Goal: Task Accomplishment & Management: Manage account settings

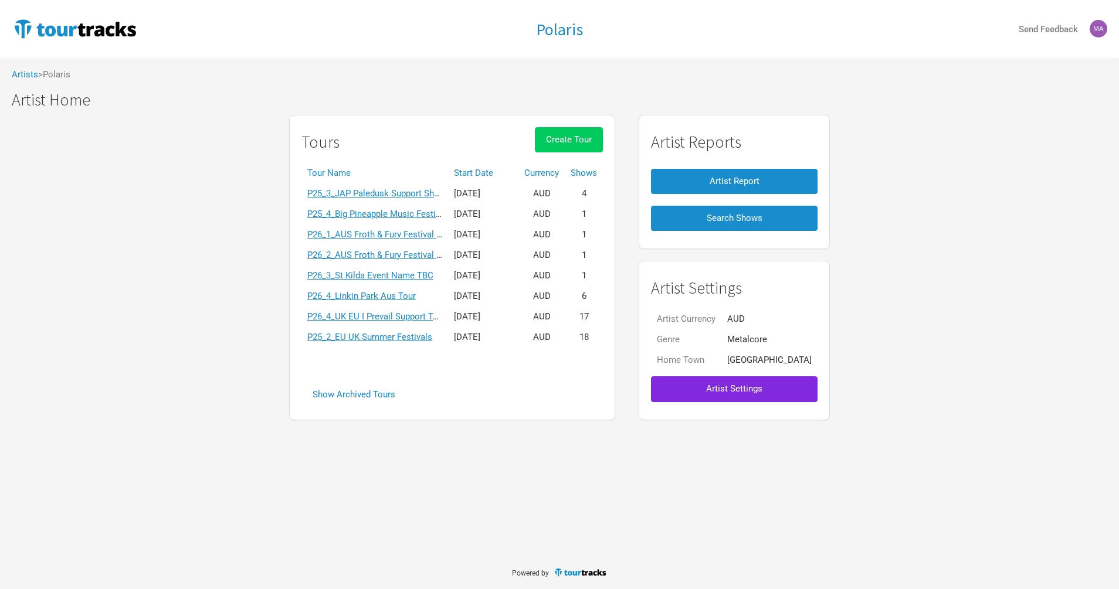
click at [584, 139] on span "Create Tour" at bounding box center [569, 139] width 46 height 11
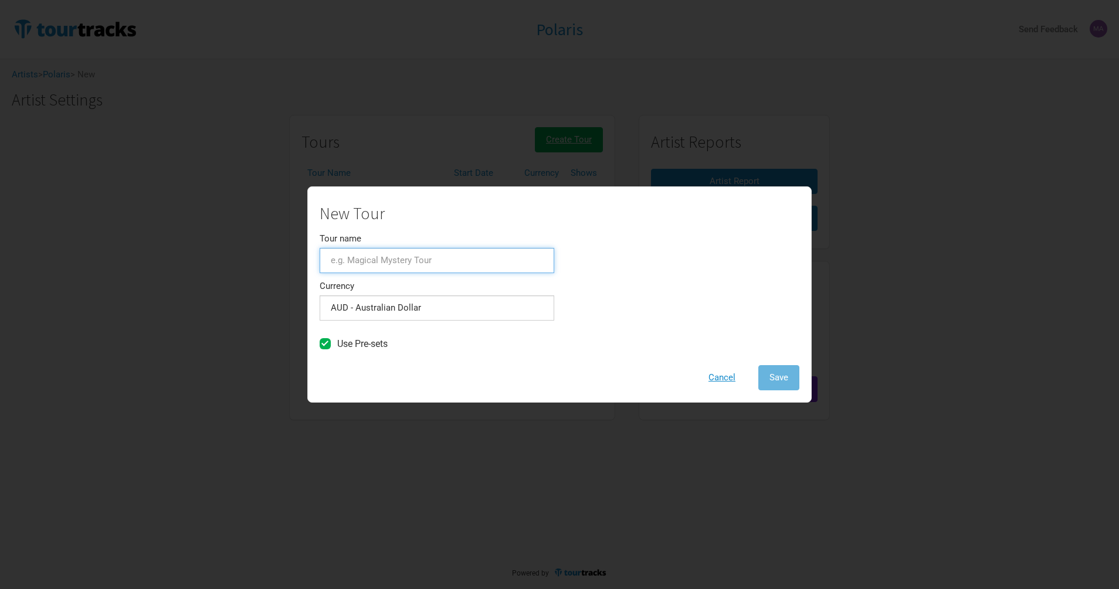
click at [441, 264] on input "Tour name" at bounding box center [437, 260] width 235 height 25
paste input "P26_TBC_Electric Callboy US Support Tour"
type input "P26_TBC_Electric Callboy US Support Tour"
click at [773, 376] on span "Save" at bounding box center [778, 377] width 19 height 11
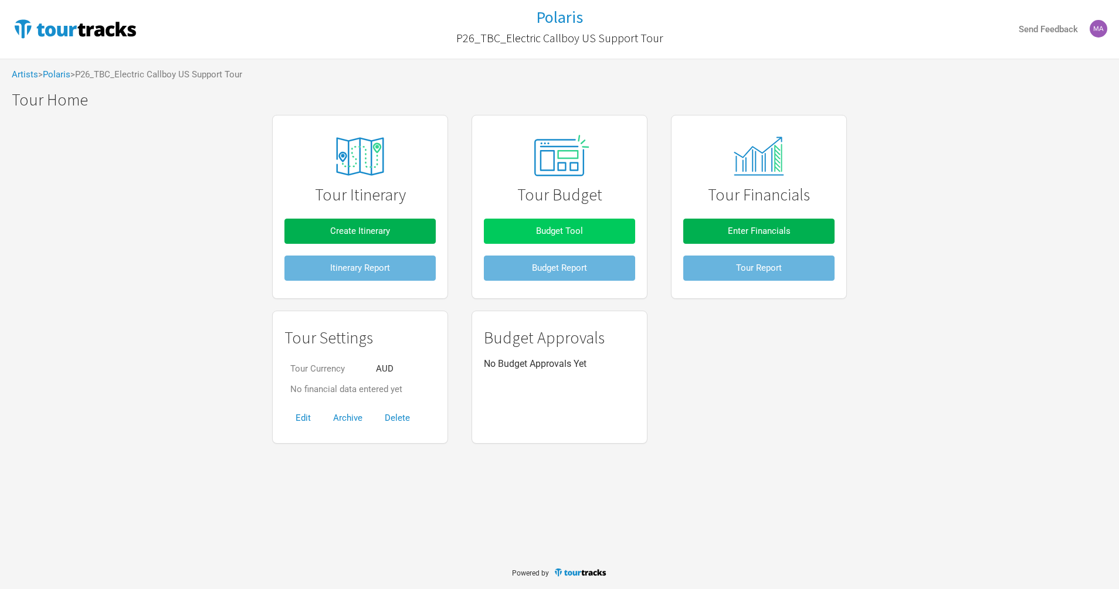
click at [519, 235] on button "Budget Tool" at bounding box center [559, 231] width 151 height 25
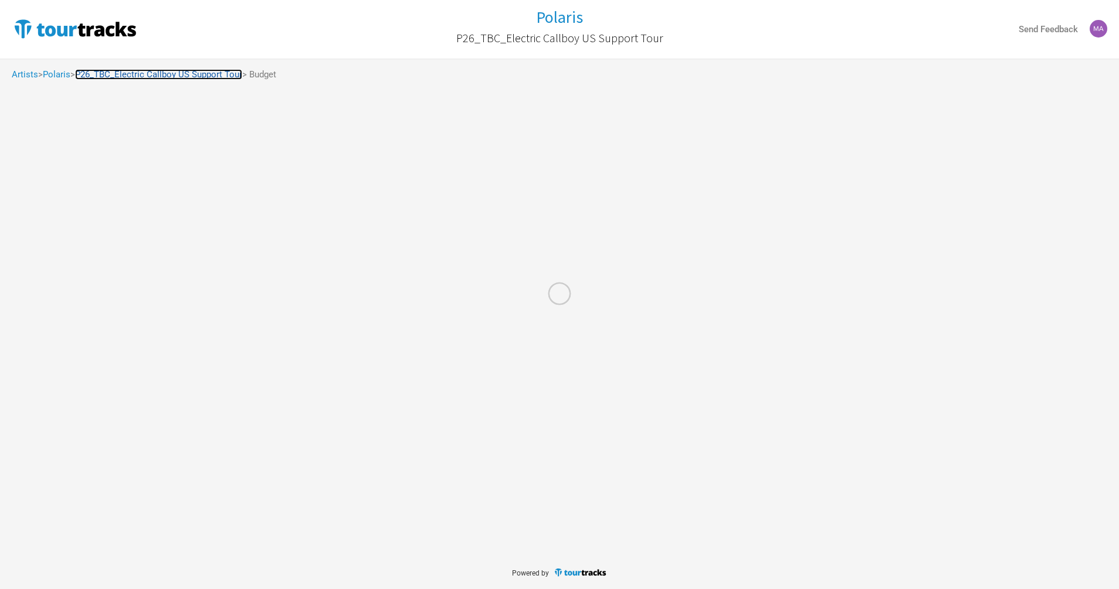
click at [202, 74] on link "P26_TBC_Electric Callboy US Support Tour" at bounding box center [158, 74] width 167 height 11
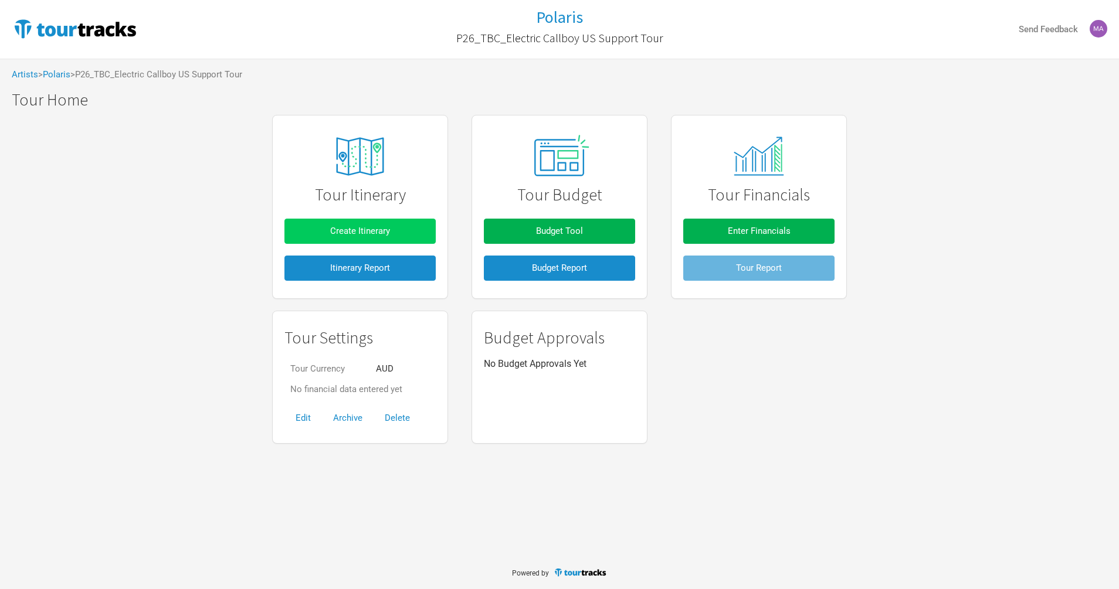
click at [362, 231] on span "Create Itinerary" at bounding box center [360, 231] width 60 height 11
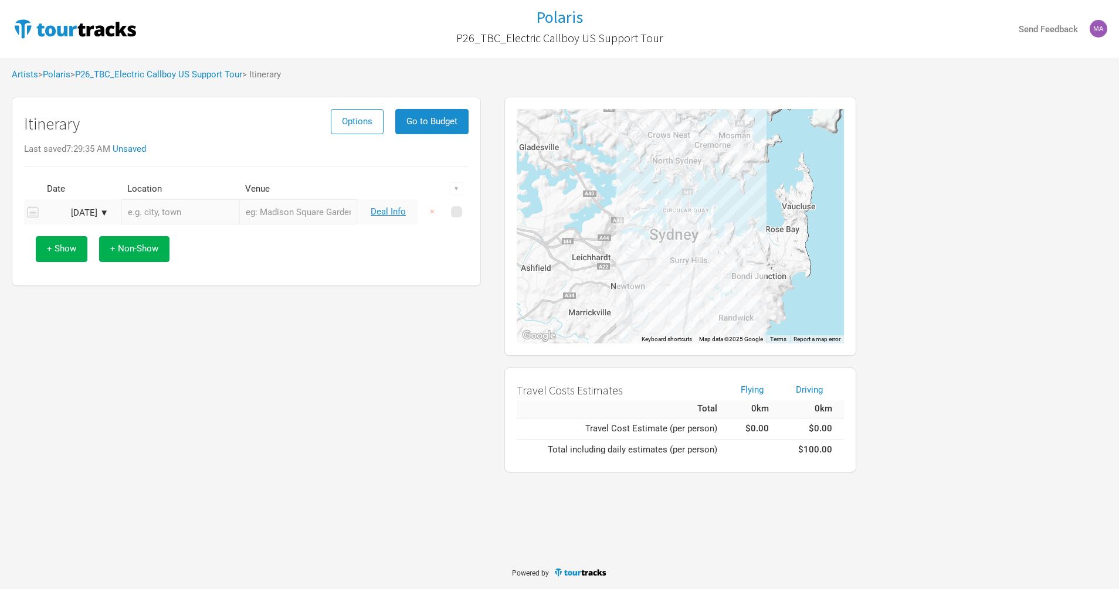
click at [105, 210] on div "[DATE] ▼" at bounding box center [76, 213] width 64 height 9
click at [169, 236] on button "Next Month" at bounding box center [172, 234] width 8 height 8
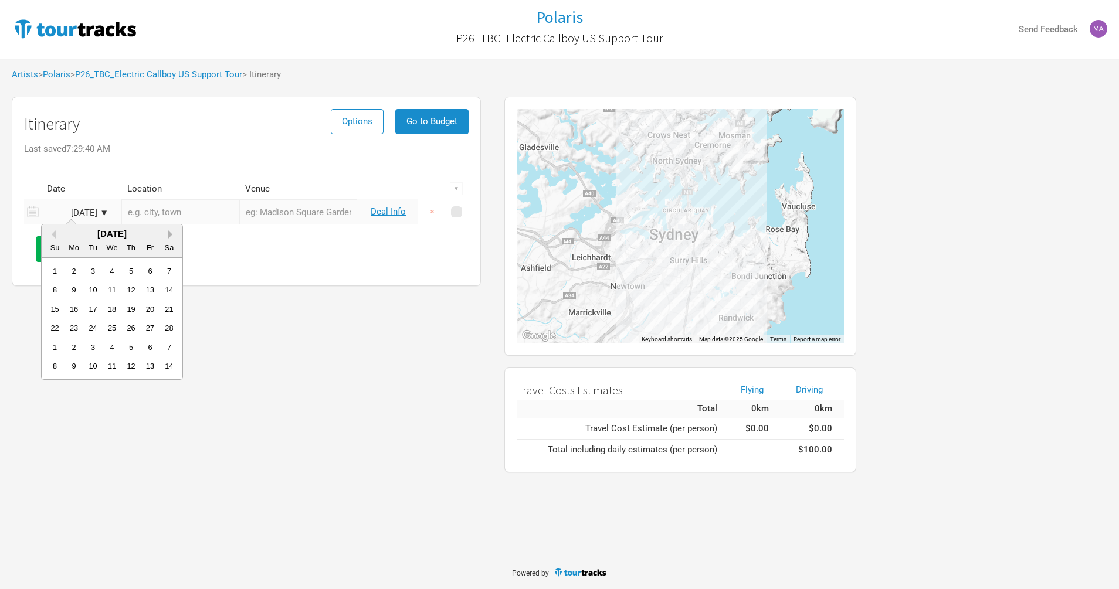
click at [169, 236] on button "Next Month" at bounding box center [172, 234] width 8 height 8
click at [116, 309] on div "15" at bounding box center [112, 309] width 16 height 16
click at [107, 217] on div "[DATE] ▼" at bounding box center [76, 213] width 64 height 9
click at [147, 309] on div "17" at bounding box center [150, 309] width 16 height 16
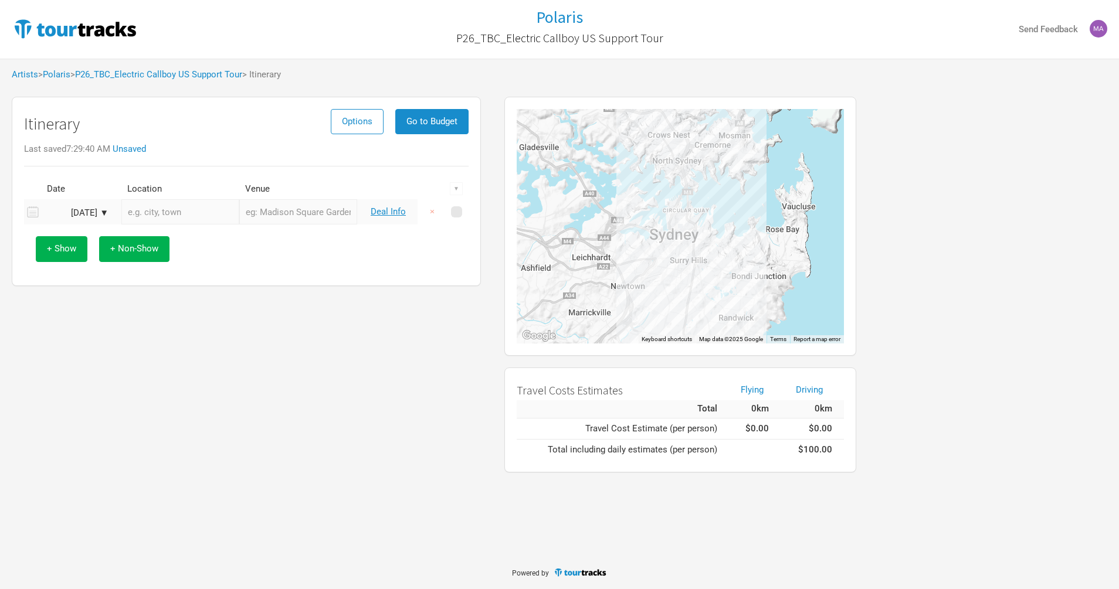
click at [152, 212] on input "text" at bounding box center [180, 211] width 118 height 25
paste input "The [GEOGRAPHIC_DATA]"
type input "[GEOGRAPHIC_DATA], [PERSON_NAME][GEOGRAPHIC_DATA], [GEOGRAPHIC_DATA], [GEOGRAPH…"
type input "[GEOGRAPHIC_DATA]"
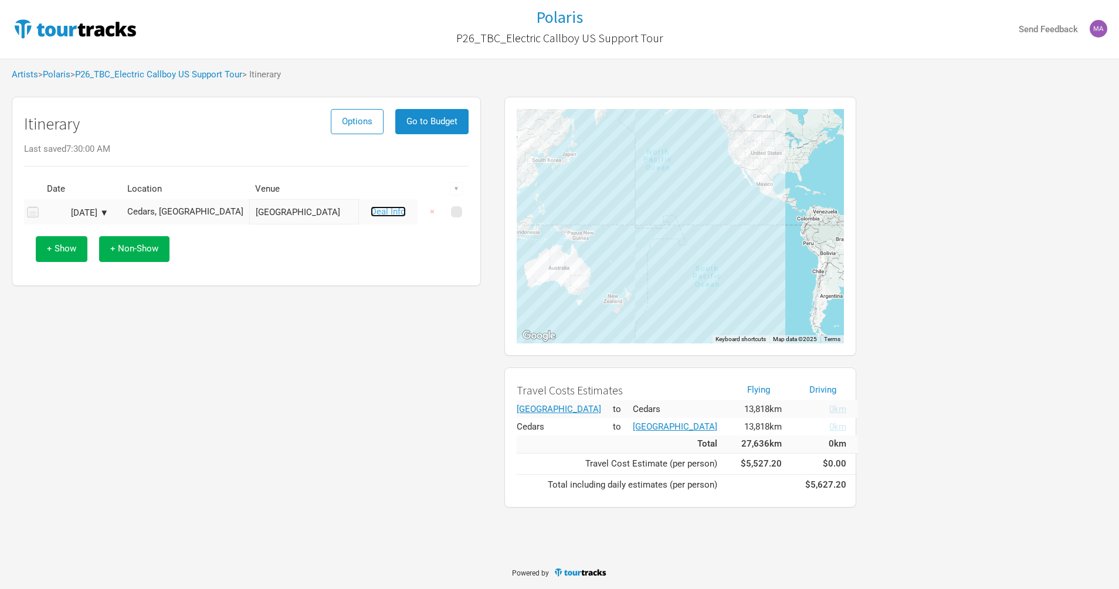
click at [385, 216] on link "Deal Info" at bounding box center [388, 211] width 35 height 11
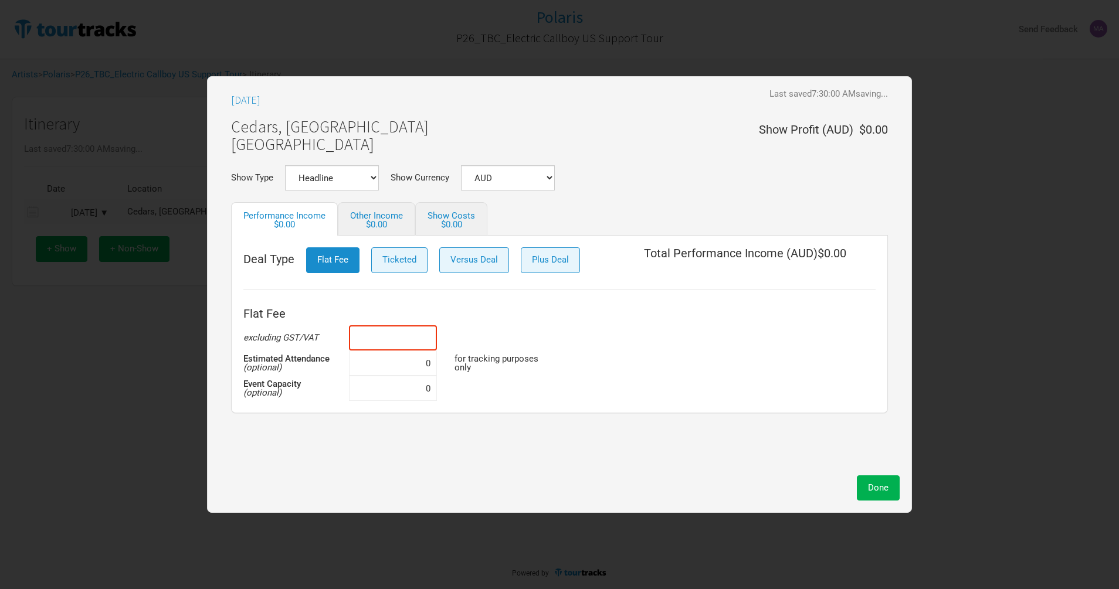
click at [406, 340] on input at bounding box center [393, 337] width 88 height 25
type input "$10,000"
click at [538, 169] on select "AUD New ..." at bounding box center [508, 177] width 94 height 25
click at [461, 165] on select "AUD New ..." at bounding box center [508, 177] width 94 height 25
select select "AUD"
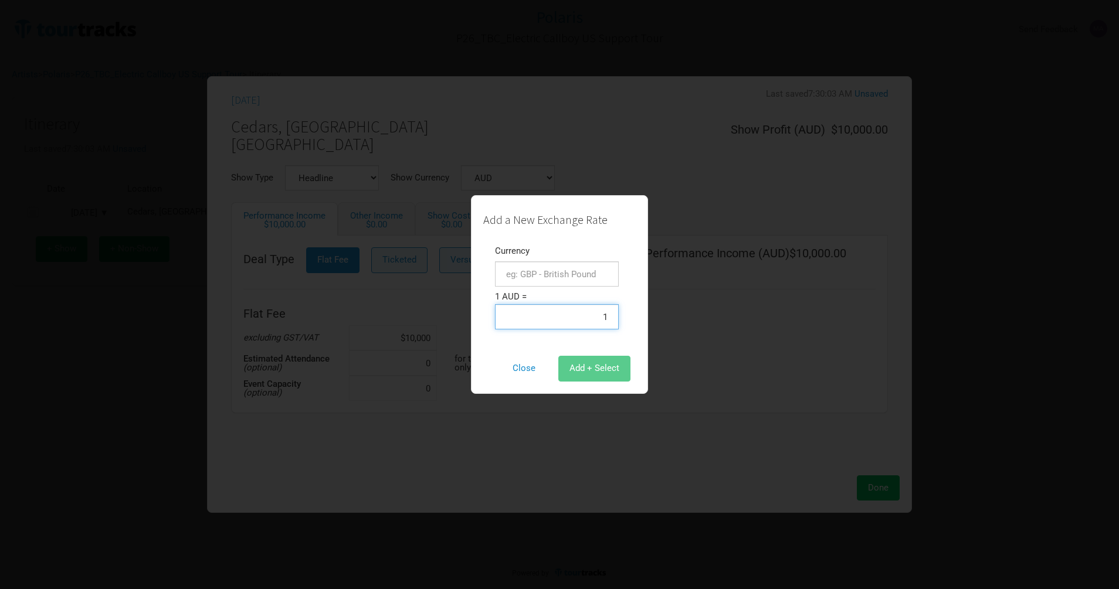
click at [543, 313] on input "1" at bounding box center [557, 316] width 124 height 25
click at [542, 265] on input "text" at bounding box center [557, 273] width 124 height 25
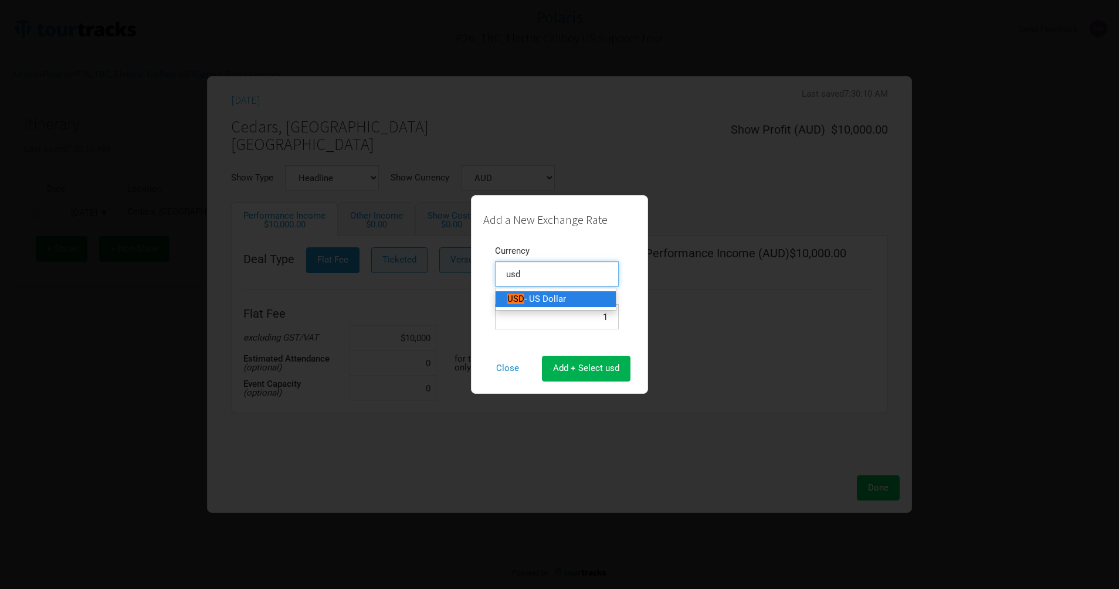
click at [565, 300] on span "- US Dollar" at bounding box center [545, 299] width 42 height 11
type input "USD - US Dollar"
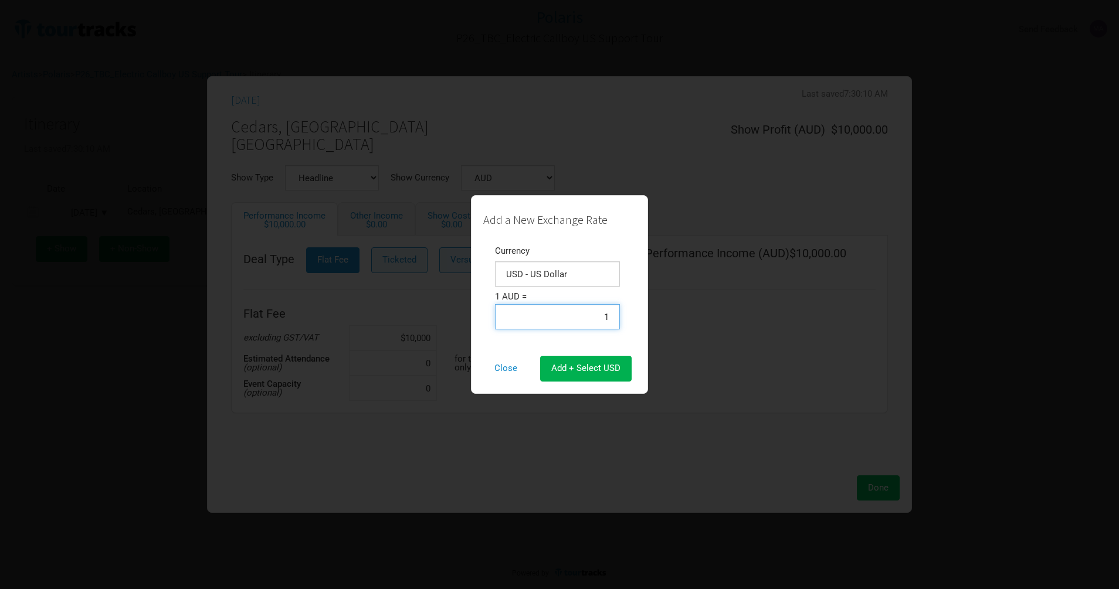
click at [601, 323] on input "1" at bounding box center [557, 316] width 125 height 25
click at [574, 370] on span "Add + Select USD" at bounding box center [585, 368] width 69 height 11
select select "USD"
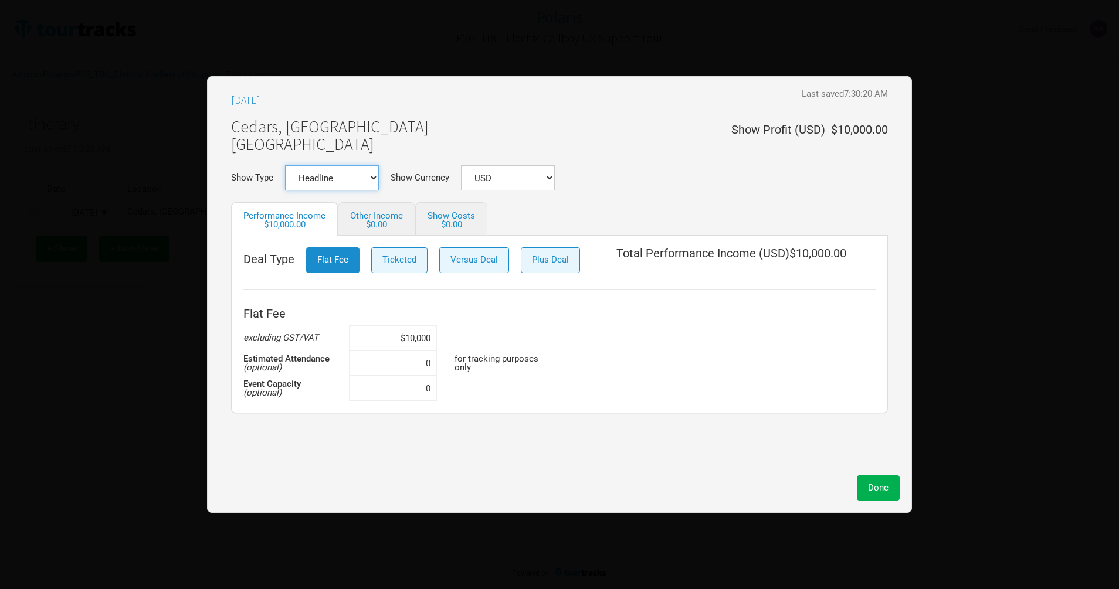
click at [347, 175] on select "Headline Festival Corporate Support DJ Set Other" at bounding box center [332, 177] width 94 height 25
select select "Support"
click at [285, 165] on select "Headline Festival Corporate Support DJ Set Other" at bounding box center [332, 177] width 94 height 25
click at [874, 487] on span "Done" at bounding box center [878, 487] width 21 height 11
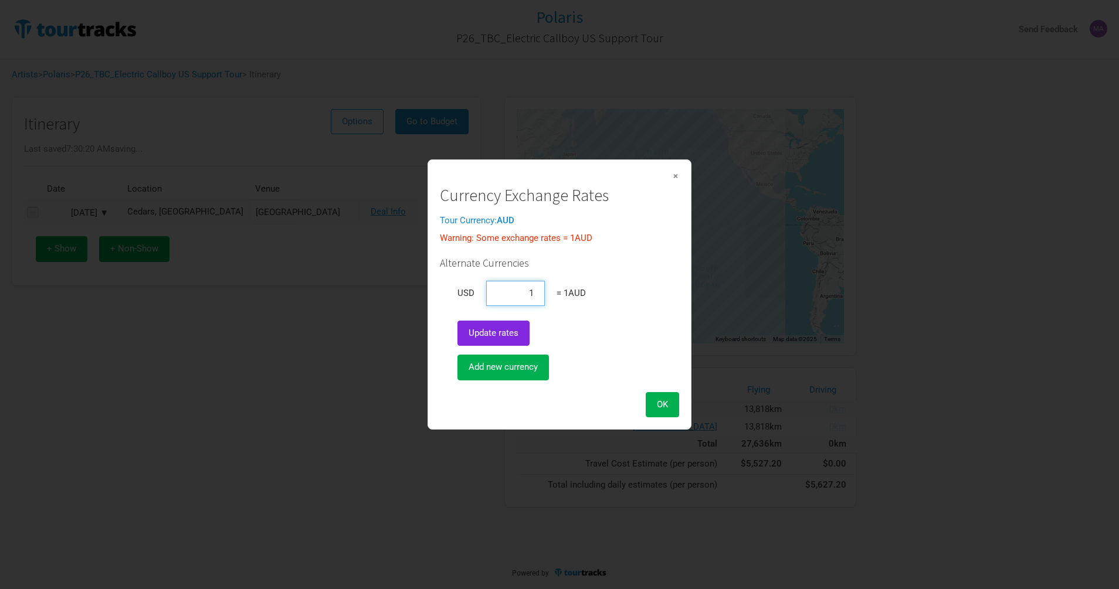
drag, startPoint x: 524, startPoint y: 293, endPoint x: 524, endPoint y: 287, distance: 5.9
click at [524, 290] on input "1" at bounding box center [515, 293] width 59 height 25
click at [504, 330] on span "Update rates" at bounding box center [493, 333] width 50 height 11
click at [499, 337] on span "Update rates" at bounding box center [493, 333] width 50 height 11
click at [504, 314] on div "Tour Currency: AUD Warning: Some exchange rates = 1 AUD Alternate Currencies US…" at bounding box center [559, 316] width 239 height 201
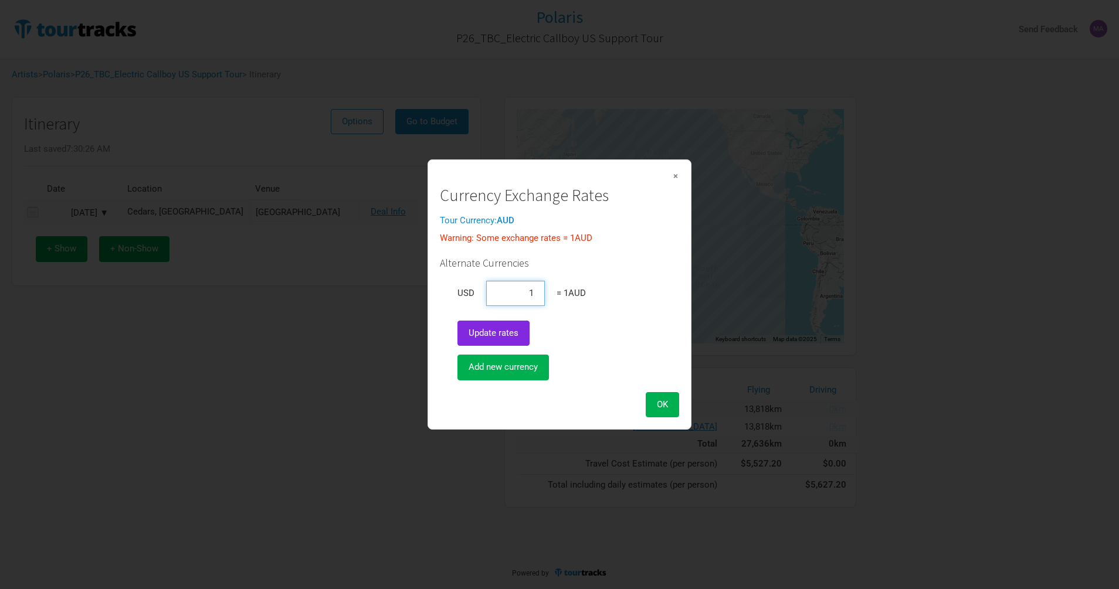
click at [531, 293] on input "1" at bounding box center [515, 293] width 59 height 25
click at [541, 293] on input "1" at bounding box center [515, 293] width 59 height 25
click at [507, 333] on span "Update rates" at bounding box center [493, 333] width 50 height 11
type input "1"
click at [506, 334] on span "Update rates" at bounding box center [493, 333] width 50 height 11
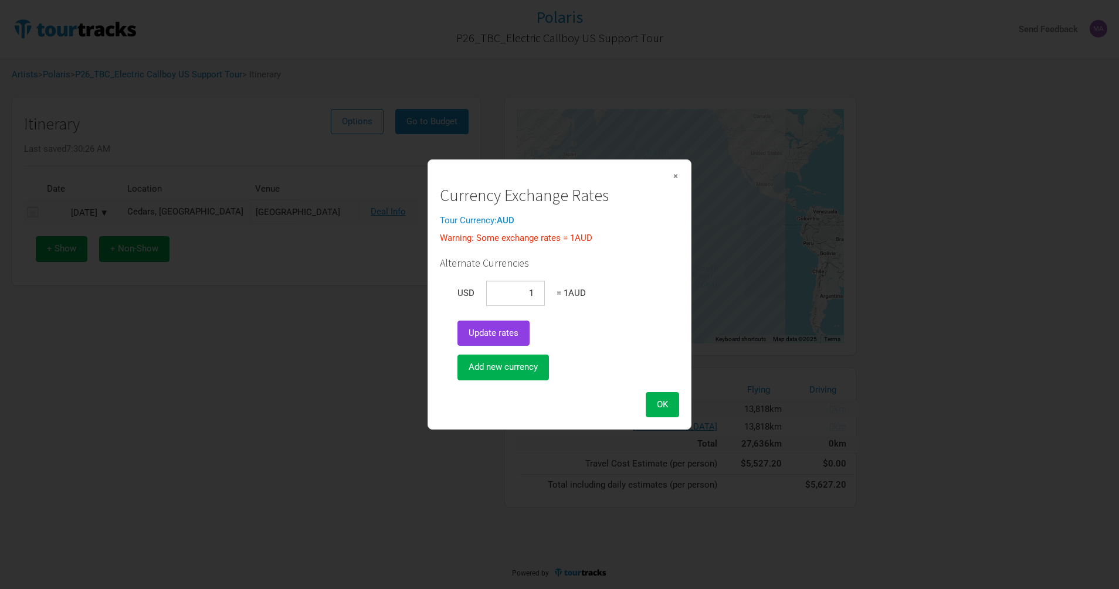
click at [506, 334] on span "Update rates" at bounding box center [493, 333] width 50 height 11
click at [511, 362] on span "Add new currency" at bounding box center [502, 367] width 69 height 11
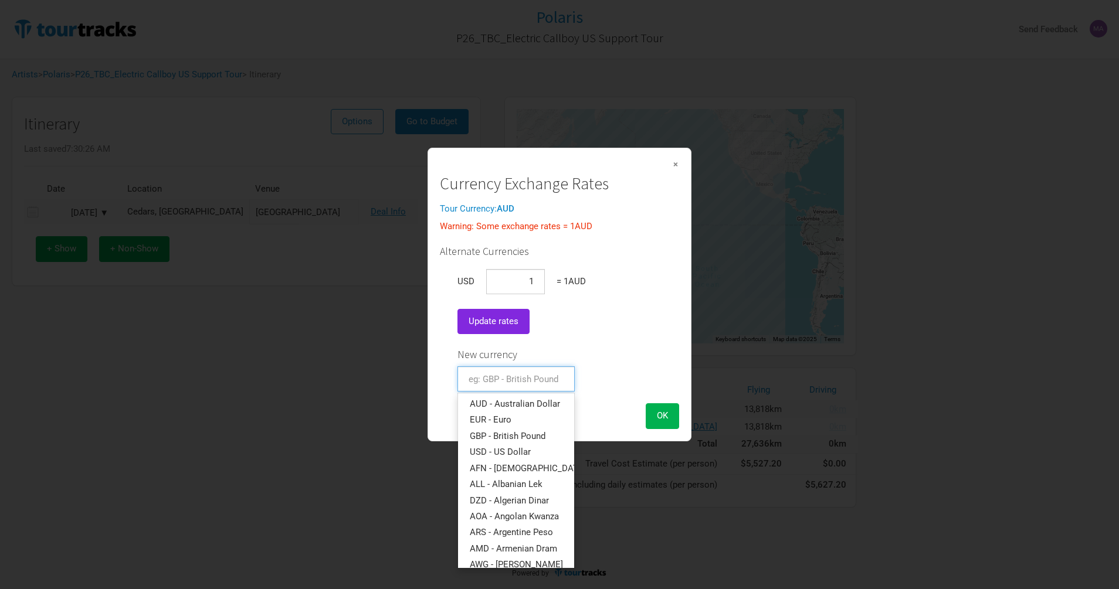
click at [515, 373] on input "text" at bounding box center [515, 378] width 117 height 25
type input "usd"
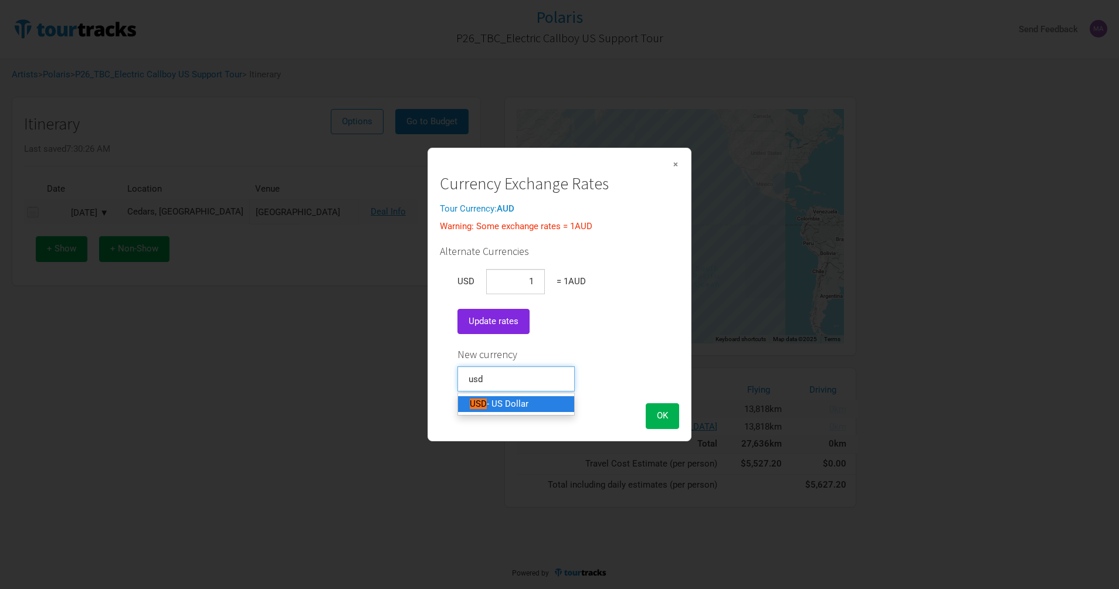
click at [512, 403] on span "- US Dollar" at bounding box center [508, 404] width 42 height 11
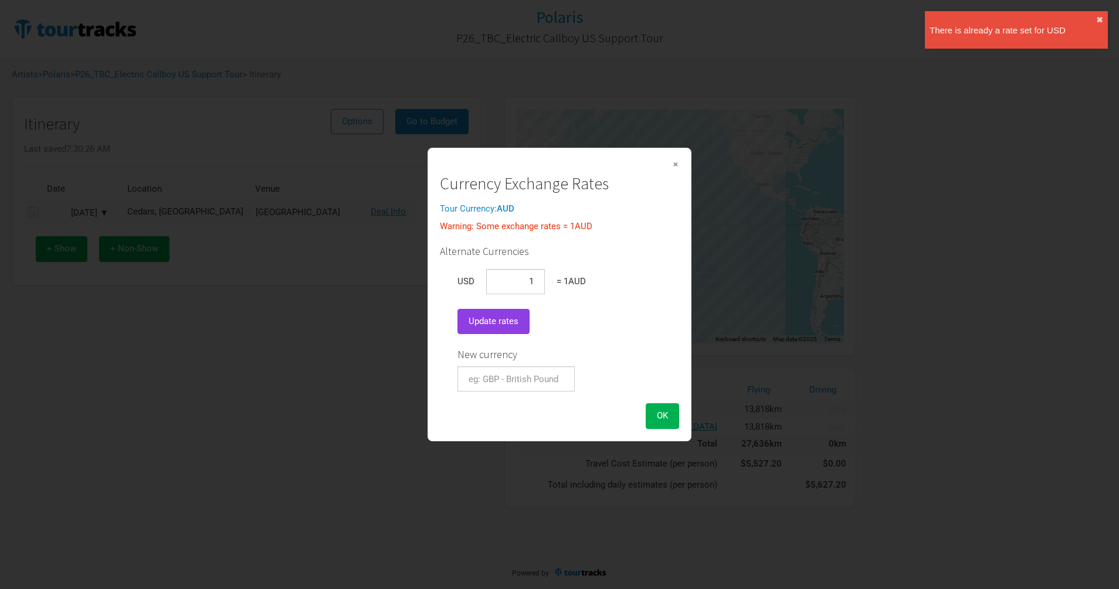
click at [500, 317] on span "Update rates" at bounding box center [493, 321] width 50 height 11
click at [529, 277] on input "1" at bounding box center [515, 281] width 59 height 25
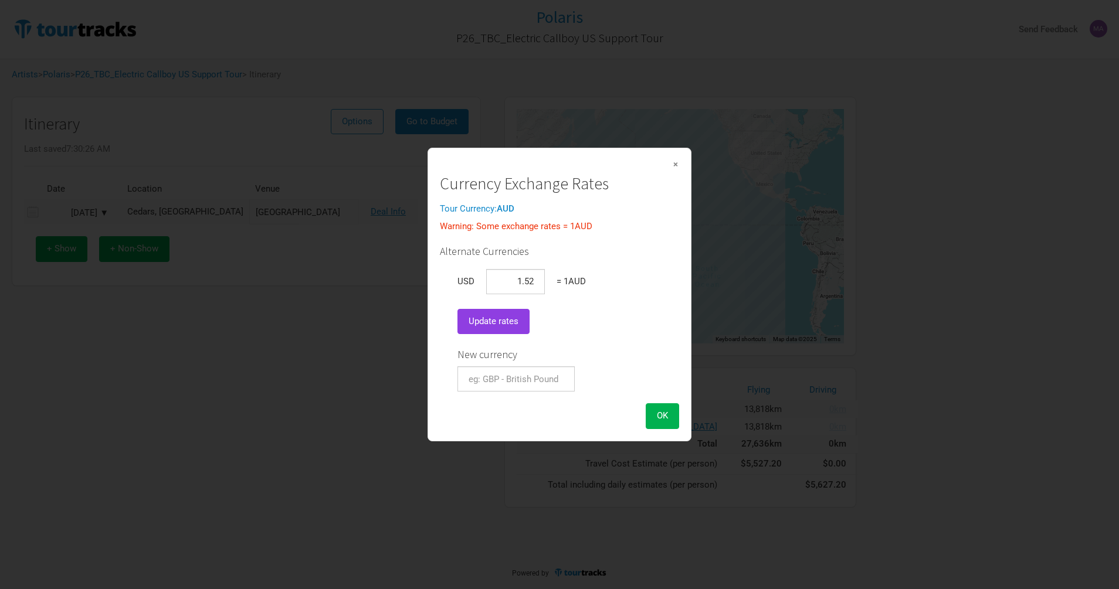
click at [499, 332] on button "Update rates" at bounding box center [493, 321] width 72 height 25
click at [539, 283] on input "1" at bounding box center [515, 281] width 59 height 25
type input "1.52"
click at [658, 417] on span "OK" at bounding box center [662, 415] width 11 height 11
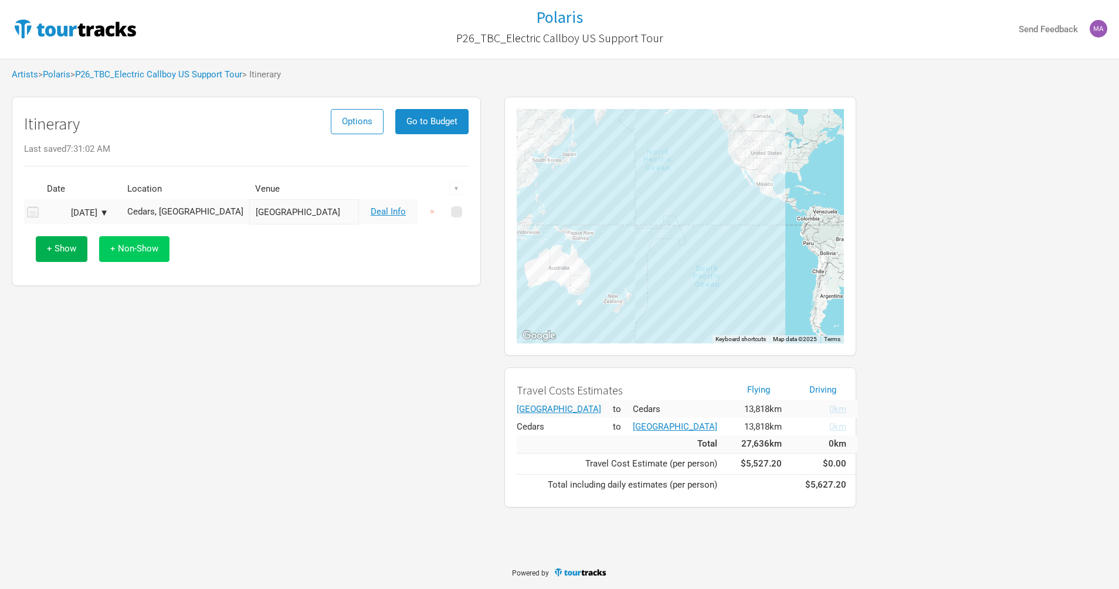
click at [140, 237] on button "+ Non-Show" at bounding box center [134, 248] width 70 height 25
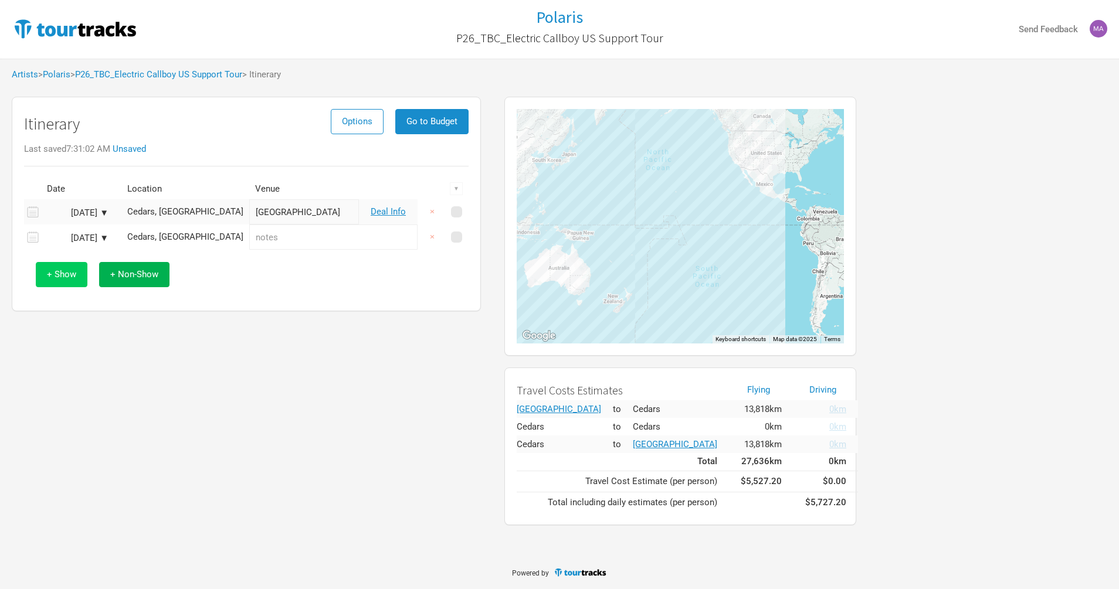
click at [73, 271] on span "+ Show" at bounding box center [61, 274] width 29 height 11
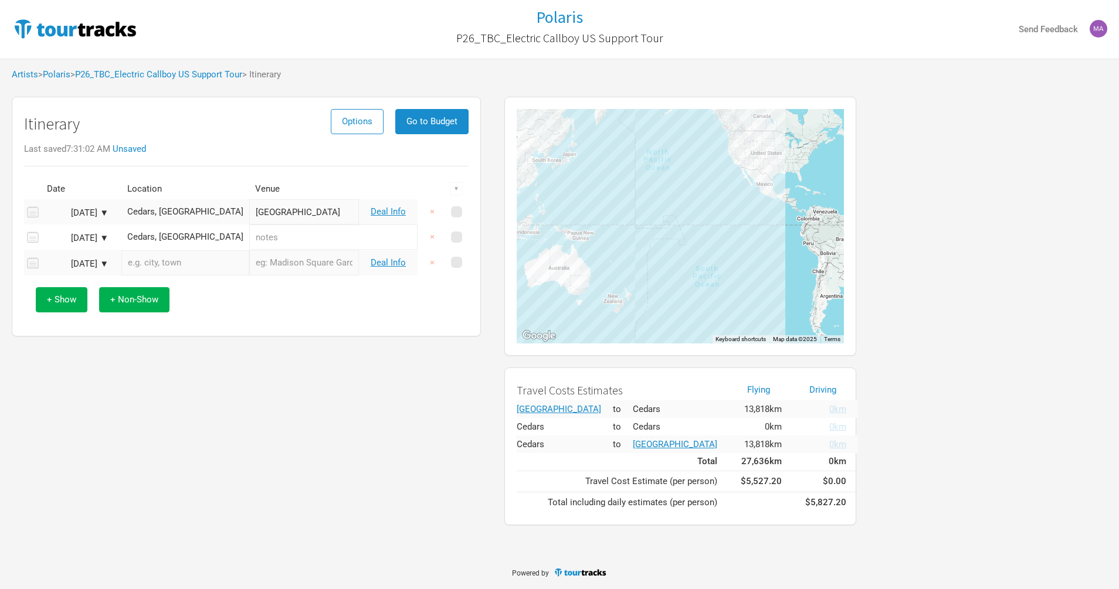
click at [170, 267] on input "text" at bounding box center [185, 262] width 128 height 25
paste input "[US_STATE][GEOGRAPHIC_DATA]"
type input "[US_STATE][GEOGRAPHIC_DATA], [GEOGRAPHIC_DATA][US_STATE], [GEOGRAPHIC_DATA], [G…"
type input "[US_STATE][GEOGRAPHIC_DATA]"
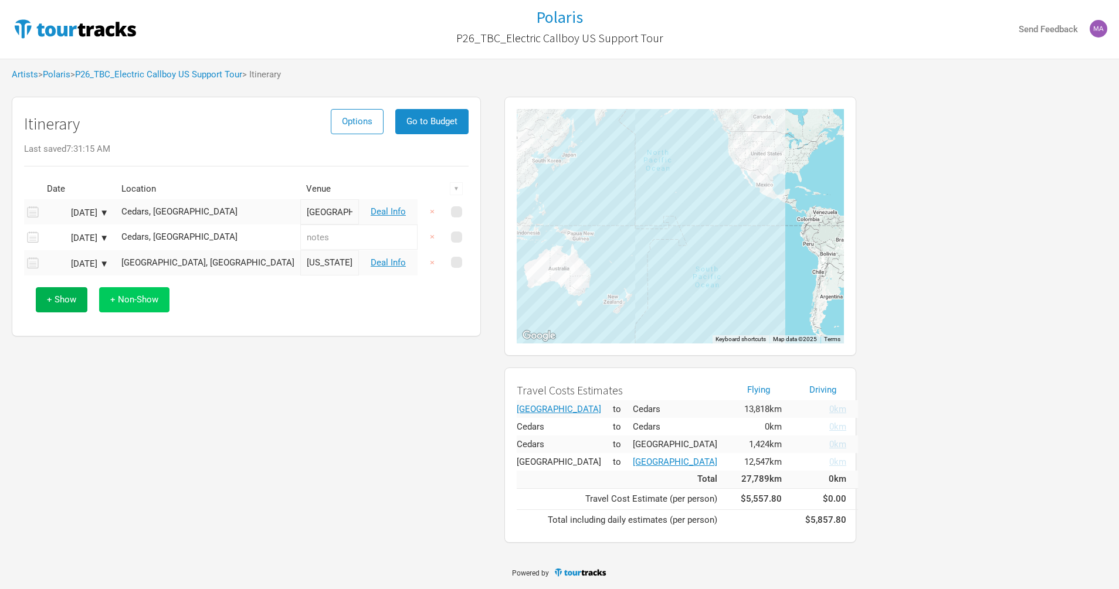
click at [143, 298] on span "+ Non-Show" at bounding box center [134, 299] width 48 height 11
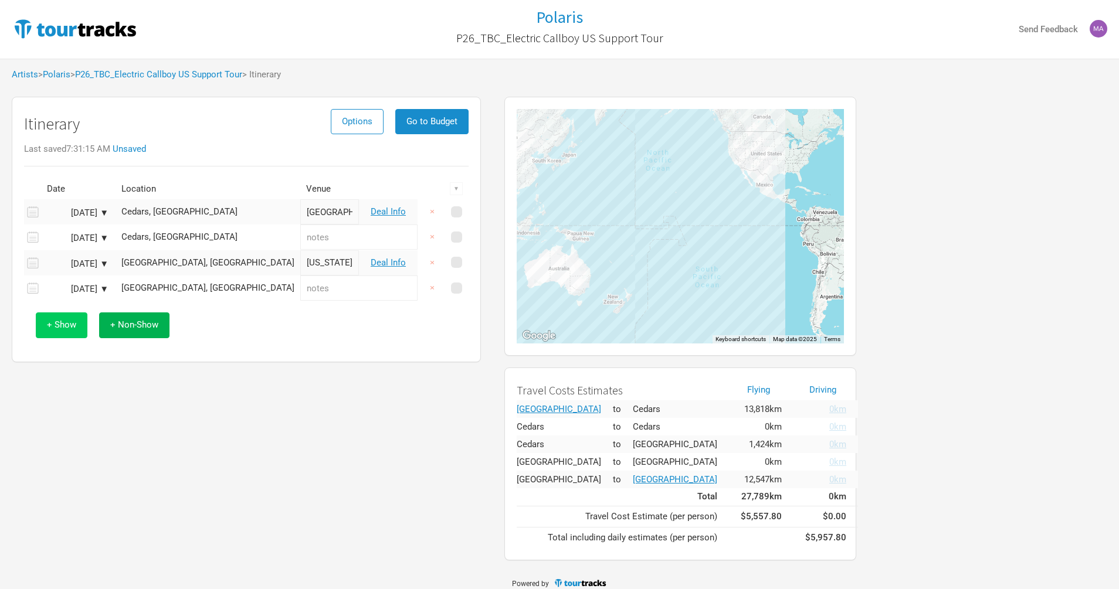
click at [67, 330] on span "+ Show" at bounding box center [61, 325] width 29 height 11
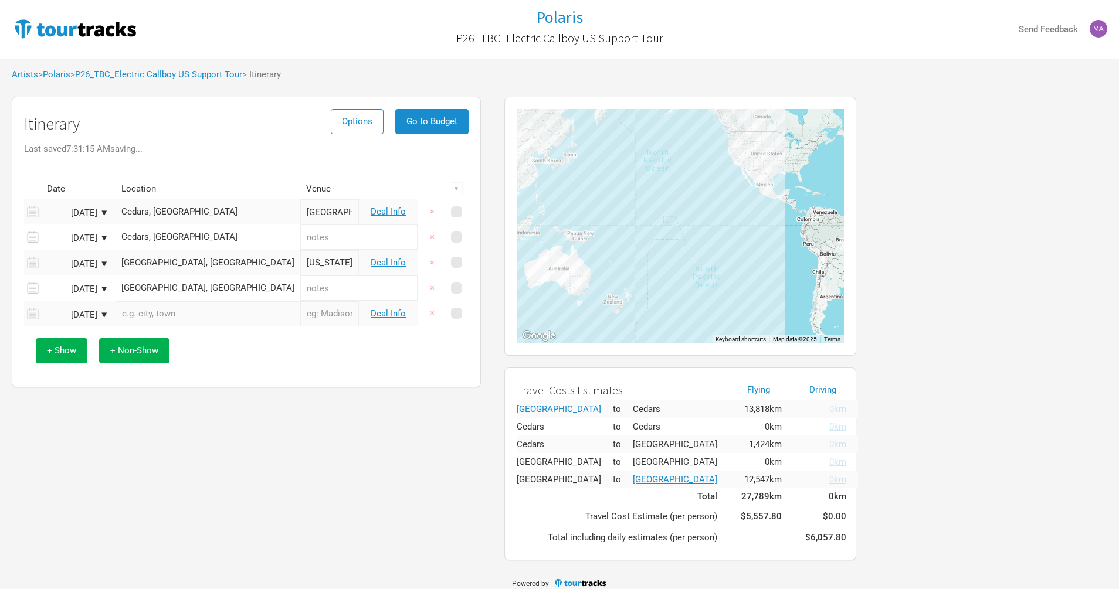
click at [191, 313] on input "text" at bounding box center [207, 313] width 185 height 25
paste input "The Forum"
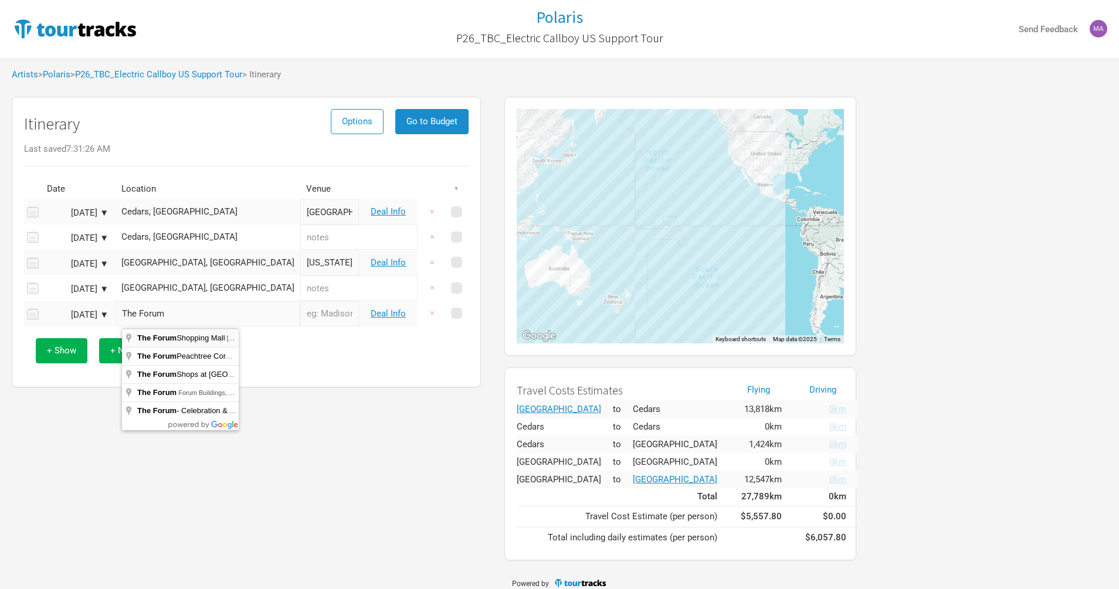
type input "The [GEOGRAPHIC_DATA], [STREET_ADDRESS][PERSON_NAME][PERSON_NAME]"
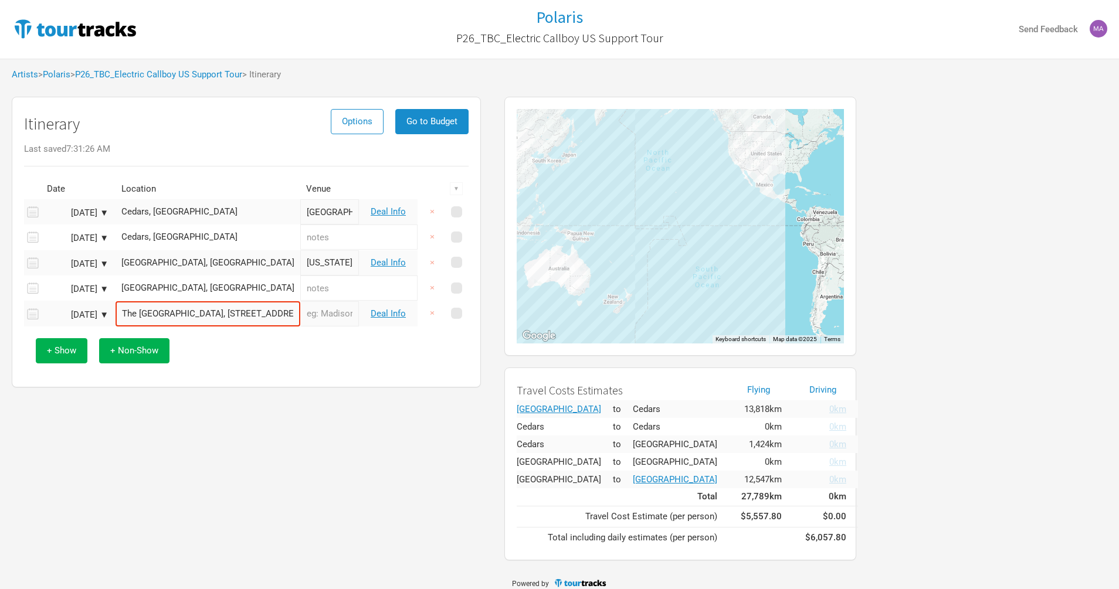
type input "The [GEOGRAPHIC_DATA]"
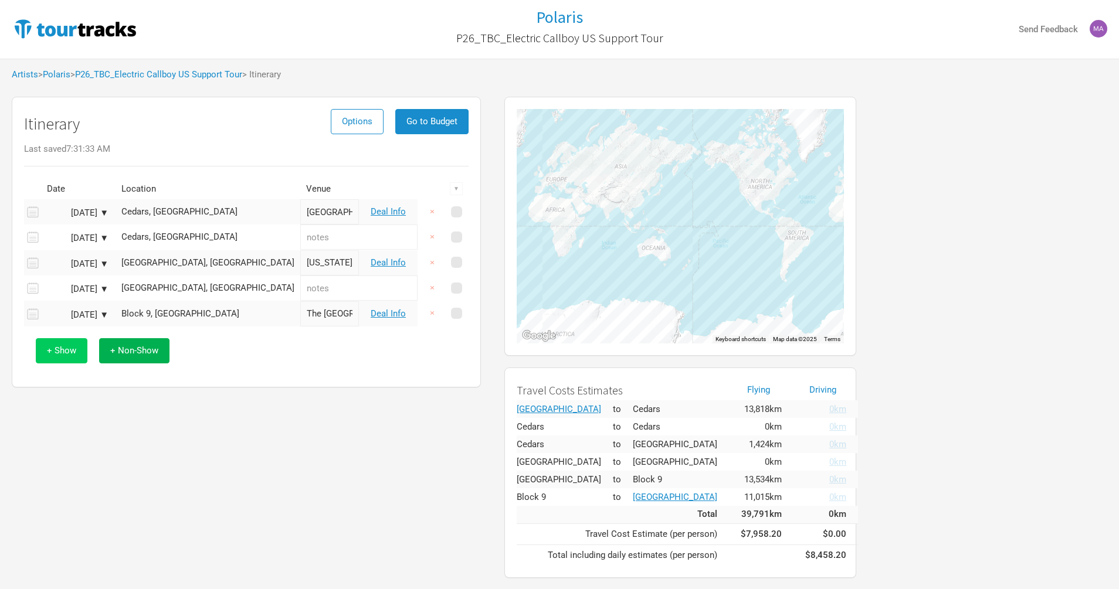
click at [52, 352] on span "+ Show" at bounding box center [61, 350] width 29 height 11
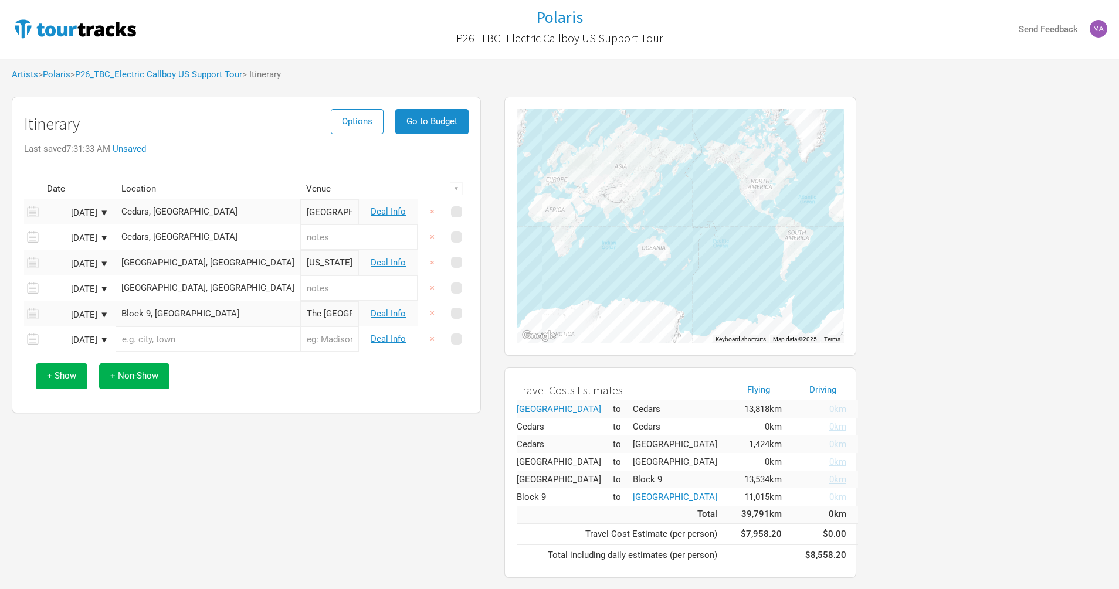
click at [147, 342] on input "text" at bounding box center [207, 339] width 185 height 25
paste input "he Masonic"
click at [128, 341] on input "he Masonic" at bounding box center [207, 339] width 185 height 25
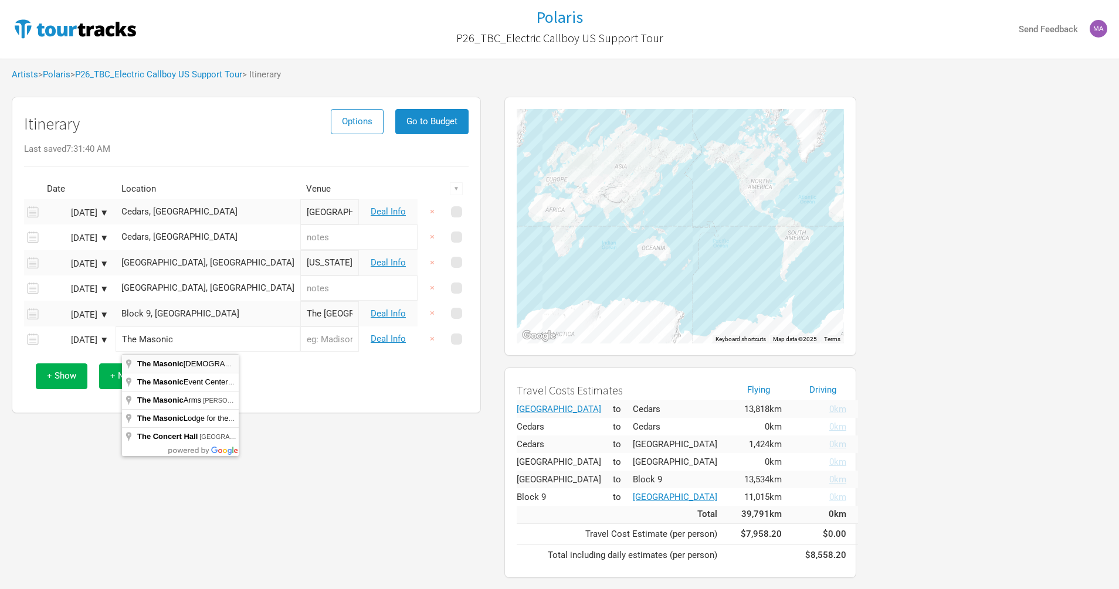
type input "[DEMOGRAPHIC_DATA][GEOGRAPHIC_DATA], [GEOGRAPHIC_DATA], [GEOGRAPHIC_DATA], [GEO…"
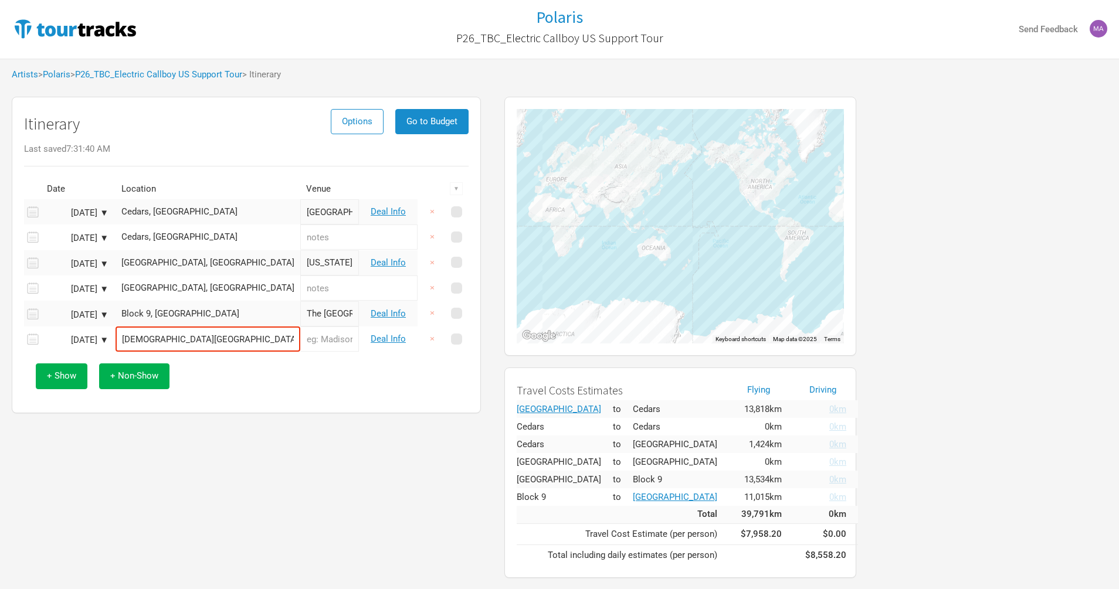
type input "The [DEMOGRAPHIC_DATA] of Erie"
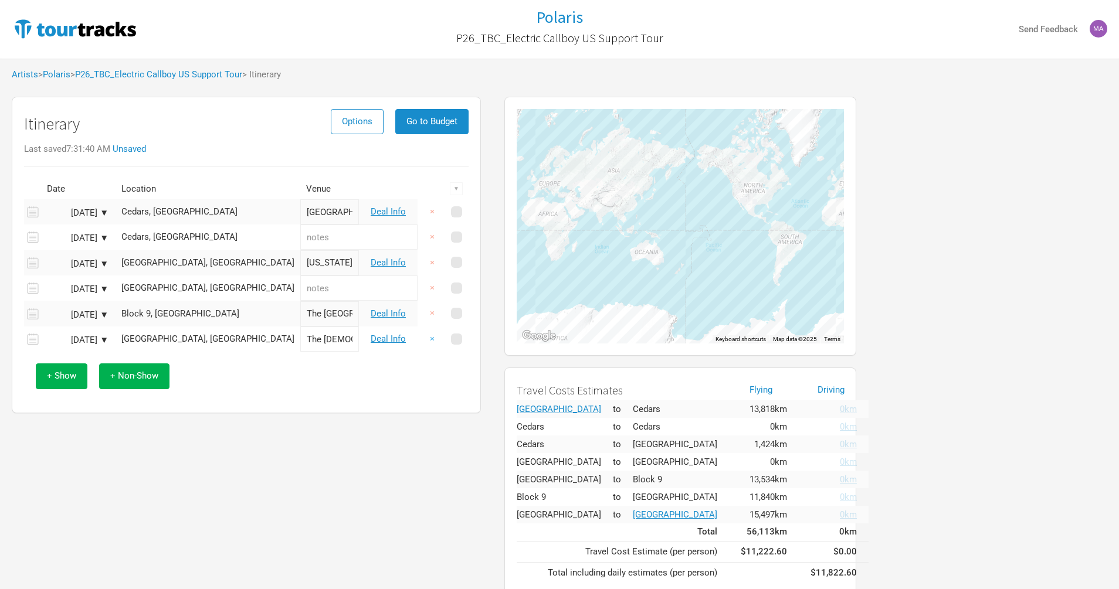
click at [429, 341] on button "×" at bounding box center [432, 339] width 27 height 25
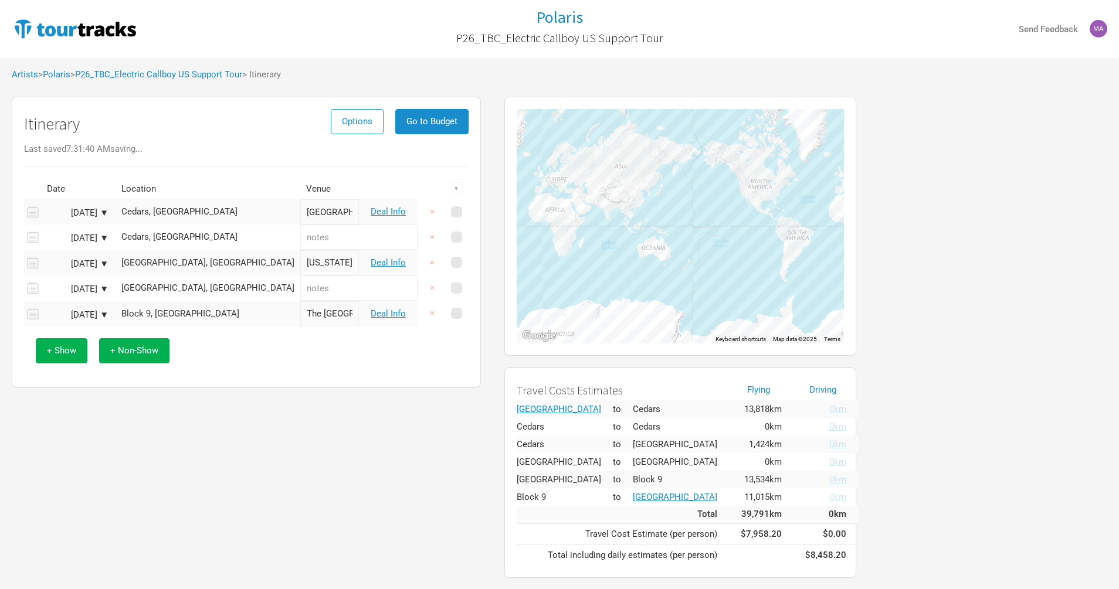
click at [89, 350] on div "+ Show + Non-Show" at bounding box center [246, 351] width 433 height 49
click at [74, 350] on span "+ Show" at bounding box center [61, 350] width 29 height 11
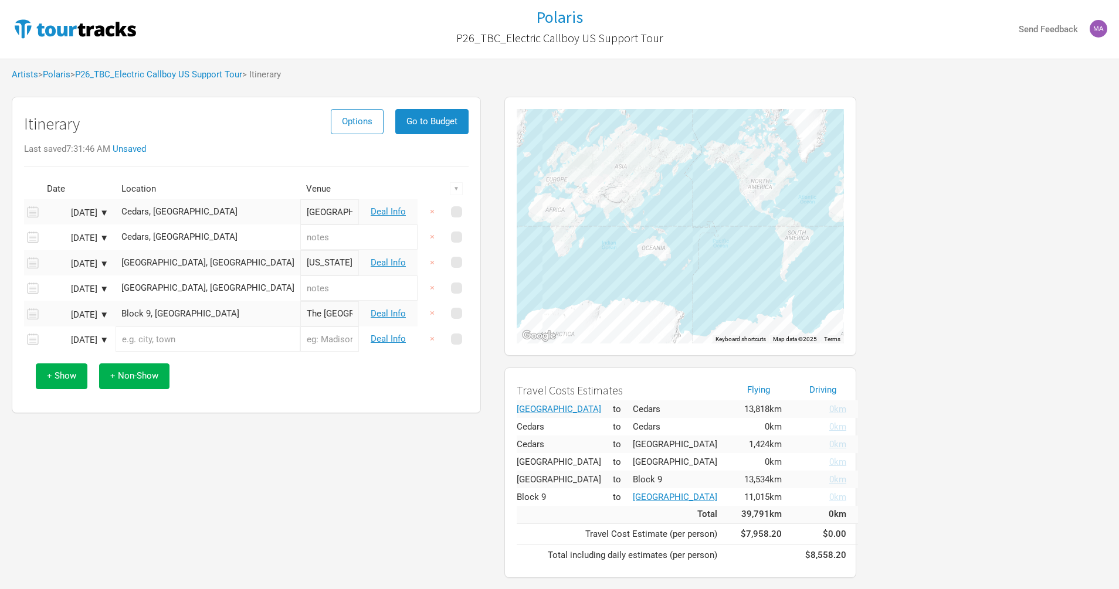
click at [191, 342] on input "text" at bounding box center [207, 339] width 185 height 25
paste input "he Masonic"
type input "[DEMOGRAPHIC_DATA][GEOGRAPHIC_DATA], [GEOGRAPHIC_DATA], [GEOGRAPHIC_DATA], [GEO…"
type input "The [DEMOGRAPHIC_DATA] of Erie"
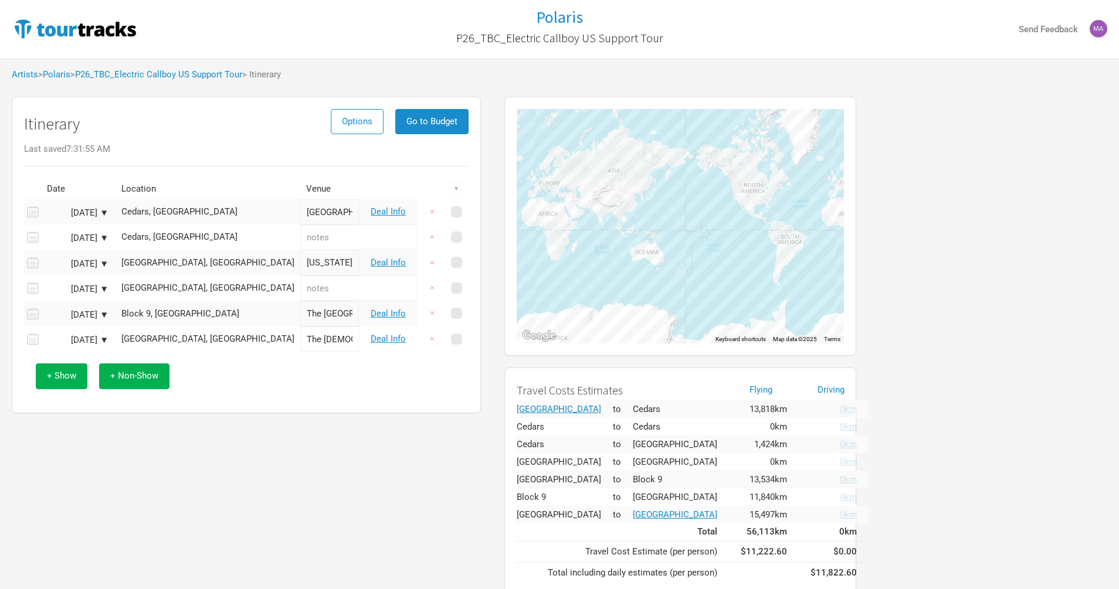
click at [189, 334] on td "[GEOGRAPHIC_DATA], [GEOGRAPHIC_DATA]" at bounding box center [207, 339] width 185 height 25
click at [432, 341] on button "×" at bounding box center [432, 339] width 27 height 25
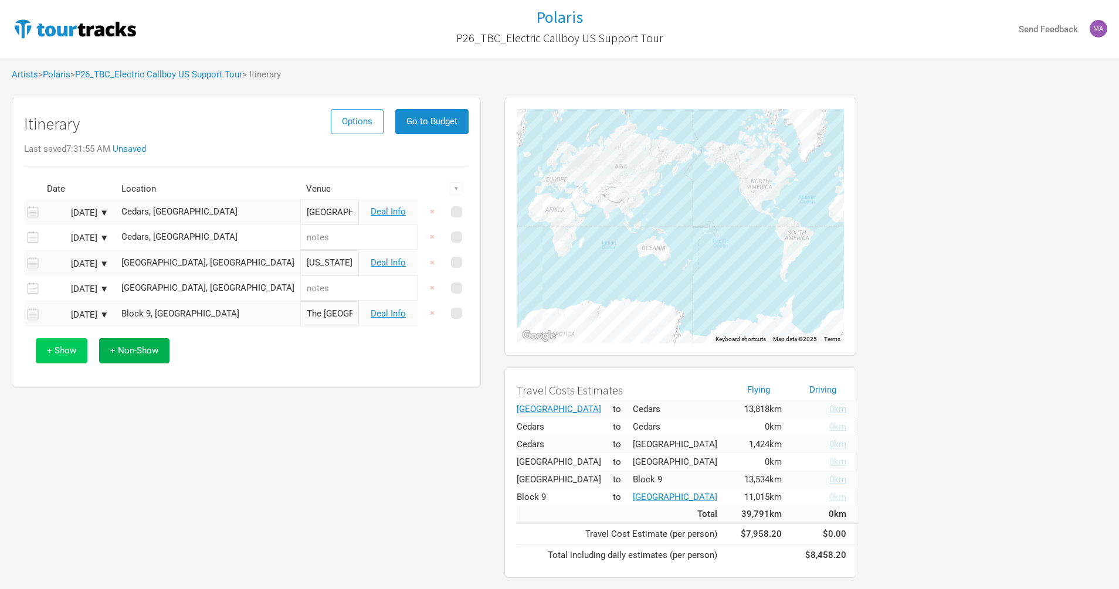
click at [80, 348] on button "+ Show" at bounding box center [62, 350] width 52 height 25
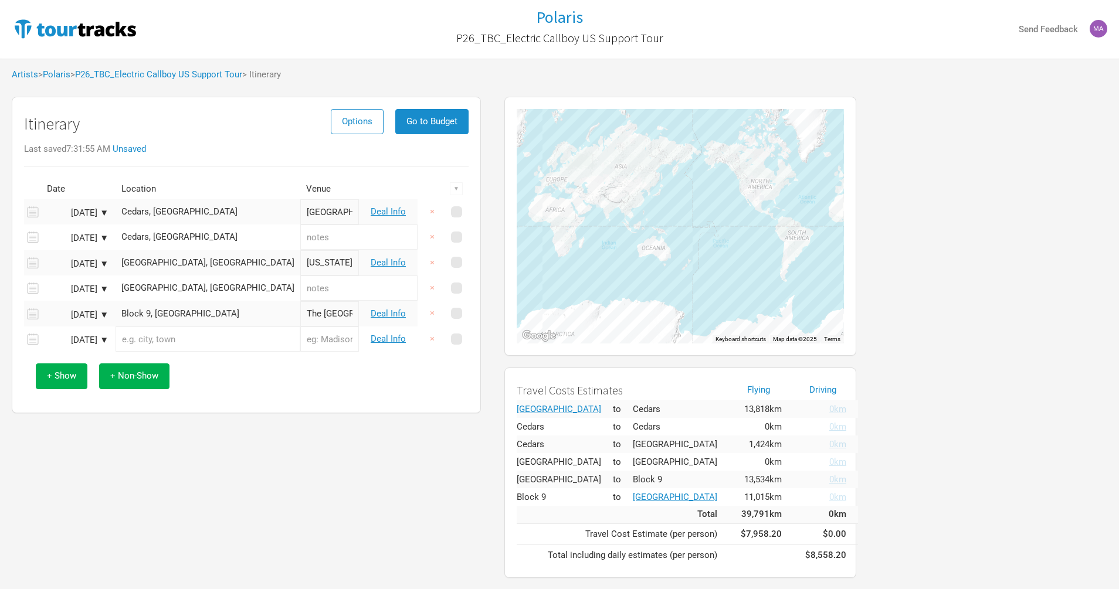
click at [166, 347] on input "text" at bounding box center [207, 339] width 185 height 25
paste input "SF Masonic Auditorium"
type input "SF [GEOGRAPHIC_DATA], [US_STATE][GEOGRAPHIC_DATA], [GEOGRAPHIC_DATA], [GEOGRAPH…"
type input "SF Masonic Auditorium"
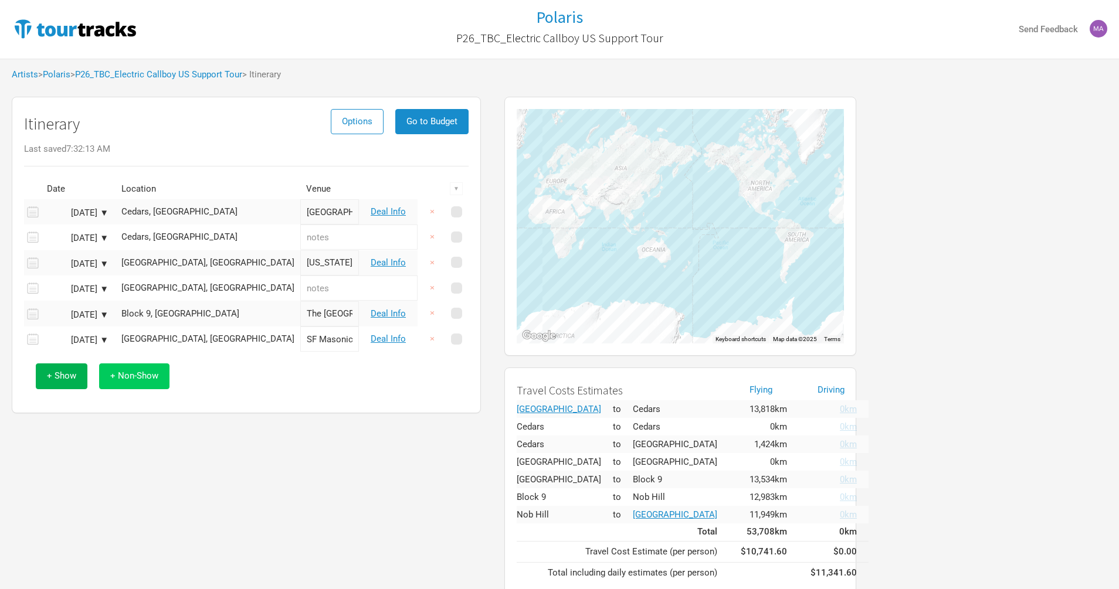
click at [142, 378] on span "+ Non-Show" at bounding box center [134, 376] width 48 height 11
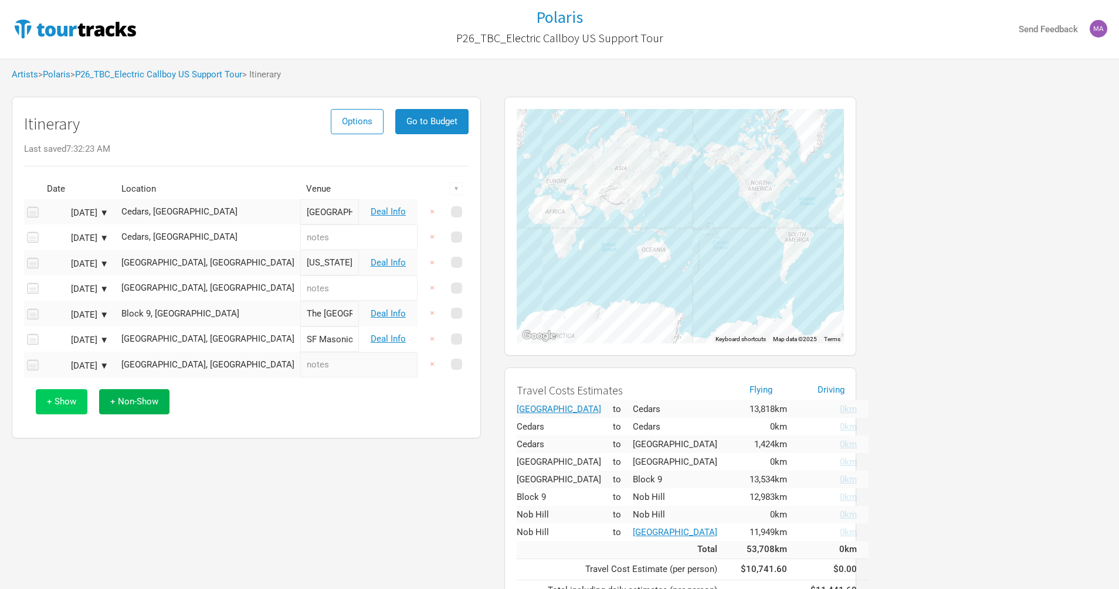
click at [74, 404] on span "+ Show" at bounding box center [61, 401] width 29 height 11
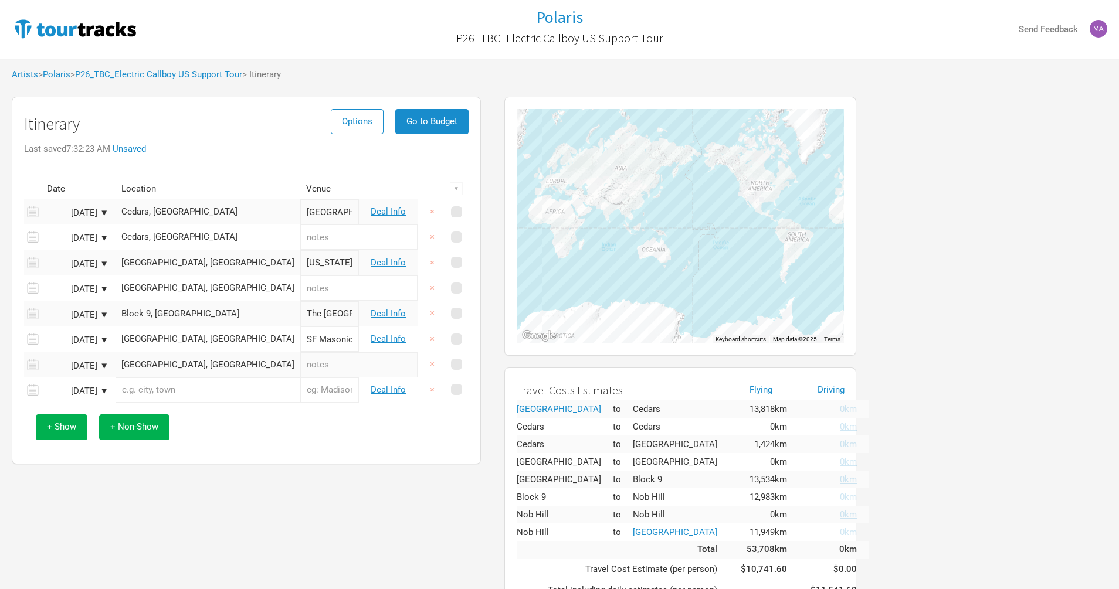
click at [161, 397] on input "text" at bounding box center [207, 390] width 185 height 25
paste input "[GEOGRAPHIC_DATA]"
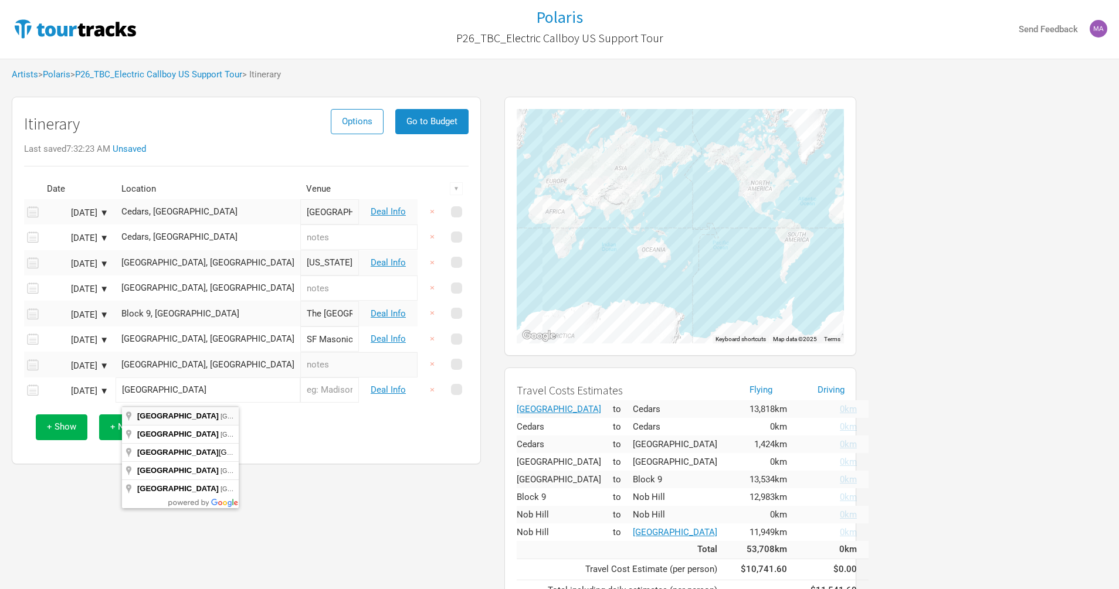
type input "[GEOGRAPHIC_DATA], [GEOGRAPHIC_DATA], [GEOGRAPHIC_DATA], [GEOGRAPHIC_DATA], [GE…"
type input "[GEOGRAPHIC_DATA]"
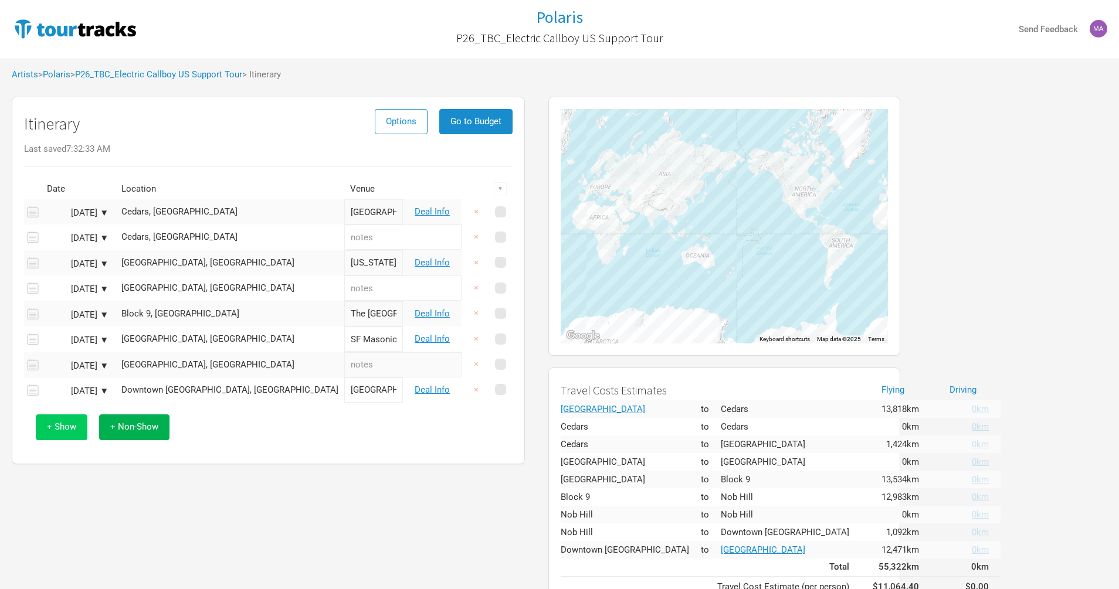
click at [63, 429] on span "+ Show" at bounding box center [61, 427] width 29 height 11
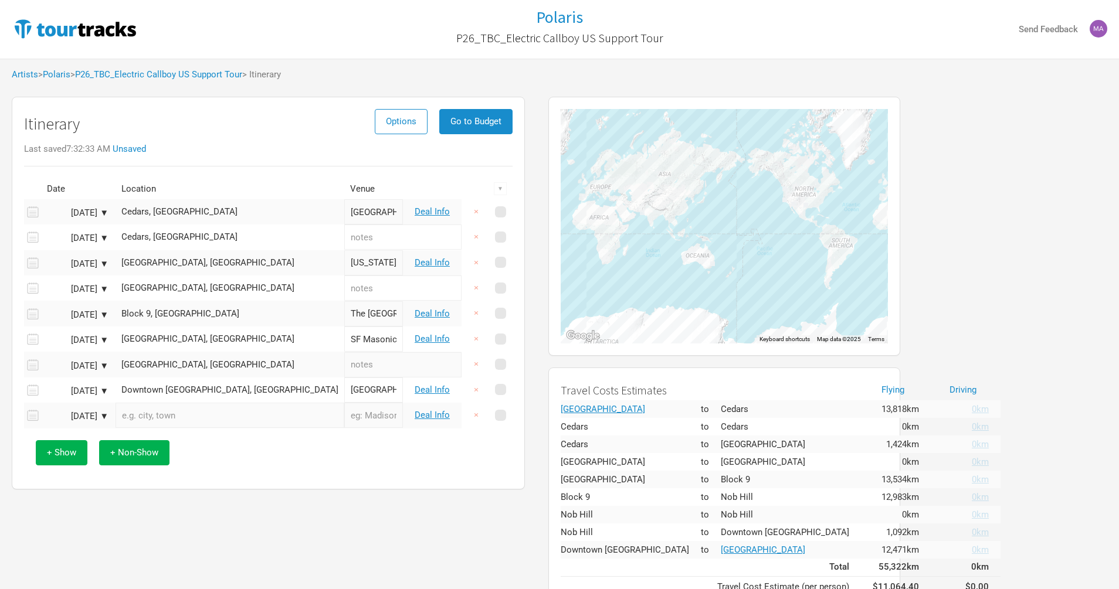
click at [151, 420] on input "text" at bounding box center [229, 415] width 229 height 25
paste input "PNE Forum"
type input "PNE Forum, [GEOGRAPHIC_DATA], [GEOGRAPHIC_DATA], [GEOGRAPHIC_DATA], [GEOGRAPHIC…"
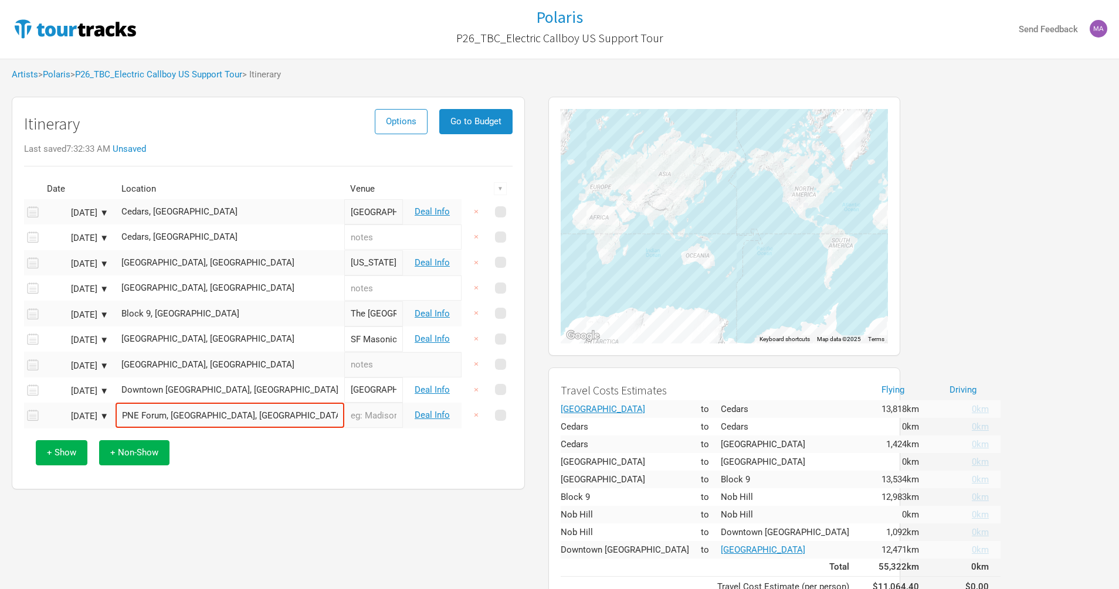
type input "PNE Forum"
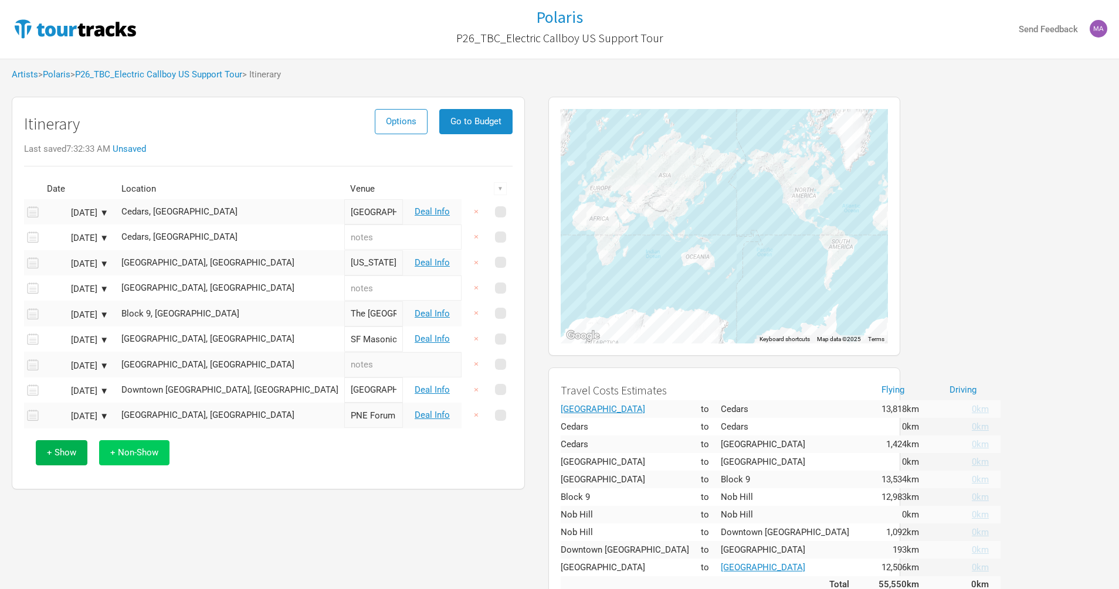
click at [138, 458] on span "+ Non-Show" at bounding box center [134, 452] width 48 height 11
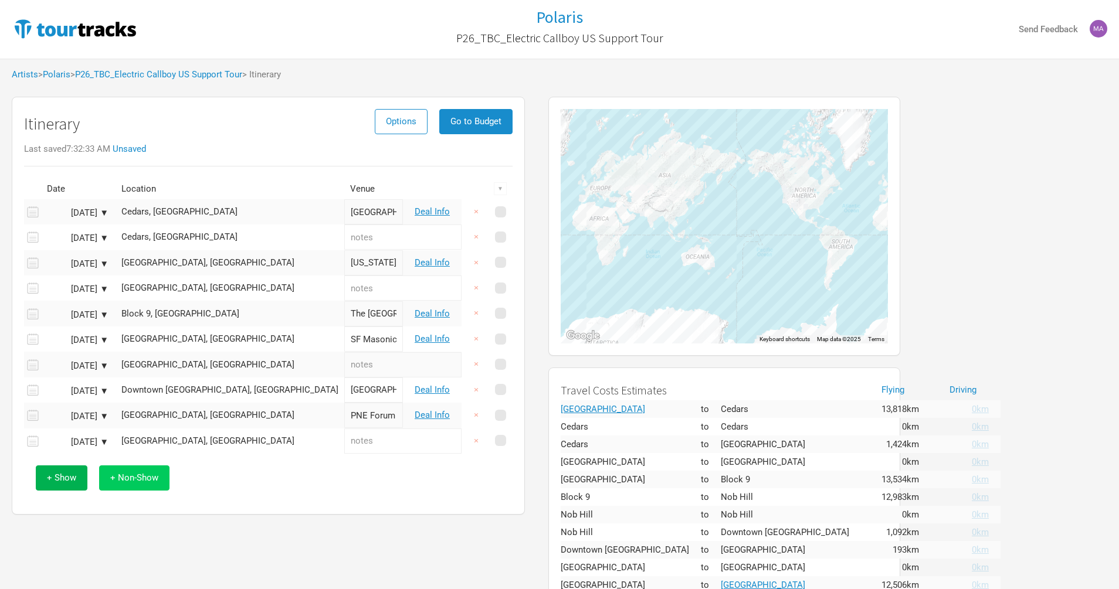
click at [138, 483] on span "+ Non-Show" at bounding box center [134, 478] width 48 height 11
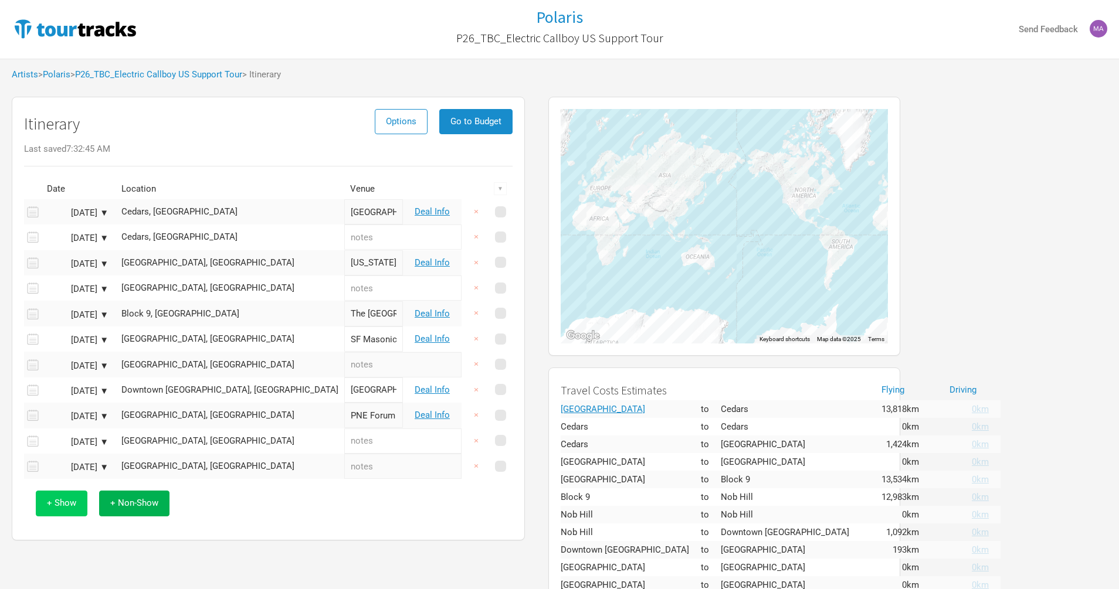
click at [65, 508] on span "+ Show" at bounding box center [61, 503] width 29 height 11
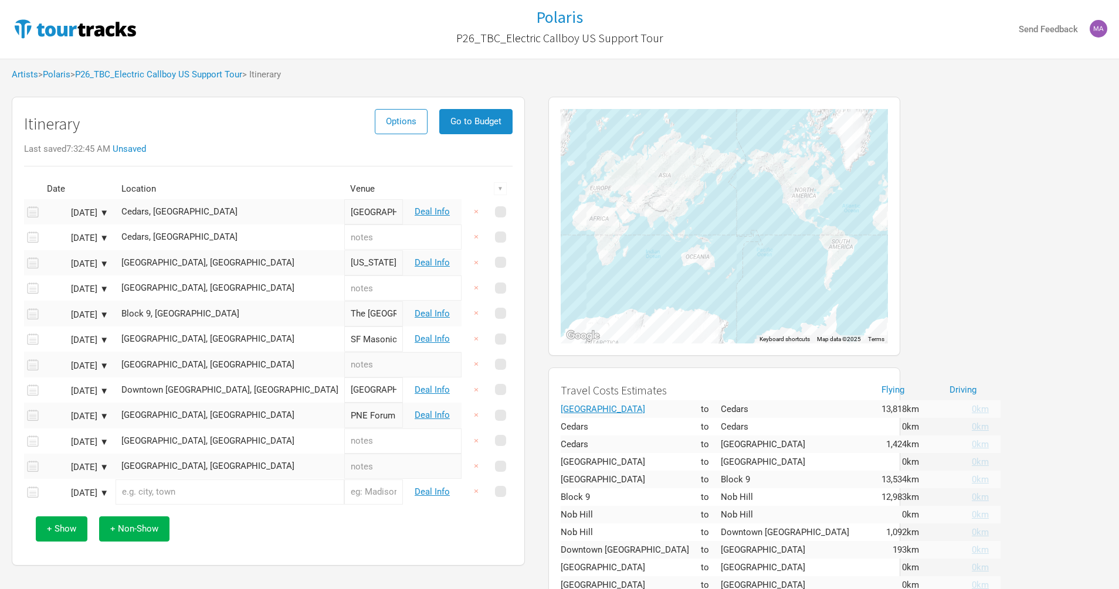
click at [175, 494] on input "text" at bounding box center [229, 492] width 229 height 25
paste input "UNION"
type input "[GEOGRAPHIC_DATA], [GEOGRAPHIC_DATA], [GEOGRAPHIC_DATA], [GEOGRAPHIC_DATA]"
type input "[GEOGRAPHIC_DATA]"
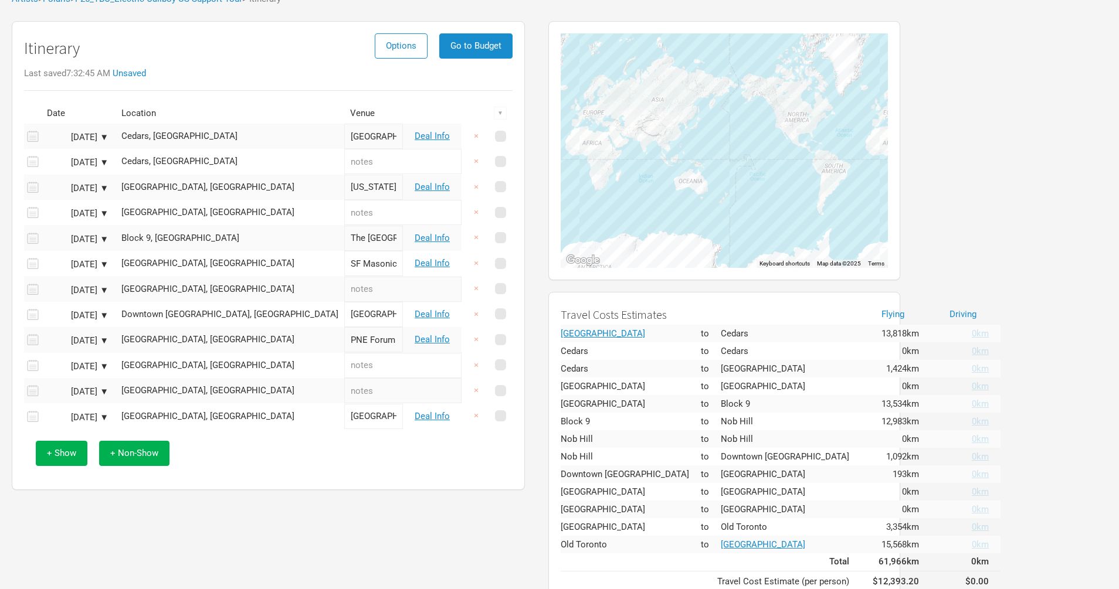
scroll to position [75, 0]
click at [463, 424] on button "×" at bounding box center [476, 416] width 27 height 25
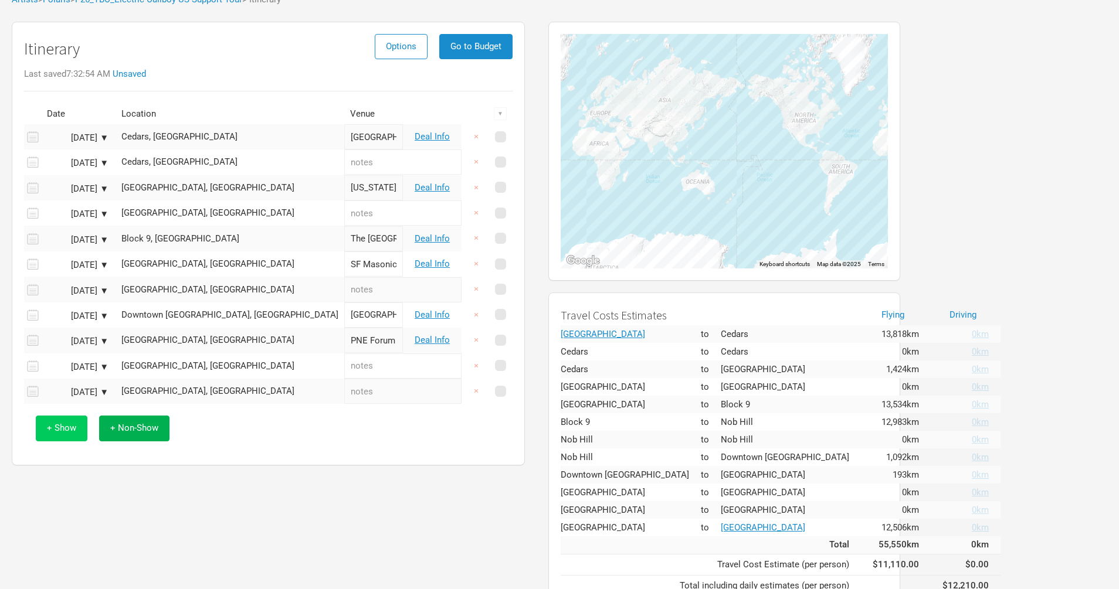
click at [67, 433] on span "+ Show" at bounding box center [61, 428] width 29 height 11
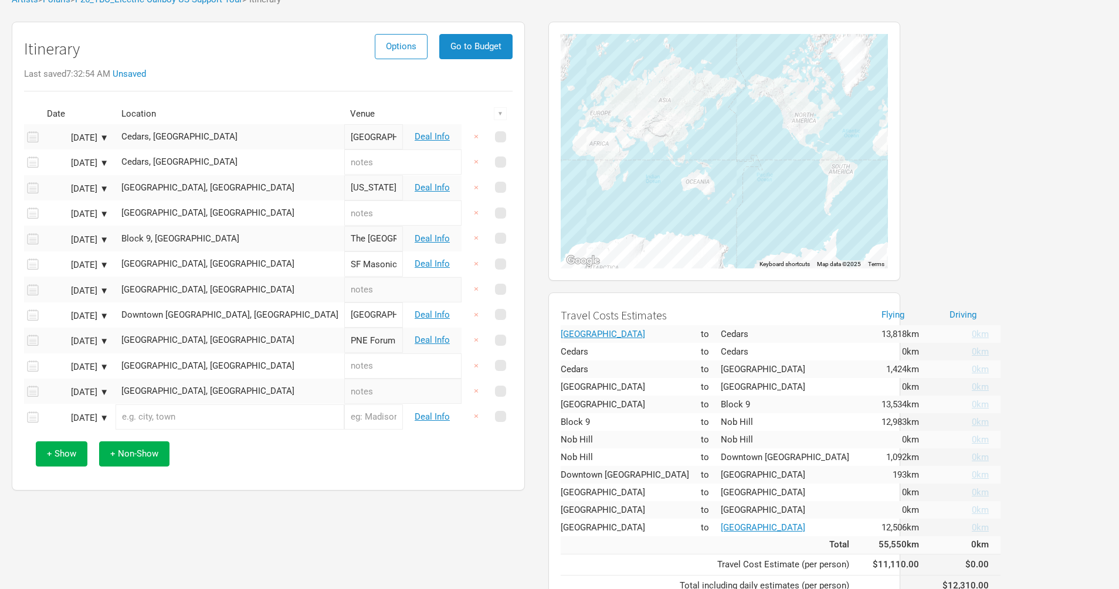
click at [152, 426] on input "text" at bounding box center [229, 417] width 229 height 25
paste input "The [GEOGRAPHIC_DATA]"
type input "The [GEOGRAPHIC_DATA], North [STREET_ADDRESS]"
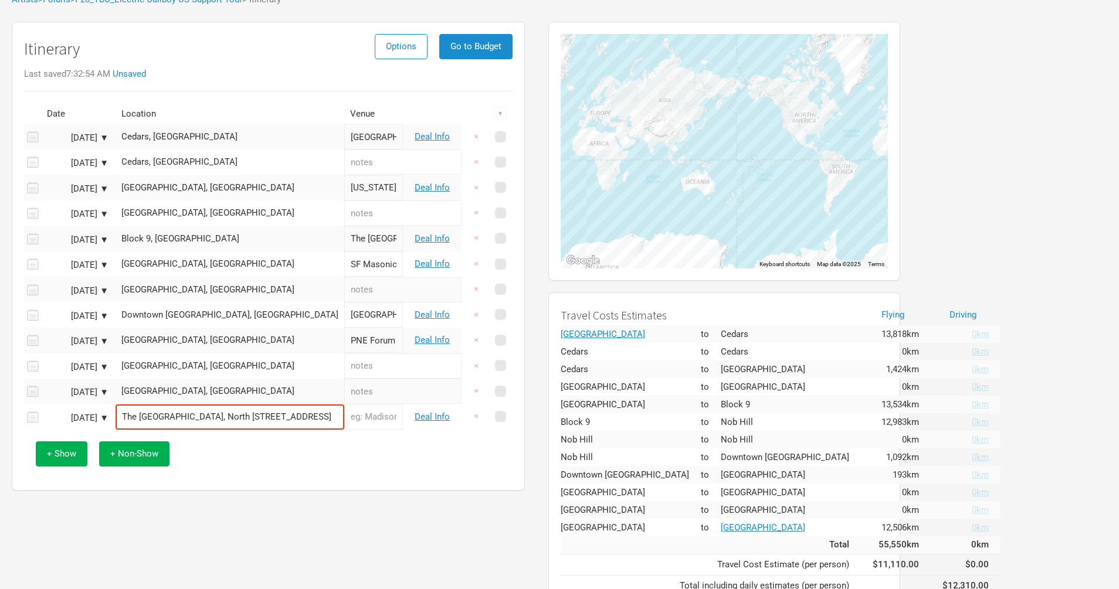
type input "The [GEOGRAPHIC_DATA]"
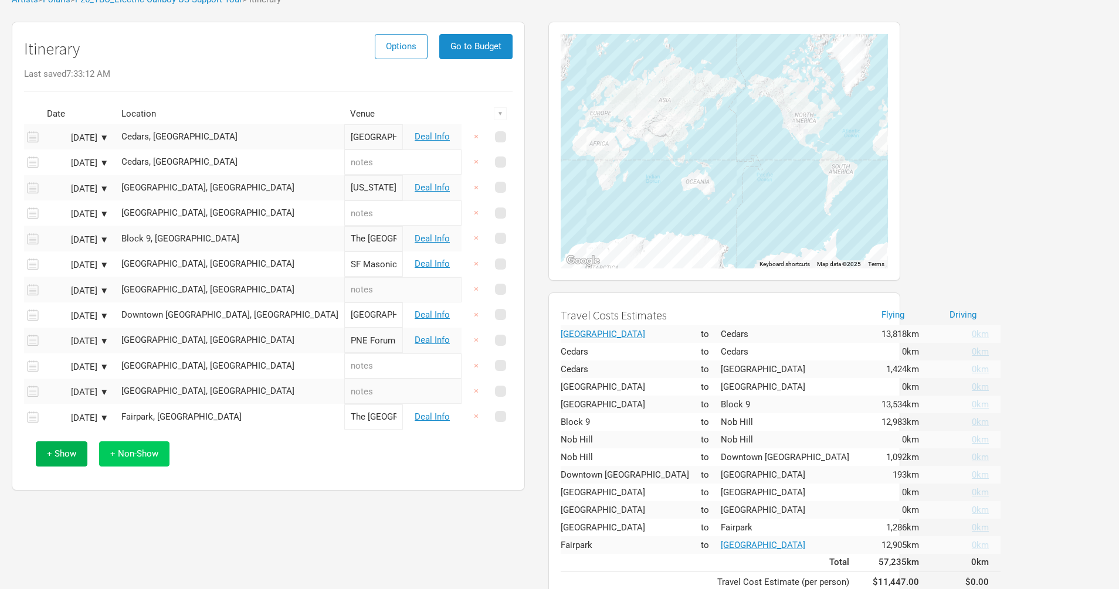
click at [136, 464] on button "+ Non-Show" at bounding box center [134, 453] width 70 height 25
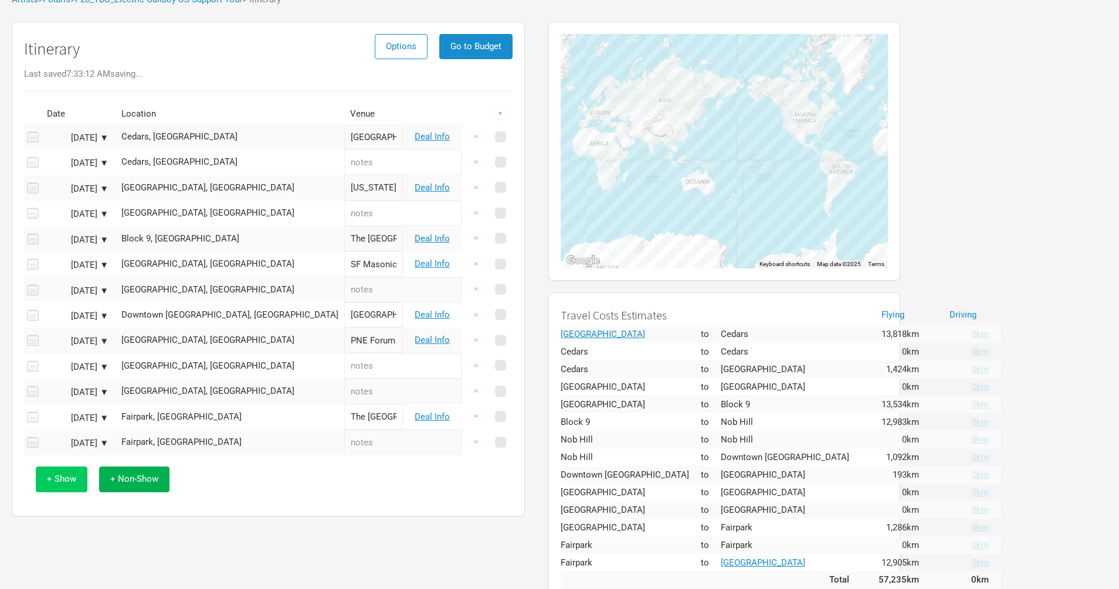
click at [64, 490] on button "+ Show" at bounding box center [62, 479] width 52 height 25
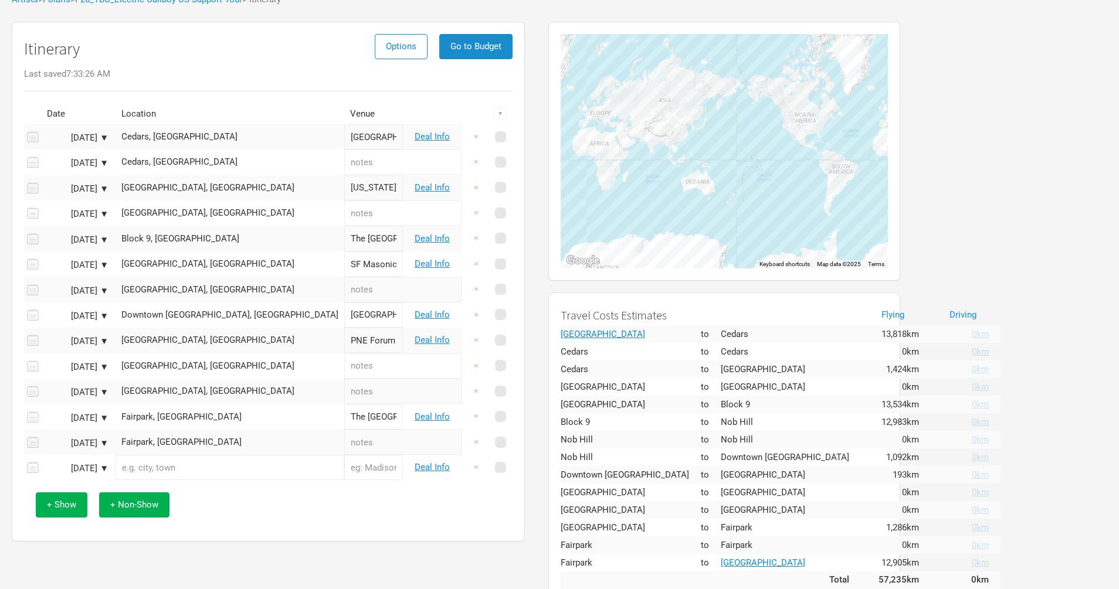
click at [157, 480] on input "text" at bounding box center [229, 467] width 229 height 25
paste input "[GEOGRAPHIC_DATA]"
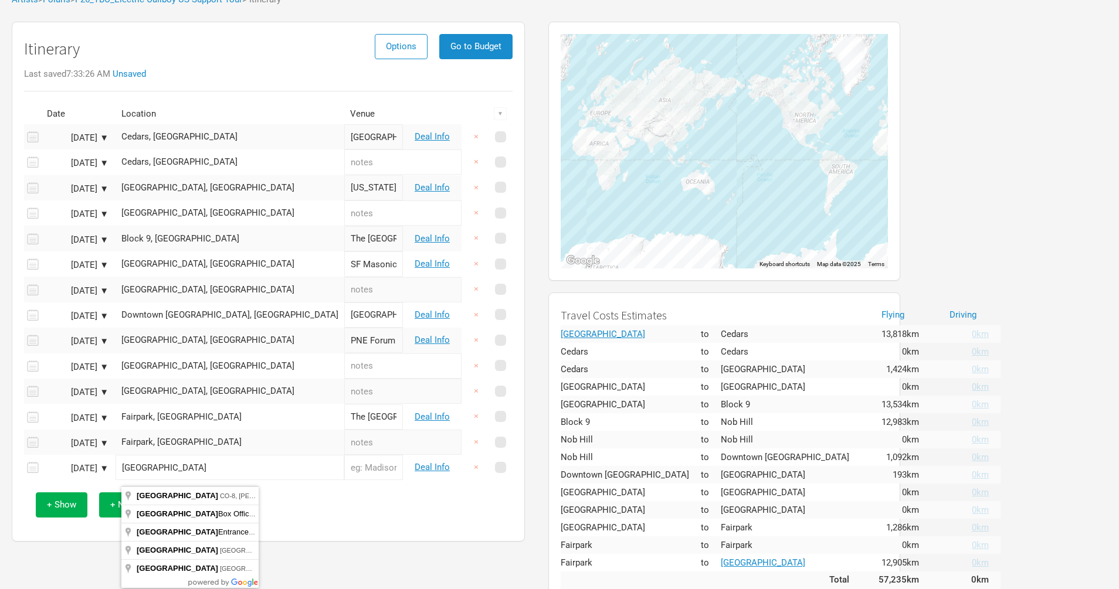
type input "[GEOGRAPHIC_DATA], CO-8, [GEOGRAPHIC_DATA], [GEOGRAPHIC_DATA], [GEOGRAPHIC_DATA]"
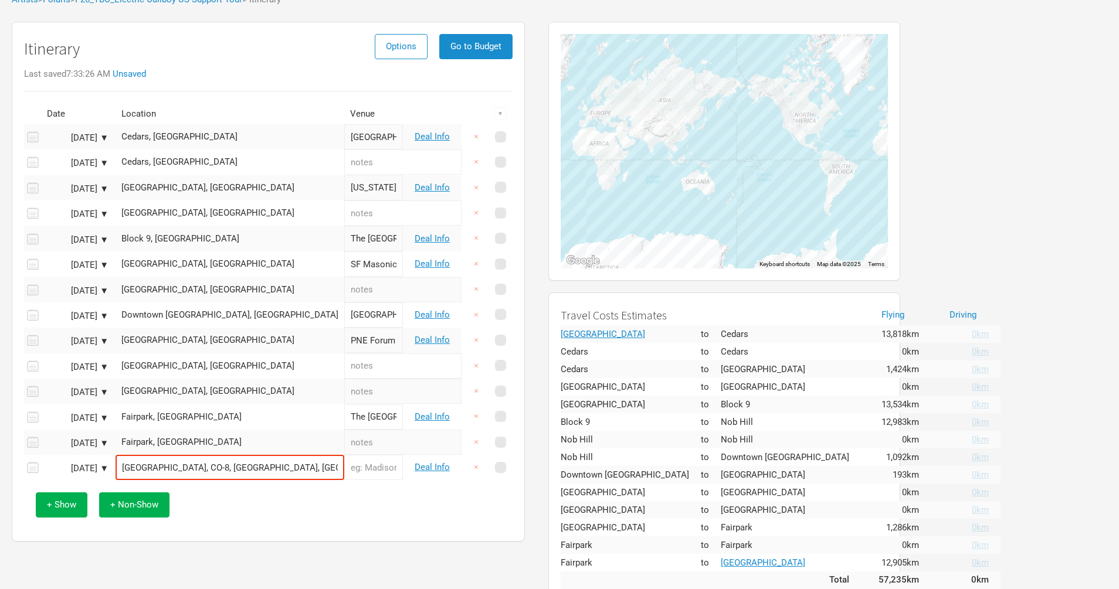
type input "[GEOGRAPHIC_DATA]"
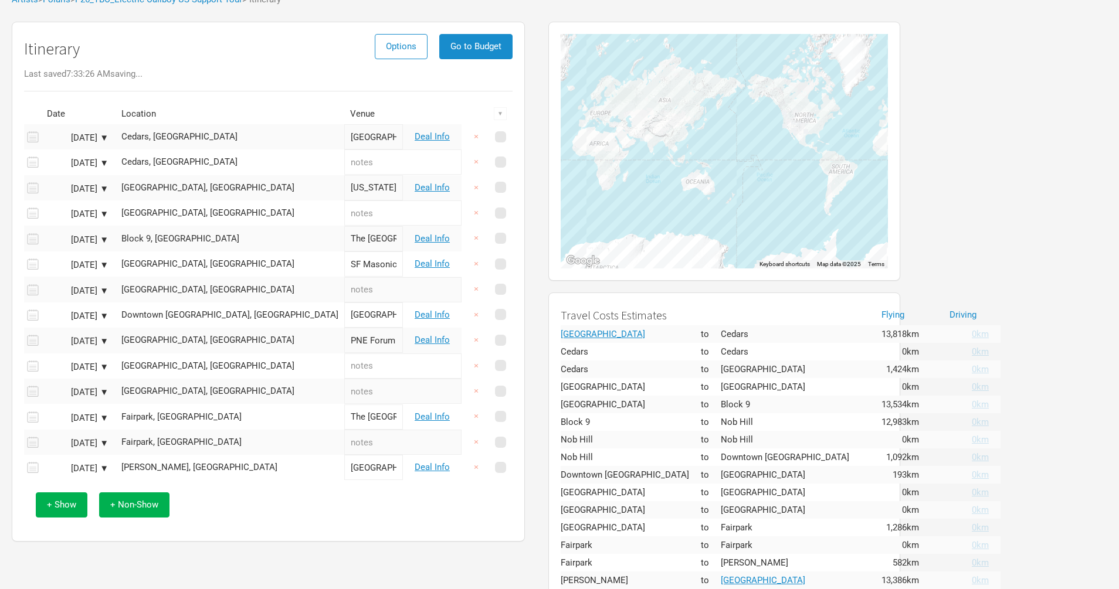
click at [135, 510] on span "+ Non-Show" at bounding box center [134, 504] width 48 height 11
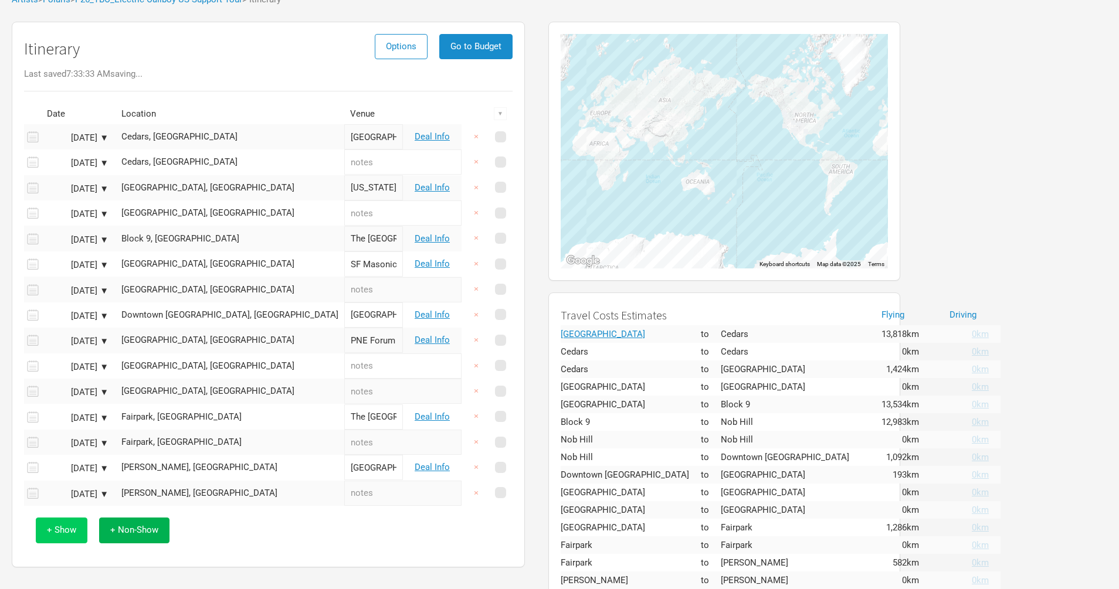
click at [66, 535] on span "+ Show" at bounding box center [61, 530] width 29 height 11
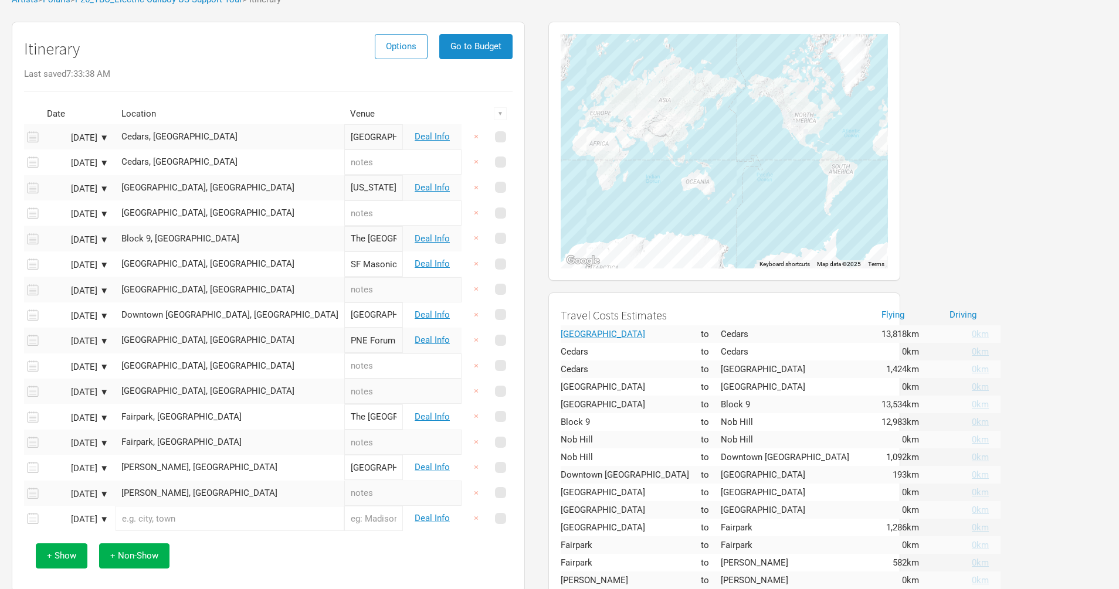
click at [157, 522] on input "text" at bounding box center [229, 518] width 229 height 25
paste input "The Armory"
type input "The Armory, [GEOGRAPHIC_DATA], [GEOGRAPHIC_DATA], [GEOGRAPHIC_DATA]"
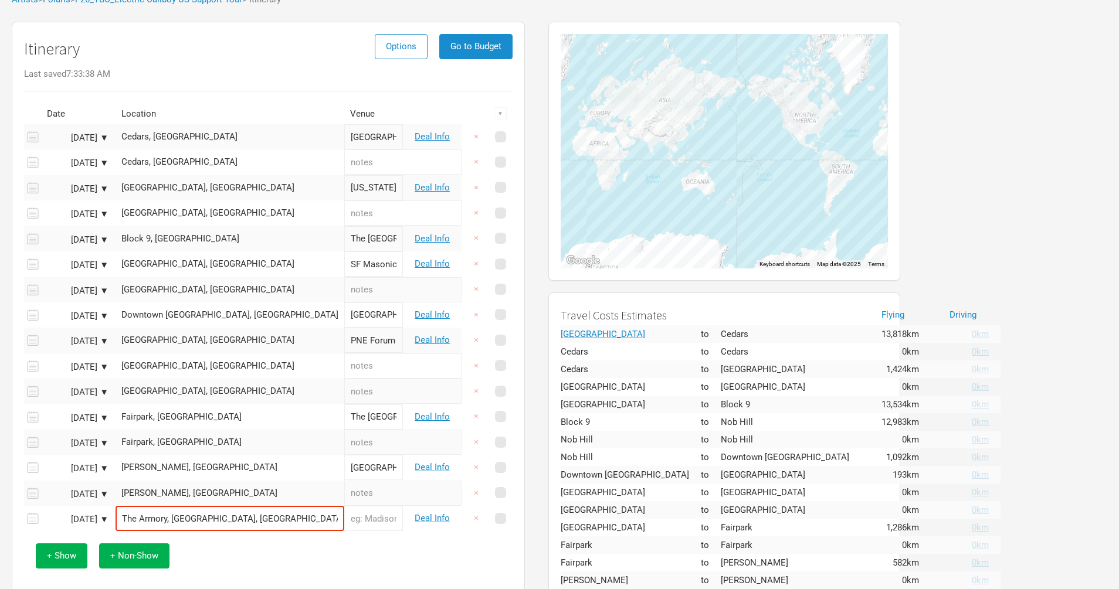
type input "The Armory"
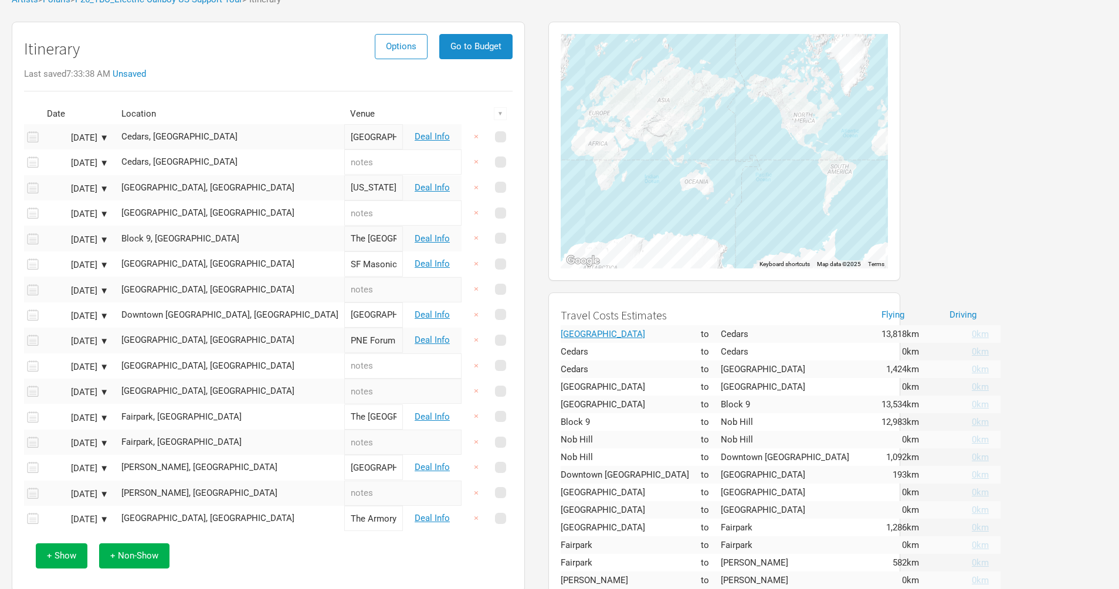
scroll to position [134, 0]
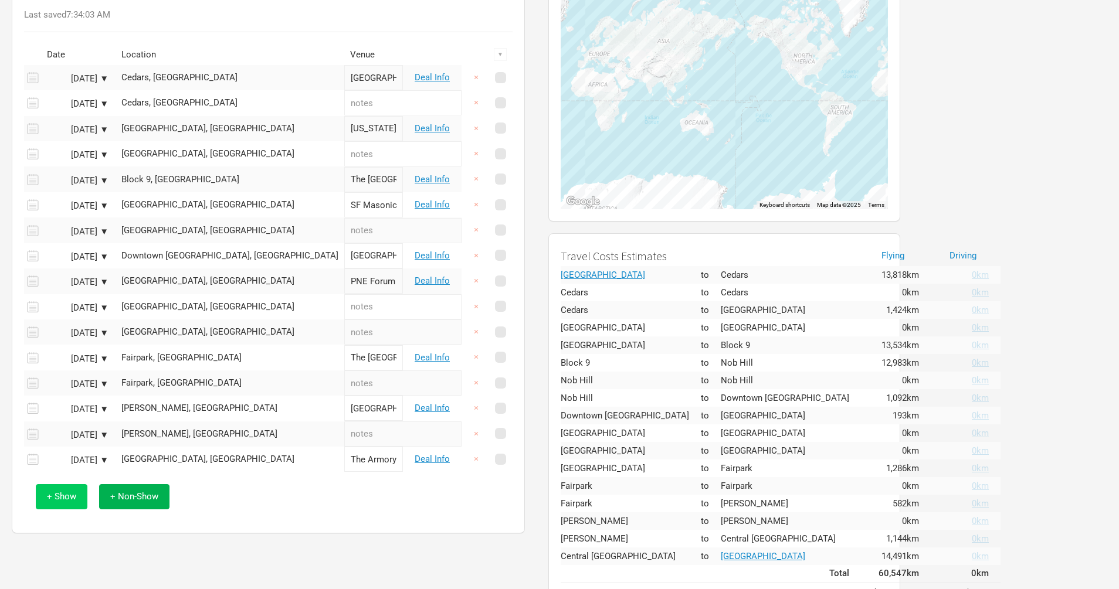
click at [69, 499] on span "+ Show" at bounding box center [61, 496] width 29 height 11
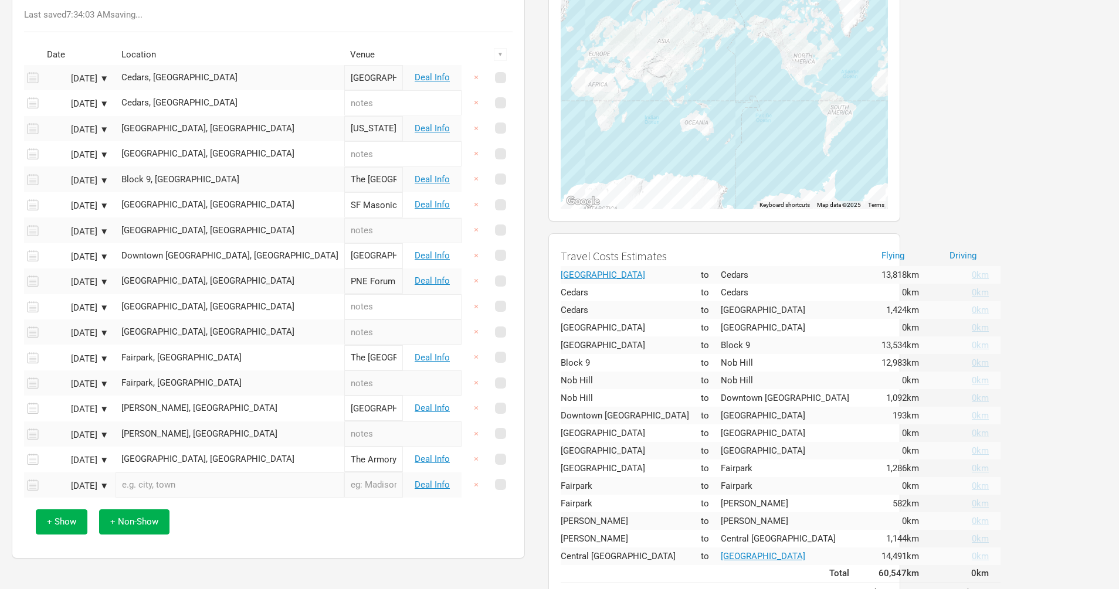
click at [164, 490] on input "text" at bounding box center [229, 485] width 229 height 25
paste input "[GEOGRAPHIC_DATA]"
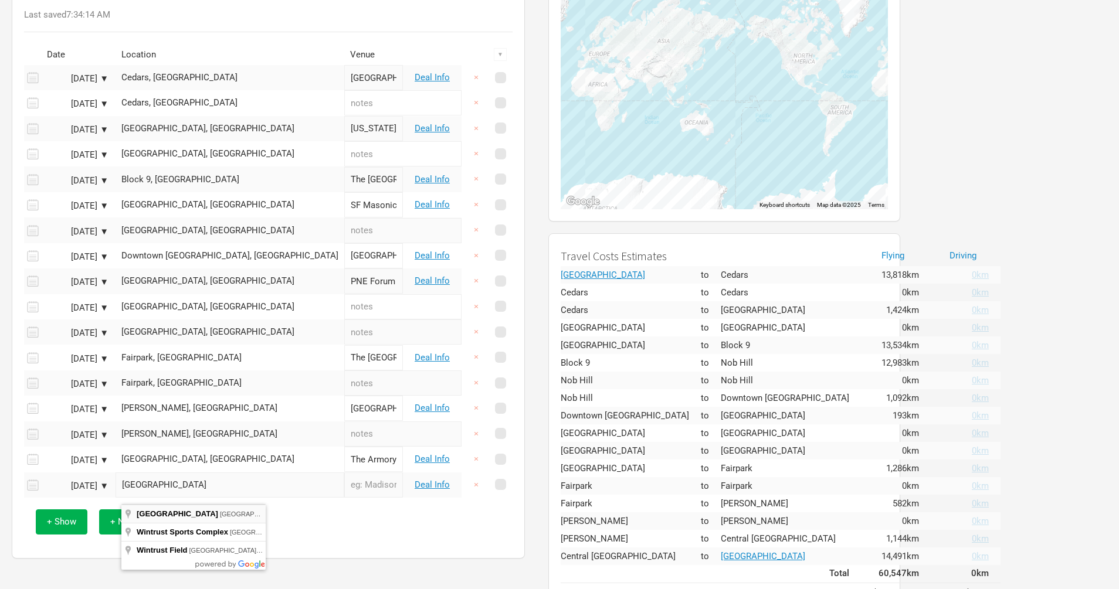
type input "[GEOGRAPHIC_DATA], [GEOGRAPHIC_DATA][PERSON_NAME], [GEOGRAPHIC_DATA]"
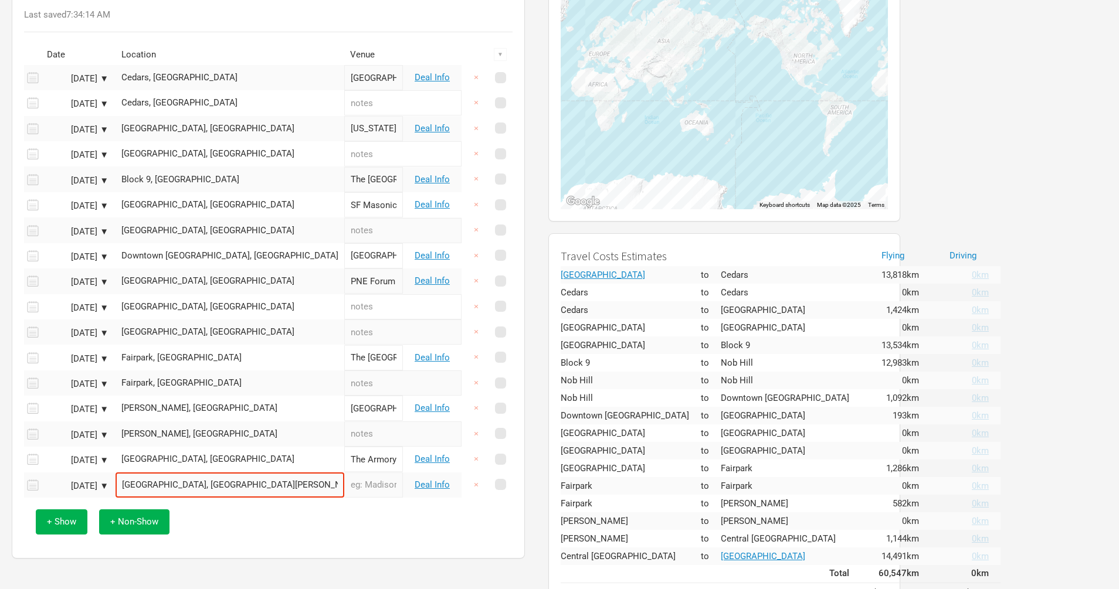
type input "[GEOGRAPHIC_DATA]"
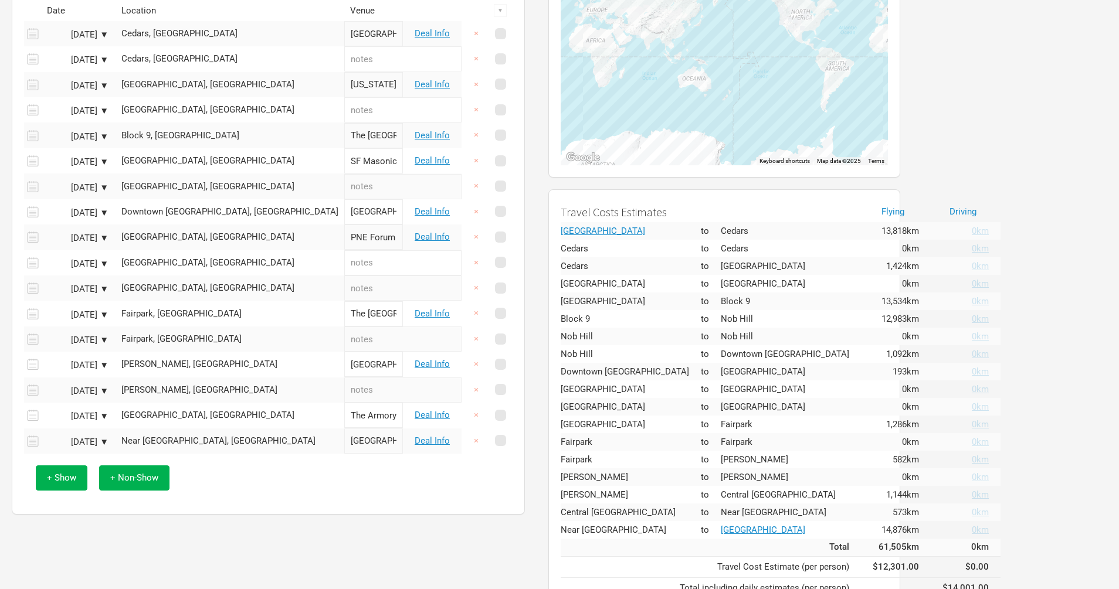
scroll to position [183, 0]
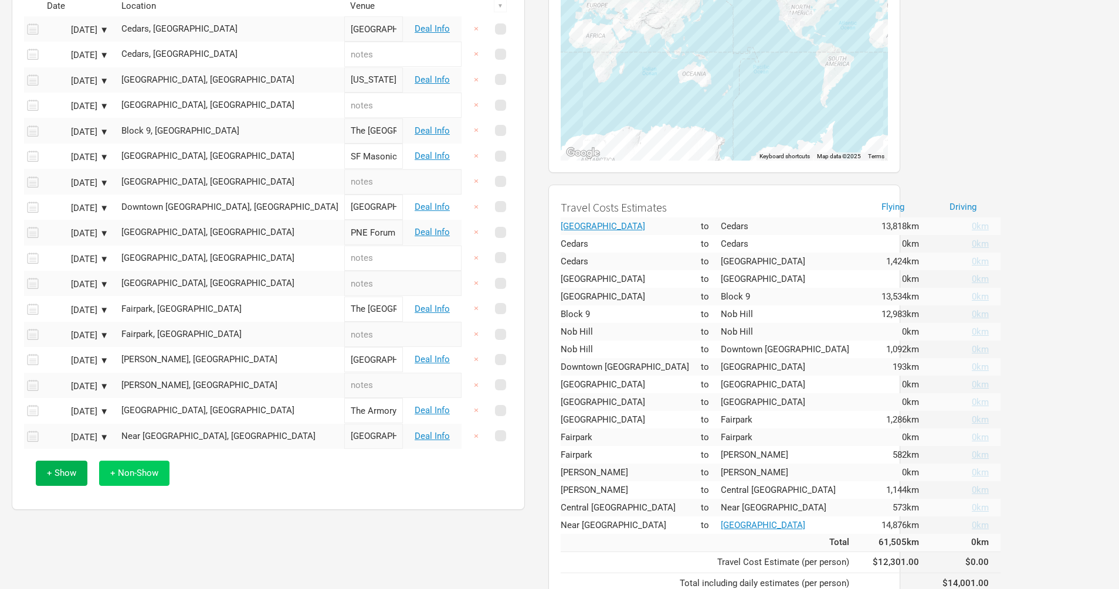
click at [145, 478] on span "+ Non-Show" at bounding box center [134, 473] width 48 height 11
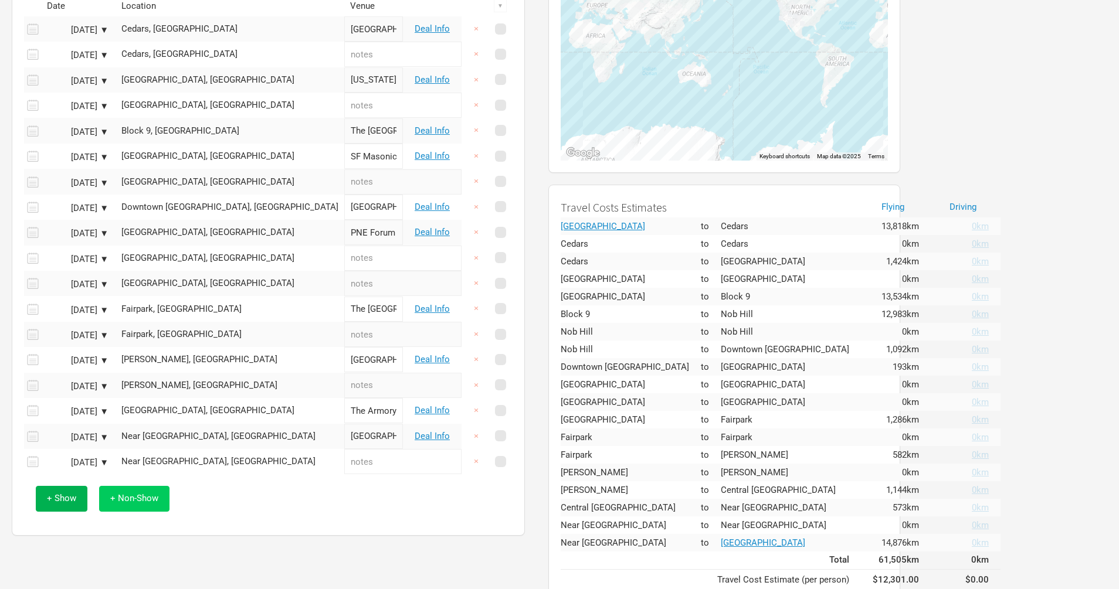
click at [143, 504] on span "+ Non-Show" at bounding box center [134, 498] width 48 height 11
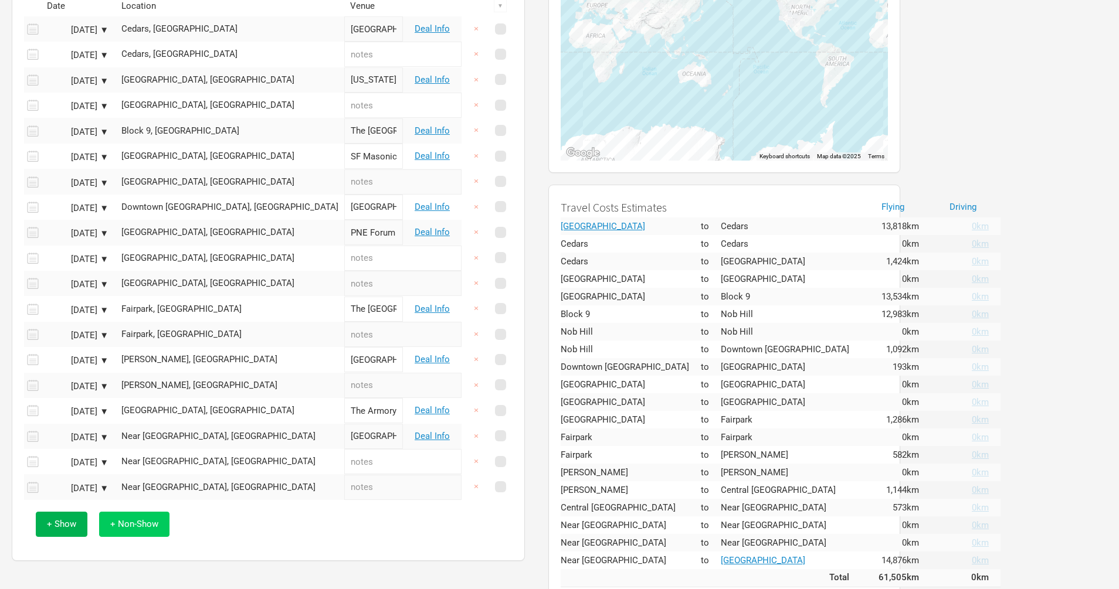
click at [138, 537] on button "+ Non-Show" at bounding box center [134, 524] width 70 height 25
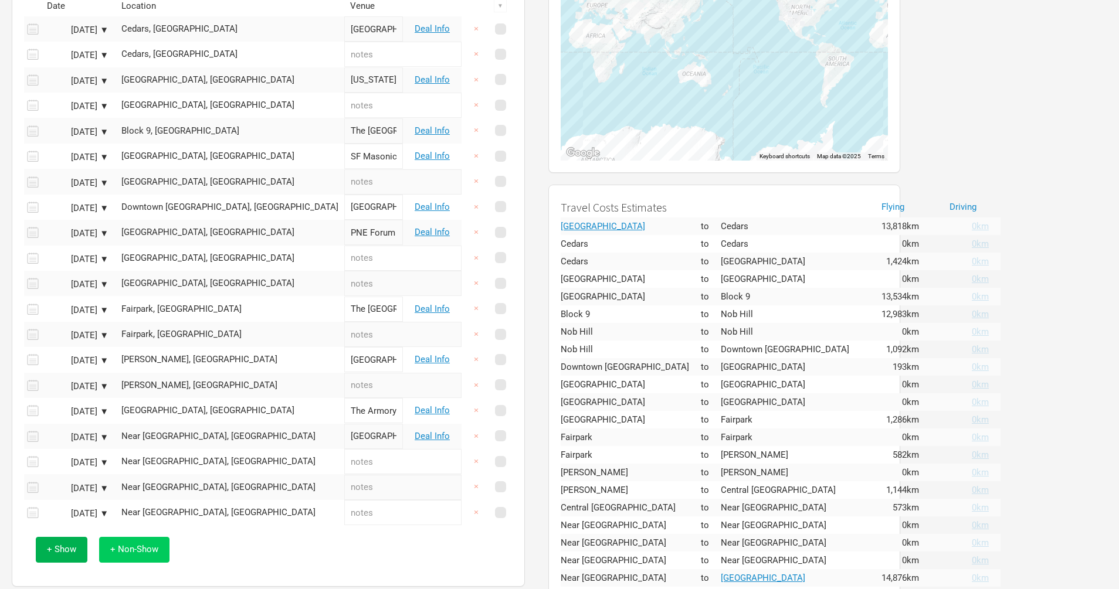
click at [143, 555] on span "+ Non-Show" at bounding box center [134, 549] width 48 height 11
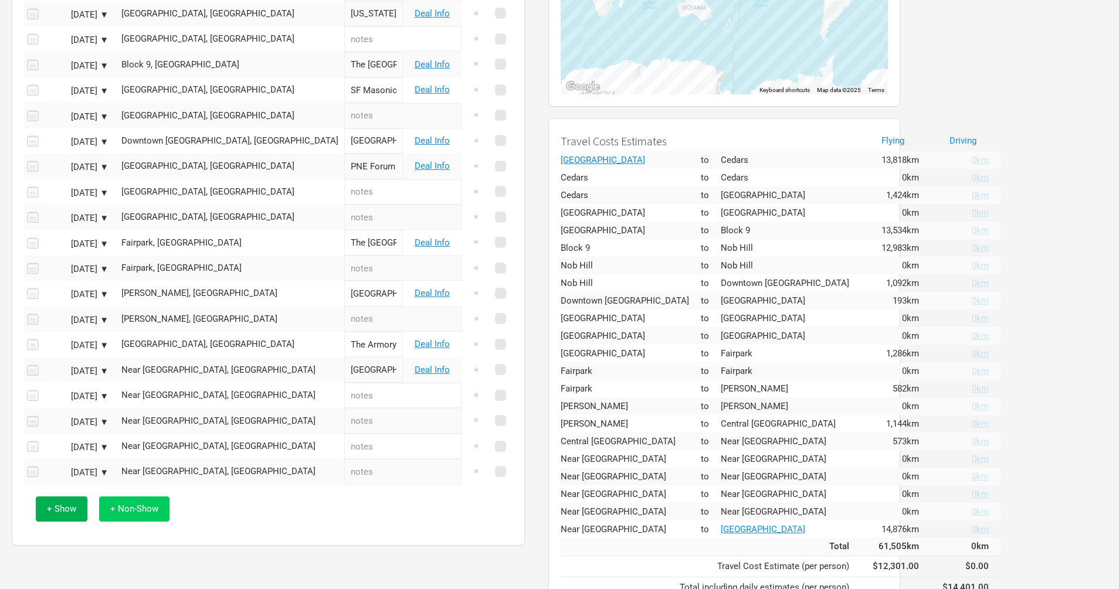
scroll to position [281, 0]
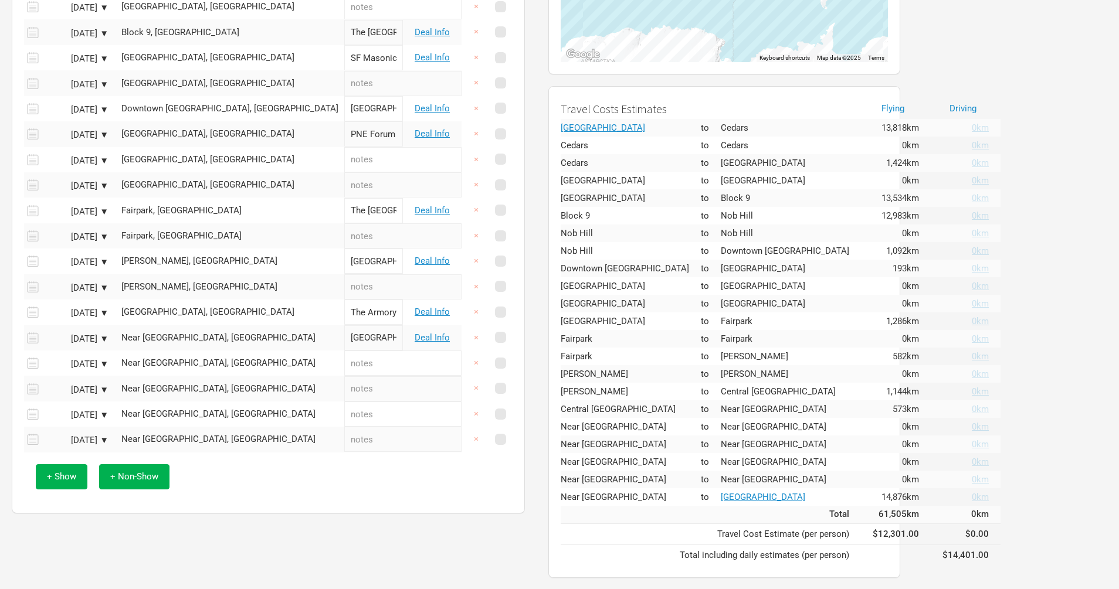
click at [135, 490] on button "+ Non-Show" at bounding box center [134, 476] width 70 height 25
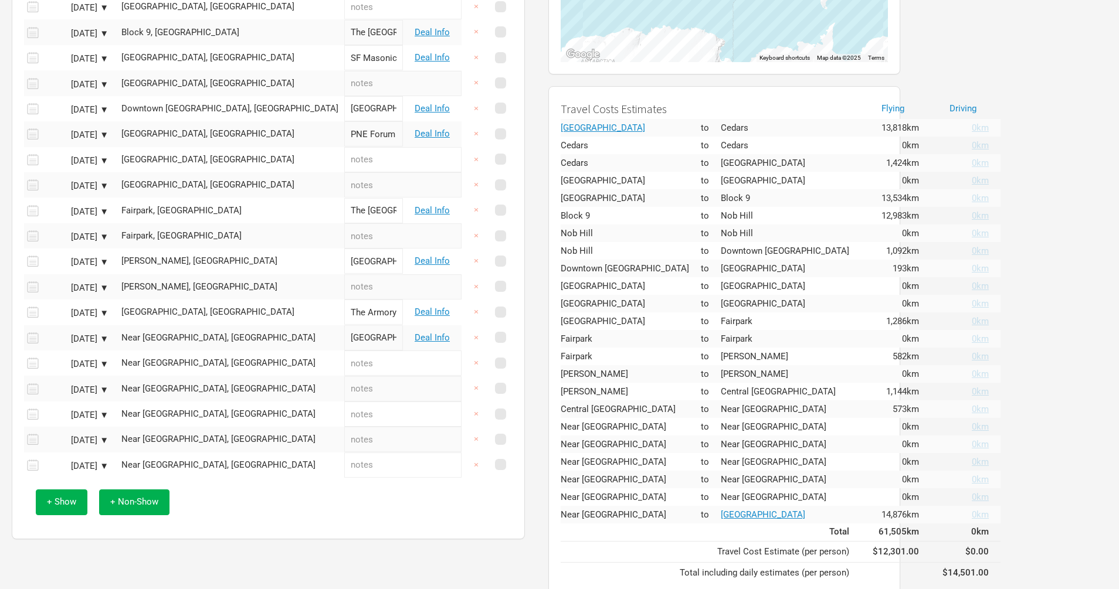
click at [133, 525] on div "+ Show + Non-Show" at bounding box center [268, 502] width 477 height 49
click at [130, 507] on span "+ Non-Show" at bounding box center [134, 502] width 48 height 11
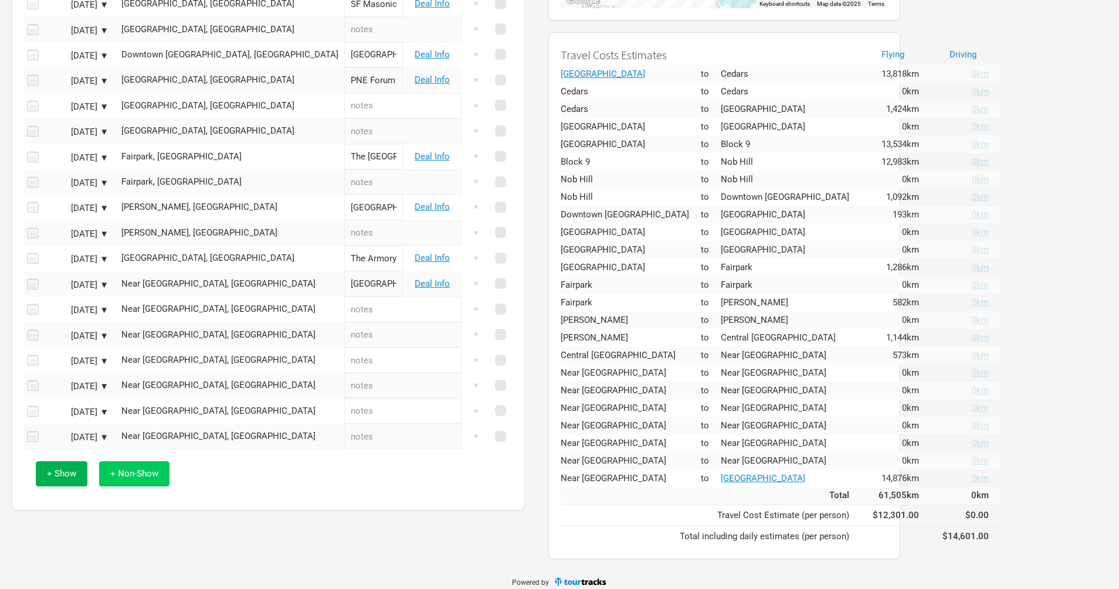
scroll to position [343, 0]
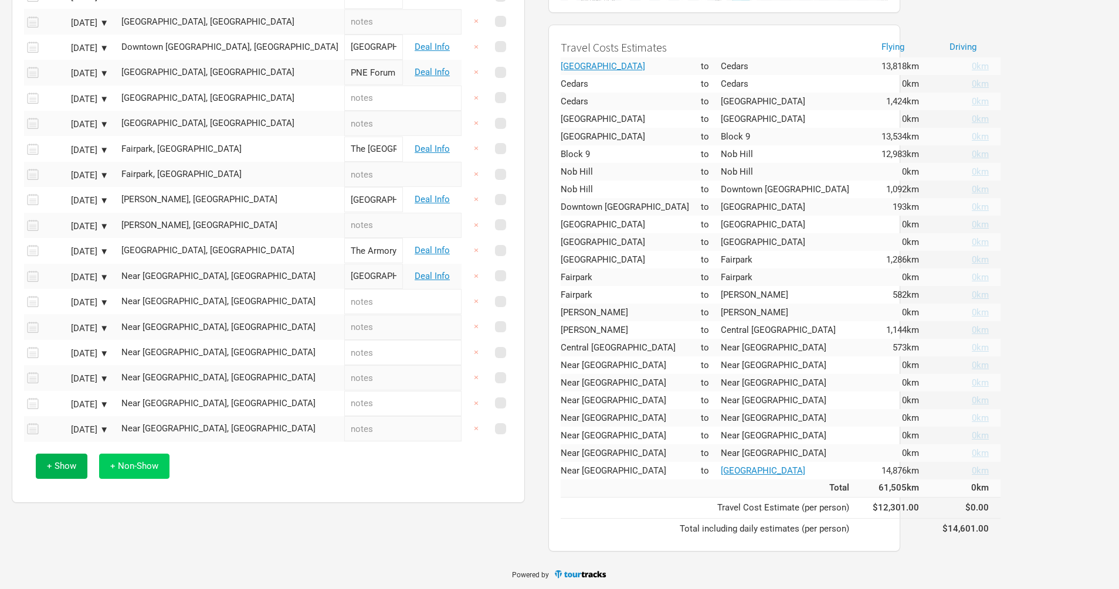
click at [129, 479] on button "+ Non-Show" at bounding box center [134, 466] width 70 height 25
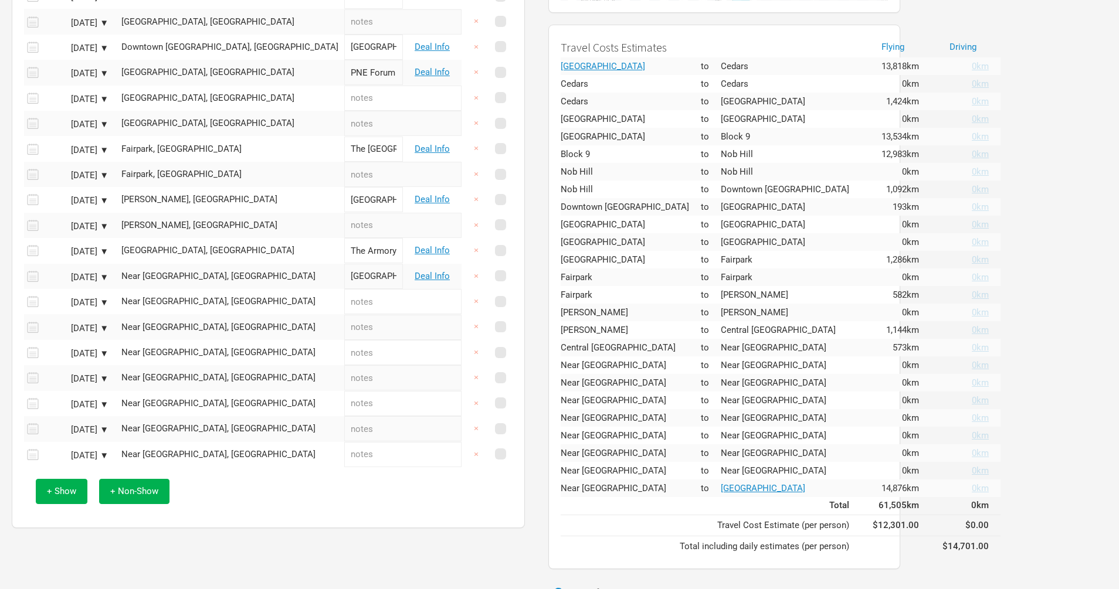
scroll to position [362, 0]
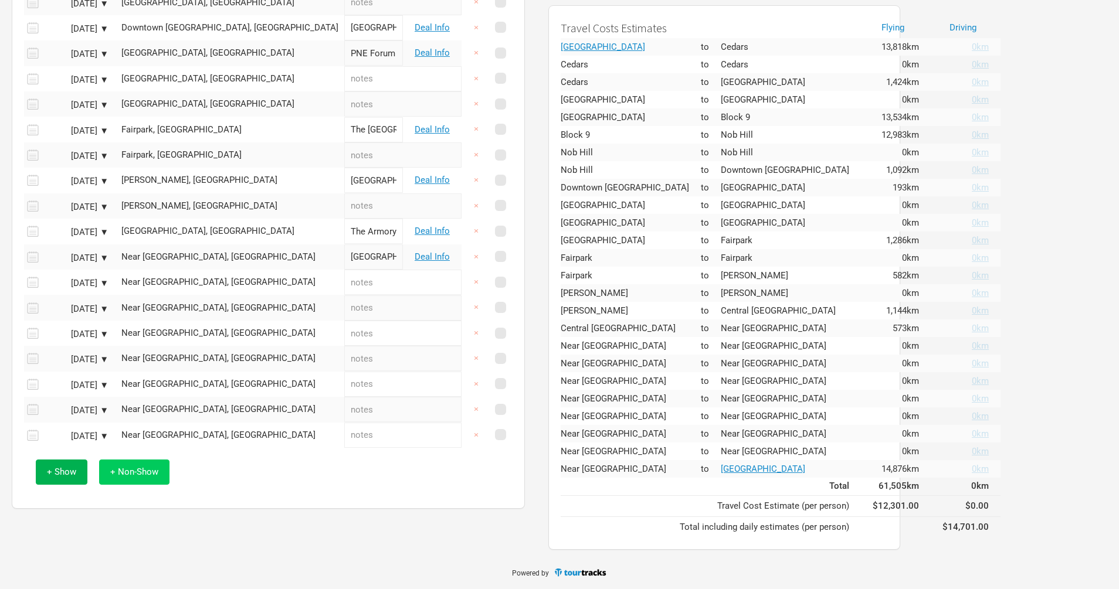
click at [131, 485] on button "+ Non-Show" at bounding box center [134, 472] width 70 height 25
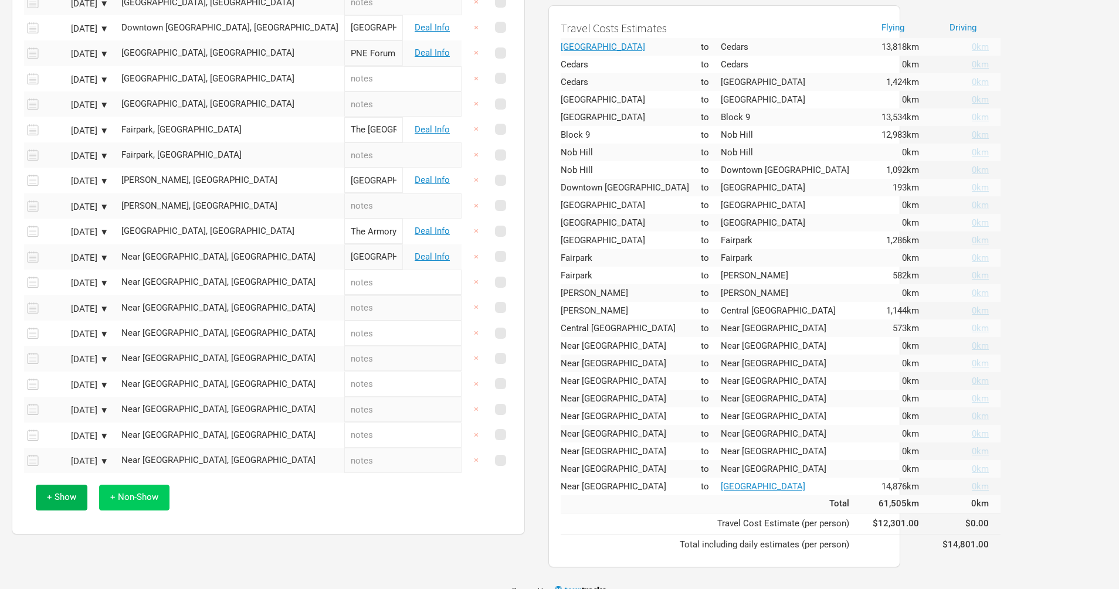
click at [129, 502] on span "+ Non-Show" at bounding box center [134, 497] width 48 height 11
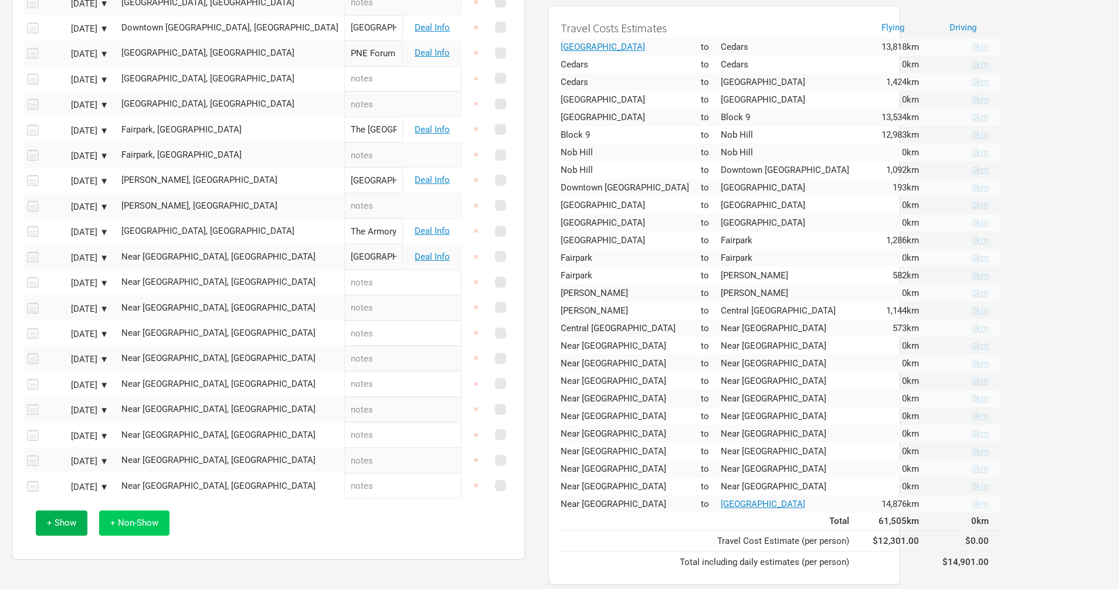
click at [132, 528] on span "+ Non-Show" at bounding box center [134, 523] width 48 height 11
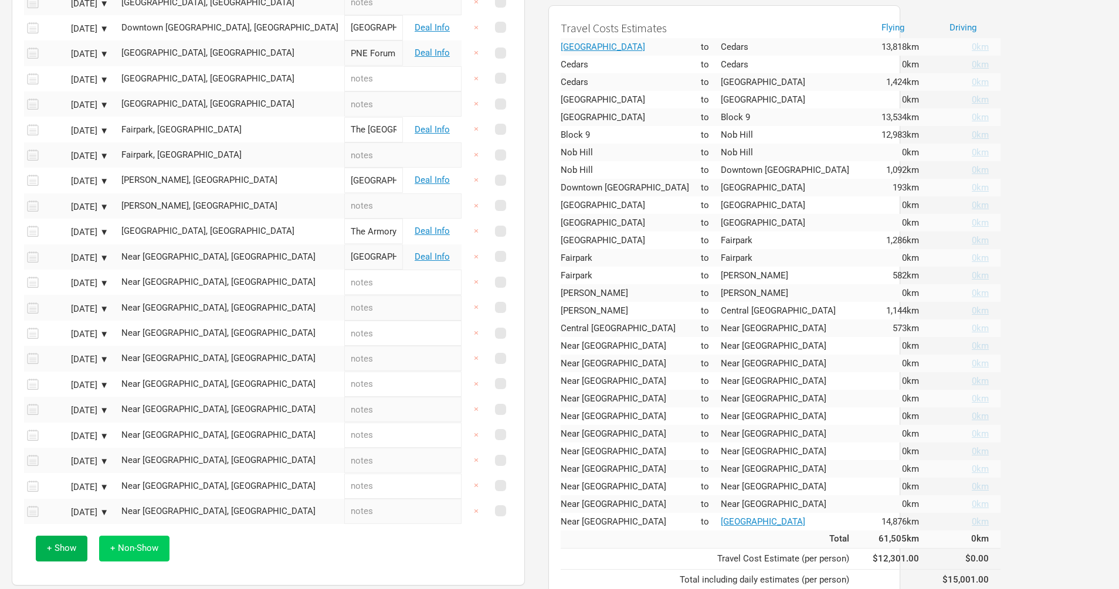
scroll to position [416, 0]
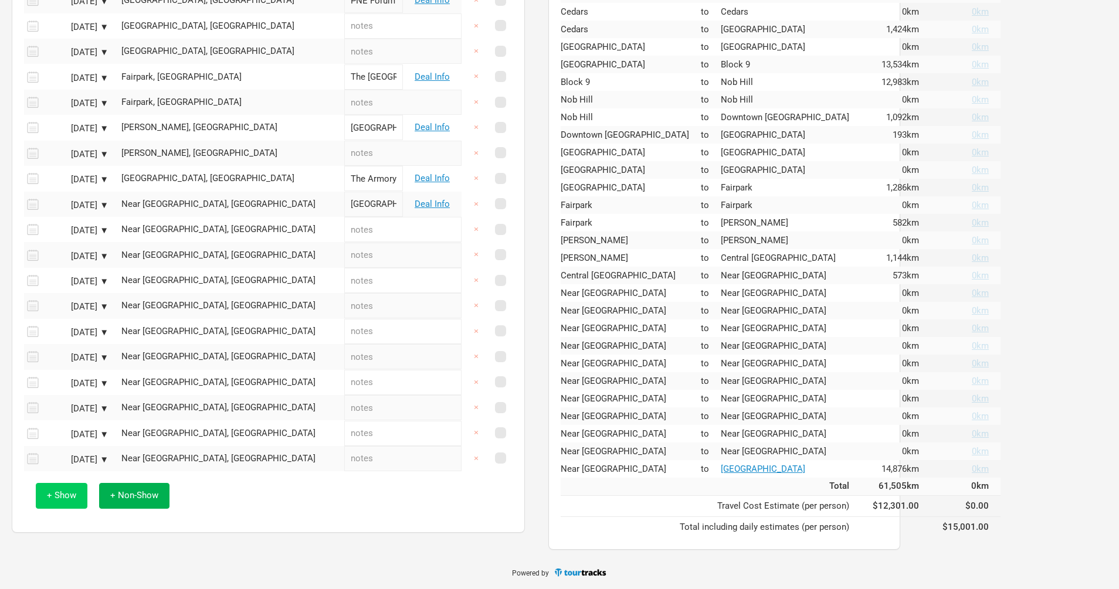
click at [59, 501] on span "+ Show" at bounding box center [61, 495] width 29 height 11
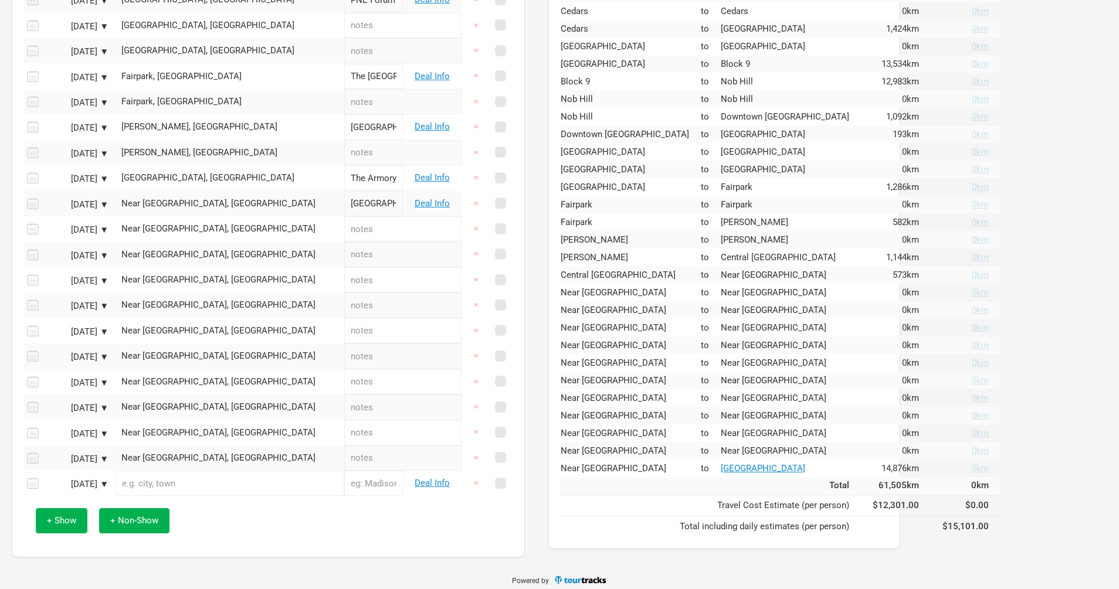
click at [163, 494] on input "text" at bounding box center [229, 483] width 229 height 25
paste input "Place Bell"
type input "Place Bell, [PERSON_NAME], [GEOGRAPHIC_DATA], [GEOGRAPHIC_DATA], [GEOGRAPHIC_DA…"
type input "Place Bell"
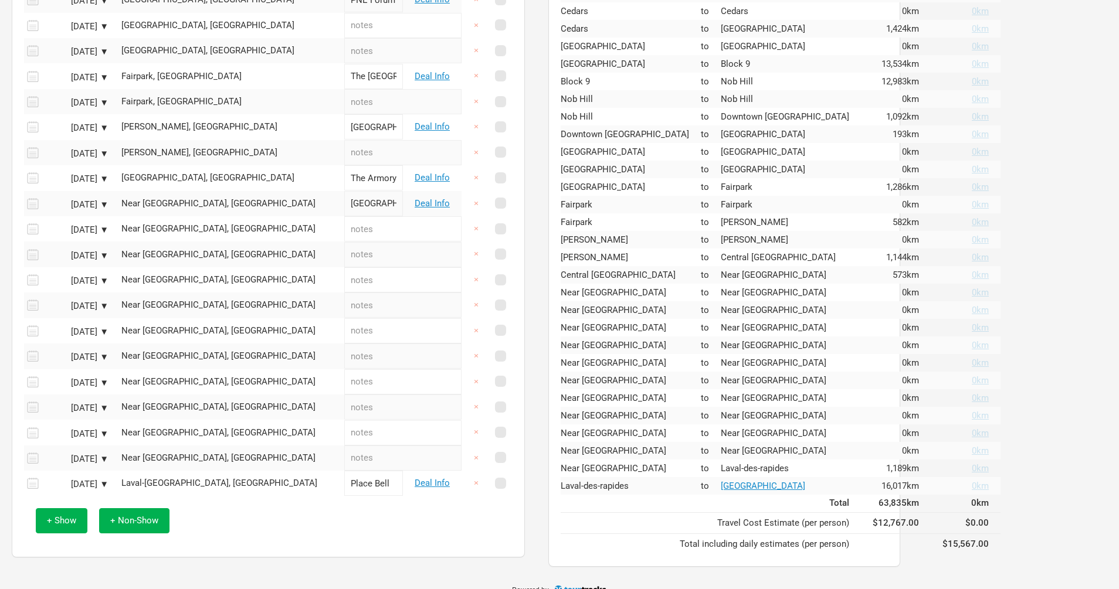
scroll to position [434, 0]
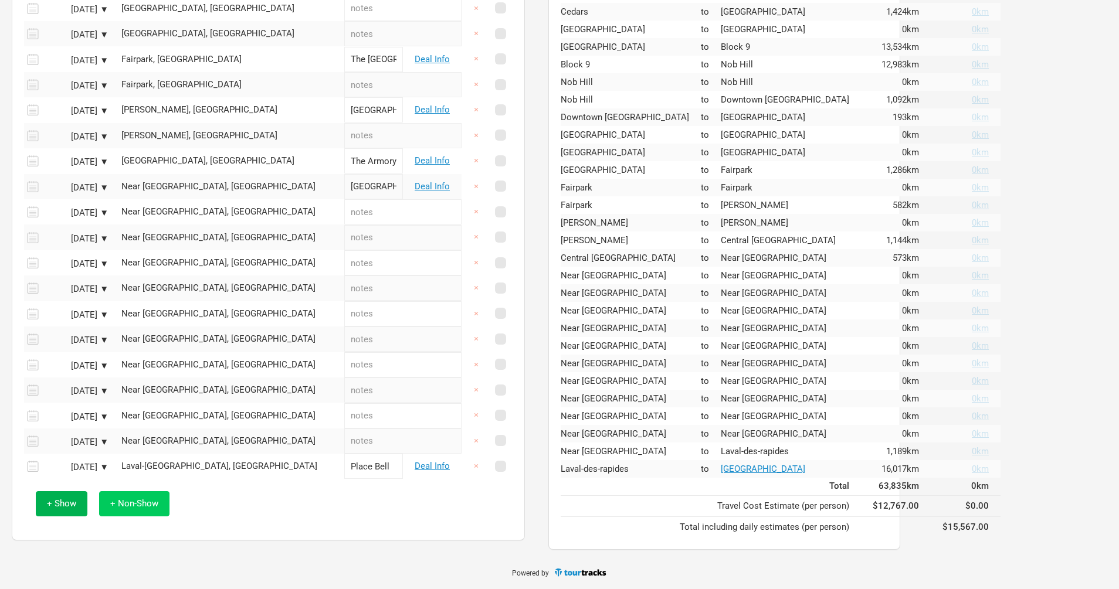
click at [141, 509] on span "+ Non-Show" at bounding box center [134, 503] width 48 height 11
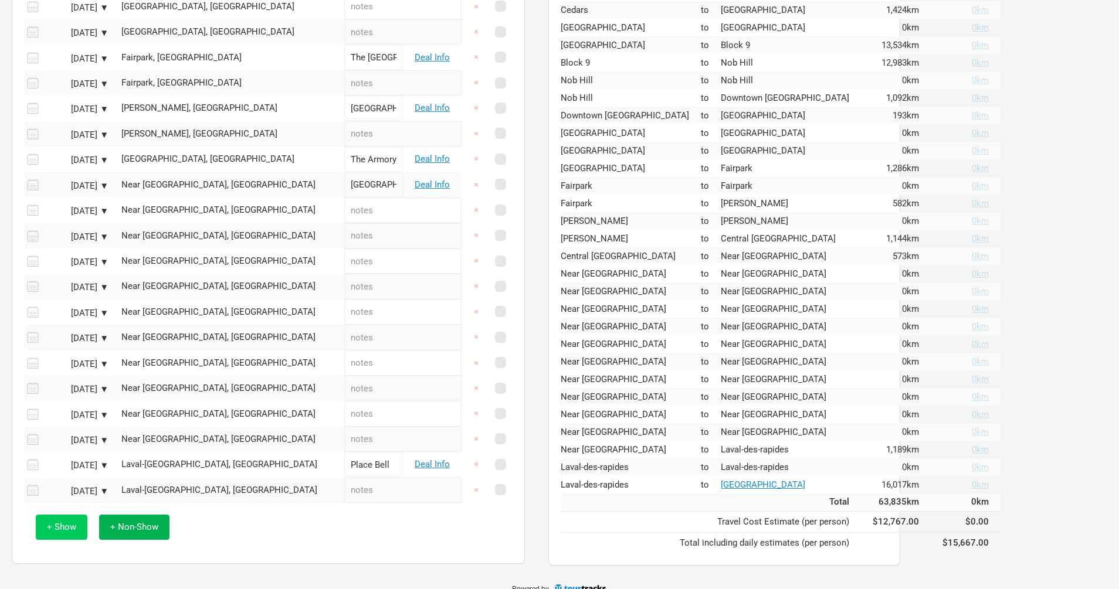
click at [71, 532] on span "+ Show" at bounding box center [61, 527] width 29 height 11
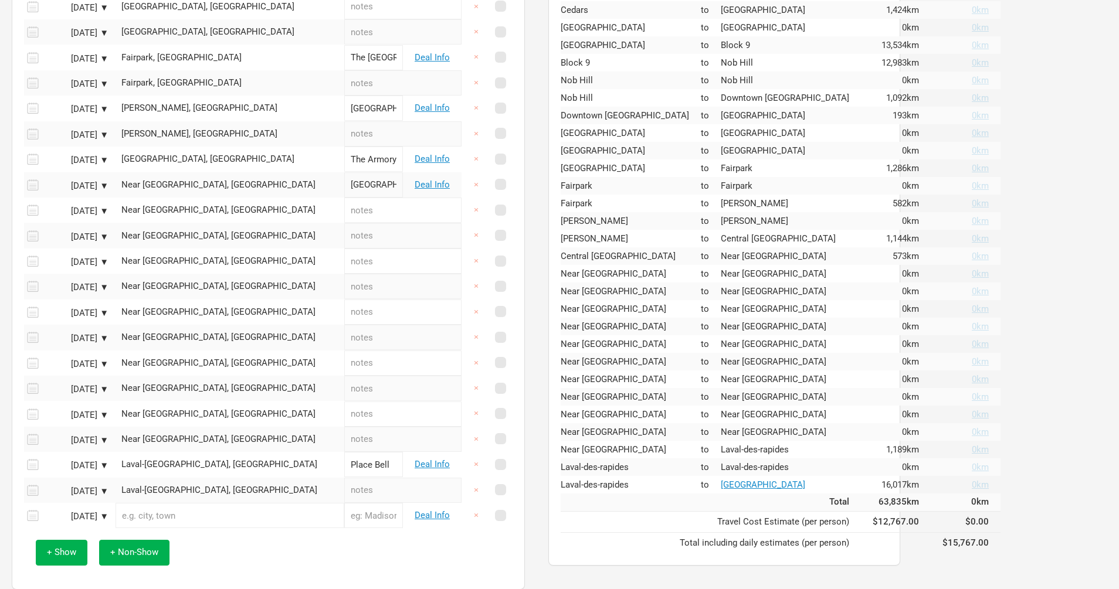
click at [162, 519] on input "text" at bounding box center [229, 515] width 229 height 25
paste input "Coca Cola Coliseum"
type input "Coca-Cola Coliseum, [GEOGRAPHIC_DATA], [GEOGRAPHIC_DATA], [GEOGRAPHIC_DATA], [G…"
type input "Coca-Cola Coliseum"
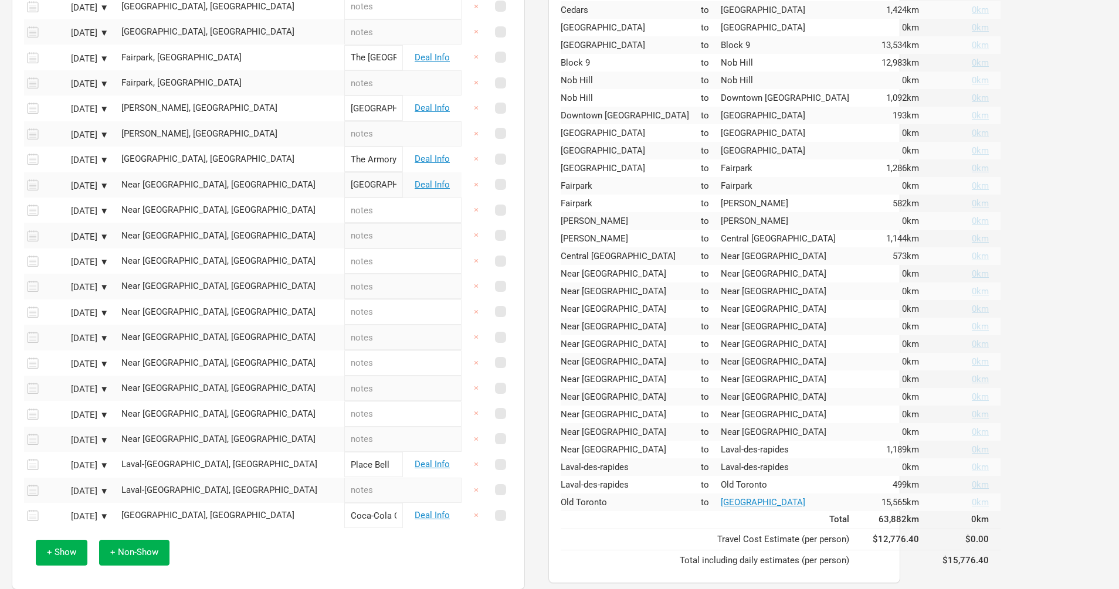
scroll to position [487, 0]
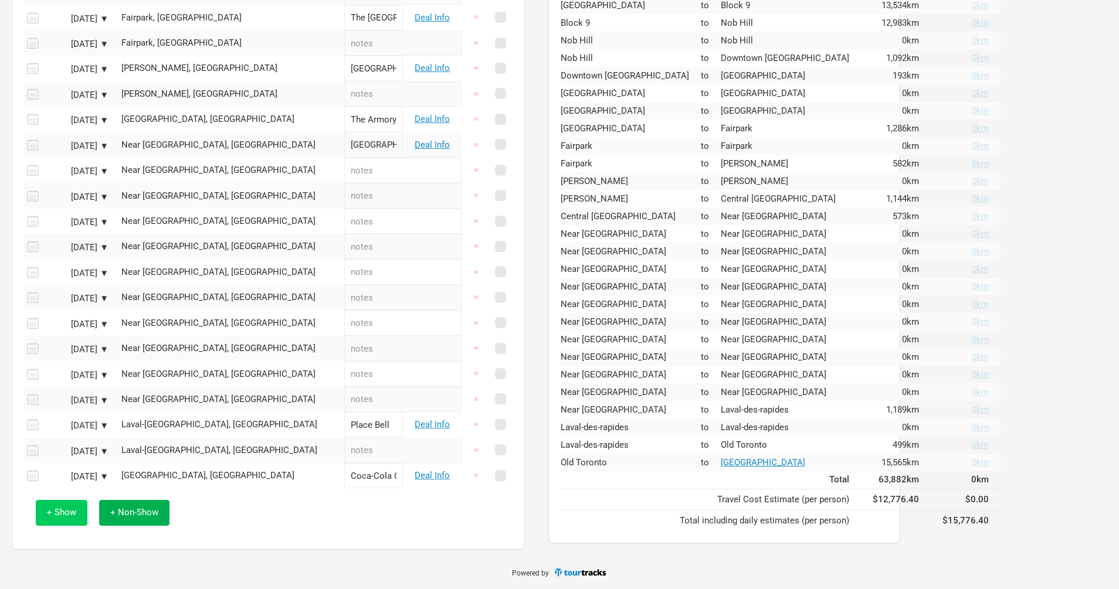
click at [63, 515] on span "+ Show" at bounding box center [61, 512] width 29 height 11
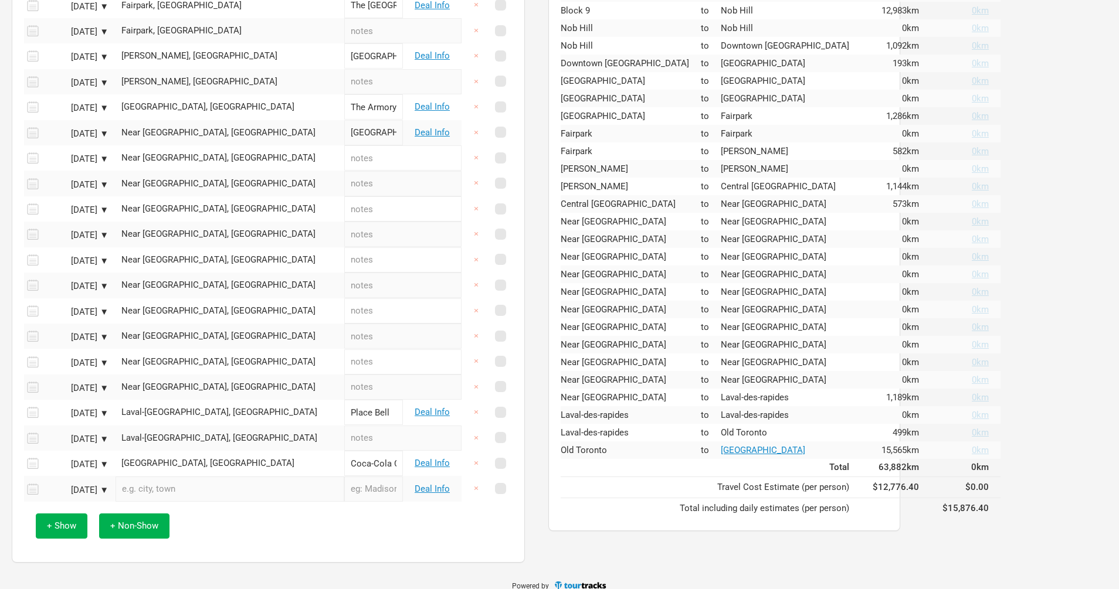
click at [165, 499] on input "text" at bounding box center [229, 489] width 229 height 25
paste input "Sonic Temple"
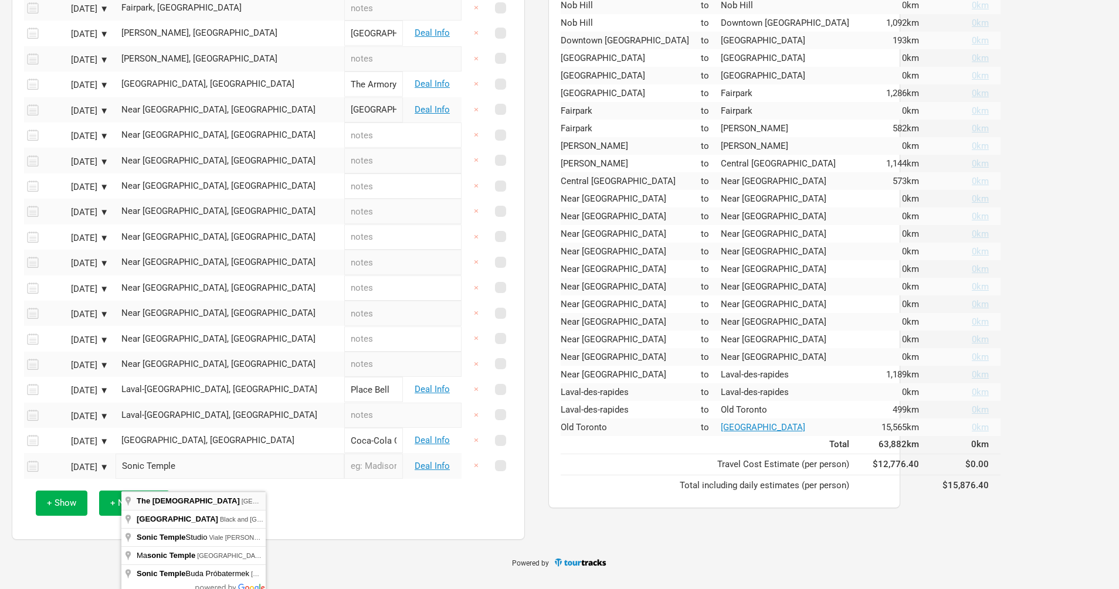
scroll to position [510, 0]
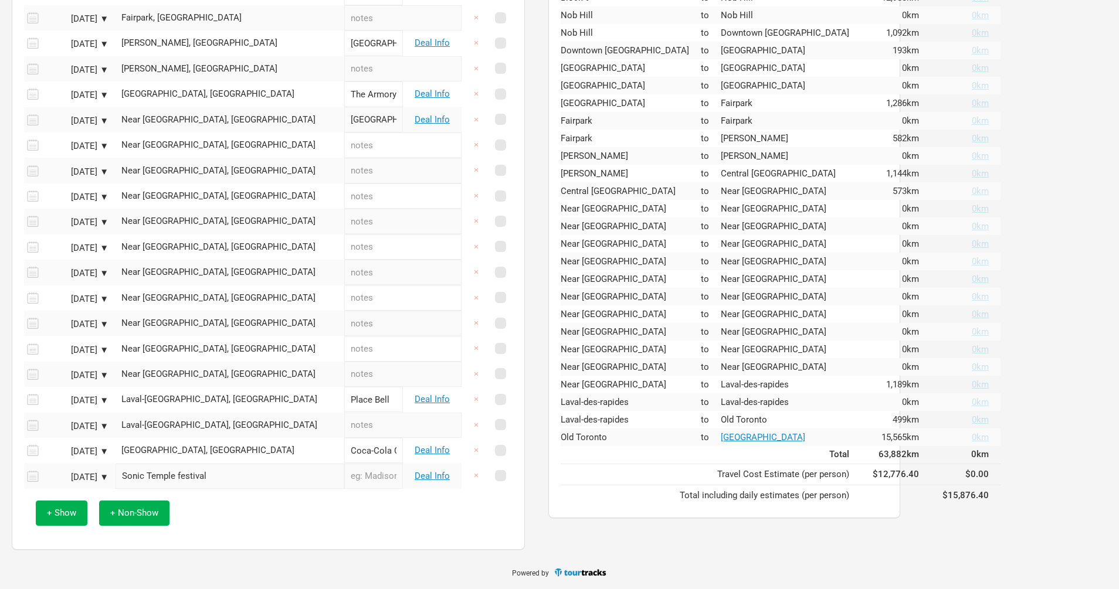
click at [206, 479] on input "Sonic Temple festival" at bounding box center [229, 476] width 229 height 25
drag, startPoint x: 180, startPoint y: 477, endPoint x: 229, endPoint y: 477, distance: 49.2
click at [225, 477] on input "Sonic Temple festival" at bounding box center [229, 476] width 229 height 25
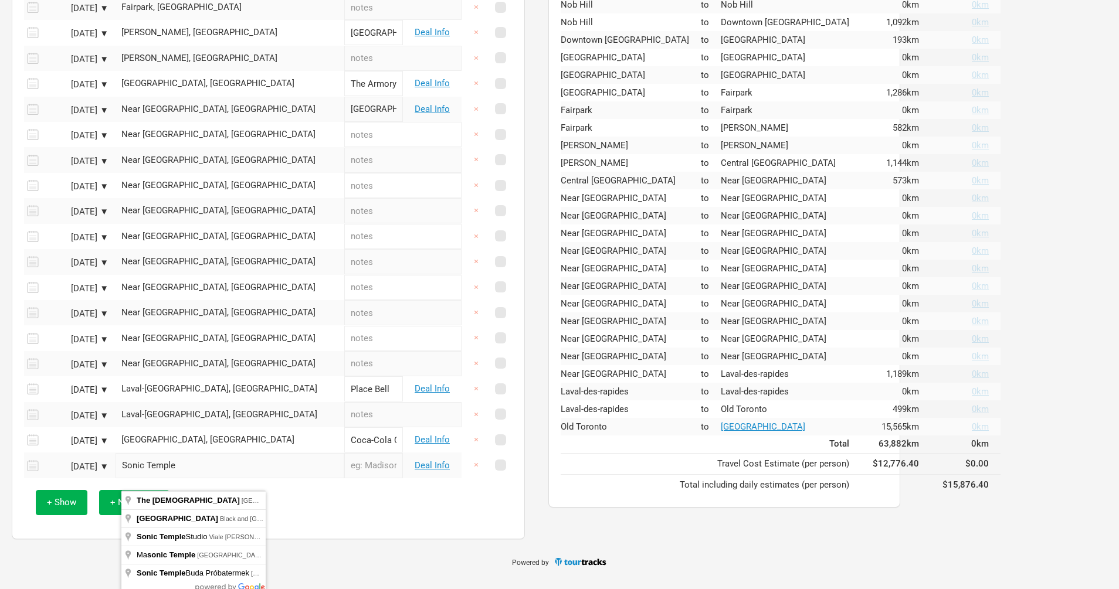
drag, startPoint x: 202, startPoint y: 476, endPoint x: 96, endPoint y: 468, distance: 106.4
click at [96, 468] on tr "[DATE] ▼ Sonic Temple Deal Info ×" at bounding box center [268, 465] width 488 height 25
type input "Sonic Temple"
click at [344, 478] on input "text" at bounding box center [373, 465] width 59 height 25
drag, startPoint x: 209, startPoint y: 476, endPoint x: 105, endPoint y: 474, distance: 104.4
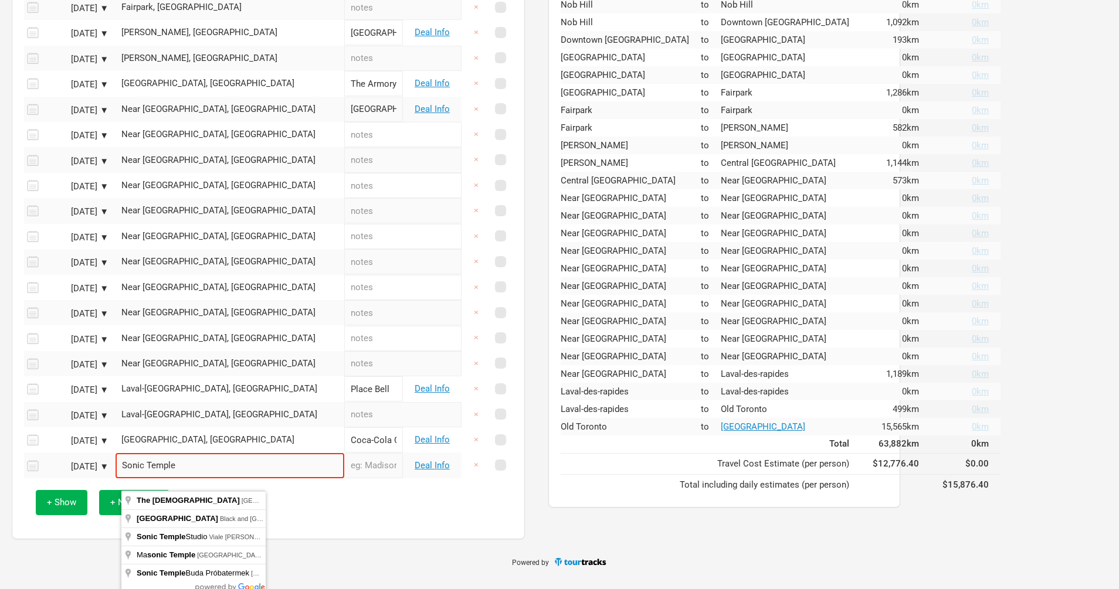
click at [108, 474] on tr "[DATE] ▼ Sonic Temple Deal Info ×" at bounding box center [268, 465] width 488 height 25
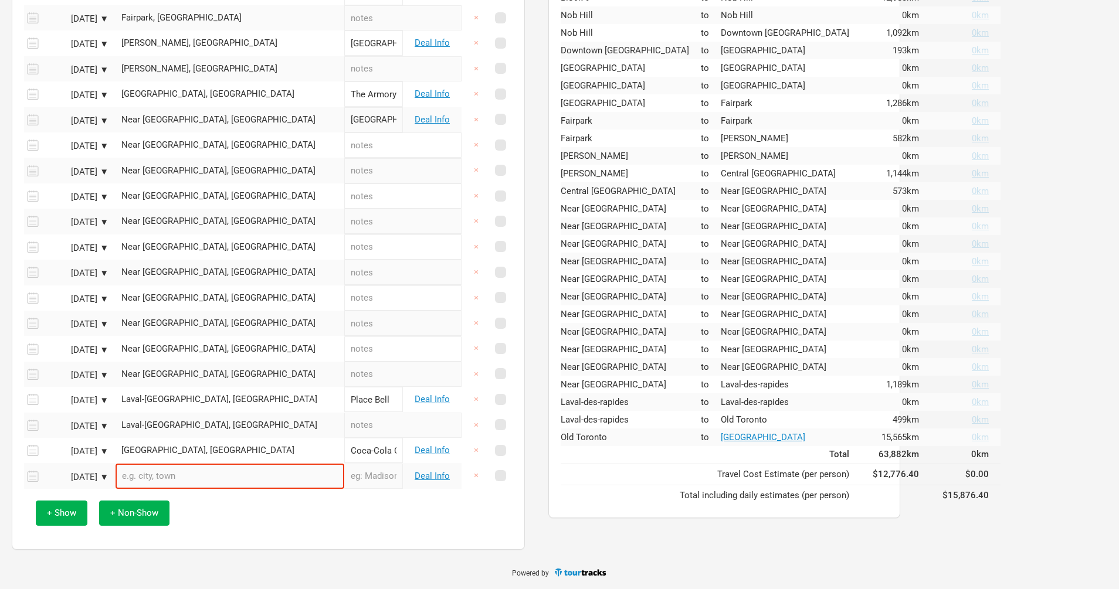
click at [344, 477] on input "text" at bounding box center [373, 476] width 59 height 25
paste input "Sonic Temple"
type input "Sonic Temple"
click at [200, 471] on input "text" at bounding box center [229, 476] width 229 height 25
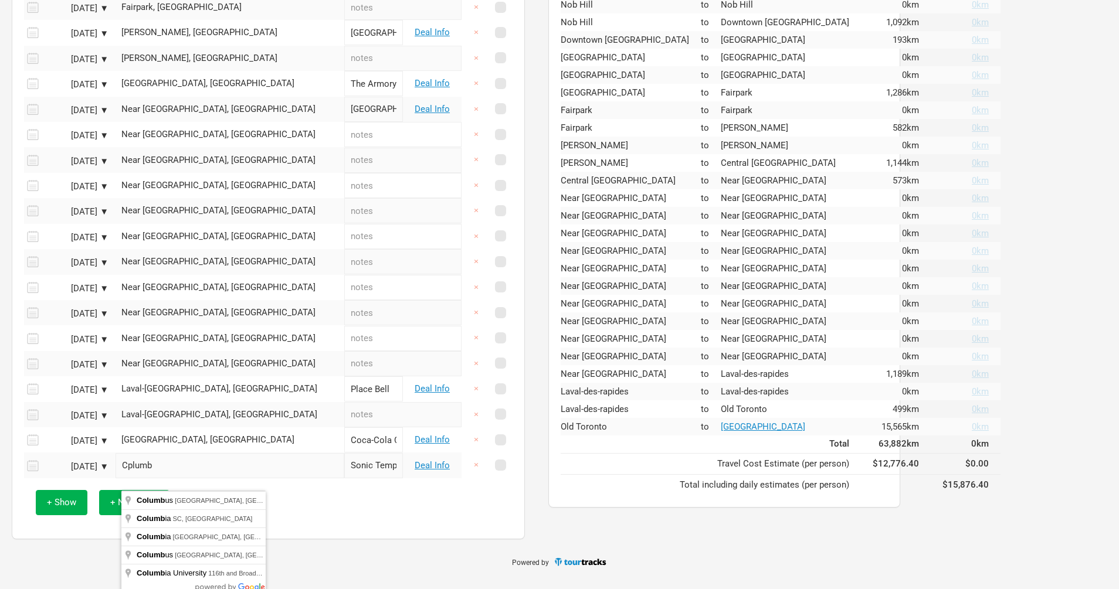
type input "[GEOGRAPHIC_DATA], [GEOGRAPHIC_DATA], [GEOGRAPHIC_DATA]"
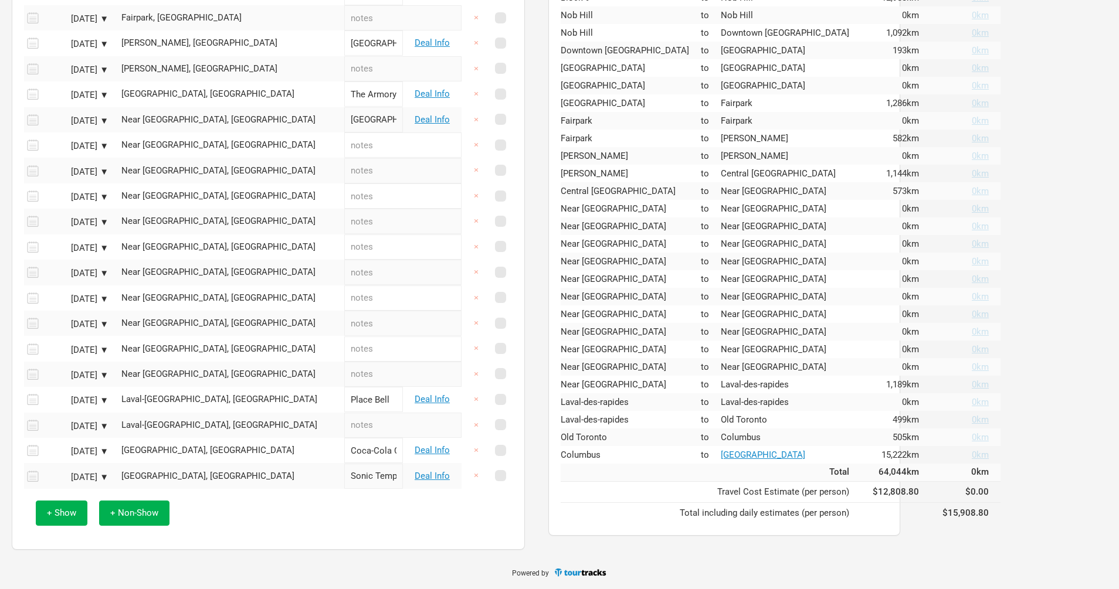
scroll to position [512, 0]
click at [134, 516] on span "+ Non-Show" at bounding box center [134, 513] width 48 height 11
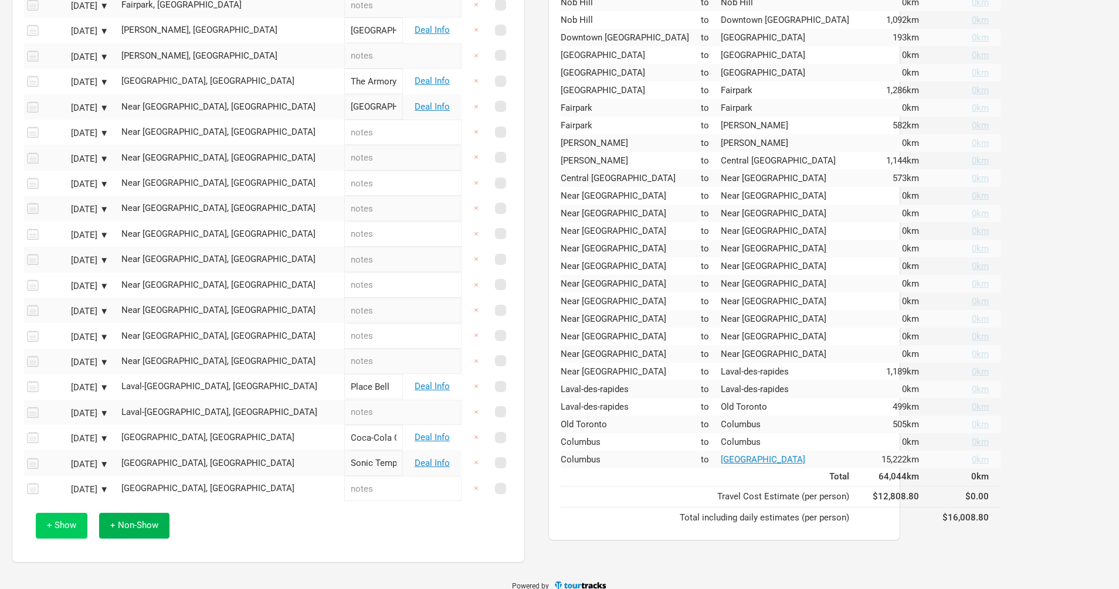
click at [69, 531] on span "+ Show" at bounding box center [61, 525] width 29 height 11
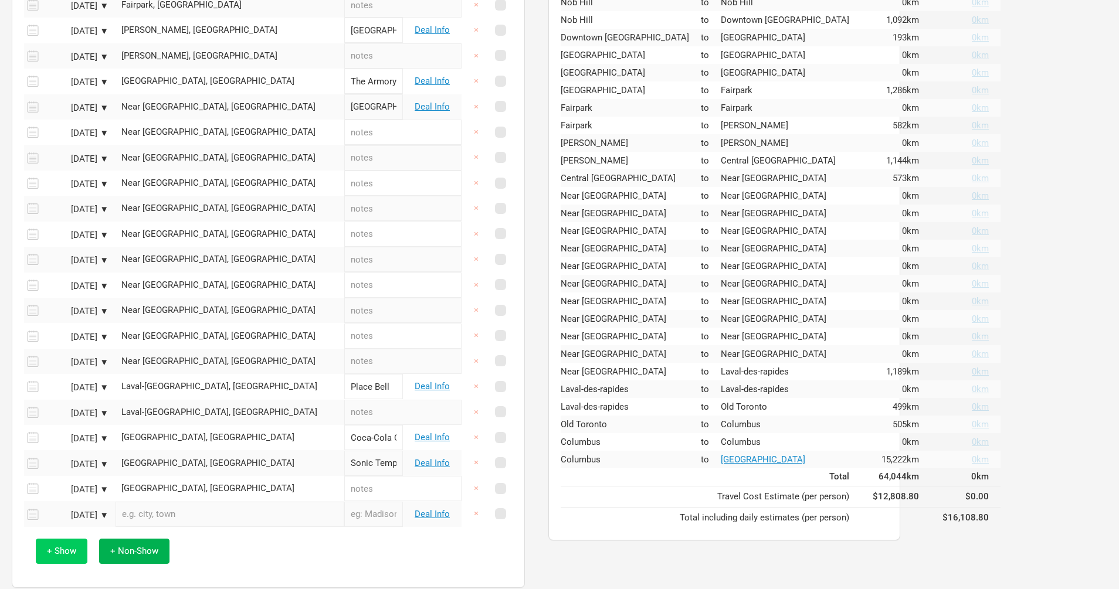
click at [69, 542] on div "+ Show + Non-Show" at bounding box center [268, 551] width 477 height 49
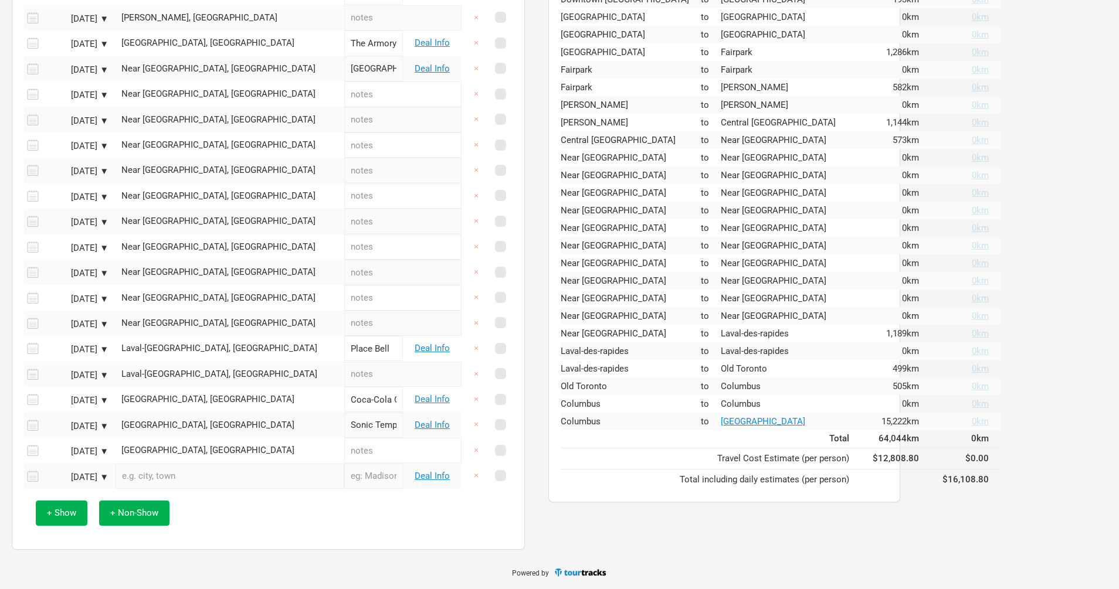
scroll to position [555, 0]
click at [164, 485] on input "text" at bounding box center [229, 476] width 229 height 25
paste input "The Pinnacle"
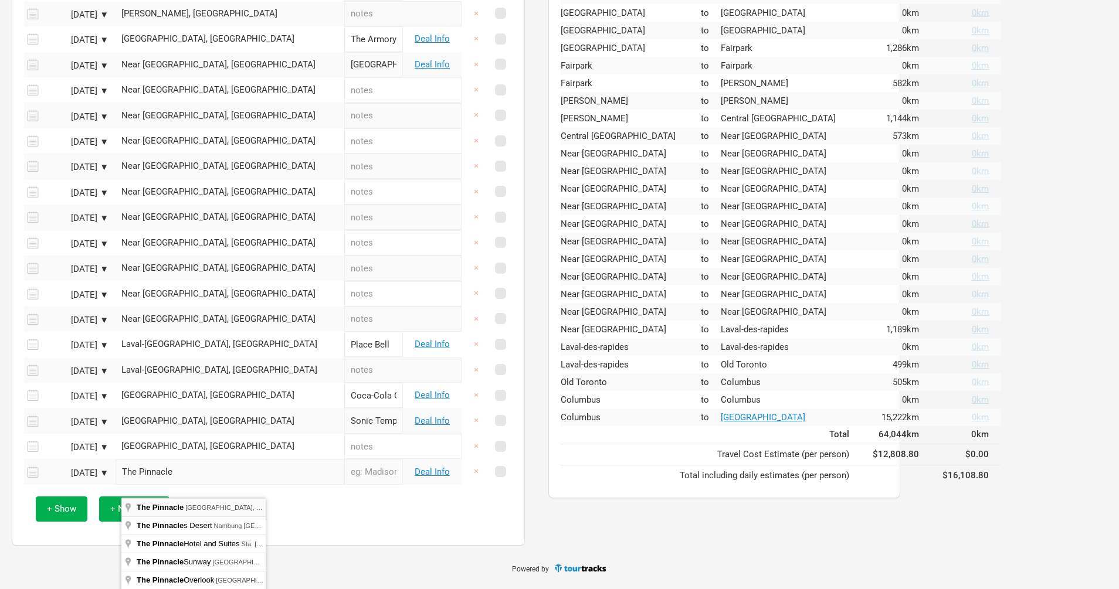
type input "The Pinnacle, [GEOGRAPHIC_DATA], [GEOGRAPHIC_DATA], [GEOGRAPHIC_DATA], [GEOGRAP…"
type input "The Pinnacle"
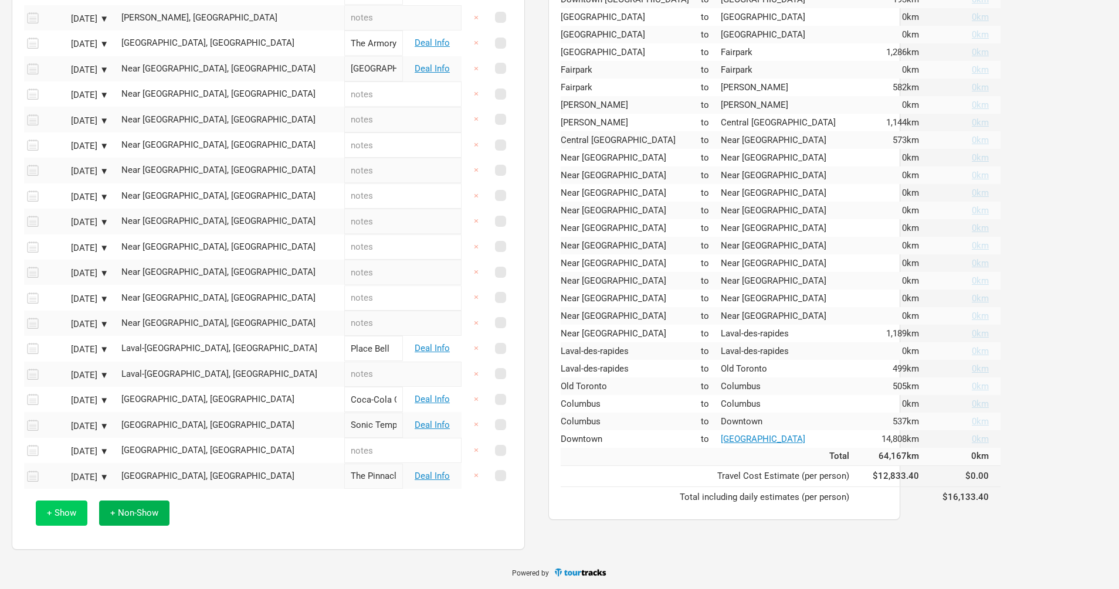
click at [66, 518] on span "+ Show" at bounding box center [61, 513] width 29 height 11
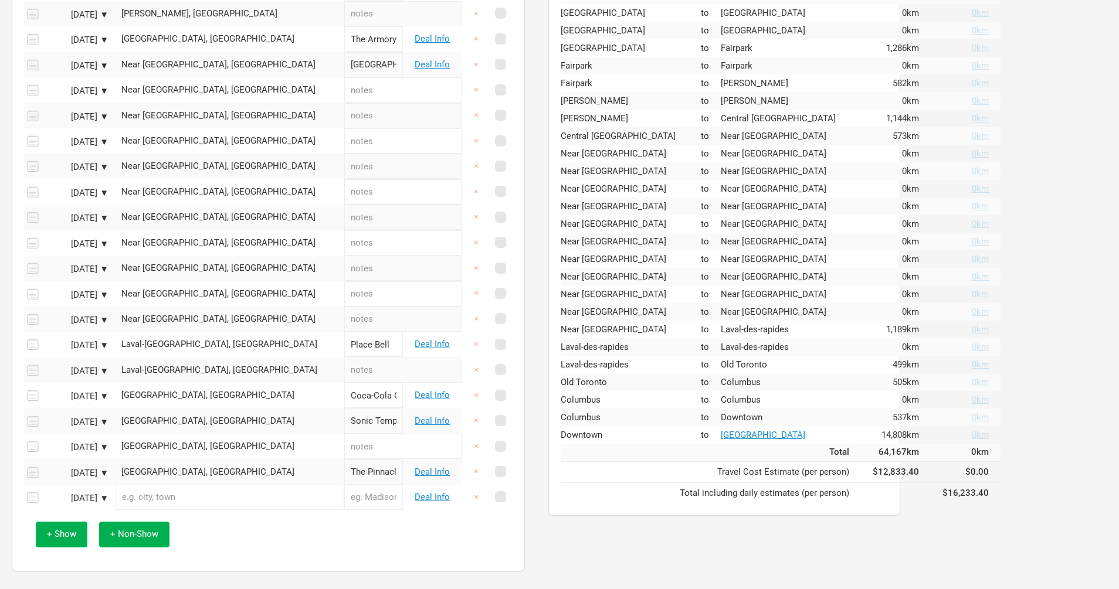
click at [164, 510] on input "text" at bounding box center [229, 497] width 229 height 25
paste input "The [GEOGRAPHIC_DATA]"
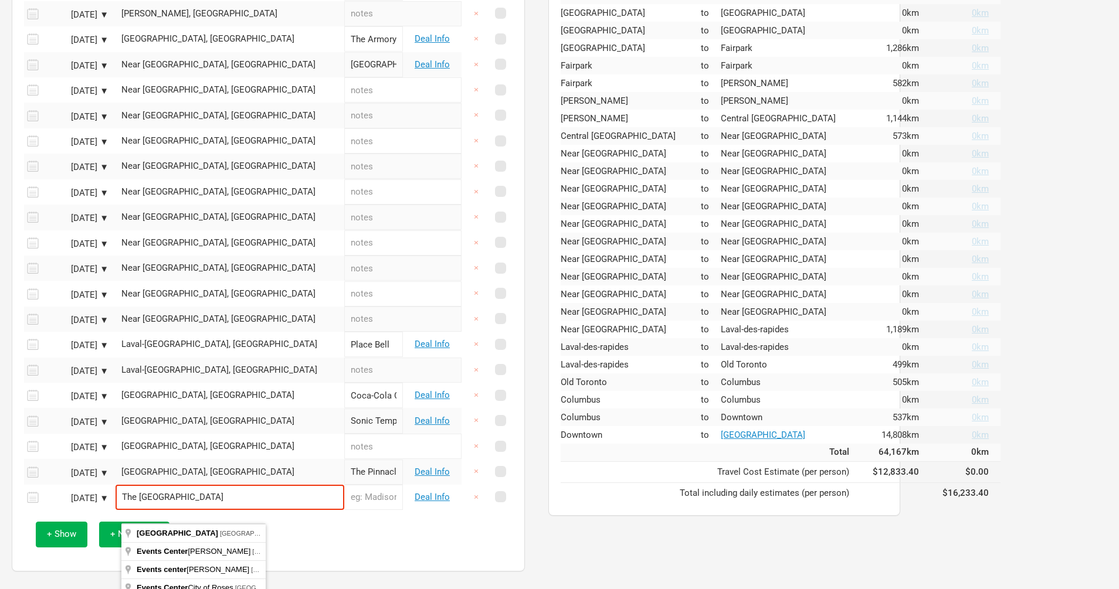
drag, startPoint x: 250, startPoint y: 514, endPoint x: 126, endPoint y: 501, distance: 124.9
click at [130, 503] on input "The [GEOGRAPHIC_DATA]" at bounding box center [229, 497] width 229 height 25
paste input "[GEOGRAPHIC_DATA]"
type input "[GEOGRAPHIC_DATA]- Special Events Center, [GEOGRAPHIC_DATA], [GEOGRAPHIC_DATA],…"
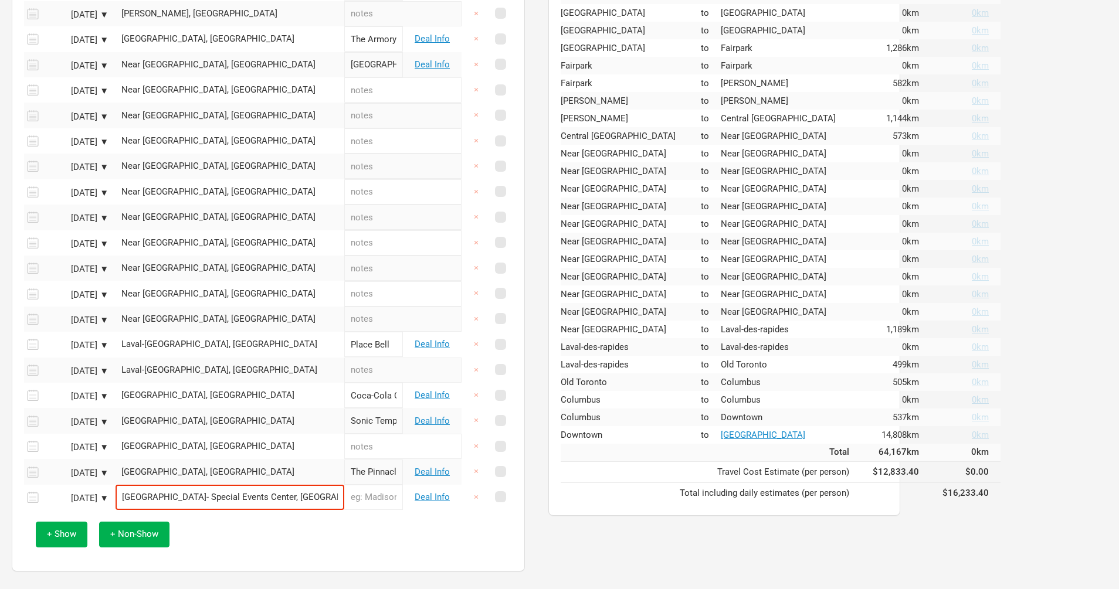
type input "[GEOGRAPHIC_DATA]"
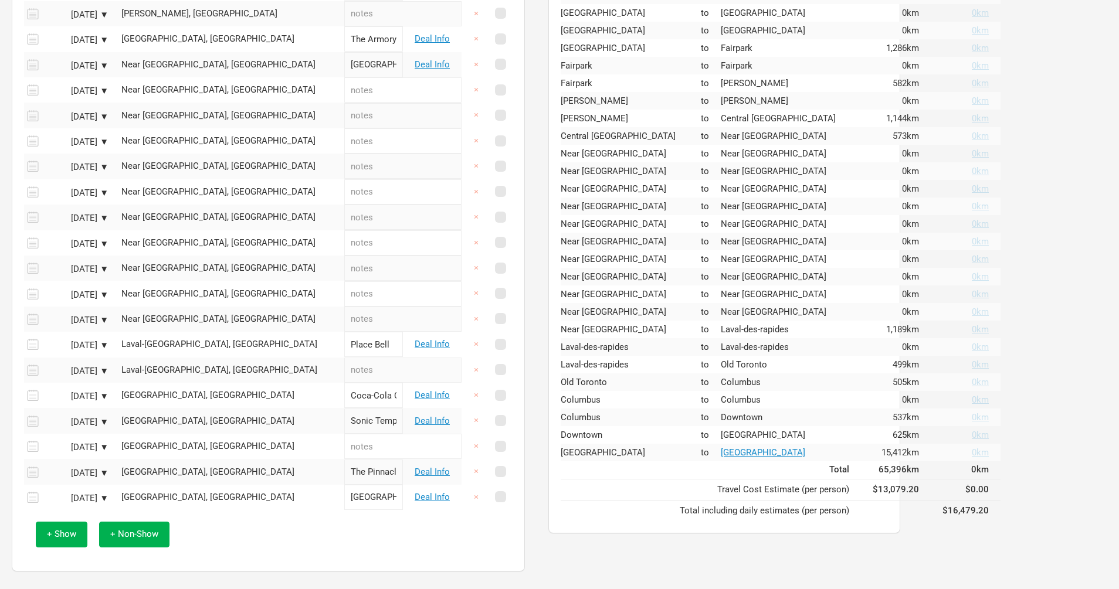
scroll to position [590, 0]
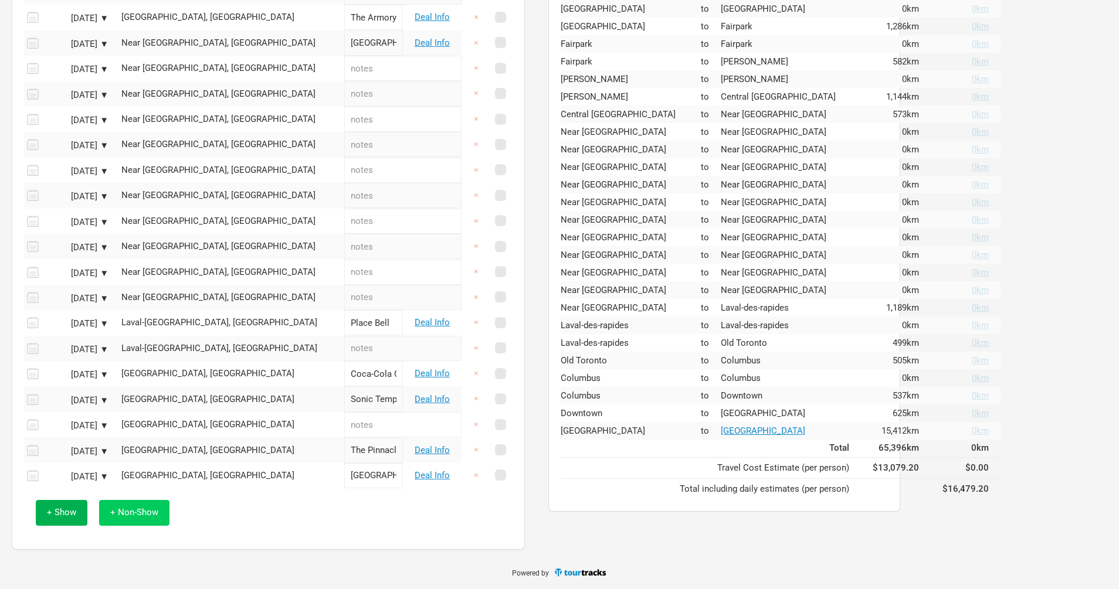
click at [136, 525] on button "+ Non-Show" at bounding box center [134, 512] width 70 height 25
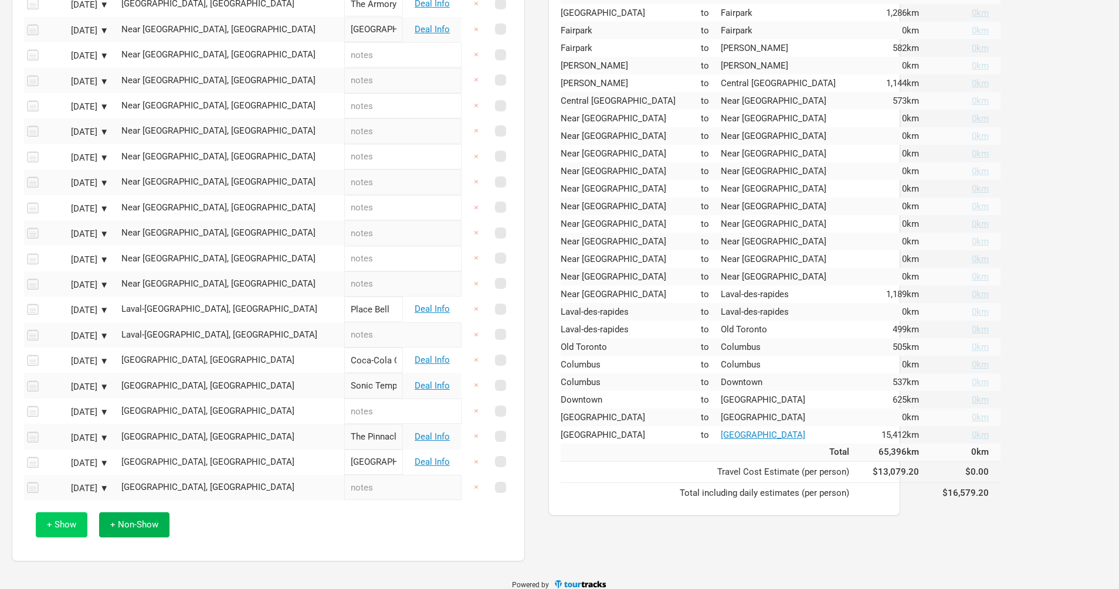
click at [67, 530] on span "+ Show" at bounding box center [61, 524] width 29 height 11
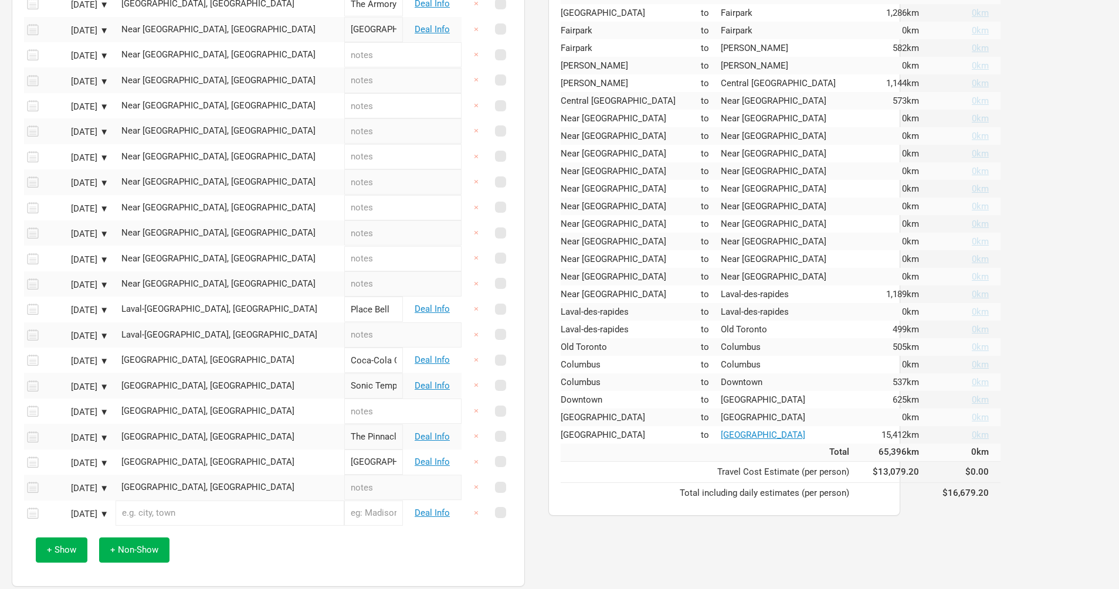
click at [175, 524] on input "text" at bounding box center [229, 513] width 229 height 25
paste input "[GEOGRAPHIC_DATA]"
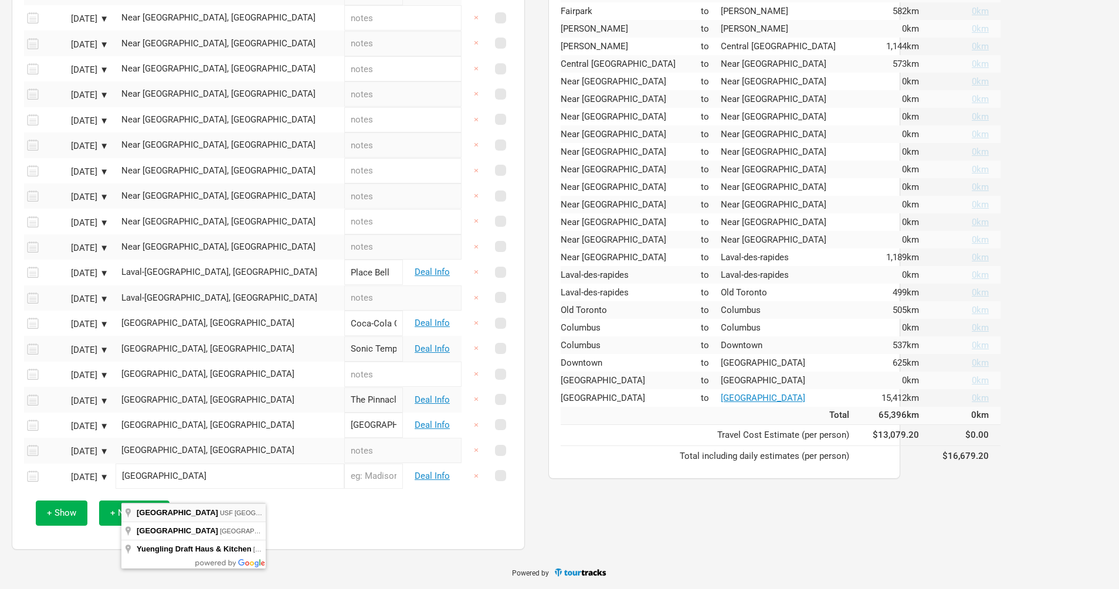
type input "[GEOGRAPHIC_DATA], [GEOGRAPHIC_DATA], [GEOGRAPHIC_DATA]"
type input "[GEOGRAPHIC_DATA]"
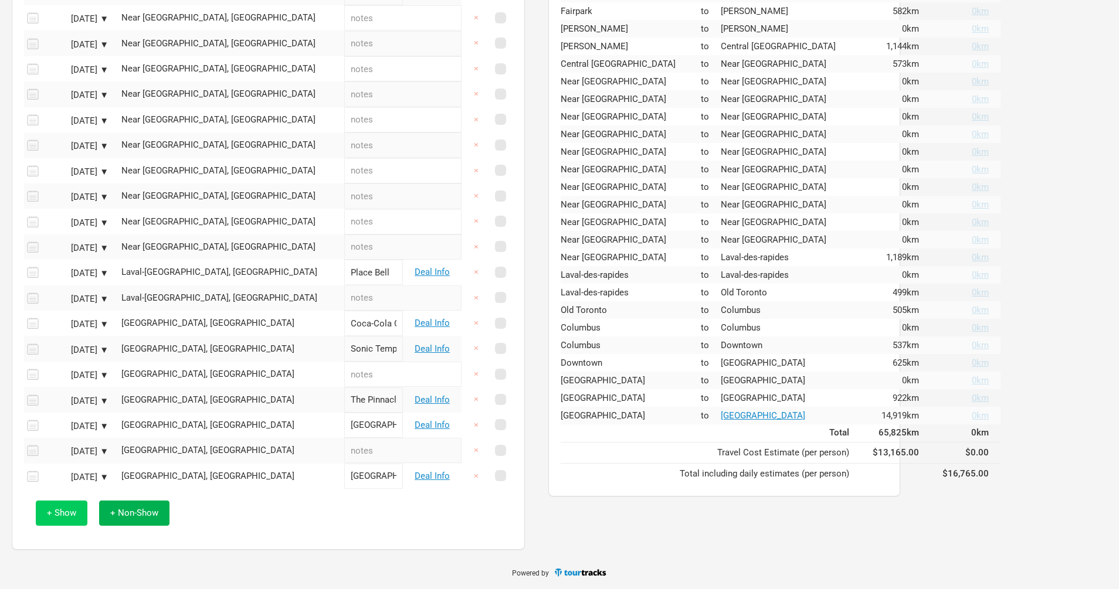
click at [64, 514] on span "+ Show" at bounding box center [61, 513] width 29 height 11
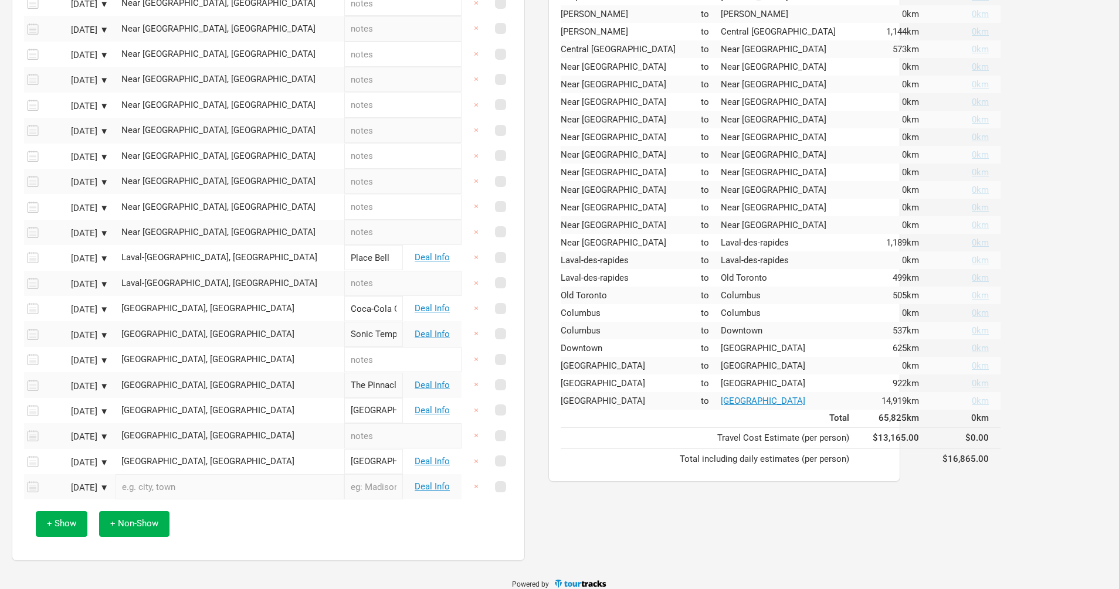
click at [179, 499] on input "text" at bounding box center [229, 486] width 229 height 25
paste input "The Coca Cola Roxy"
type input "The Roxy, [GEOGRAPHIC_DATA], [GEOGRAPHIC_DATA], [GEOGRAPHIC_DATA], [GEOGRAPHIC_…"
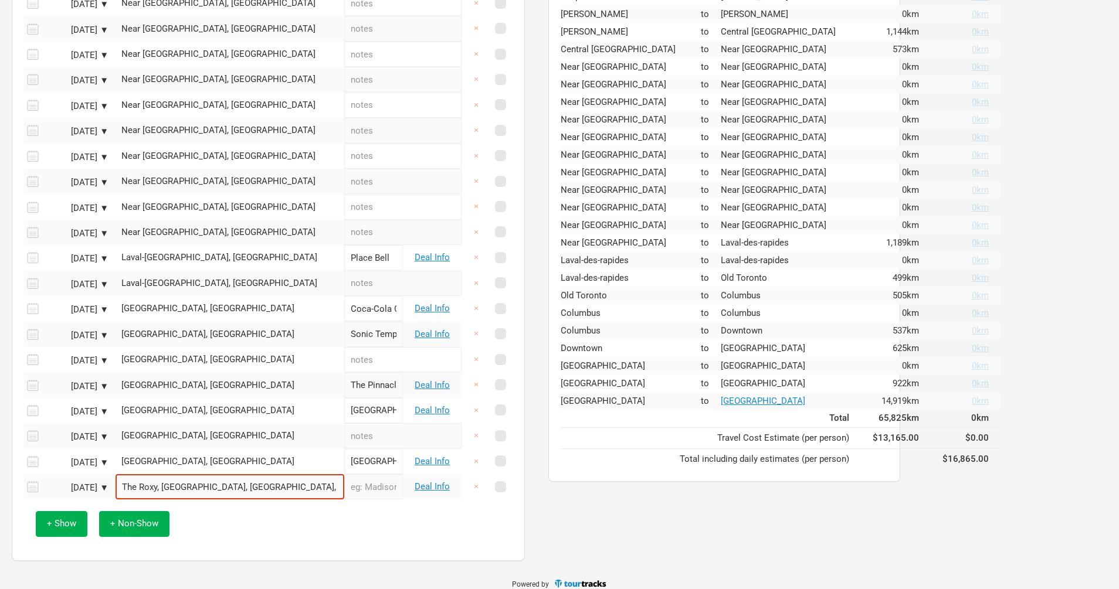
type input "Coca-Cola Roxy"
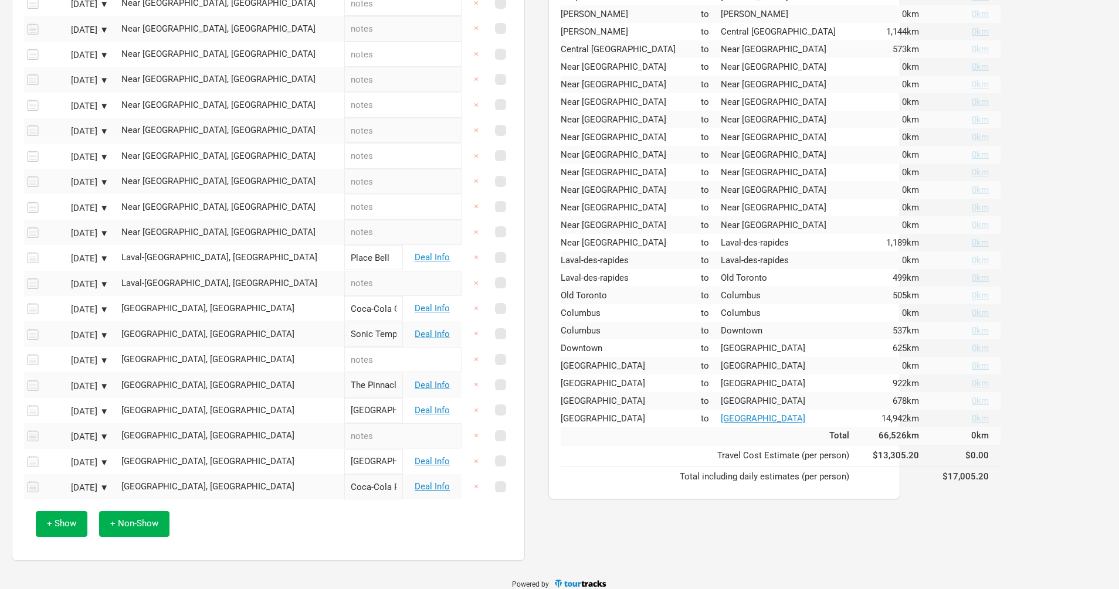
scroll to position [667, 0]
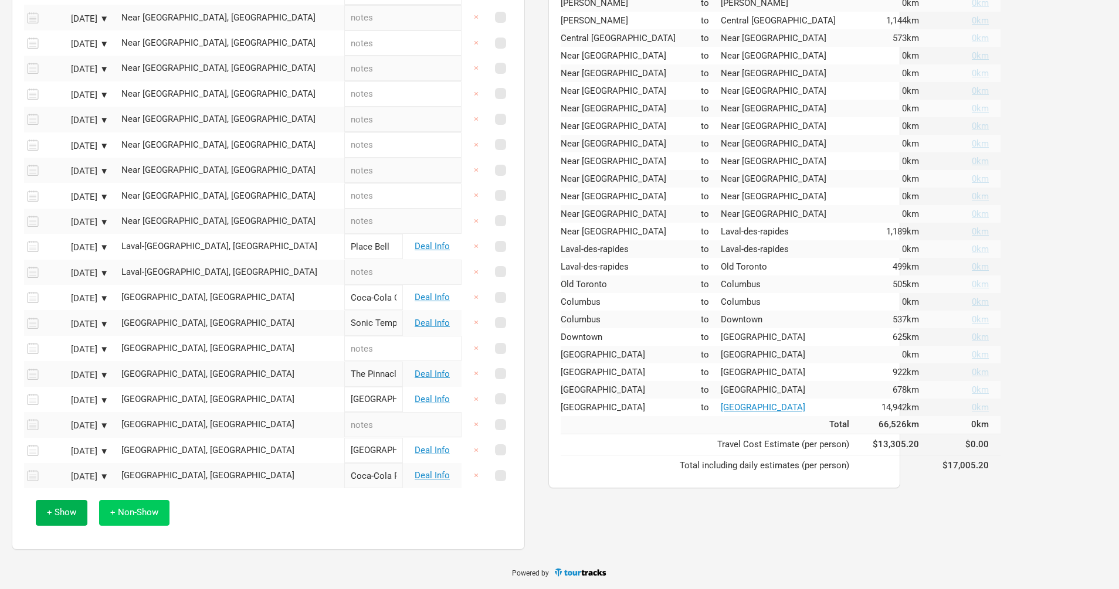
click at [135, 517] on span "+ Non-Show" at bounding box center [134, 512] width 48 height 11
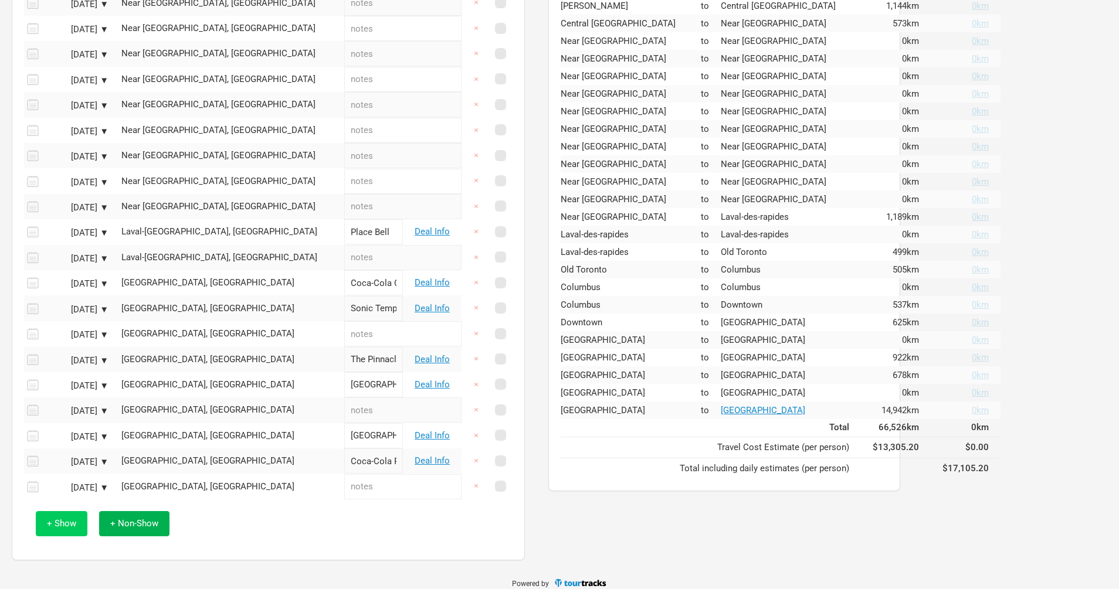
click at [74, 536] on button "+ Show" at bounding box center [62, 523] width 52 height 25
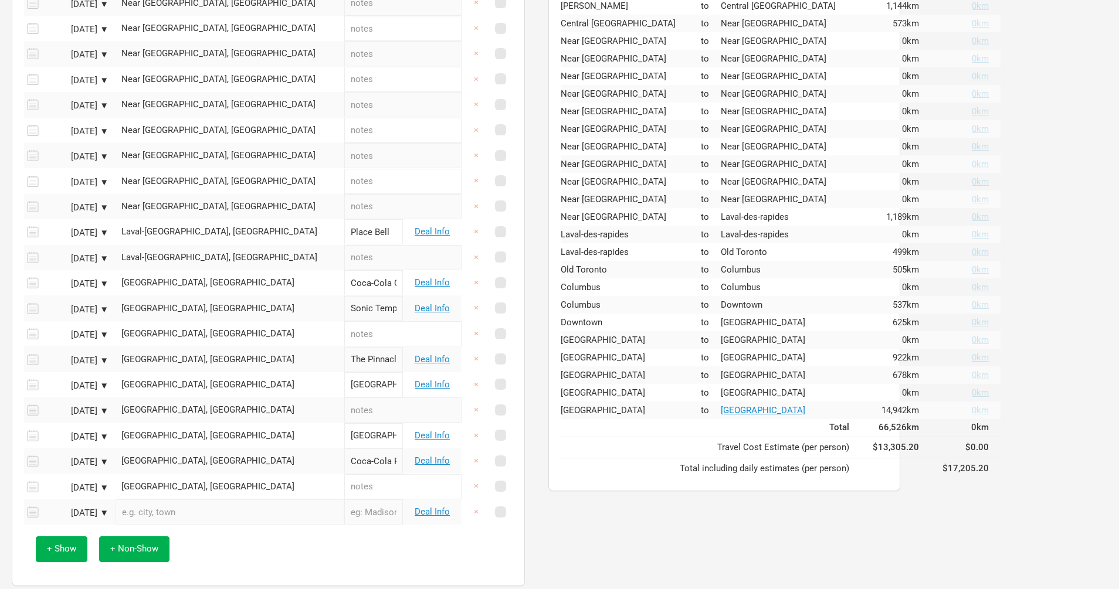
click at [162, 525] on input "text" at bounding box center [229, 511] width 229 height 25
paste input "The Theater at [GEOGRAPHIC_DATA]"
type input "The Theater, [GEOGRAPHIC_DATA], [GEOGRAPHIC_DATA], [GEOGRAPHIC_DATA], [GEOGRAPH…"
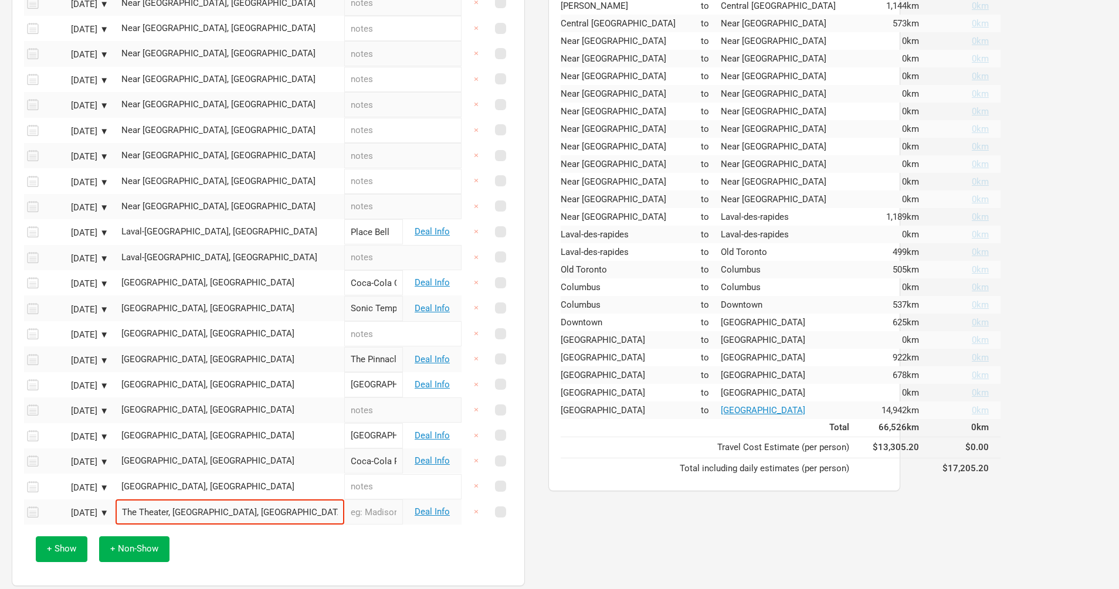
type input "The Theater"
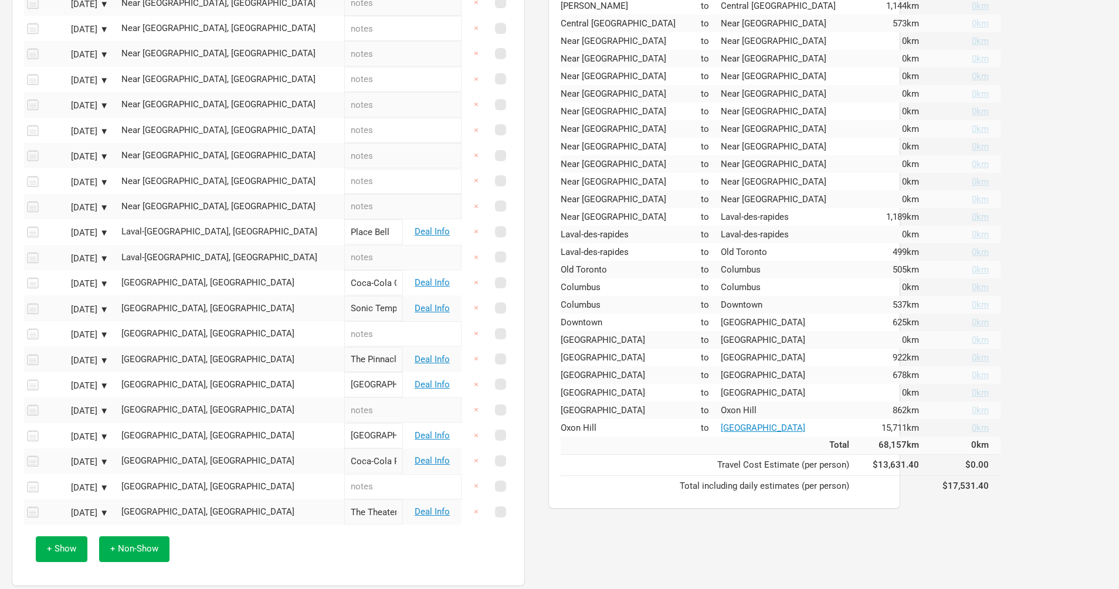
scroll to position [719, 0]
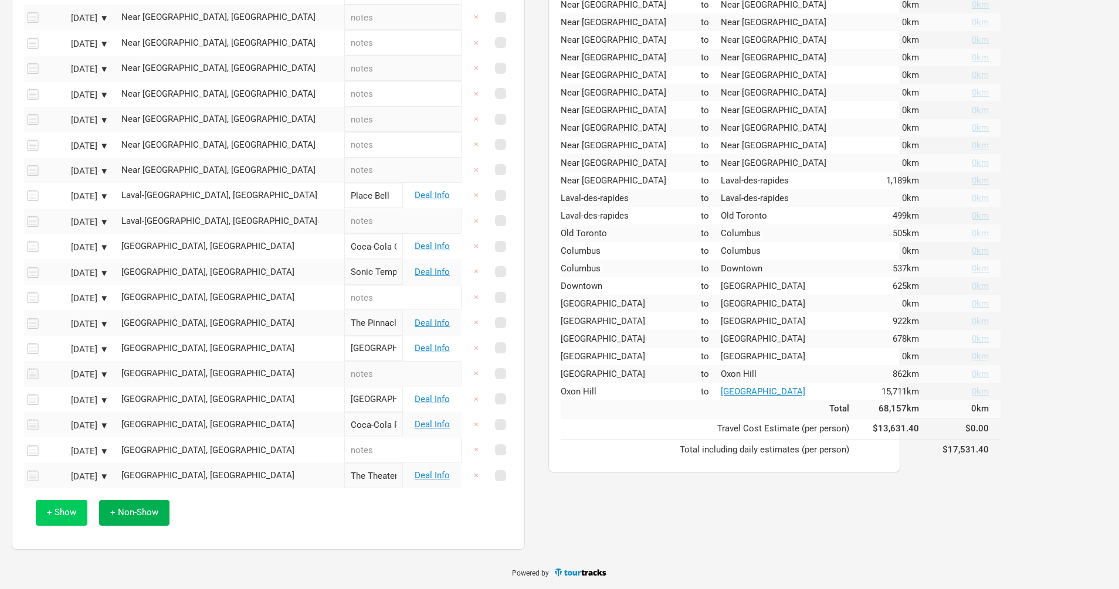
click at [71, 513] on span "+ Show" at bounding box center [61, 512] width 29 height 11
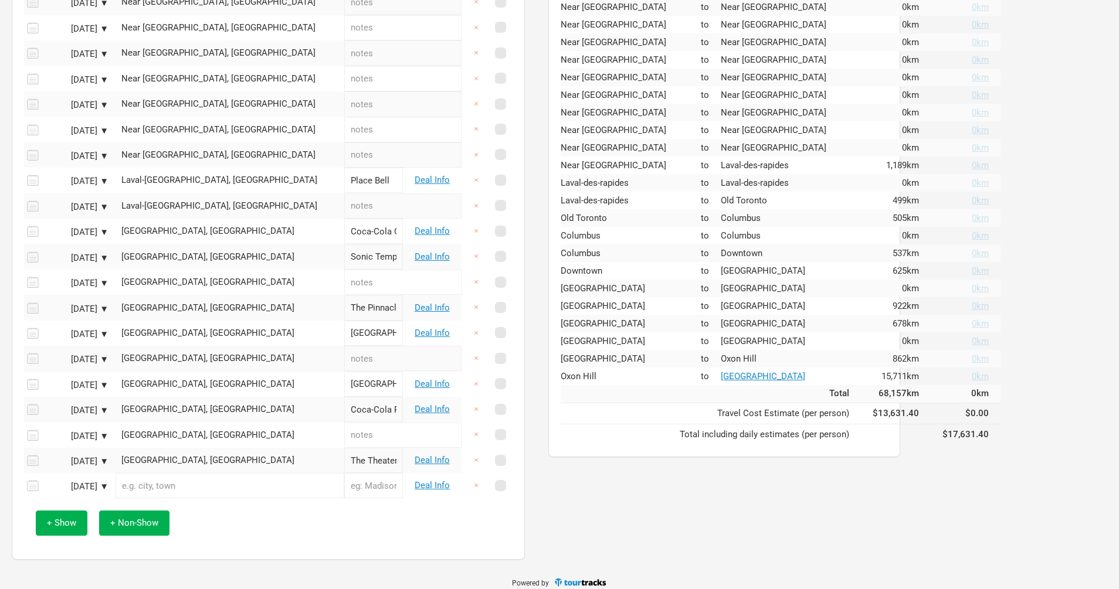
click at [157, 498] on input "text" at bounding box center [229, 485] width 229 height 25
paste input "The Brooklyn Paramount"
type input "[GEOGRAPHIC_DATA], [GEOGRAPHIC_DATA], [GEOGRAPHIC_DATA], [GEOGRAPHIC_DATA], [GE…"
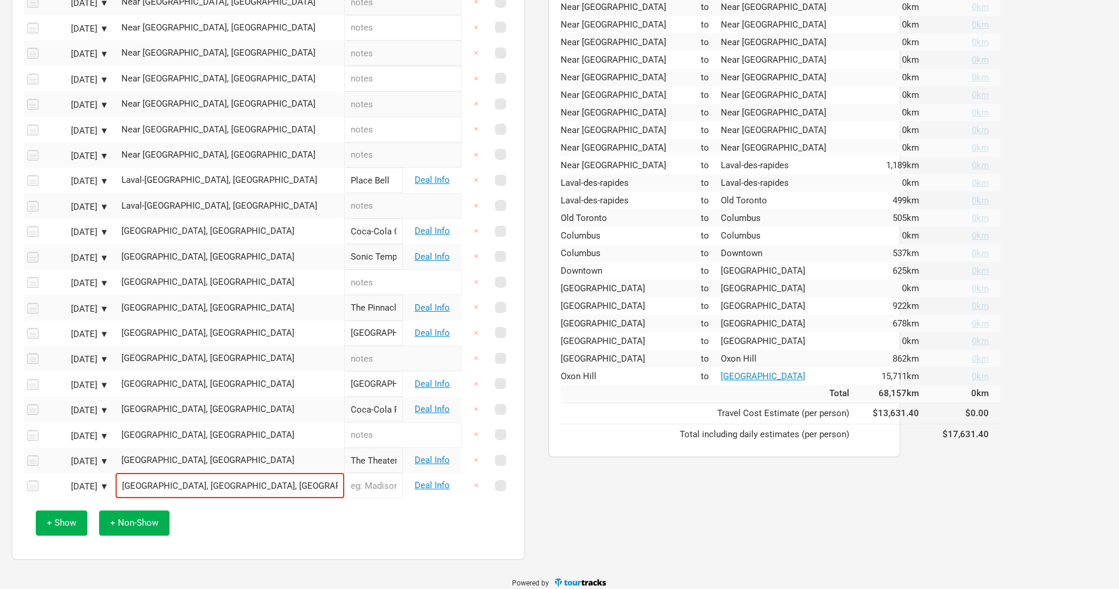
type input "Brooklyn Paramount"
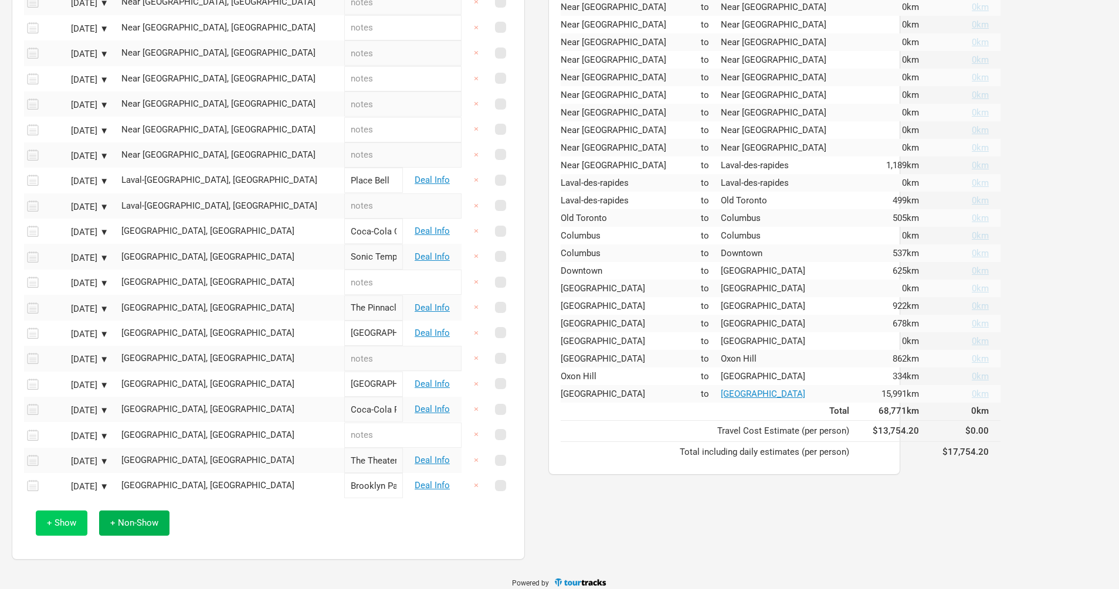
click at [66, 536] on button "+ Show" at bounding box center [62, 523] width 52 height 25
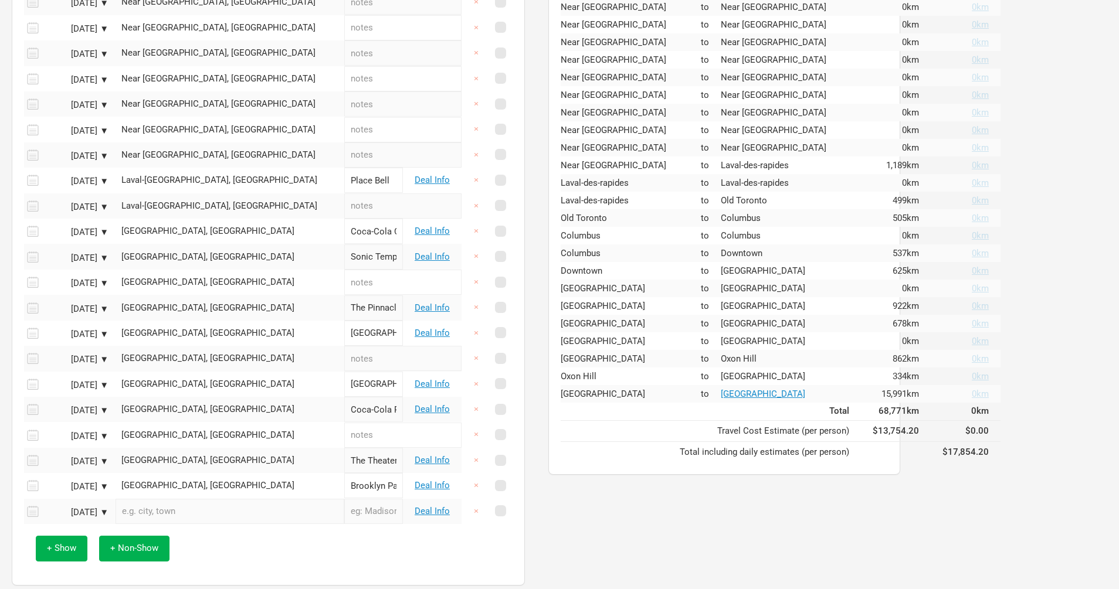
click at [141, 524] on input "text" at bounding box center [229, 511] width 229 height 25
paste input "[GEOGRAPHIC_DATA]"
type input "[GEOGRAPHIC_DATA] at [GEOGRAPHIC_DATA], [GEOGRAPHIC_DATA], [GEOGRAPHIC_DATA], […"
type input "MGM Music Hall at [GEOGRAPHIC_DATA]"
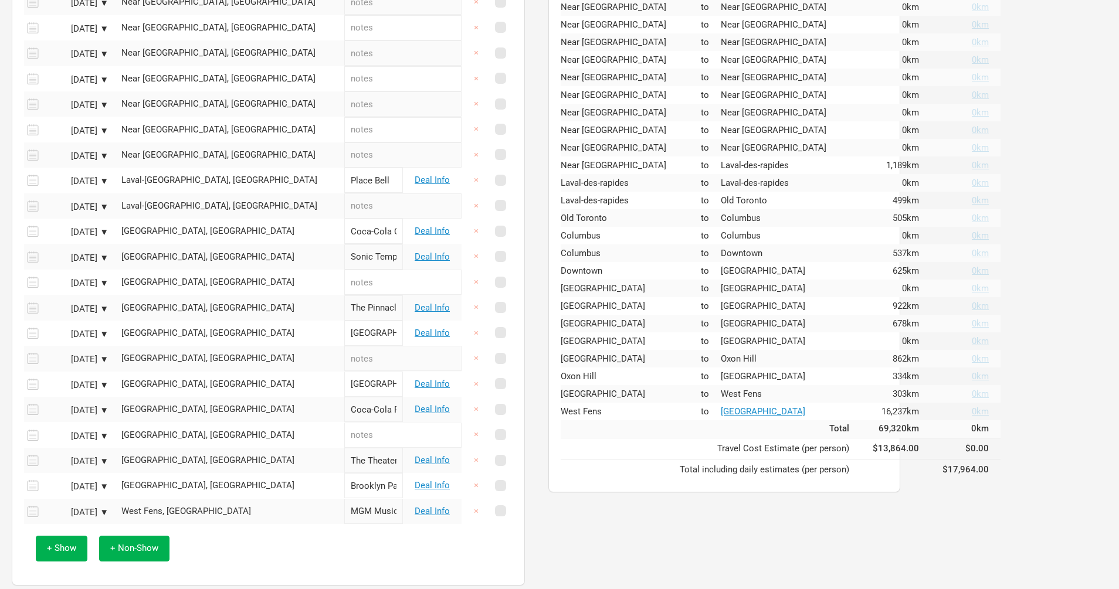
scroll to position [770, 0]
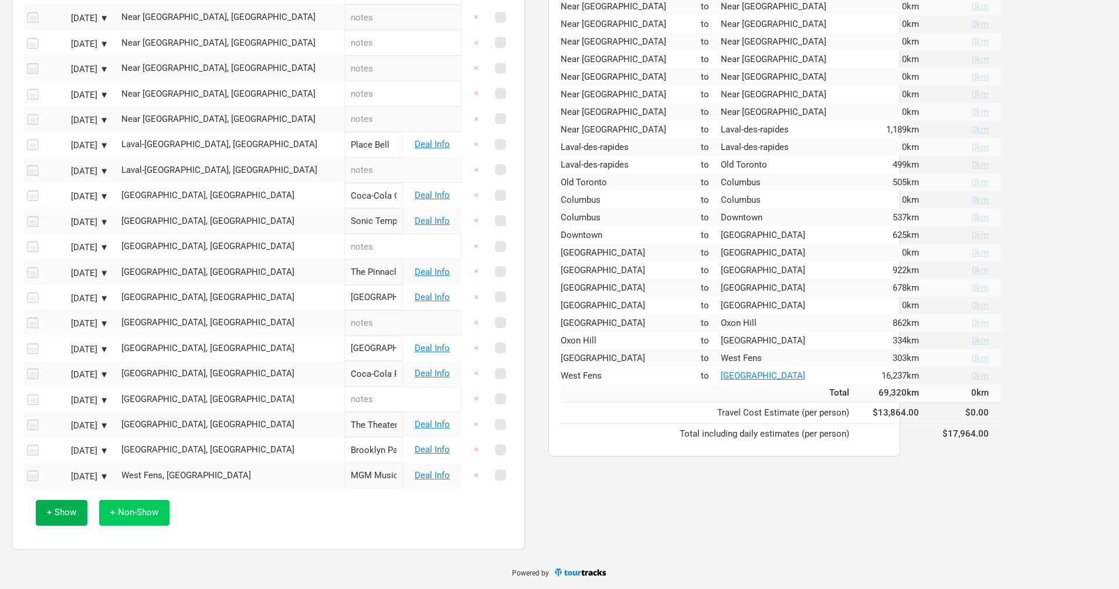
click at [128, 514] on span "+ Non-Show" at bounding box center [134, 512] width 48 height 11
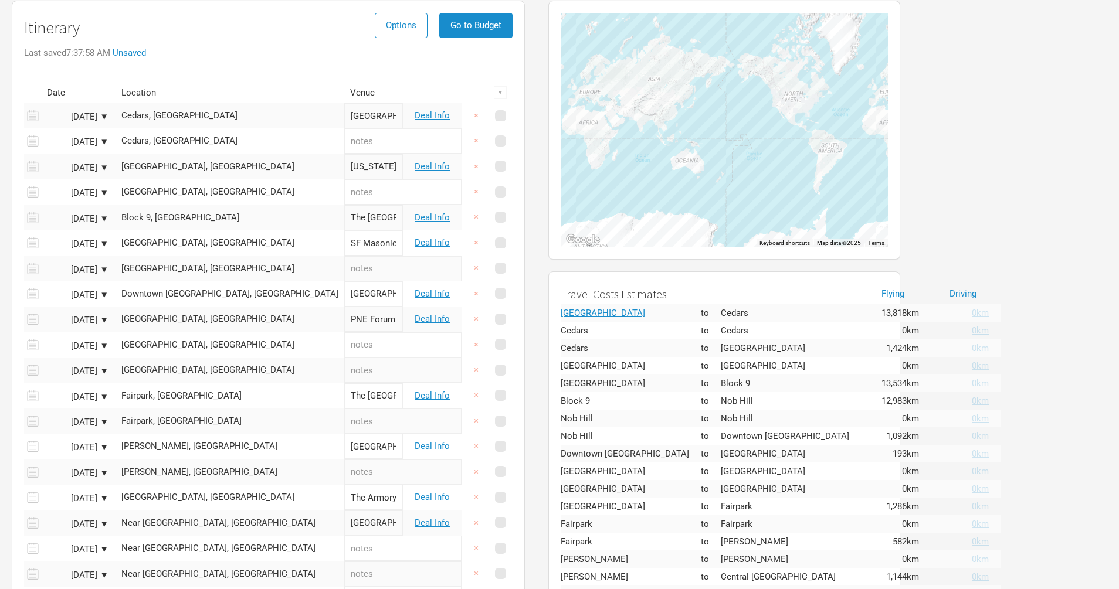
scroll to position [0, 0]
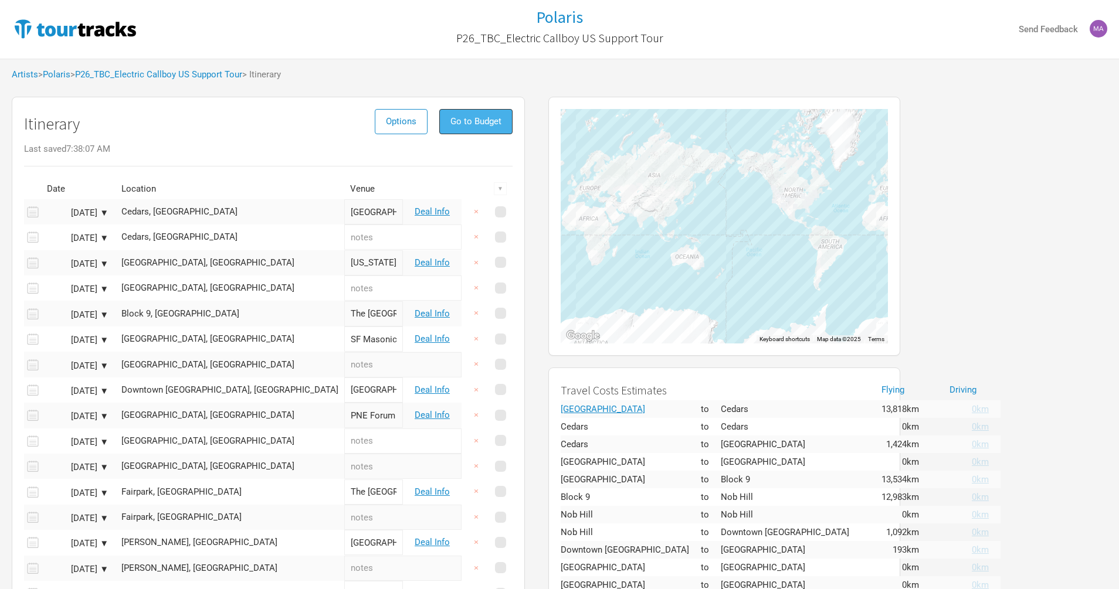
click at [450, 126] on span "Go to Budget" at bounding box center [475, 121] width 51 height 11
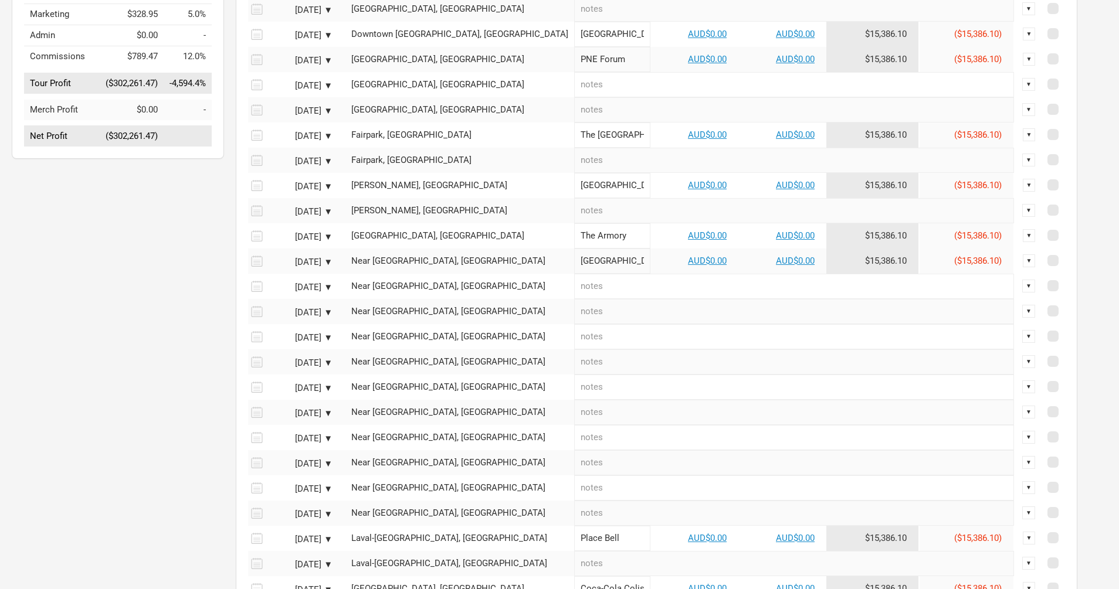
scroll to position [507, 0]
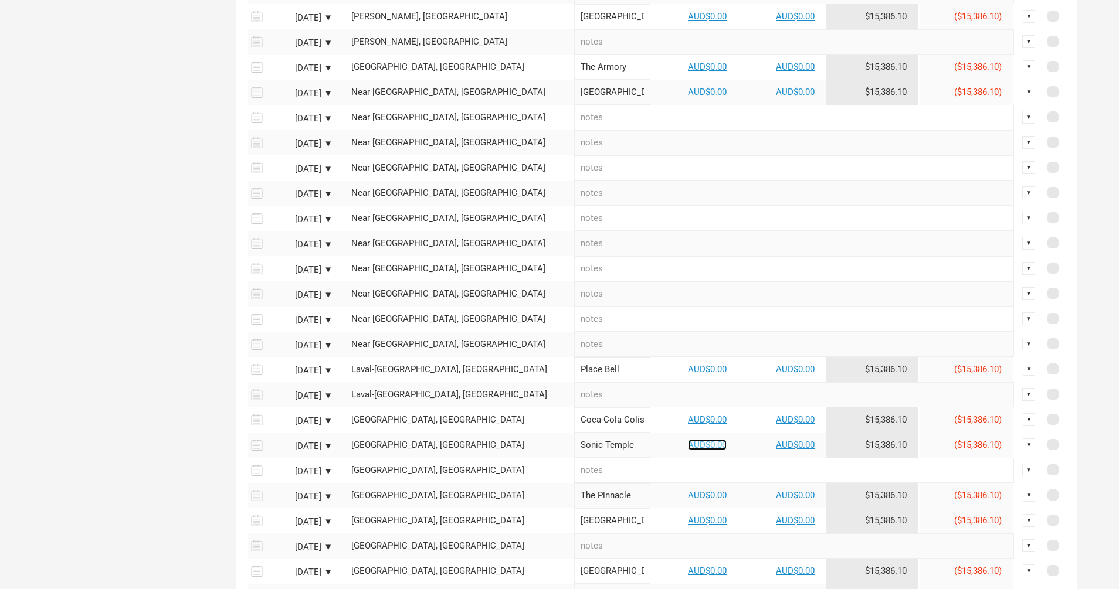
click at [688, 450] on link "AUD$0.00" at bounding box center [707, 445] width 39 height 11
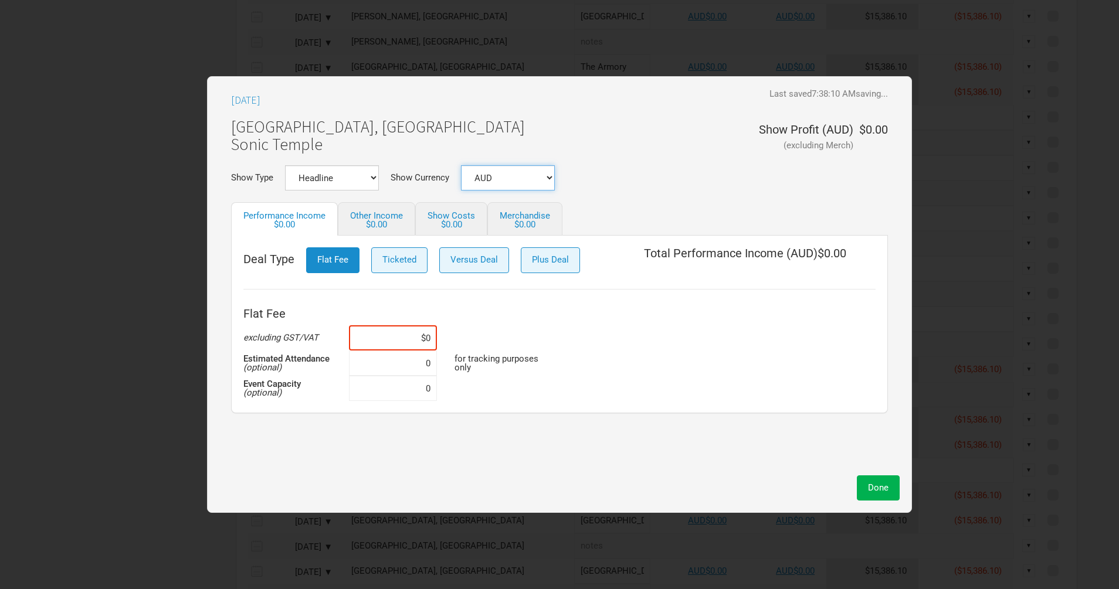
click at [521, 182] on select "AUD USD New ..." at bounding box center [508, 177] width 94 height 25
select select "USD"
click at [461, 165] on select "AUD USD New ..." at bounding box center [508, 177] width 94 height 25
click at [416, 341] on input at bounding box center [393, 337] width 88 height 25
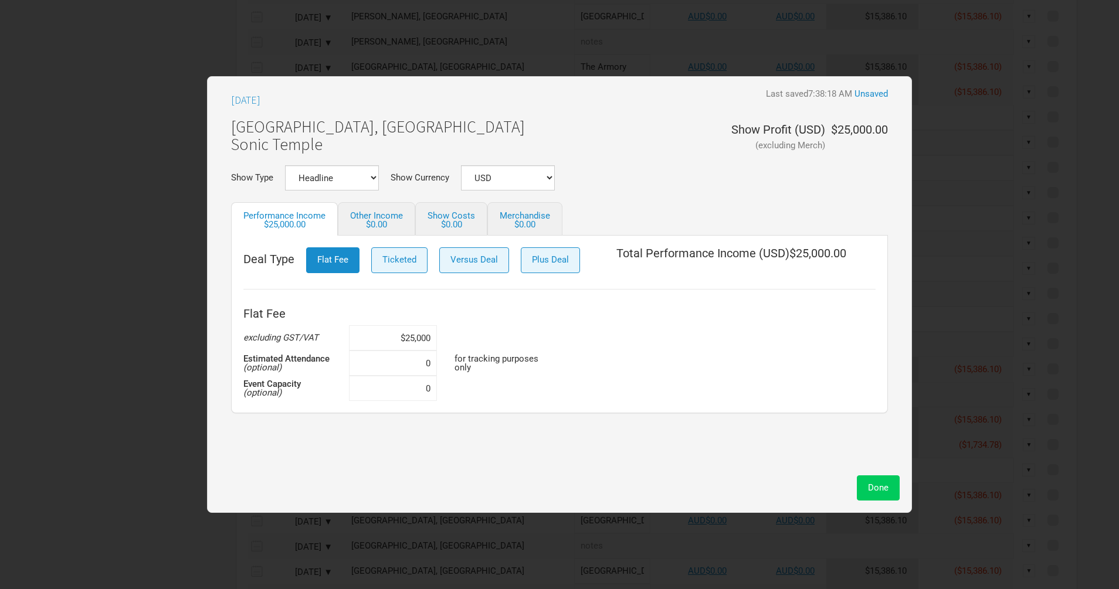
type input "$25,000"
click at [869, 482] on span "Done" at bounding box center [878, 487] width 21 height 11
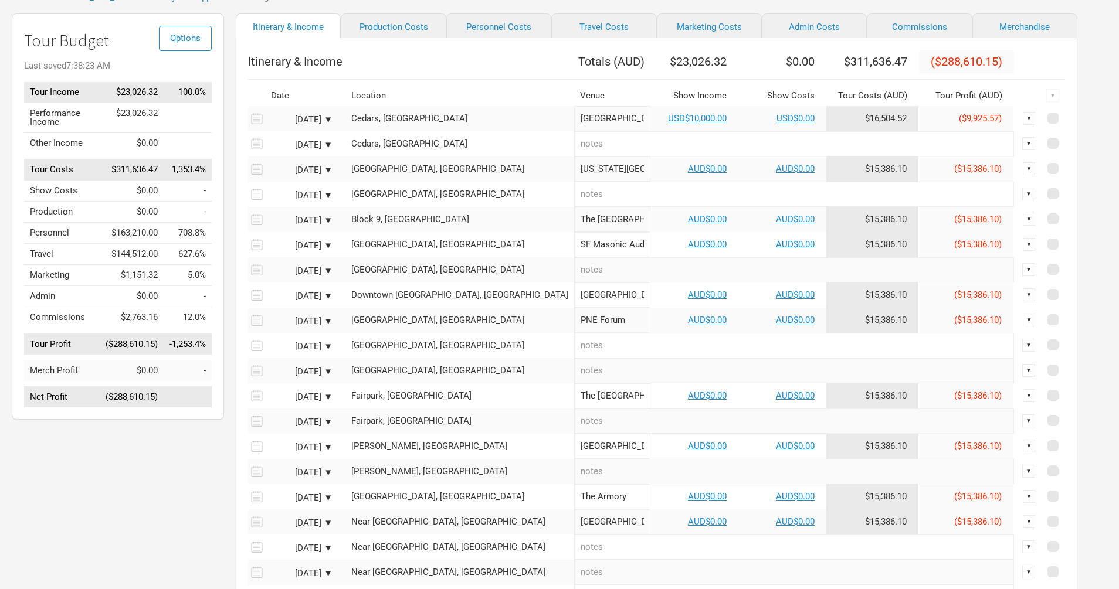
scroll to position [3, 0]
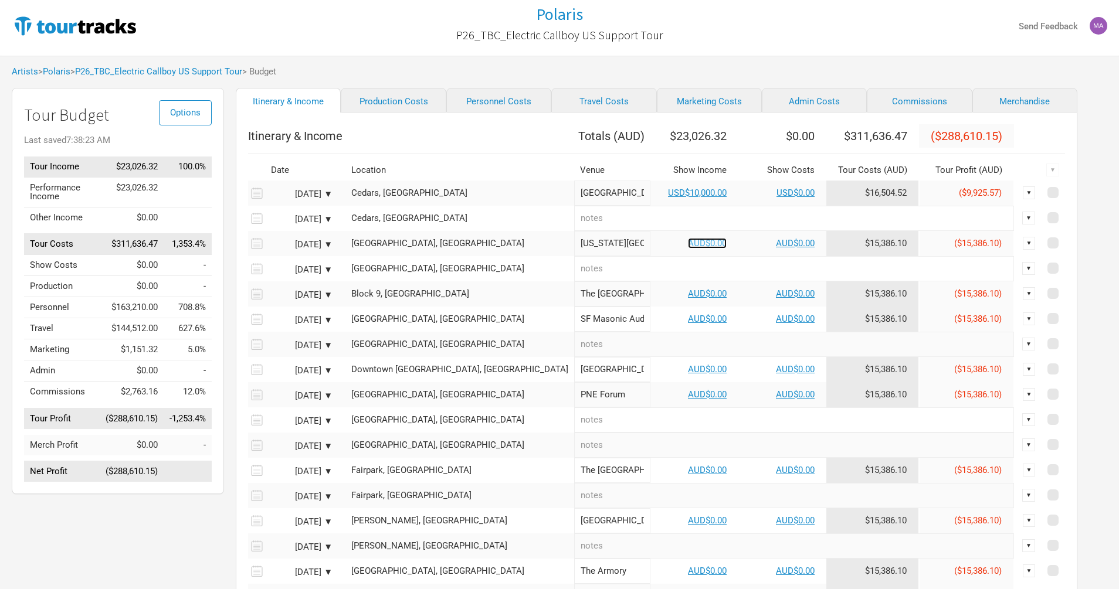
click at [688, 249] on link "AUD$0.00" at bounding box center [707, 243] width 39 height 11
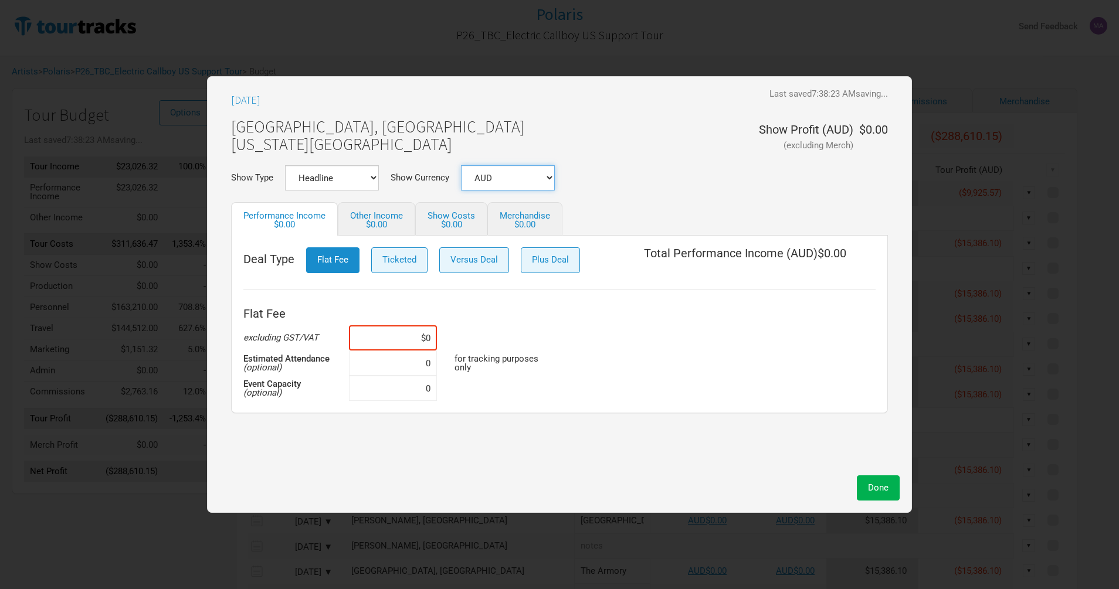
click at [529, 172] on select "AUD USD New ..." at bounding box center [508, 177] width 94 height 25
select select "USD"
click at [461, 165] on select "AUD USD New ..." at bounding box center [508, 177] width 94 height 25
click at [415, 337] on input at bounding box center [393, 337] width 88 height 25
drag, startPoint x: 396, startPoint y: 337, endPoint x: 470, endPoint y: 339, distance: 73.9
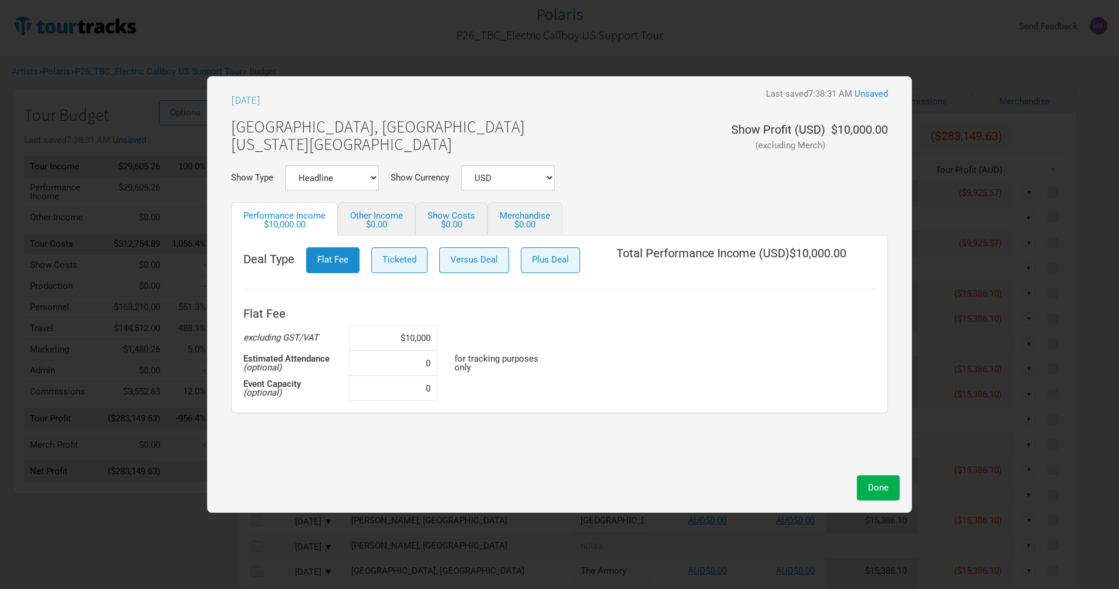
click at [470, 339] on div "Flat Fee excluding GST/VAT $10,000 Estimated Attendance (optional) 0 for tracki…" at bounding box center [559, 351] width 632 height 99
type input "$10,000"
click at [886, 490] on span "Done" at bounding box center [878, 487] width 21 height 11
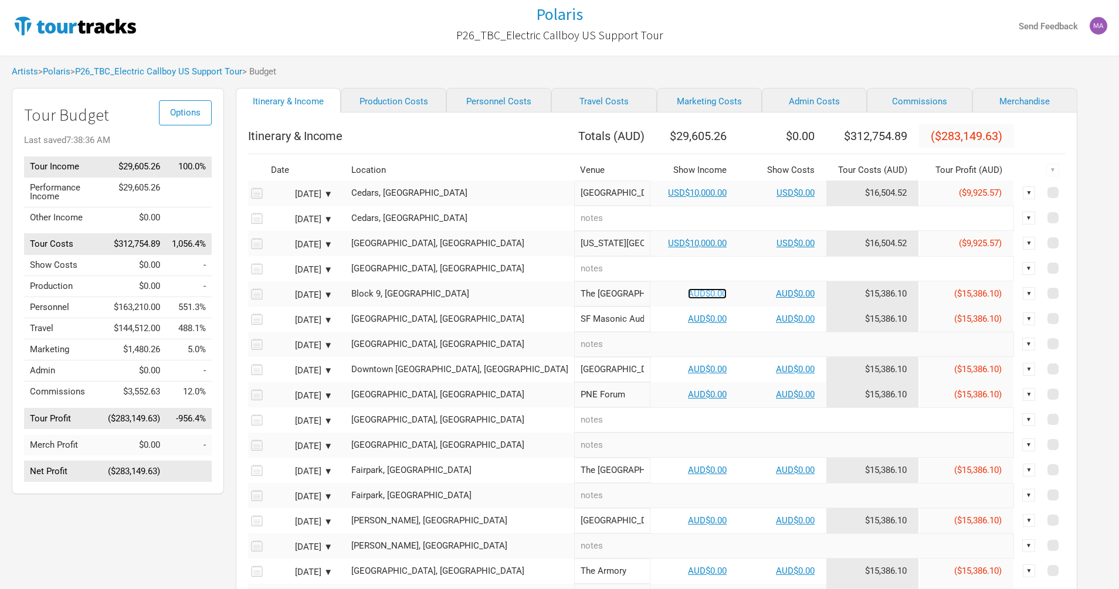
click at [688, 296] on link "AUD$0.00" at bounding box center [707, 293] width 39 height 11
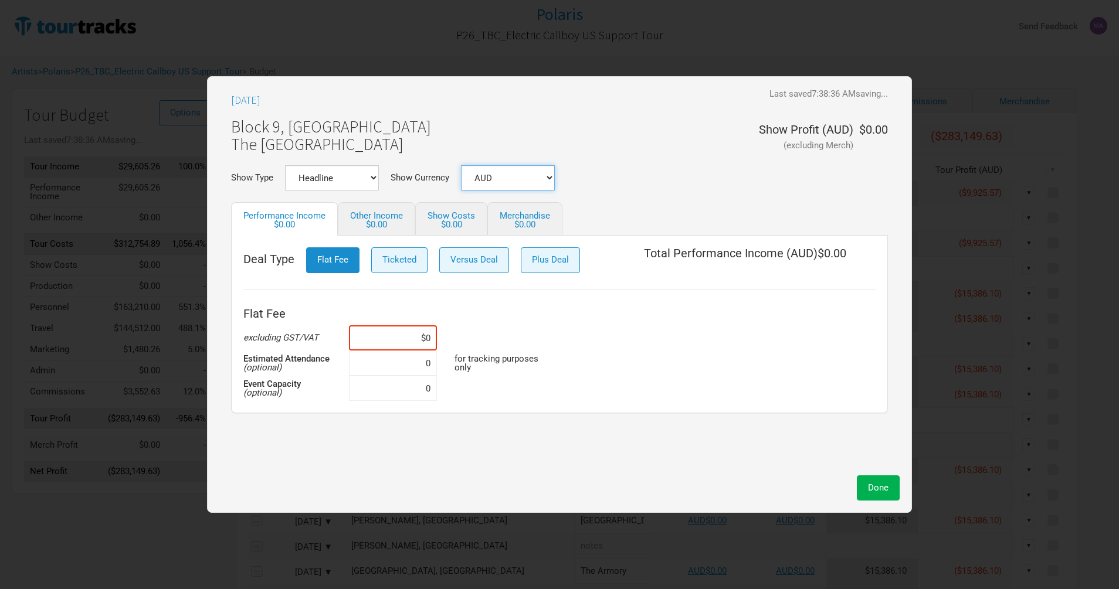
click at [525, 165] on select "AUD USD New ..." at bounding box center [508, 177] width 94 height 25
select select "USD"
click at [461, 165] on select "AUD USD New ..." at bounding box center [508, 177] width 94 height 25
click at [407, 348] on input at bounding box center [393, 337] width 88 height 25
paste input "$10,000"
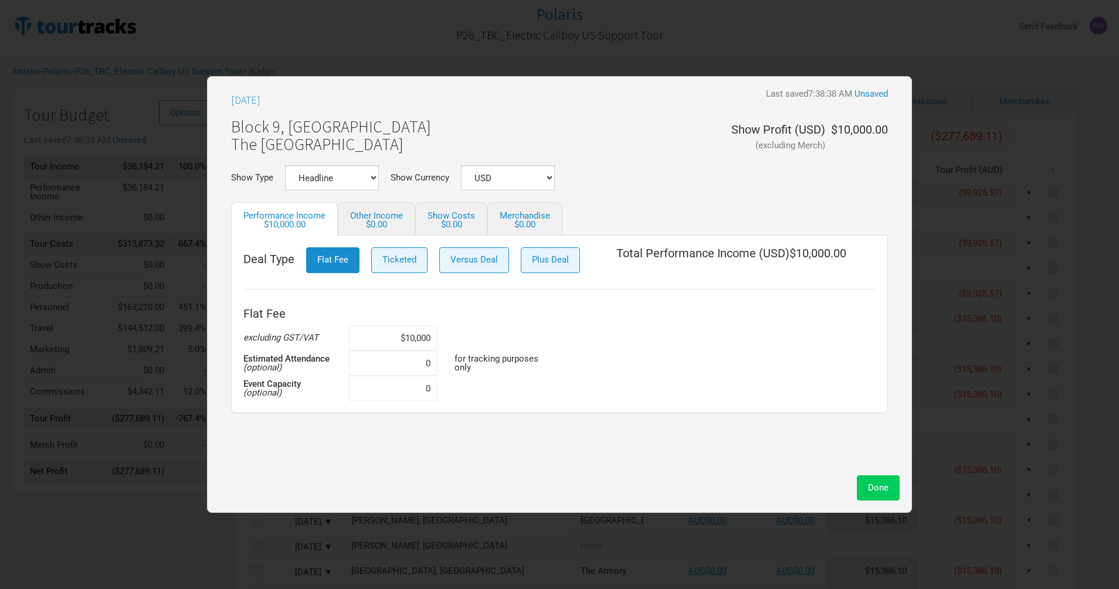
type input "$10,000"
click at [876, 488] on span "Done" at bounding box center [878, 487] width 21 height 11
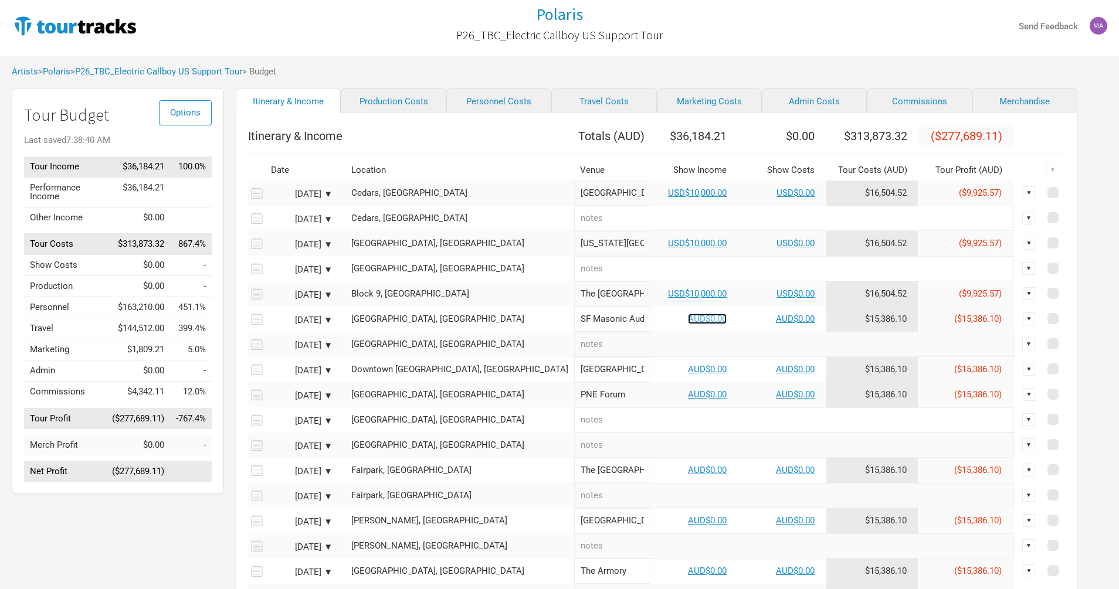
click at [688, 324] on link "AUD$0.00" at bounding box center [707, 319] width 39 height 11
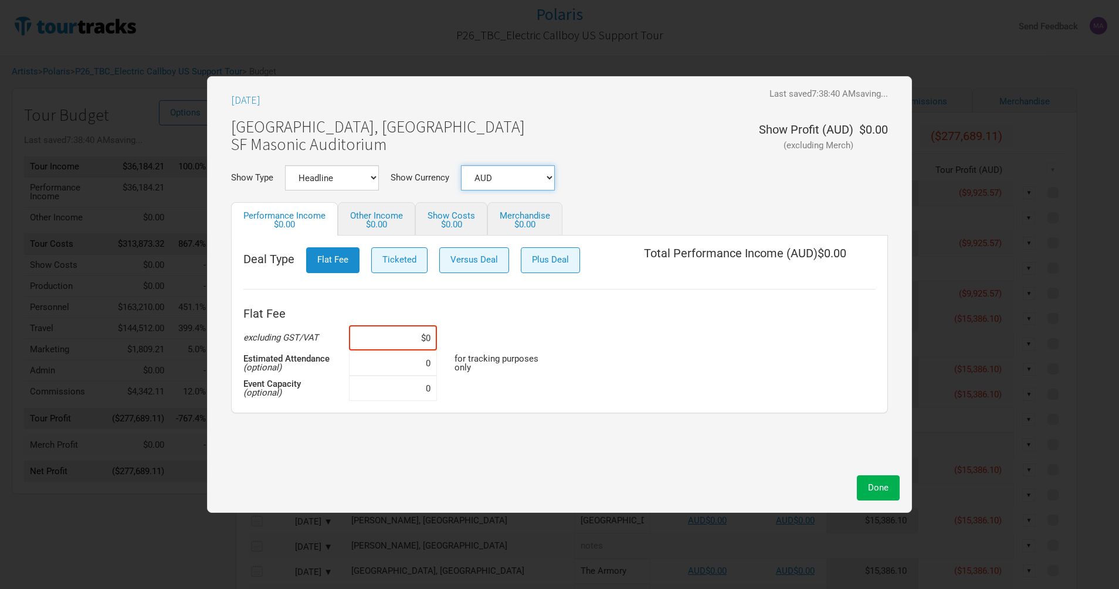
click at [530, 181] on select "AUD USD New ..." at bounding box center [508, 177] width 94 height 25
select select "USD"
click at [461, 165] on select "AUD USD New ..." at bounding box center [508, 177] width 94 height 25
click at [410, 342] on input at bounding box center [393, 337] width 88 height 25
paste input "$10,000"
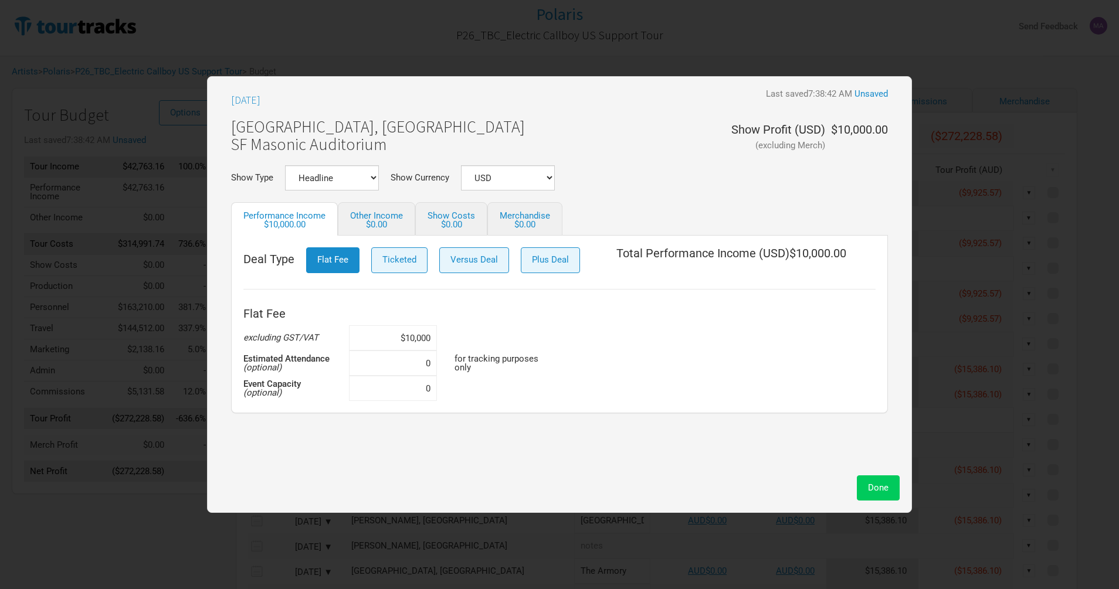
type input "$10,000"
click at [871, 484] on span "Done" at bounding box center [878, 487] width 21 height 11
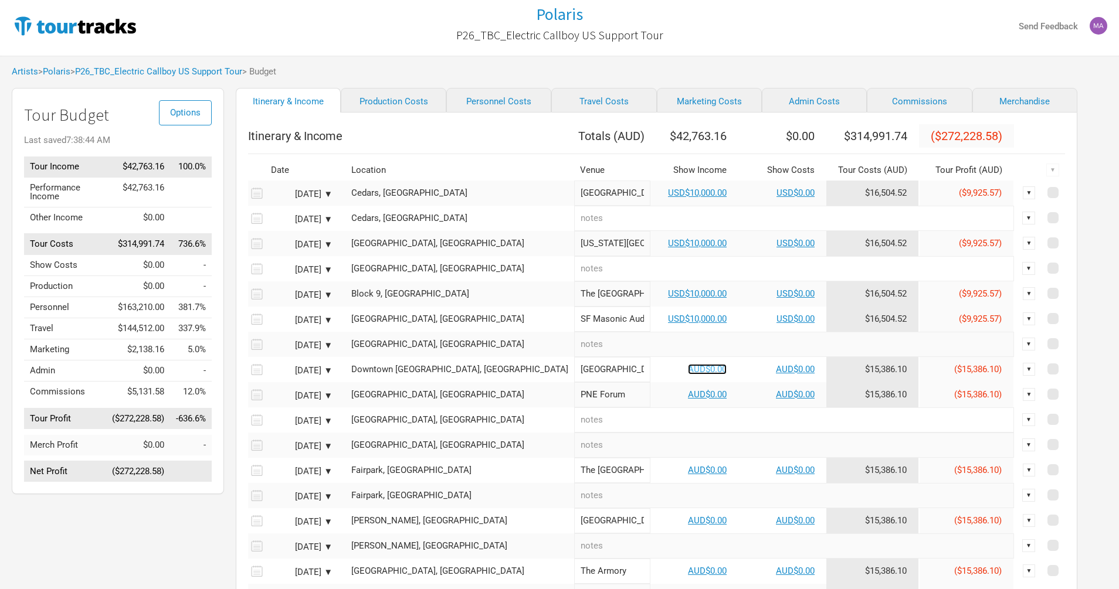
click at [688, 375] on link "AUD$0.00" at bounding box center [707, 369] width 39 height 11
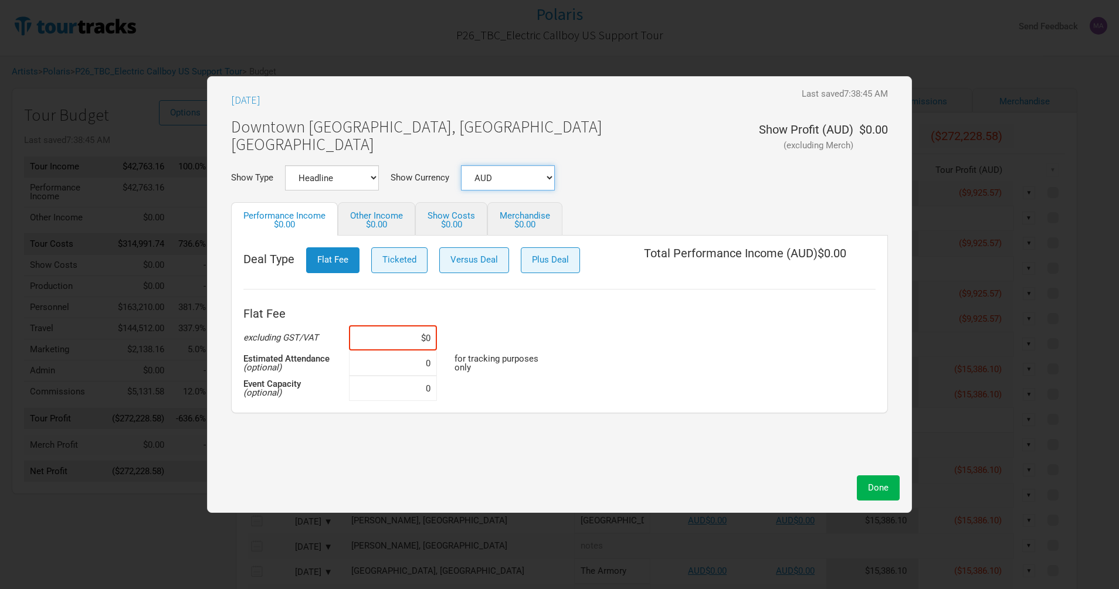
click at [536, 174] on select "AUD USD New ..." at bounding box center [508, 177] width 94 height 25
select select "USD"
click at [461, 165] on select "AUD USD New ..." at bounding box center [508, 177] width 94 height 25
click at [407, 337] on input at bounding box center [393, 337] width 88 height 25
paste input "$10,000"
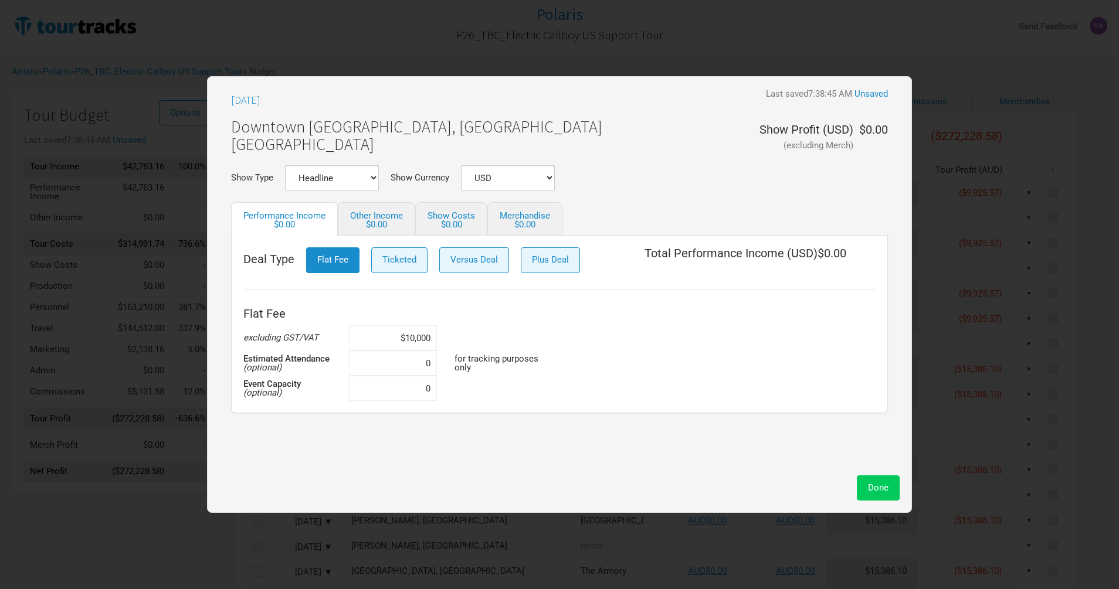
type input "$10,000"
click at [881, 489] on span "Done" at bounding box center [878, 487] width 21 height 11
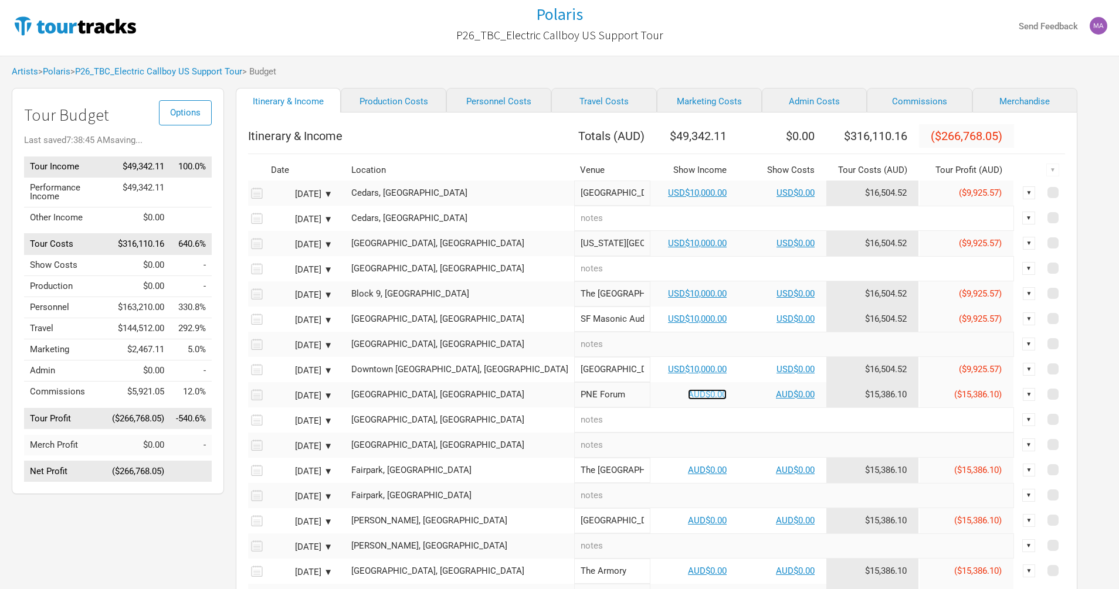
click at [688, 400] on link "AUD$0.00" at bounding box center [707, 394] width 39 height 11
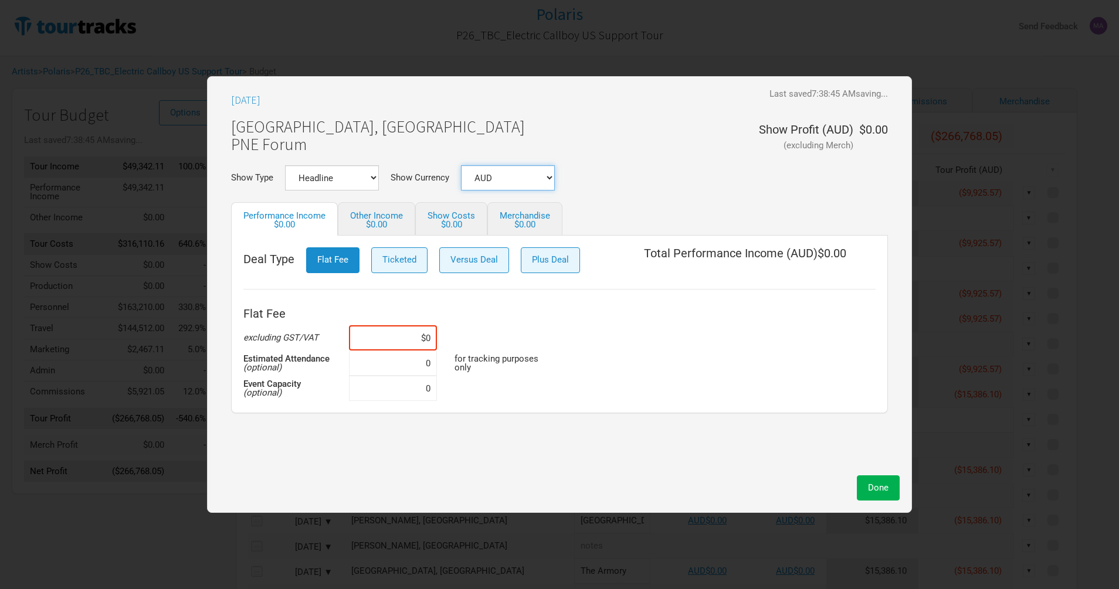
click at [539, 180] on select "AUD USD New ..." at bounding box center [508, 177] width 94 height 25
select select "USD"
click at [461, 165] on select "AUD USD New ..." at bounding box center [508, 177] width 94 height 25
click at [412, 339] on input at bounding box center [393, 337] width 88 height 25
paste input "$10,000"
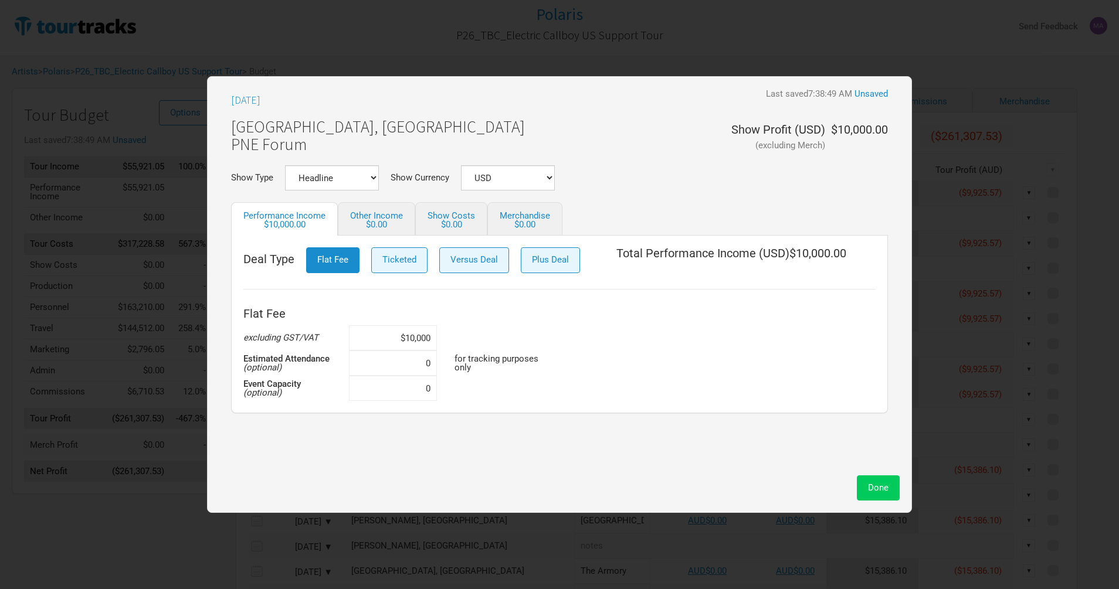
type input "$10,000"
click at [866, 485] on button "Done" at bounding box center [878, 487] width 43 height 25
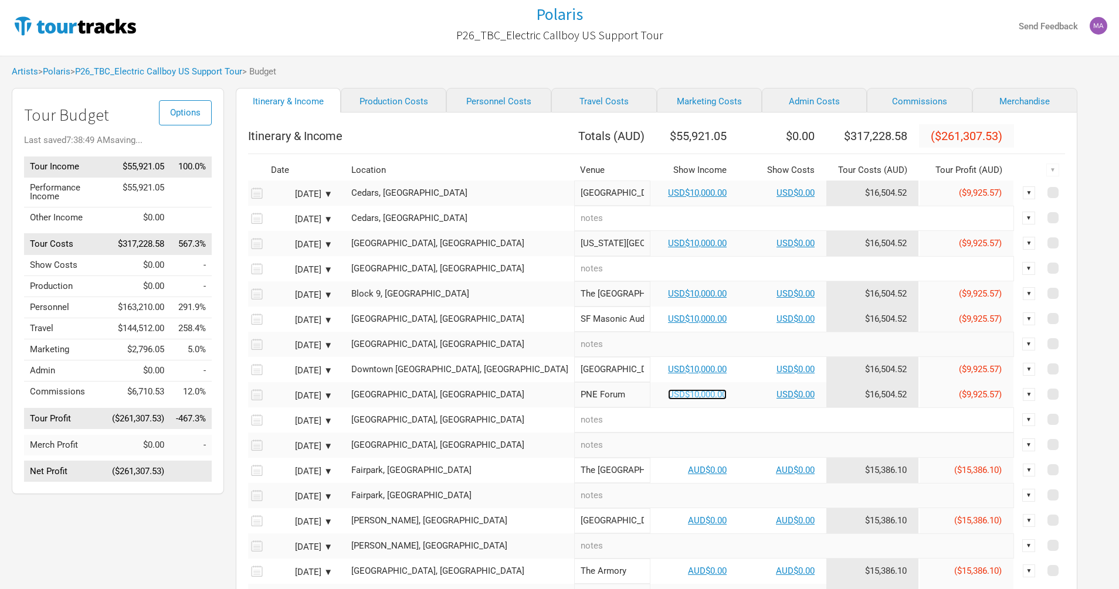
click at [668, 400] on link "USD$10,000.00" at bounding box center [697, 394] width 59 height 11
select select "USD"
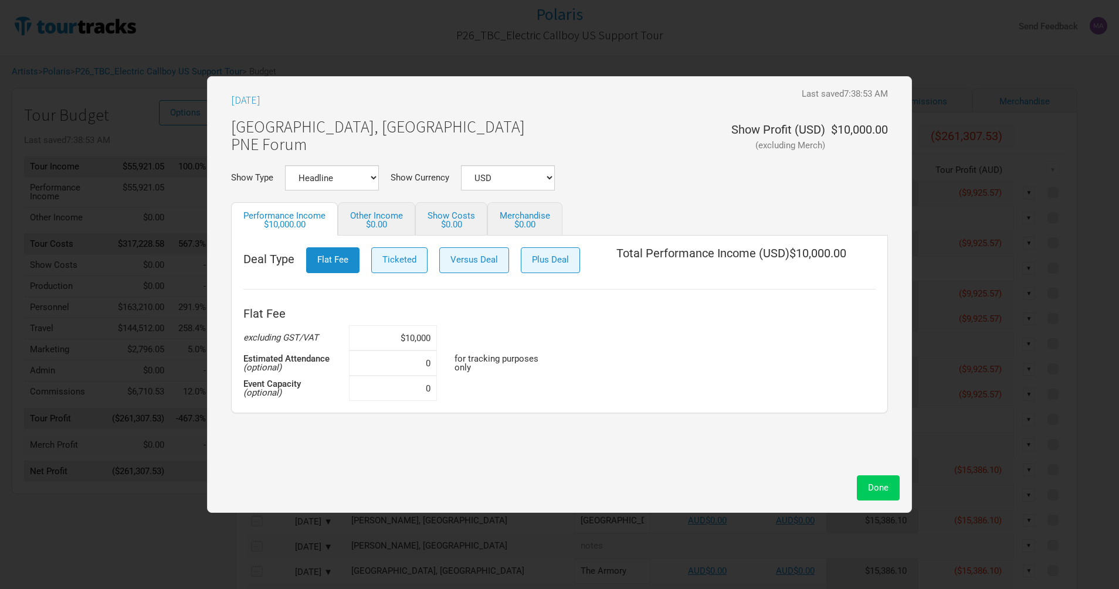
click at [880, 488] on span "Done" at bounding box center [878, 487] width 21 height 11
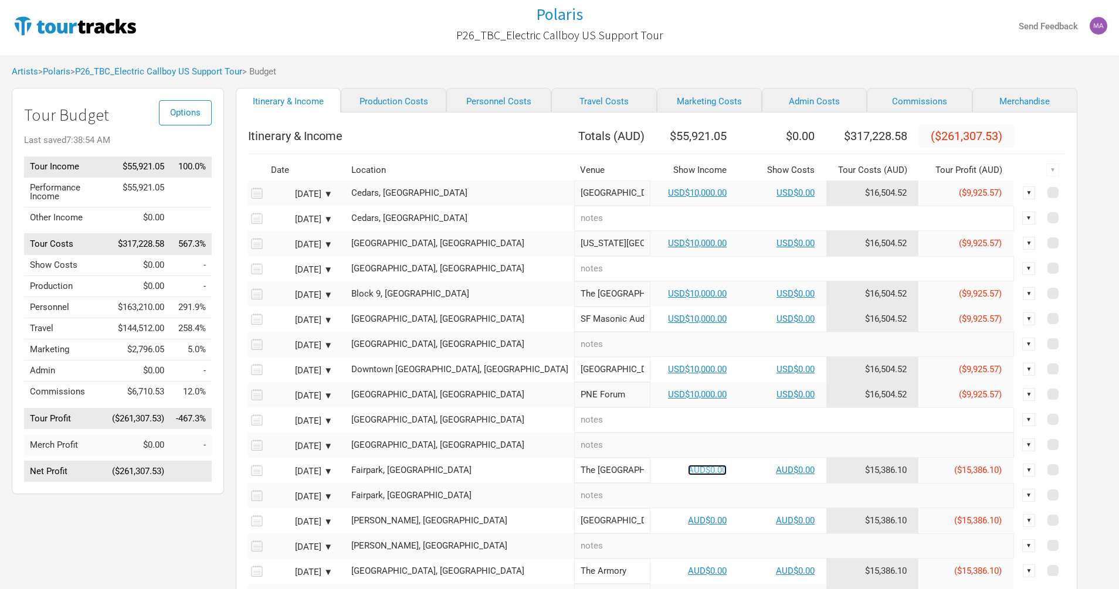
click at [688, 475] on link "AUD$0.00" at bounding box center [707, 470] width 39 height 11
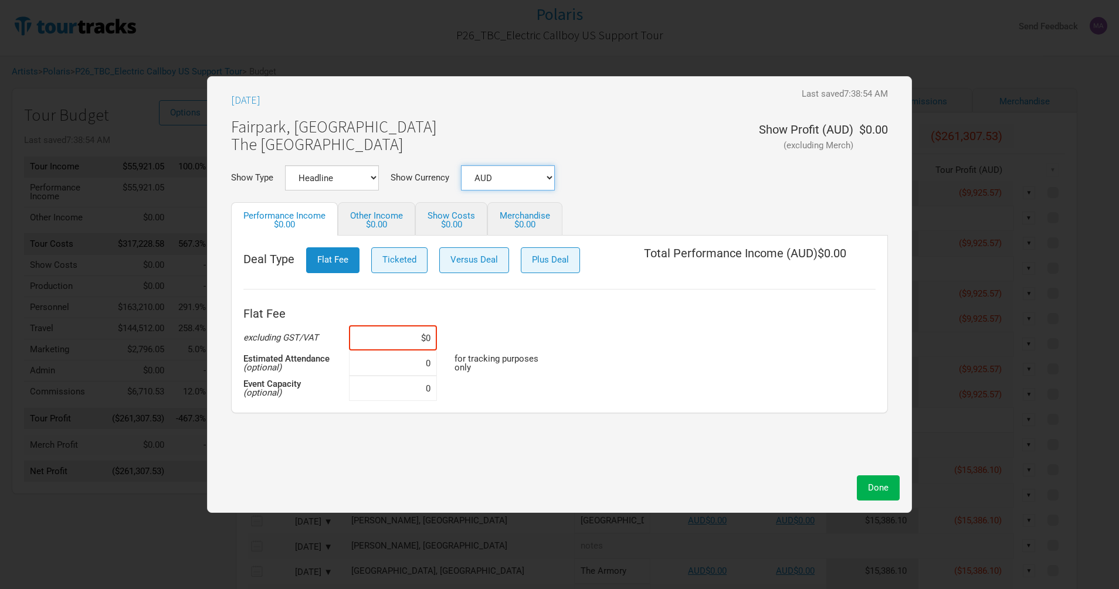
click at [526, 183] on select "AUD USD New ..." at bounding box center [508, 177] width 94 height 25
select select "USD"
click at [461, 165] on select "AUD USD New ..." at bounding box center [508, 177] width 94 height 25
click at [420, 332] on input at bounding box center [393, 337] width 88 height 25
paste input "$10,000"
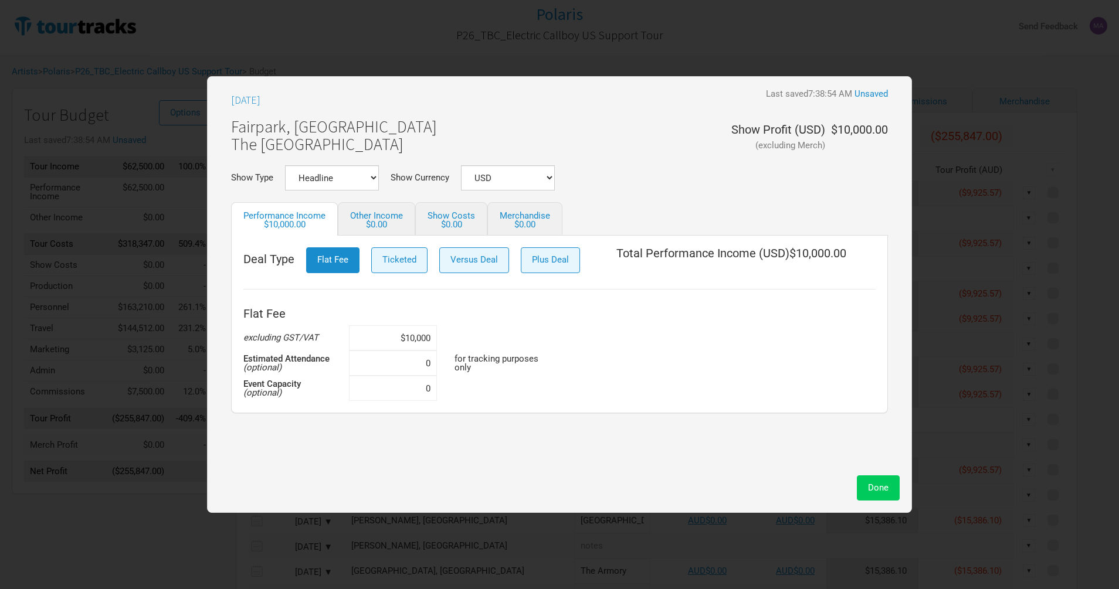
type input "$10,000"
click at [879, 483] on span "Done" at bounding box center [878, 487] width 21 height 11
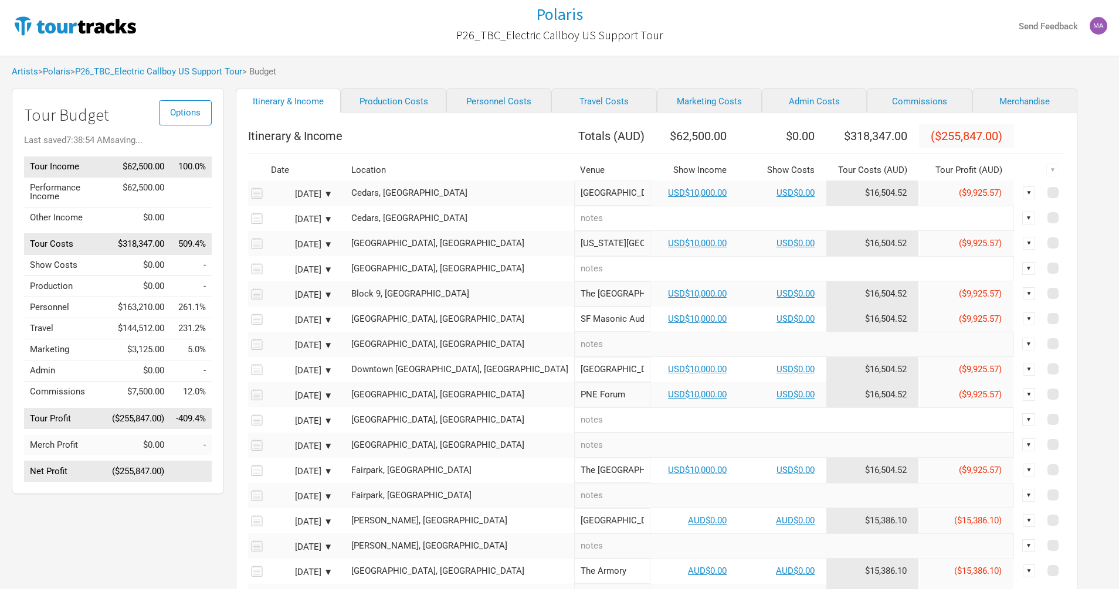
scroll to position [32, 0]
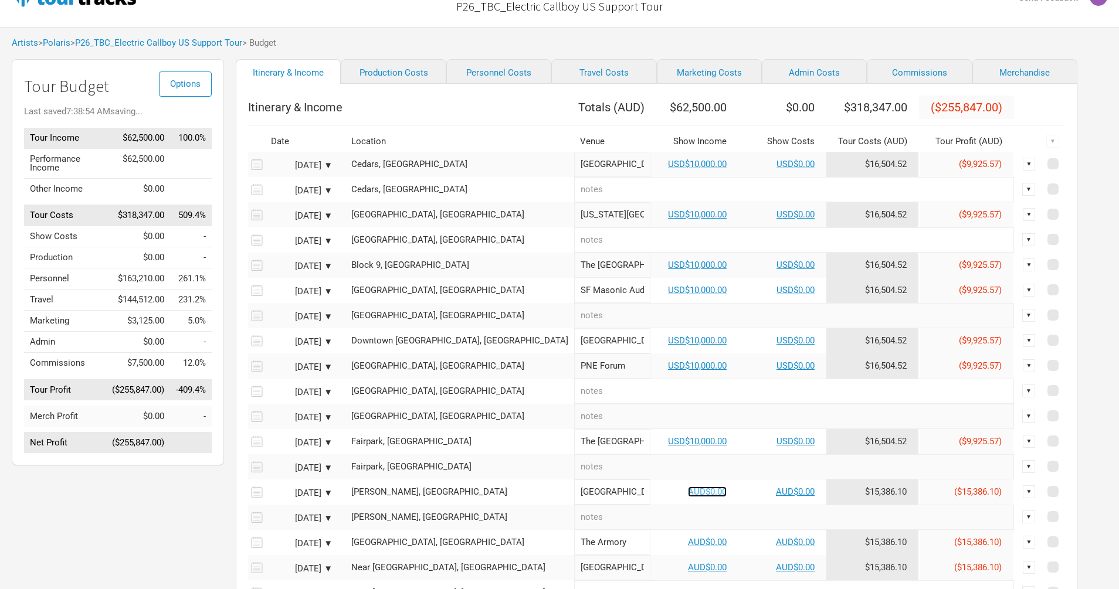
click at [688, 497] on link "AUD$0.00" at bounding box center [707, 492] width 39 height 11
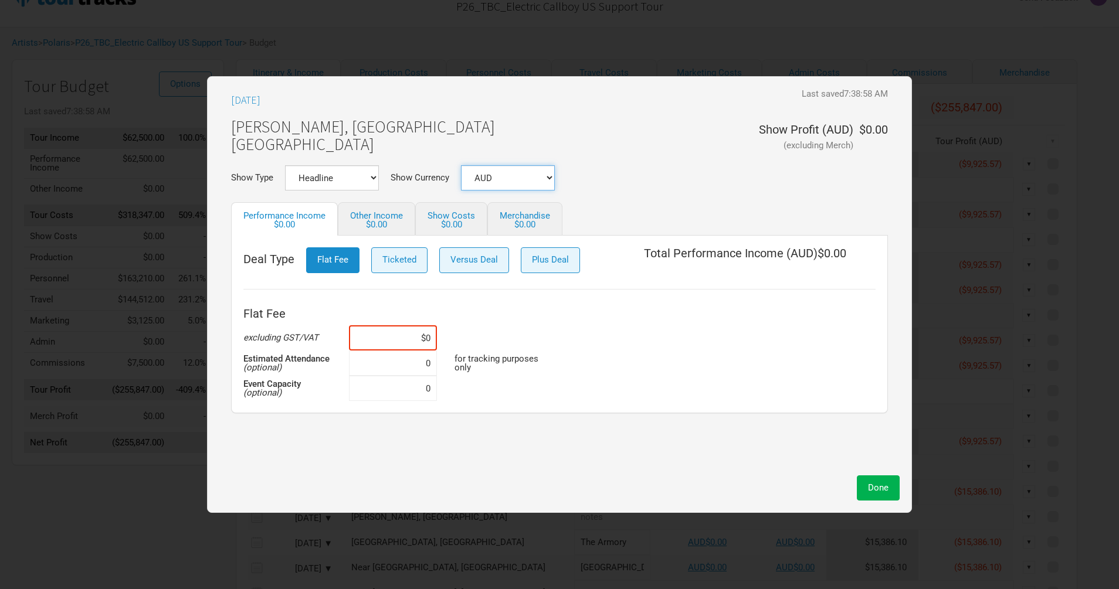
click at [539, 174] on select "AUD USD New ..." at bounding box center [508, 177] width 94 height 25
select select "USD"
click at [461, 165] on select "AUD USD New ..." at bounding box center [508, 177] width 94 height 25
click at [413, 340] on input at bounding box center [393, 337] width 88 height 25
paste input "$10,000"
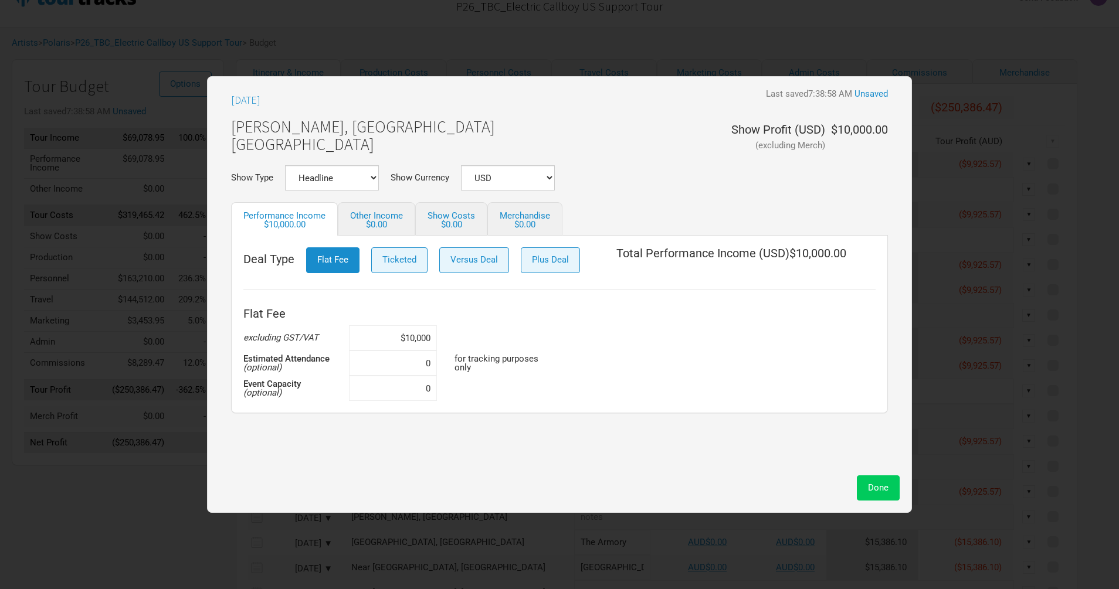
type input "$10,000"
click at [873, 490] on span "Done" at bounding box center [878, 487] width 21 height 11
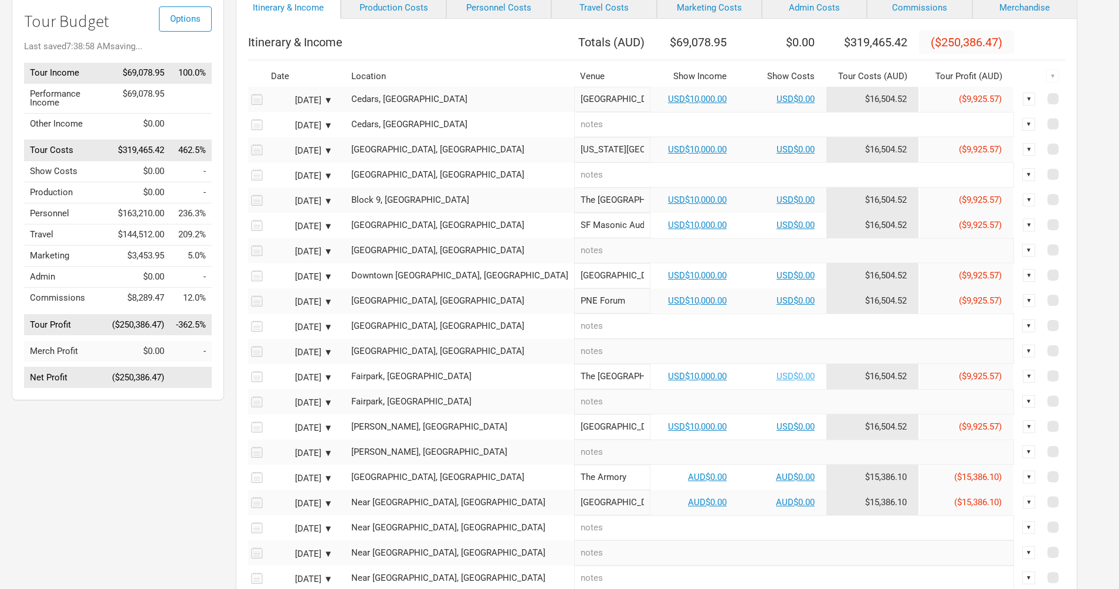
scroll to position [153, 0]
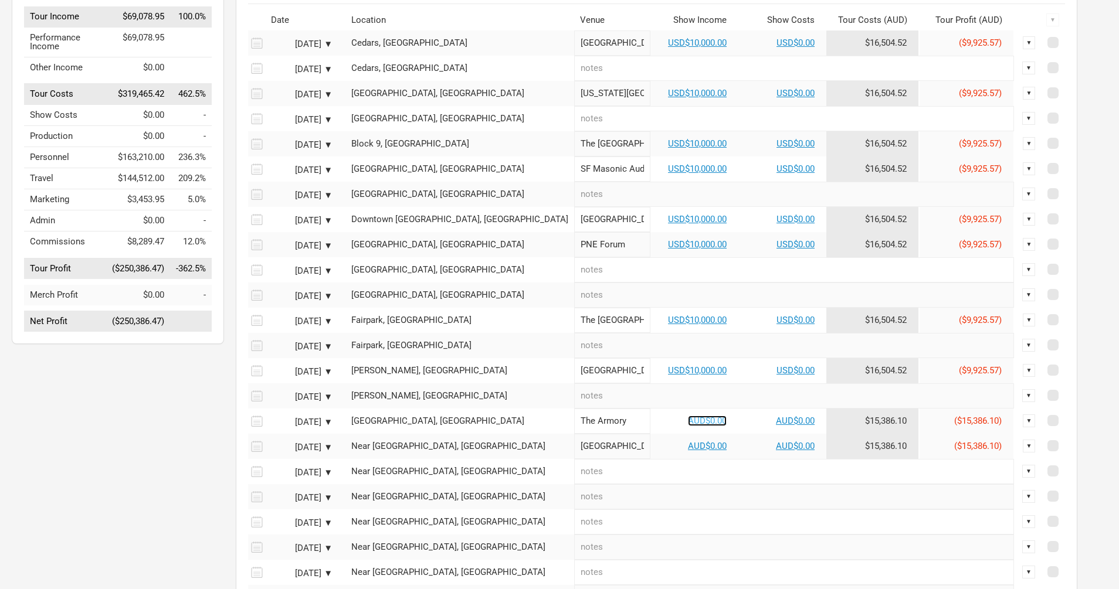
click at [688, 424] on link "AUD$0.00" at bounding box center [707, 421] width 39 height 11
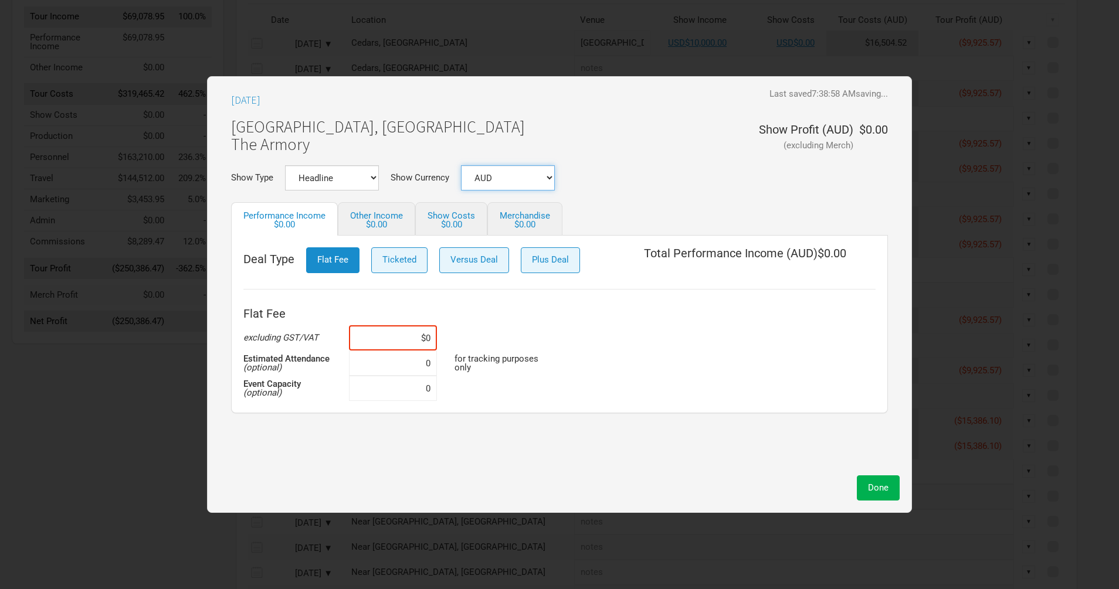
click at [528, 165] on select "AUD USD New ..." at bounding box center [508, 177] width 94 height 25
select select "USD"
click at [461, 165] on select "AUD USD New ..." at bounding box center [508, 177] width 94 height 25
click at [420, 339] on input at bounding box center [393, 337] width 88 height 25
paste input "$10,000"
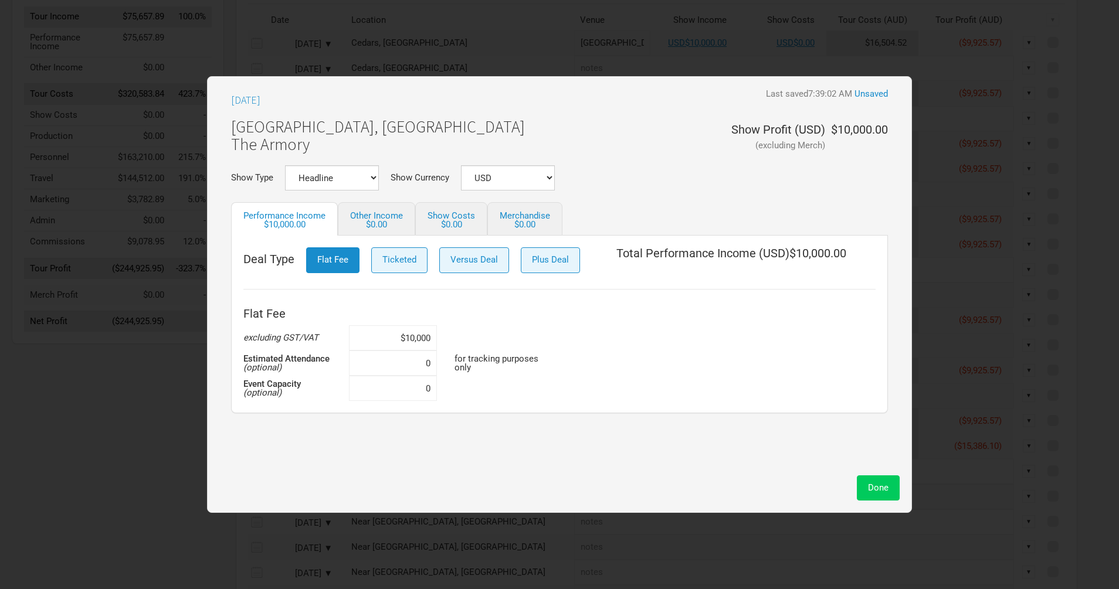
type input "$10,000"
click at [887, 496] on button "Done" at bounding box center [878, 487] width 43 height 25
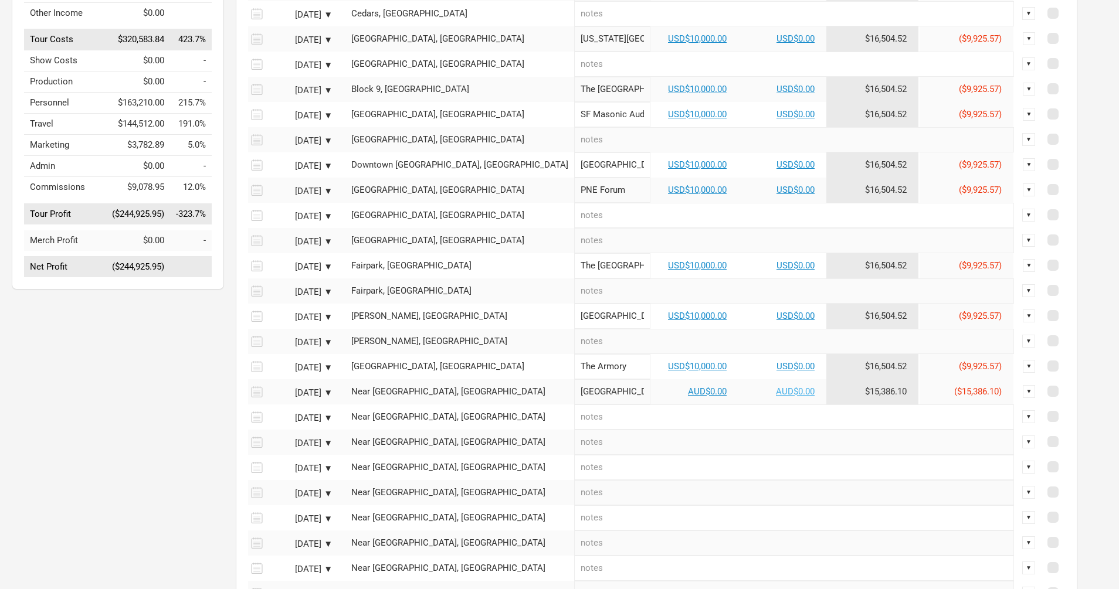
scroll to position [257, 0]
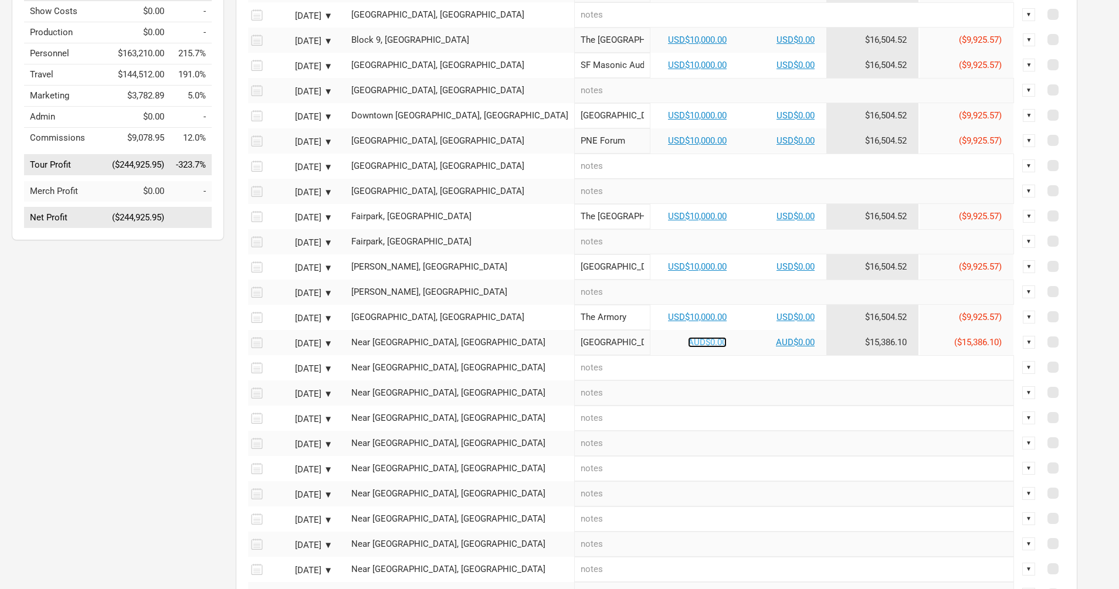
click at [688, 348] on link "AUD$0.00" at bounding box center [707, 342] width 39 height 11
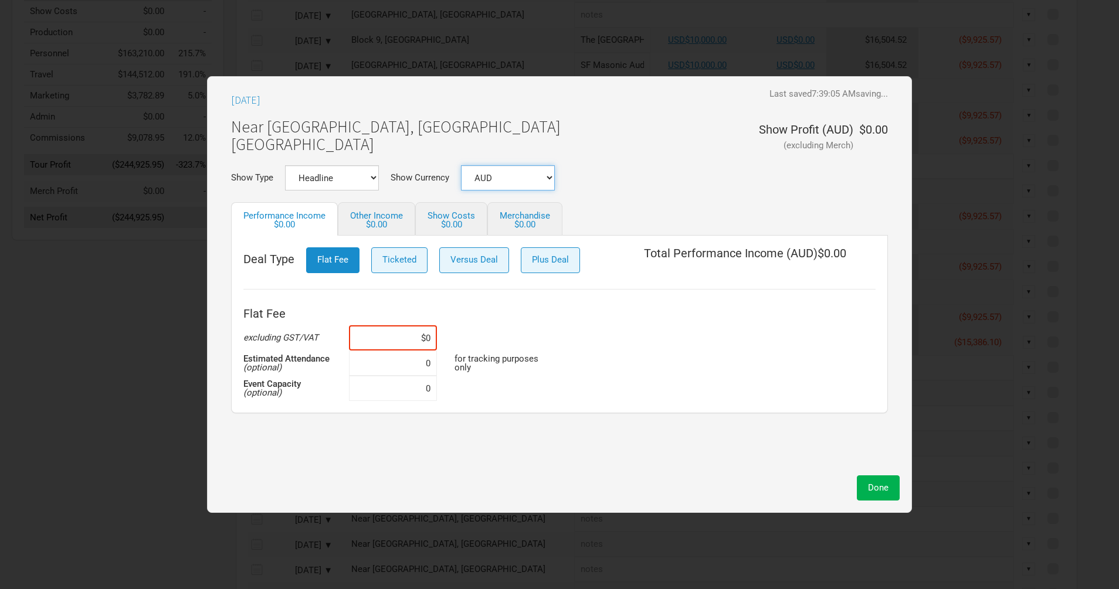
click at [509, 172] on select "AUD USD New ..." at bounding box center [508, 177] width 94 height 25
select select "USD"
click at [461, 165] on select "AUD USD New ..." at bounding box center [508, 177] width 94 height 25
click at [413, 340] on input at bounding box center [393, 337] width 88 height 25
paste input "$10,000"
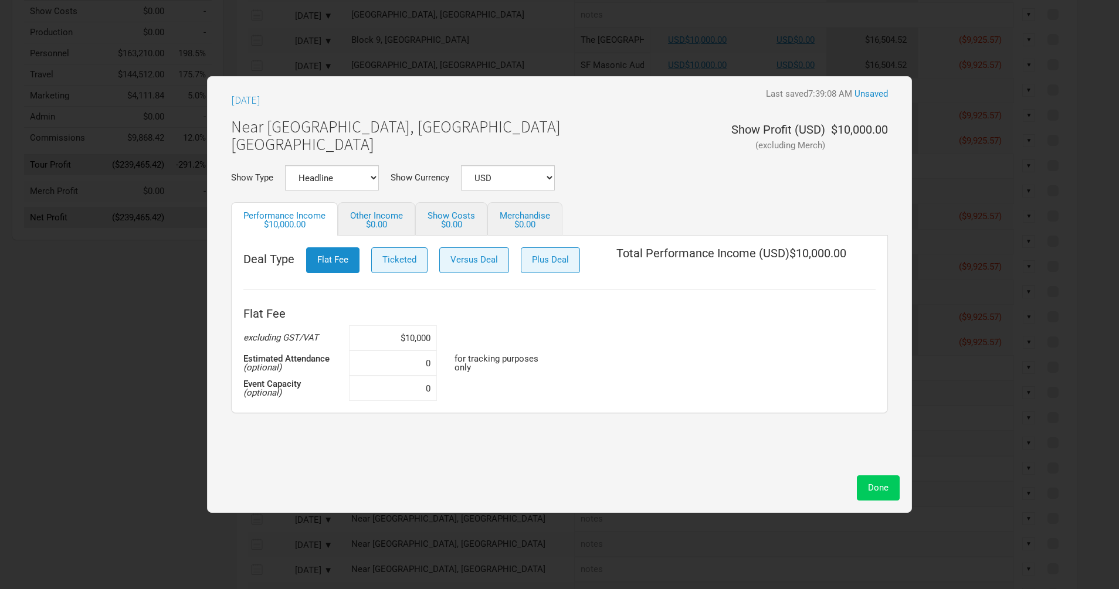
type input "$10,000"
click at [890, 488] on button "Done" at bounding box center [878, 487] width 43 height 25
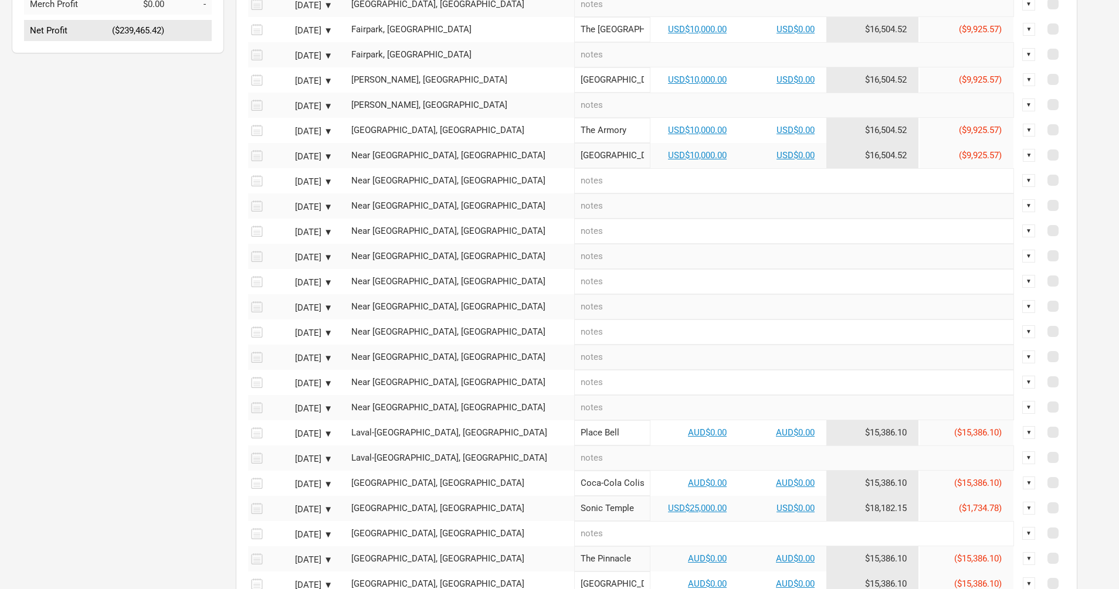
scroll to position [444, 0]
click at [688, 437] on link "AUD$0.00" at bounding box center [707, 432] width 39 height 11
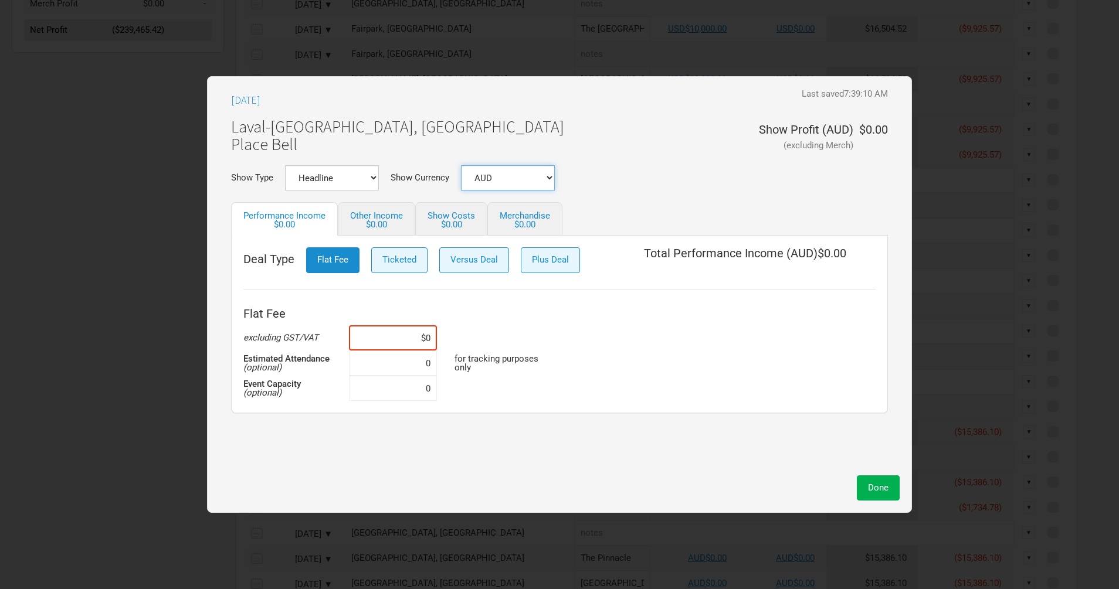
click at [518, 177] on select "AUD USD New ..." at bounding box center [508, 177] width 94 height 25
select select "USD"
click at [461, 165] on select "AUD USD New ..." at bounding box center [508, 177] width 94 height 25
click at [406, 337] on input at bounding box center [393, 337] width 88 height 25
paste input "$10,000"
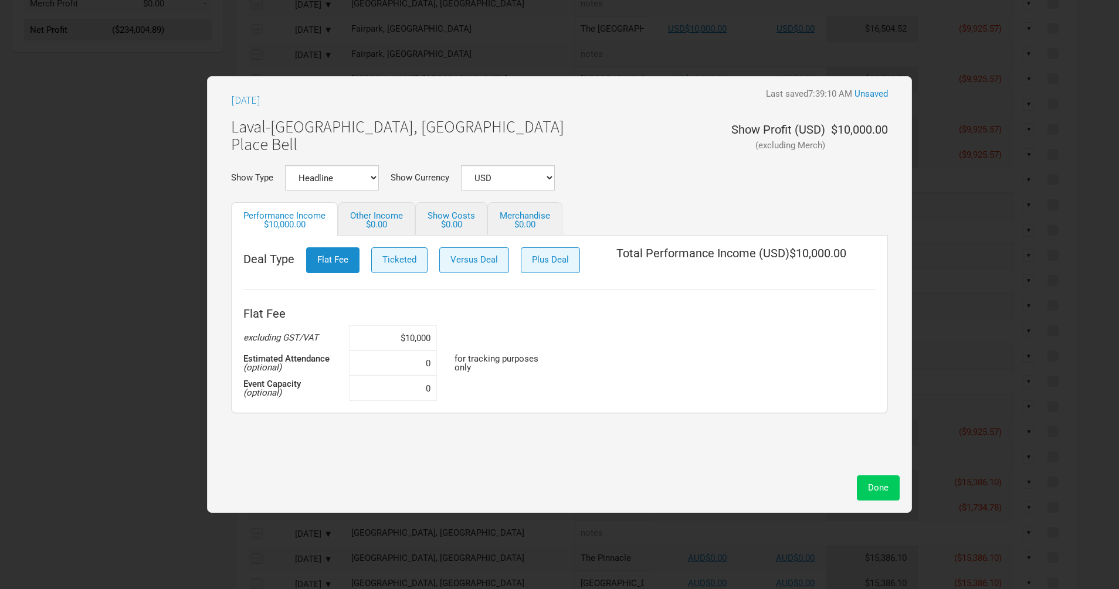
type input "$10,000"
click at [863, 486] on button "Done" at bounding box center [878, 487] width 43 height 25
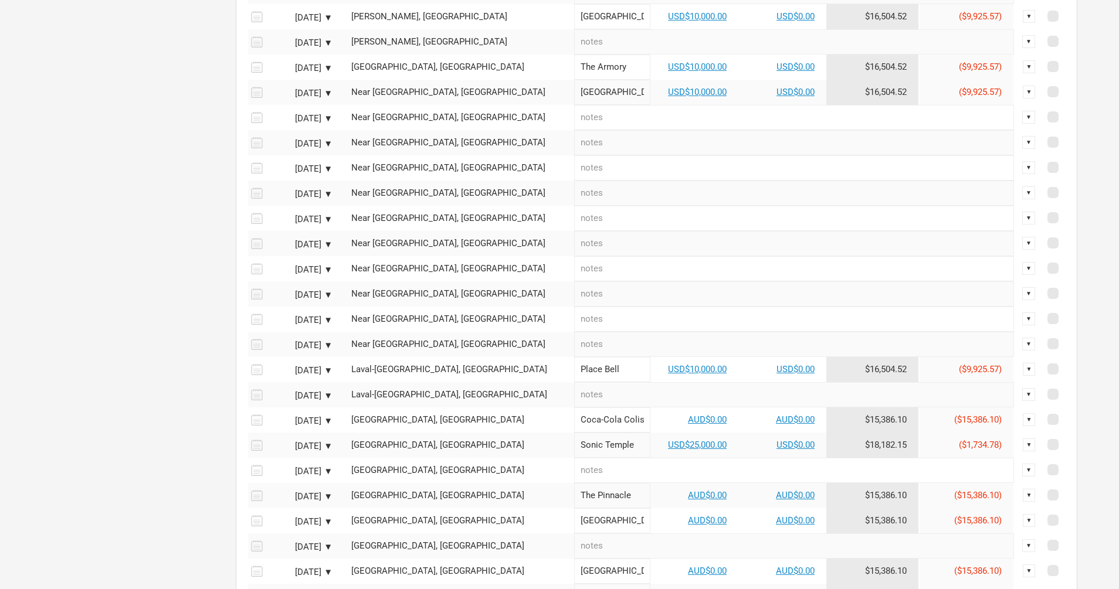
scroll to position [548, 0]
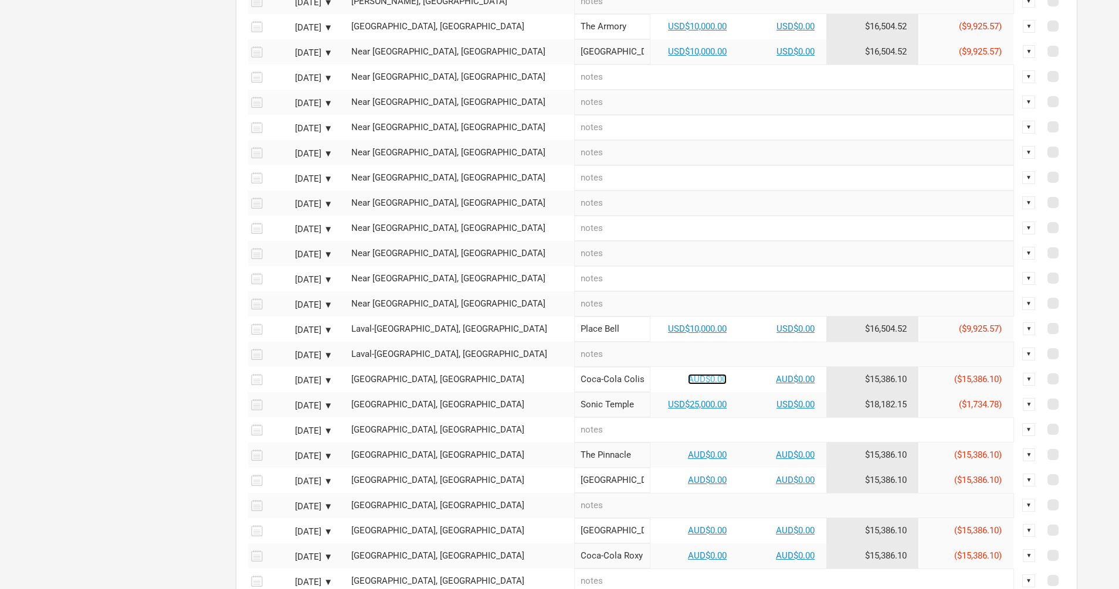
click at [688, 385] on link "AUD$0.00" at bounding box center [707, 379] width 39 height 11
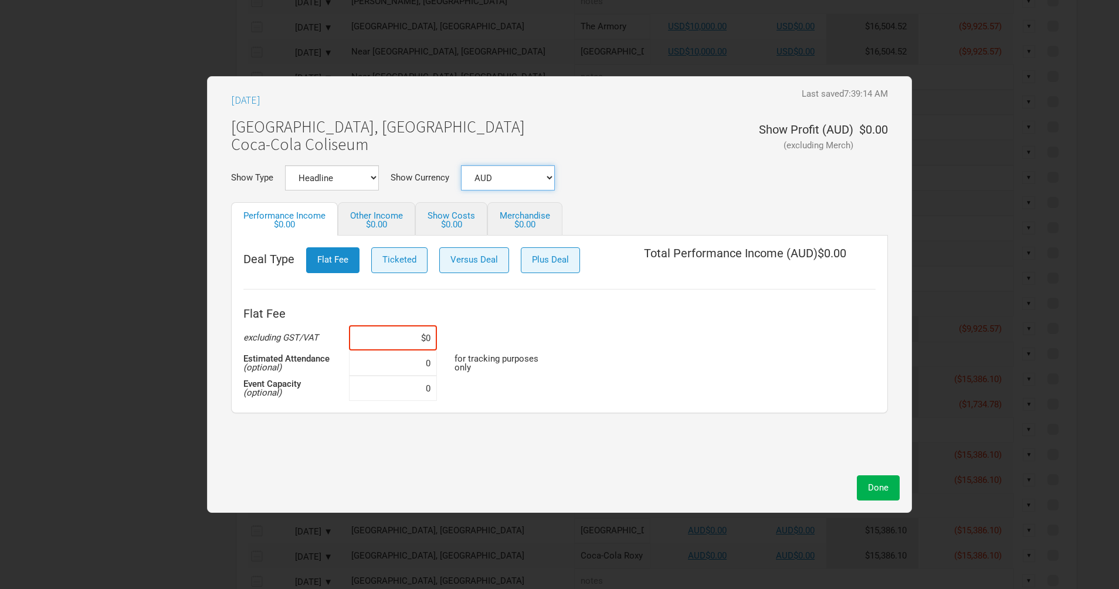
click at [521, 182] on select "AUD USD New ..." at bounding box center [508, 177] width 94 height 25
select select "USD"
click at [461, 165] on select "AUD USD New ..." at bounding box center [508, 177] width 94 height 25
click at [411, 335] on input at bounding box center [393, 337] width 88 height 25
paste input "$10,000"
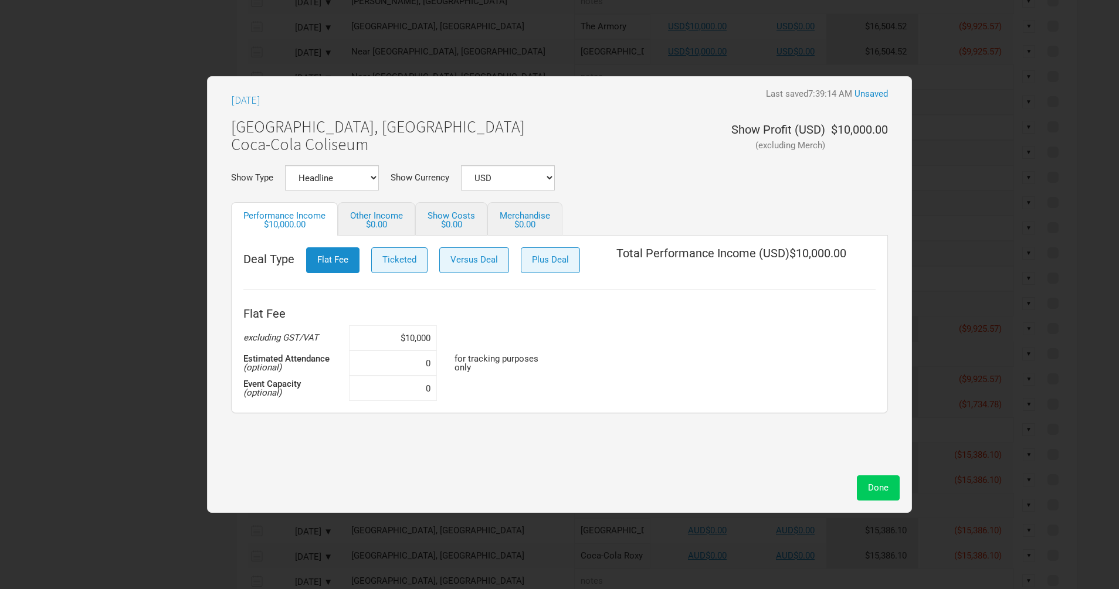
type input "$10,000"
click at [876, 487] on span "Done" at bounding box center [878, 487] width 21 height 11
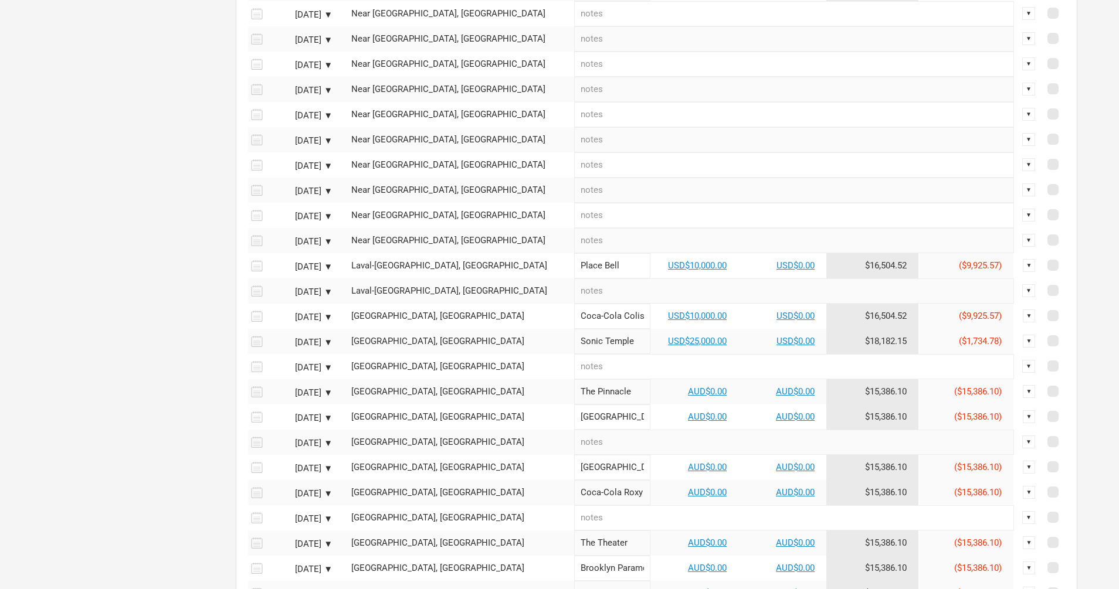
scroll to position [650, 0]
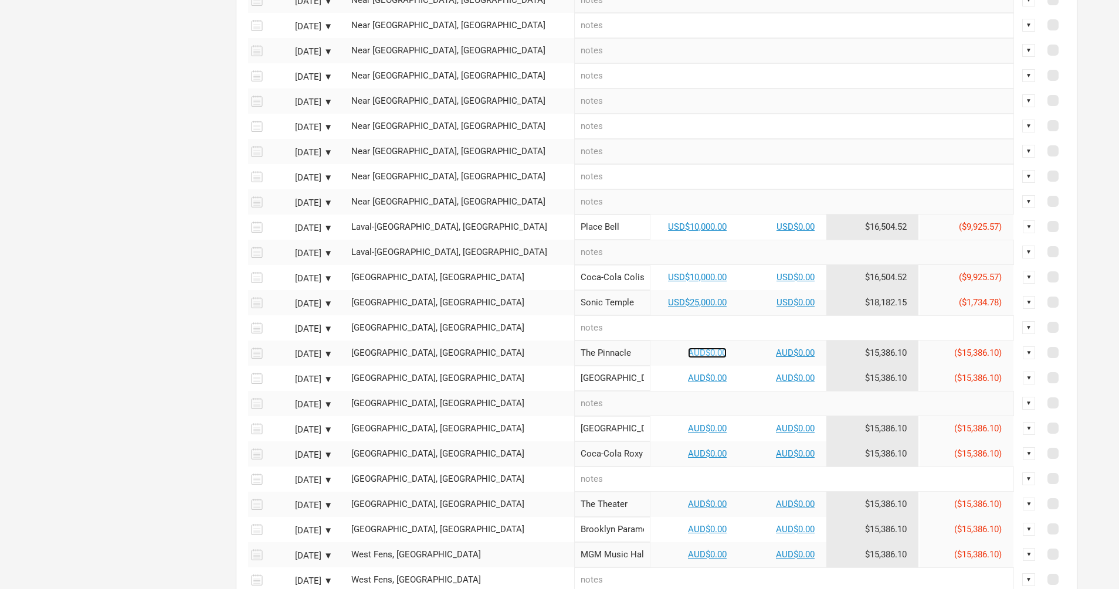
click at [688, 358] on link "AUD$0.00" at bounding box center [707, 353] width 39 height 11
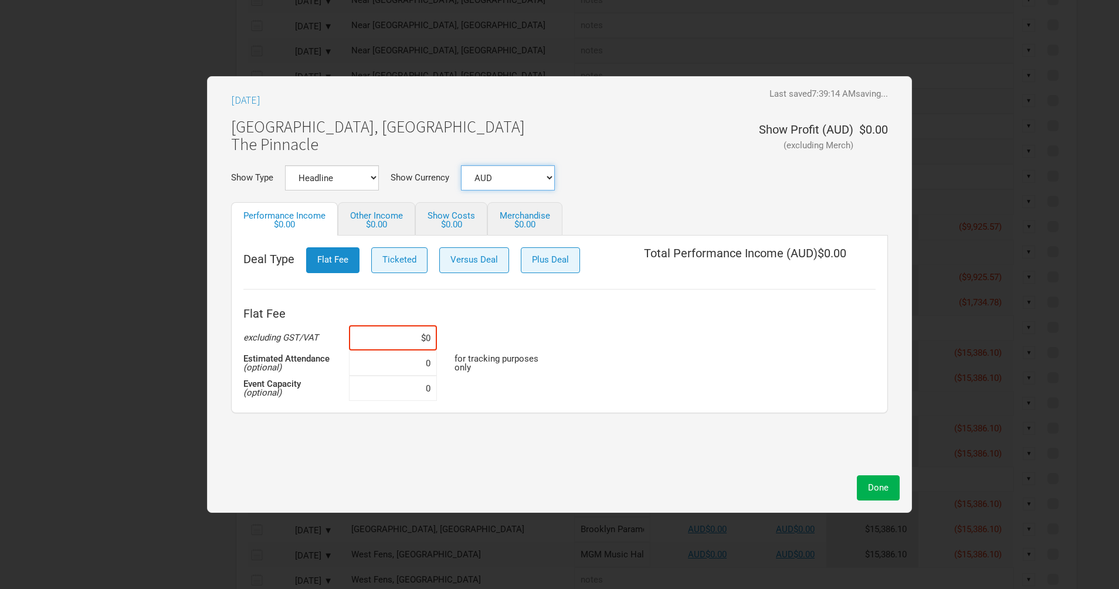
click at [526, 180] on select "AUD USD New ..." at bounding box center [508, 177] width 94 height 25
select select "USD"
click at [461, 165] on select "AUD USD New ..." at bounding box center [508, 177] width 94 height 25
click at [409, 343] on input at bounding box center [393, 337] width 88 height 25
paste input "$10,000"
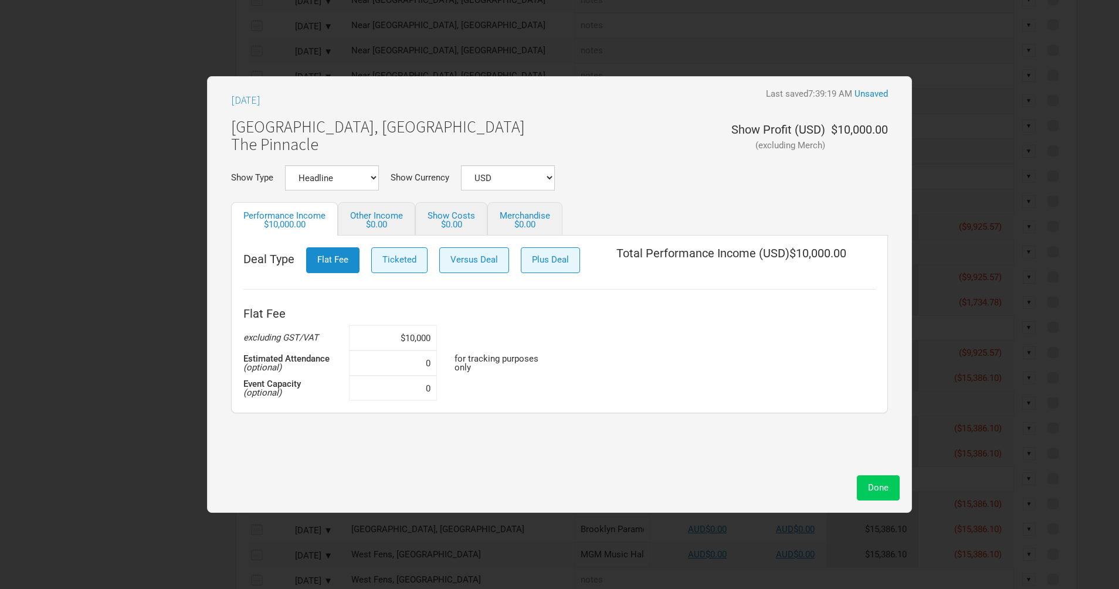
type input "$10,000"
click at [871, 489] on span "Done" at bounding box center [878, 487] width 21 height 11
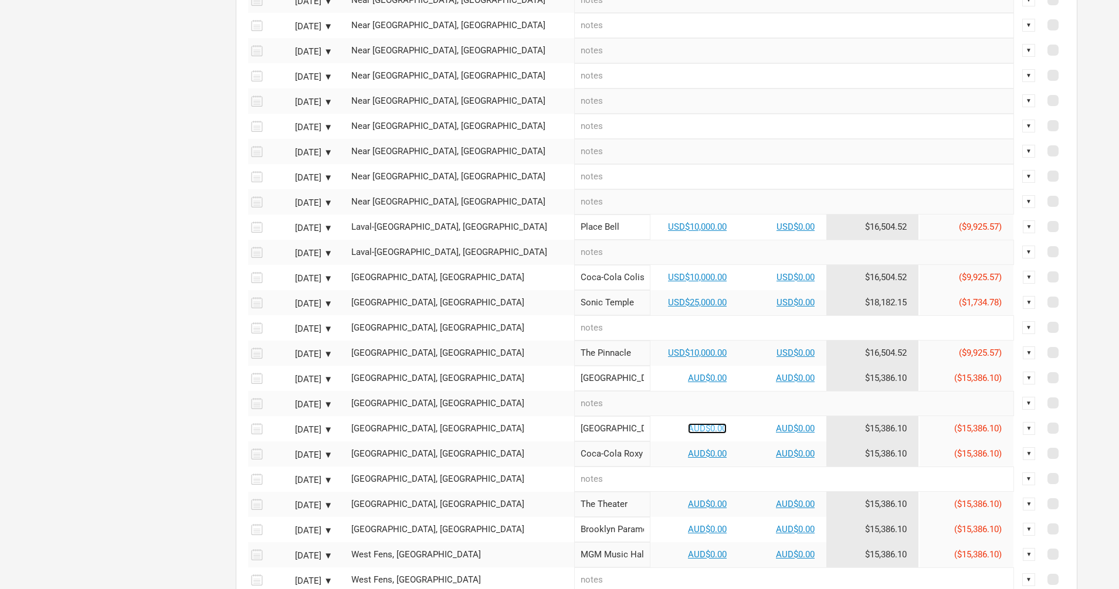
click at [688, 434] on link "AUD$0.00" at bounding box center [707, 428] width 39 height 11
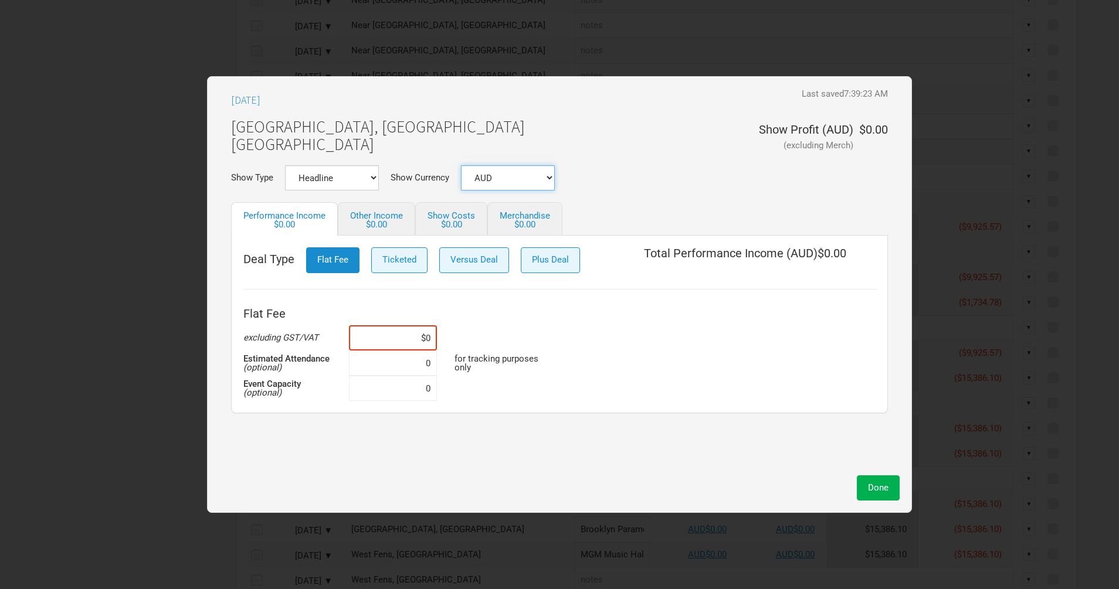
click at [525, 179] on select "AUD USD New ..." at bounding box center [508, 177] width 94 height 25
select select "USD"
click at [461, 165] on select "AUD USD New ..." at bounding box center [508, 177] width 94 height 25
click at [409, 332] on input at bounding box center [393, 337] width 88 height 25
paste input "$10,000"
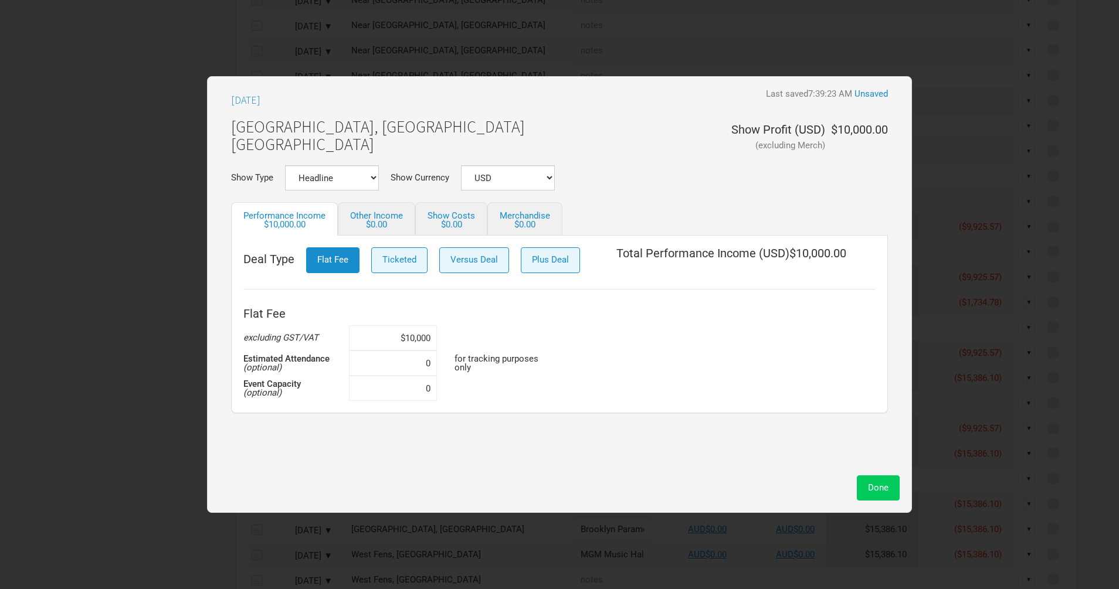
type input "$10,000"
click at [869, 485] on span "Done" at bounding box center [878, 487] width 21 height 11
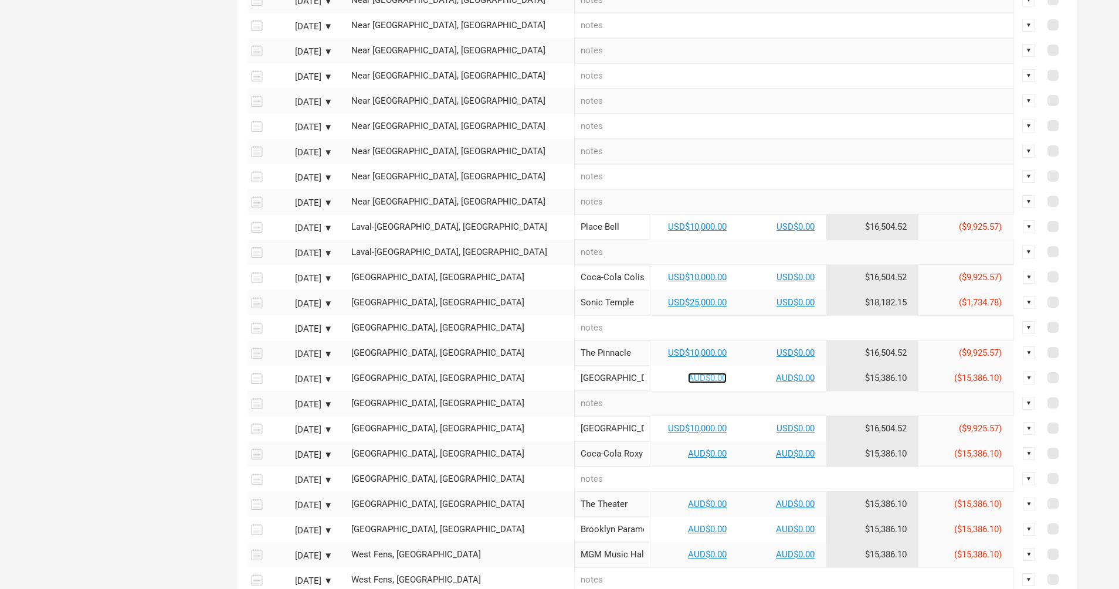
click at [688, 383] on link "AUD$0.00" at bounding box center [707, 378] width 39 height 11
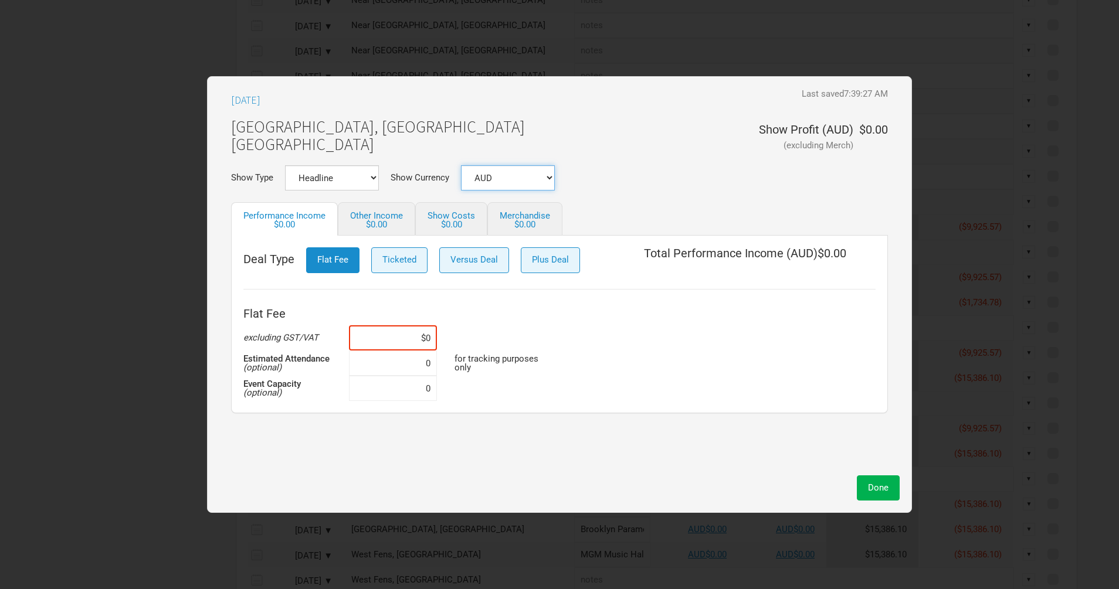
click at [515, 169] on select "AUD USD New ..." at bounding box center [508, 177] width 94 height 25
select select "USD"
click at [461, 165] on select "AUD USD New ..." at bounding box center [508, 177] width 94 height 25
click at [416, 338] on input at bounding box center [393, 337] width 88 height 25
paste input "$10,000"
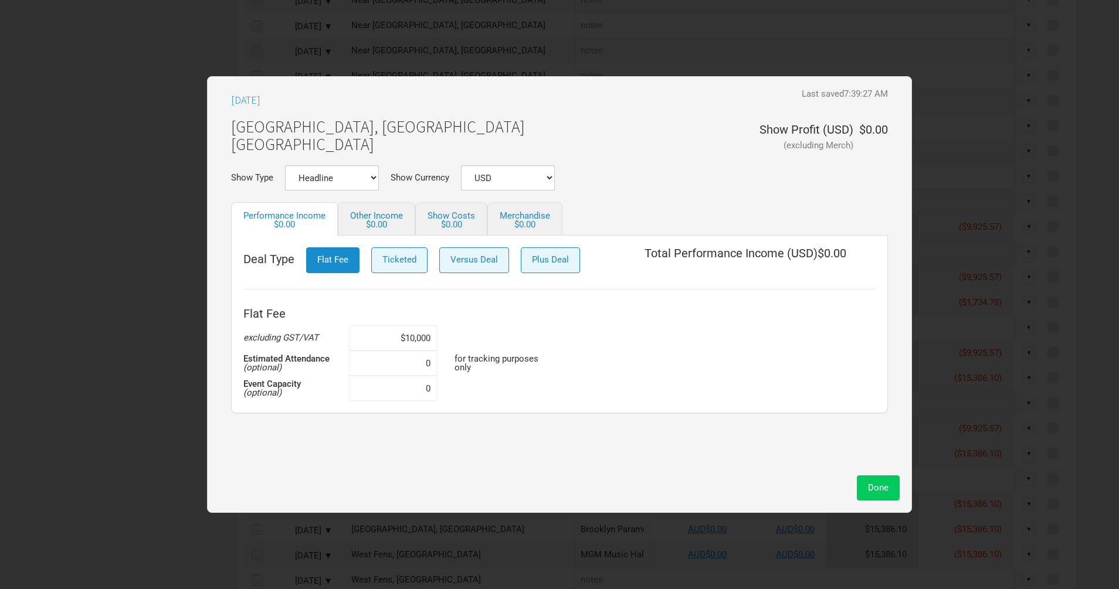
type input "$10,000"
click at [893, 494] on button "Done" at bounding box center [878, 487] width 43 height 25
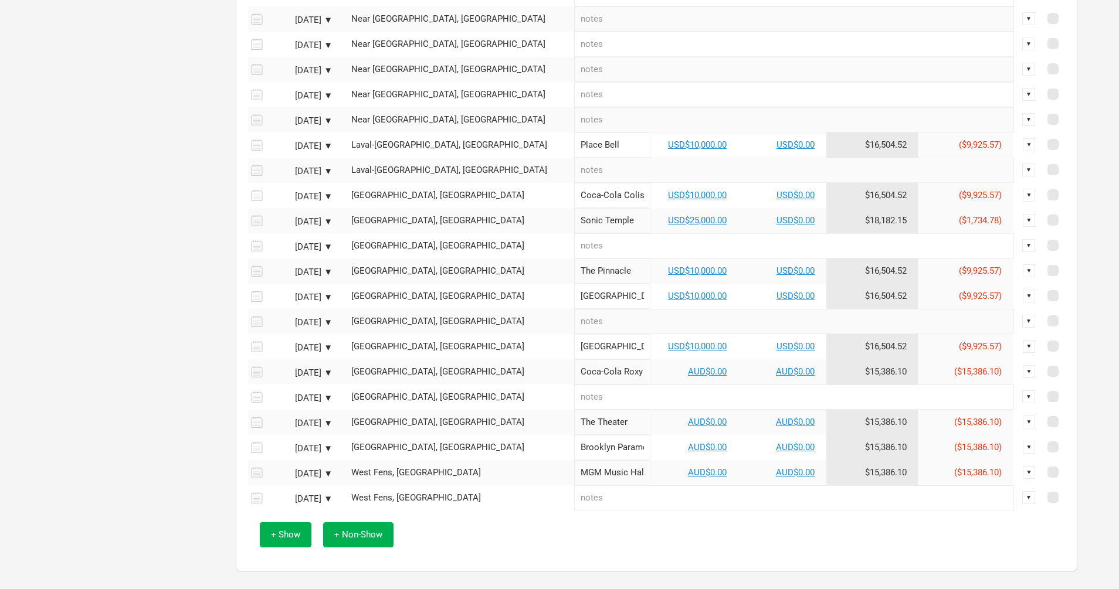
scroll to position [741, 0]
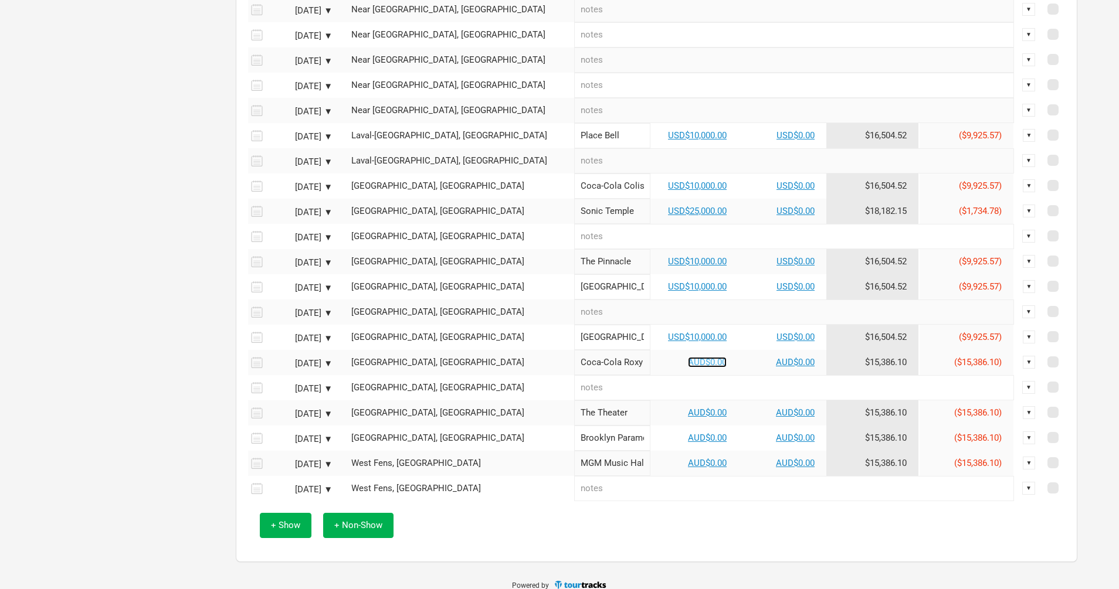
click at [688, 368] on link "AUD$0.00" at bounding box center [707, 362] width 39 height 11
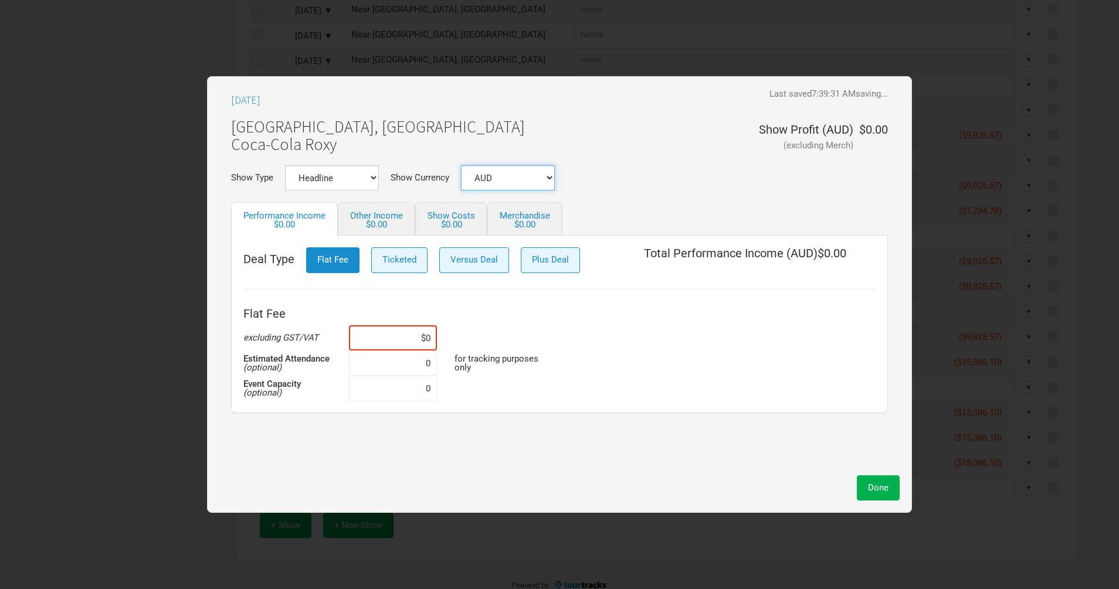
click at [523, 181] on select "AUD USD New ..." at bounding box center [508, 177] width 94 height 25
select select "USD"
click at [461, 165] on select "AUD USD New ..." at bounding box center [508, 177] width 94 height 25
click at [423, 332] on input at bounding box center [393, 337] width 88 height 25
paste input "$10,000"
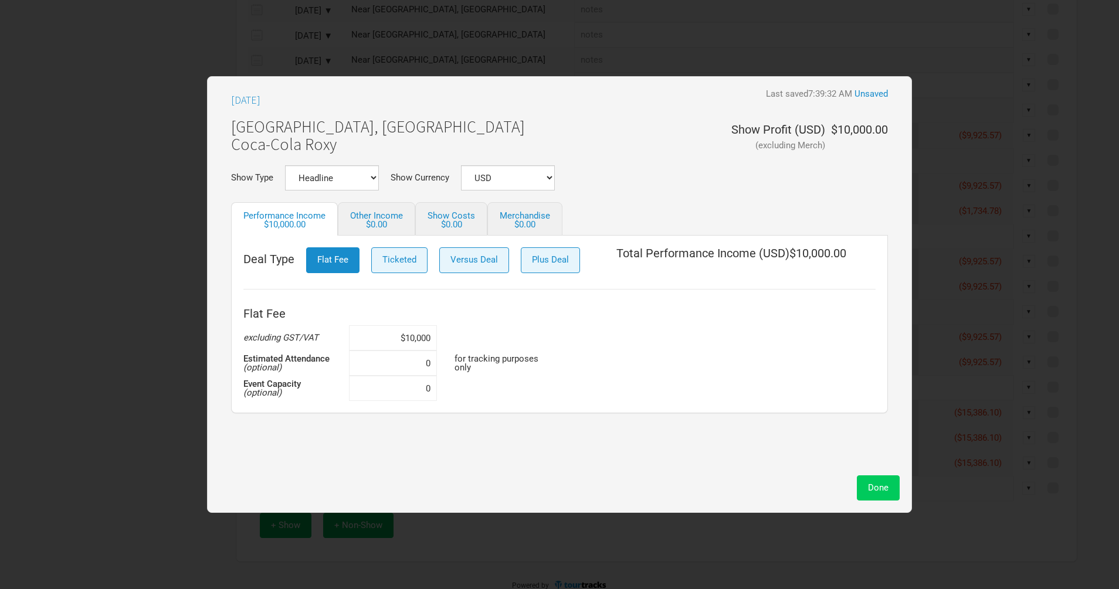
type input "$10,000"
click at [864, 486] on button "Done" at bounding box center [878, 487] width 43 height 25
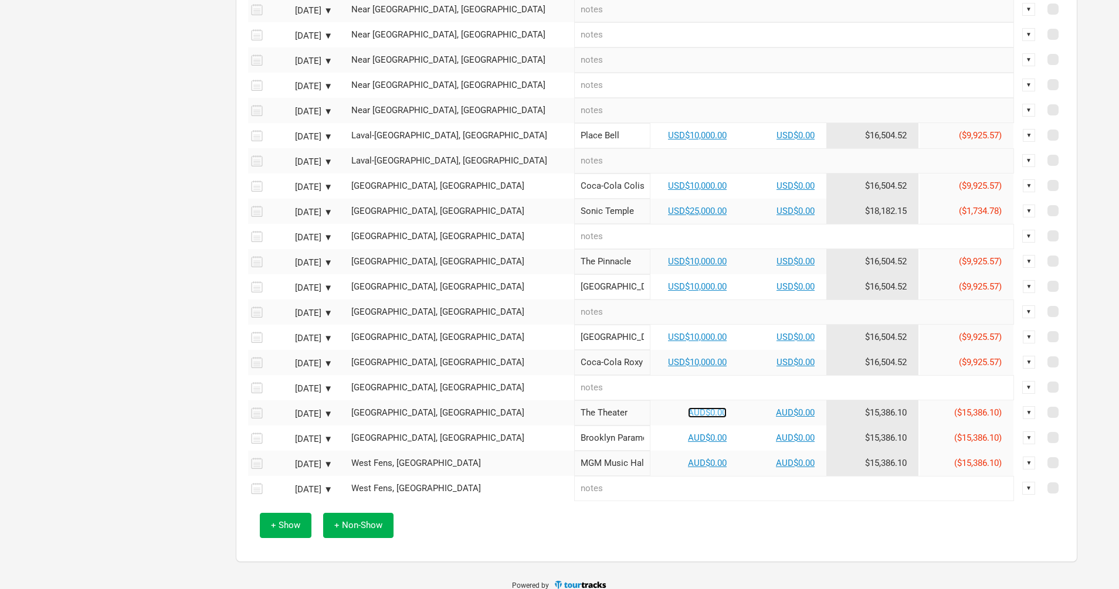
click at [688, 418] on link "AUD$0.00" at bounding box center [707, 412] width 39 height 11
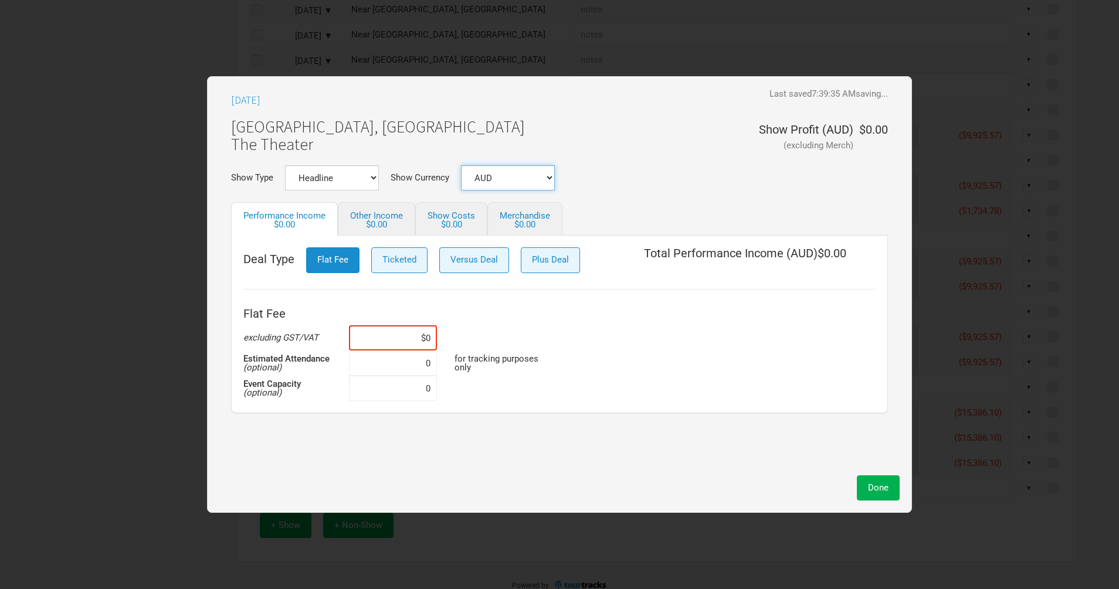
click at [521, 182] on select "AUD USD New ..." at bounding box center [508, 177] width 94 height 25
select select "USD"
click at [461, 165] on select "AUD USD New ..." at bounding box center [508, 177] width 94 height 25
click at [411, 346] on input at bounding box center [393, 337] width 88 height 25
paste input "$10,000"
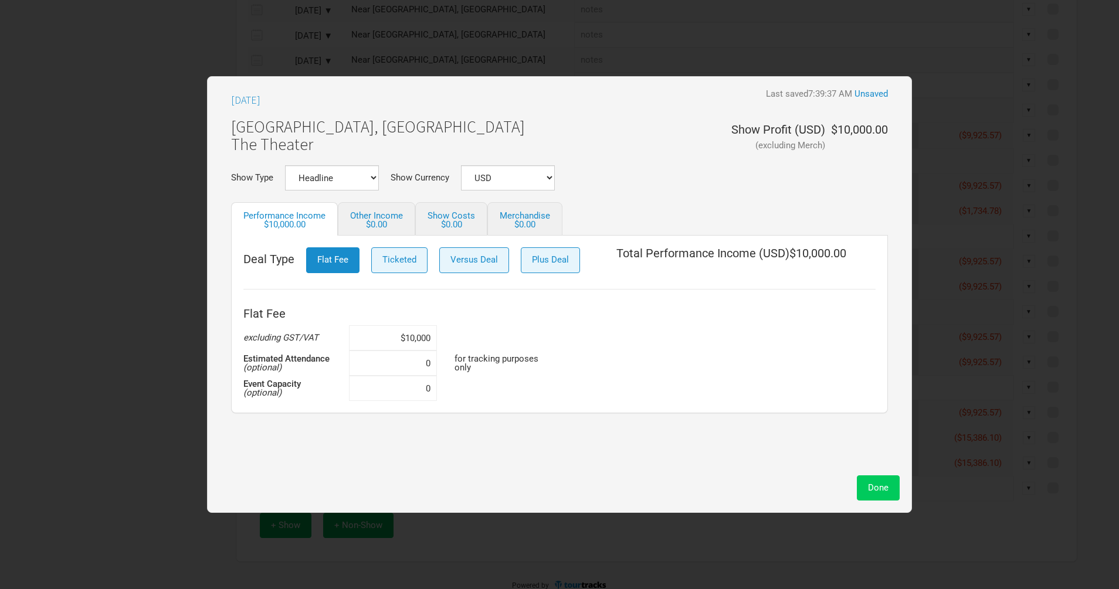
type input "$10,000"
click at [864, 484] on button "Done" at bounding box center [878, 487] width 43 height 25
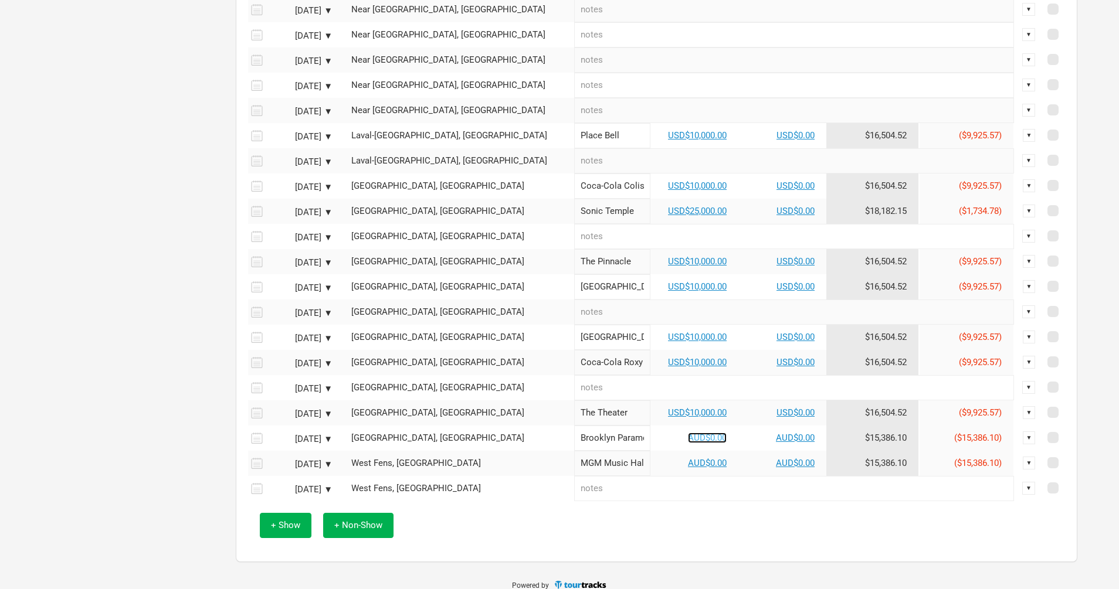
click at [688, 443] on link "AUD$0.00" at bounding box center [707, 438] width 39 height 11
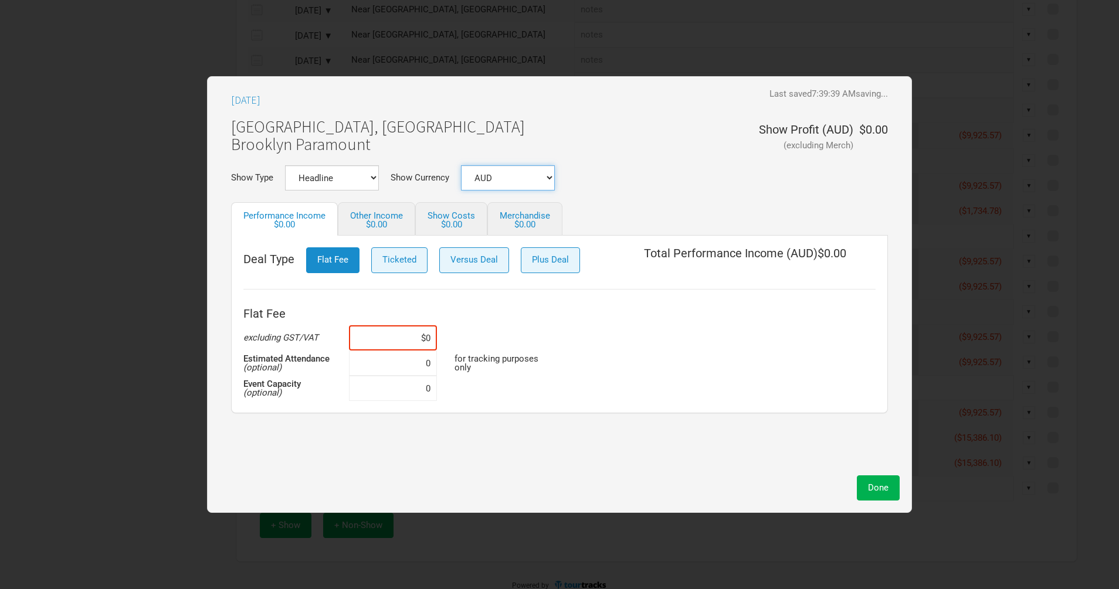
click at [526, 188] on select "AUD USD New ..." at bounding box center [508, 177] width 94 height 25
select select "USD"
click at [461, 165] on select "AUD USD New ..." at bounding box center [508, 177] width 94 height 25
click at [413, 348] on input at bounding box center [393, 337] width 88 height 25
paste input "$10,000"
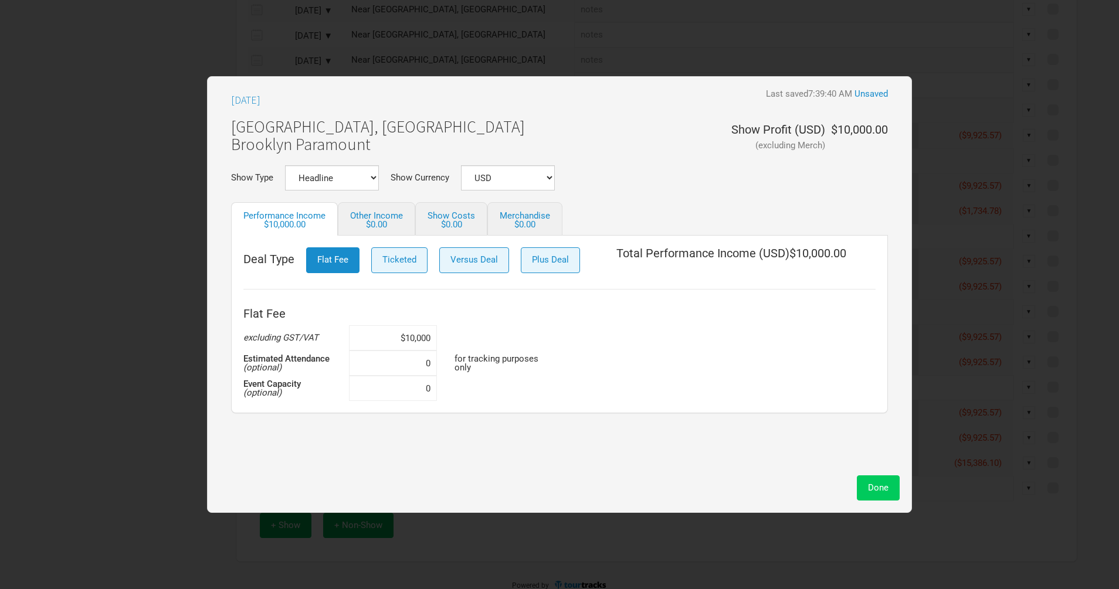
type input "$10,000"
click at [872, 489] on span "Done" at bounding box center [878, 487] width 21 height 11
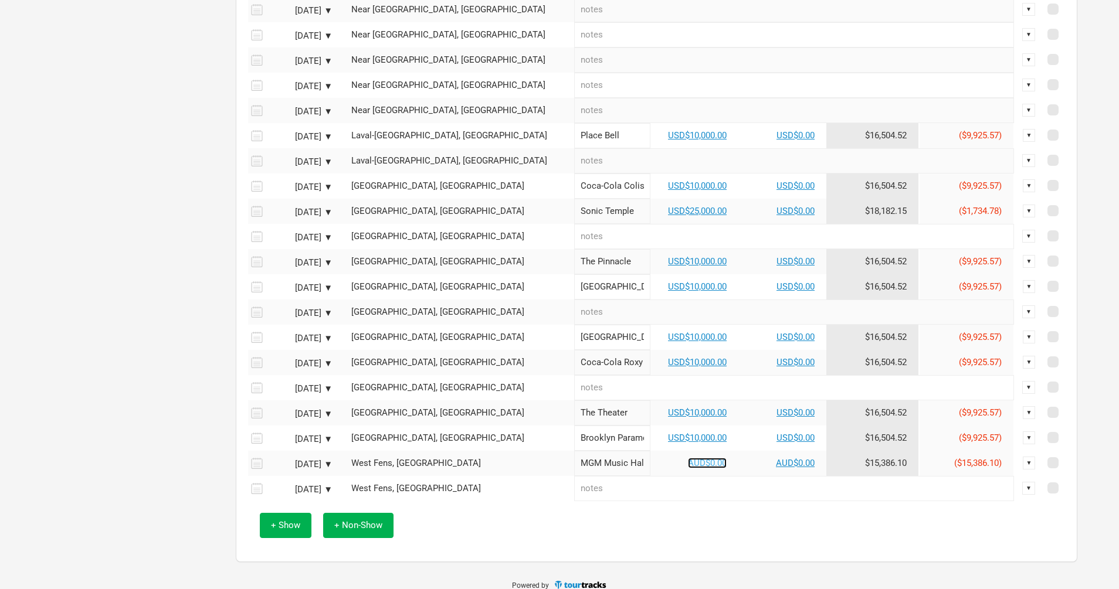
click at [688, 468] on link "AUD$0.00" at bounding box center [707, 463] width 39 height 11
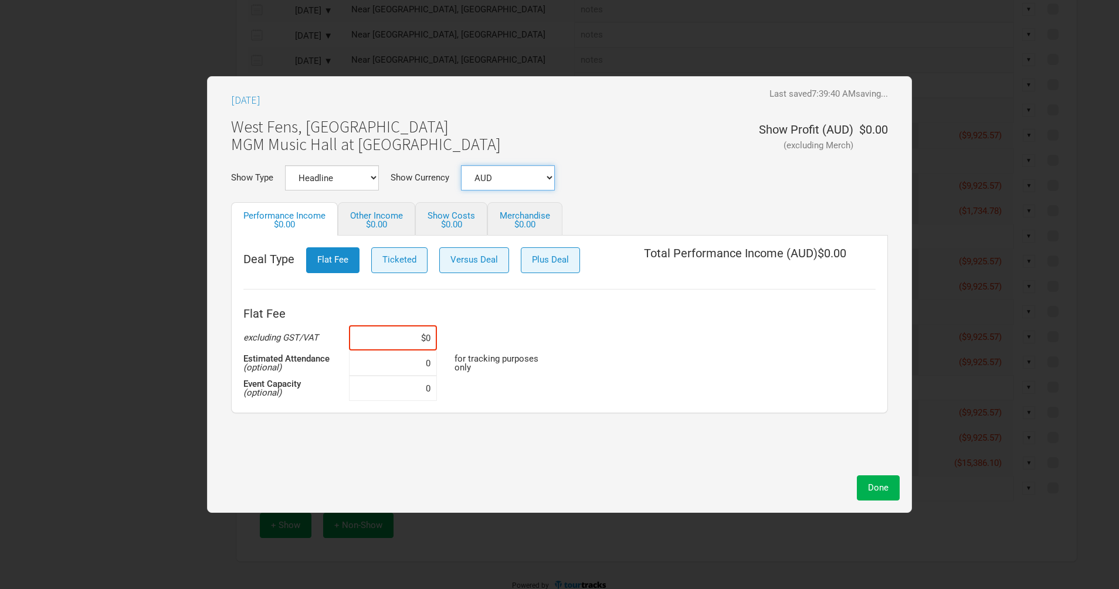
click at [519, 183] on select "AUD USD New ..." at bounding box center [508, 177] width 94 height 25
select select "USD"
click at [461, 165] on select "AUD USD New ..." at bounding box center [508, 177] width 94 height 25
click at [408, 336] on input at bounding box center [393, 337] width 88 height 25
paste input "$10,000"
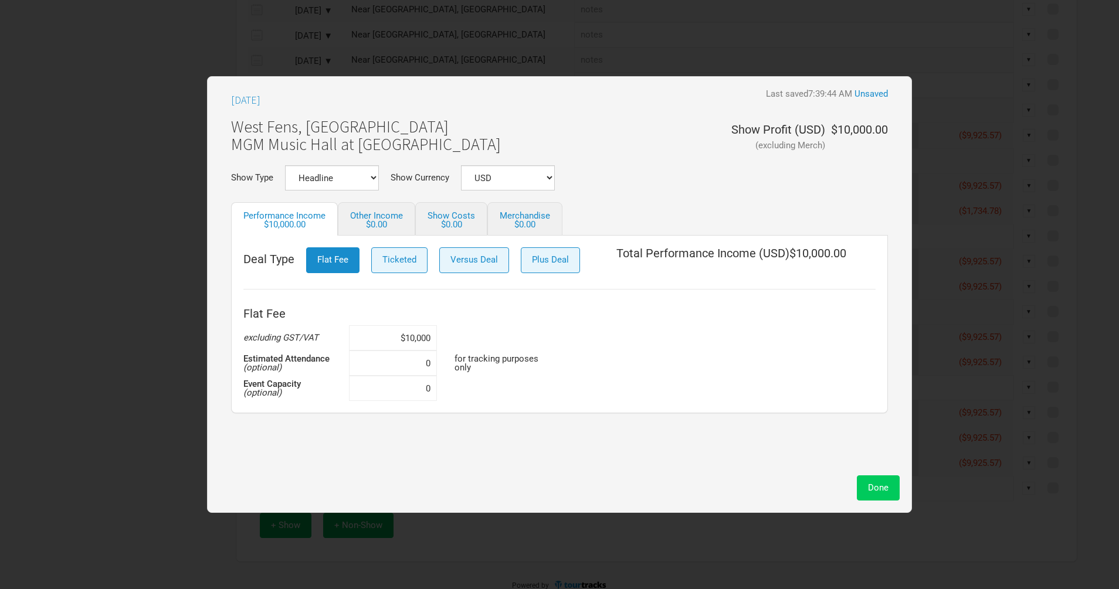
type input "$10,000"
click at [870, 491] on span "Done" at bounding box center [878, 487] width 21 height 11
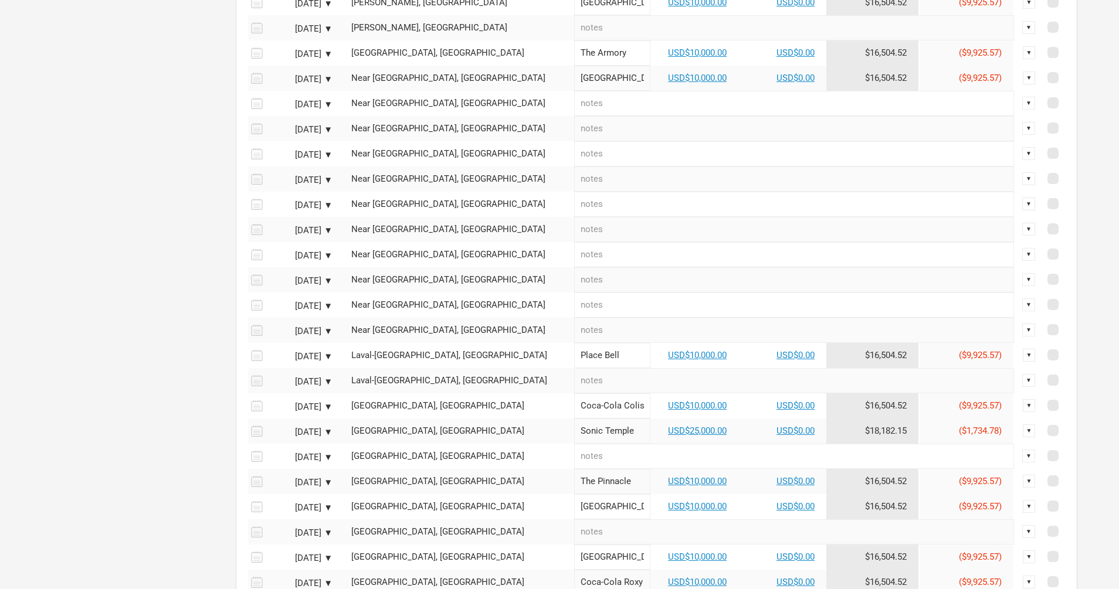
scroll to position [505, 0]
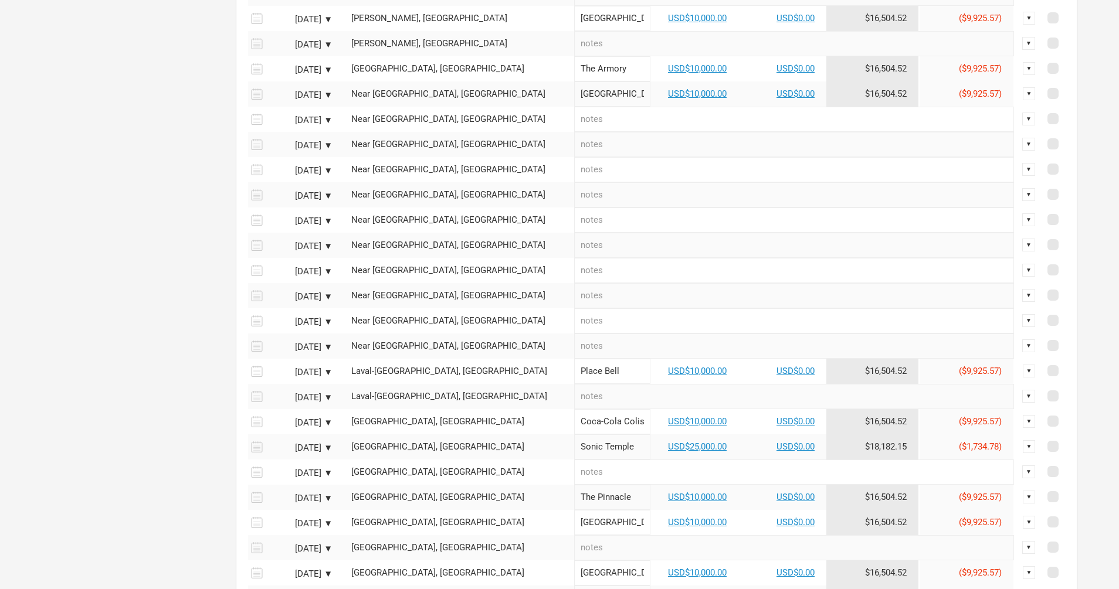
click at [584, 233] on input "text" at bounding box center [794, 220] width 440 height 25
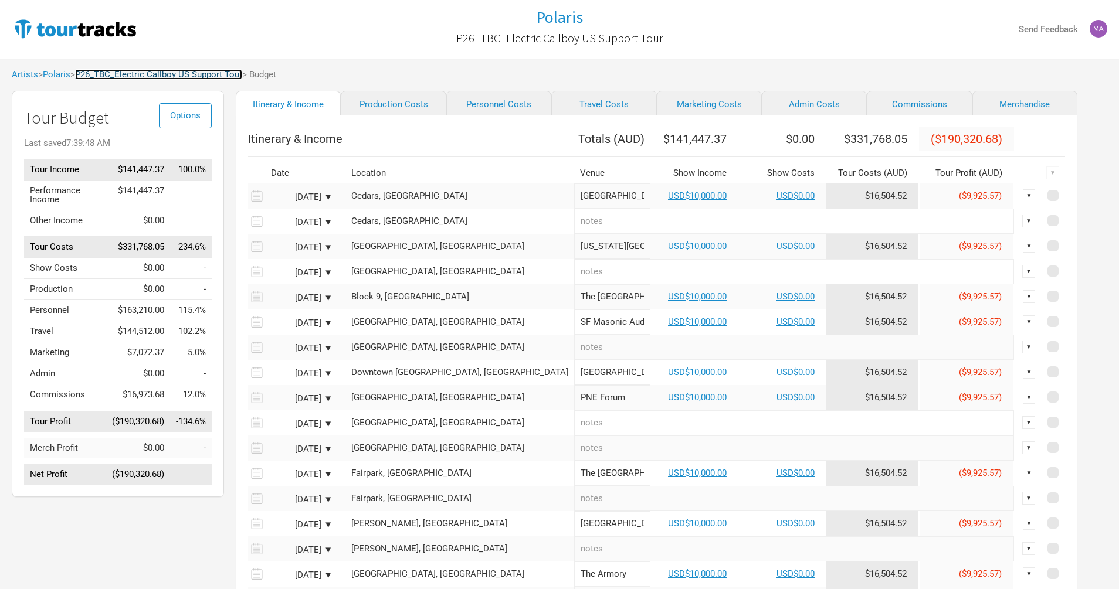
click at [203, 69] on link "P26_TBC_Electric Callboy US Support Tour" at bounding box center [158, 74] width 167 height 11
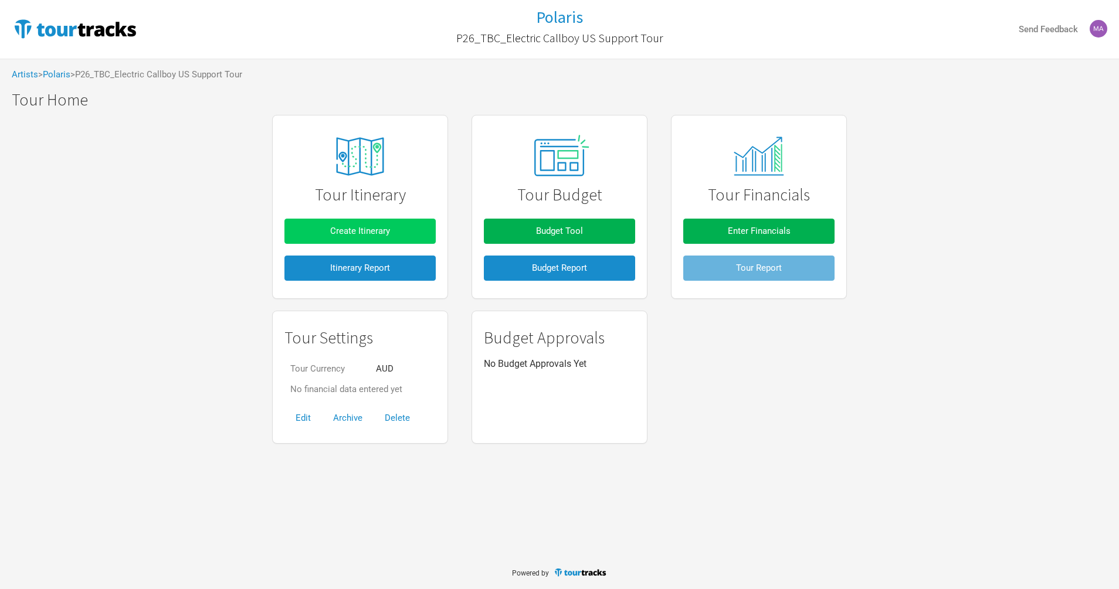
click at [380, 233] on span "Create Itinerary" at bounding box center [360, 231] width 60 height 11
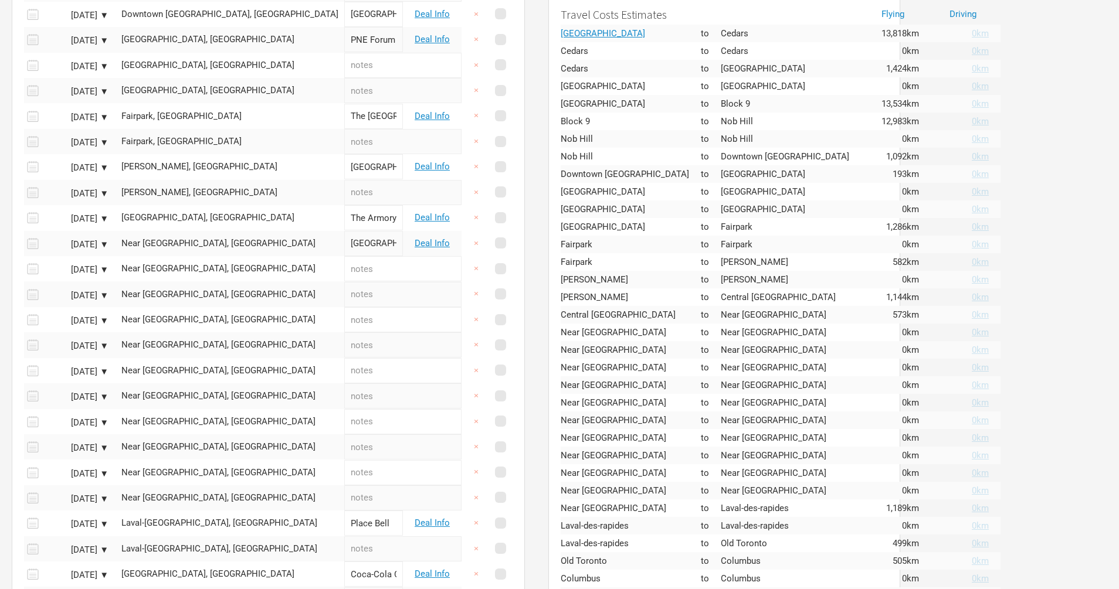
scroll to position [383, 0]
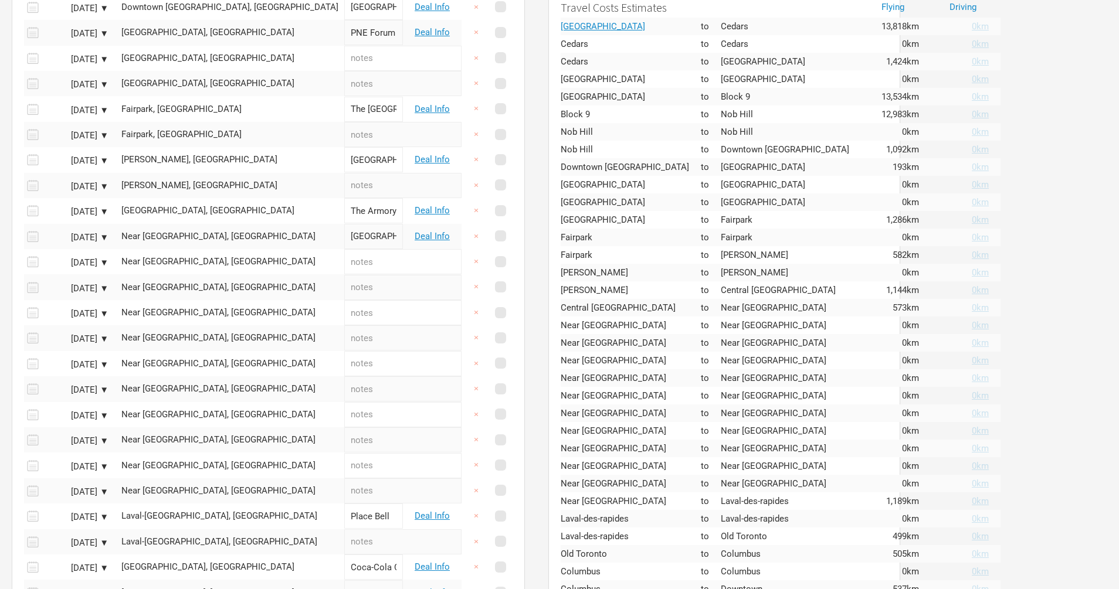
click at [344, 386] on input "text" at bounding box center [402, 388] width 117 height 25
click at [344, 372] on input "text" at bounding box center [402, 363] width 117 height 25
click at [344, 369] on input "text" at bounding box center [402, 363] width 117 height 25
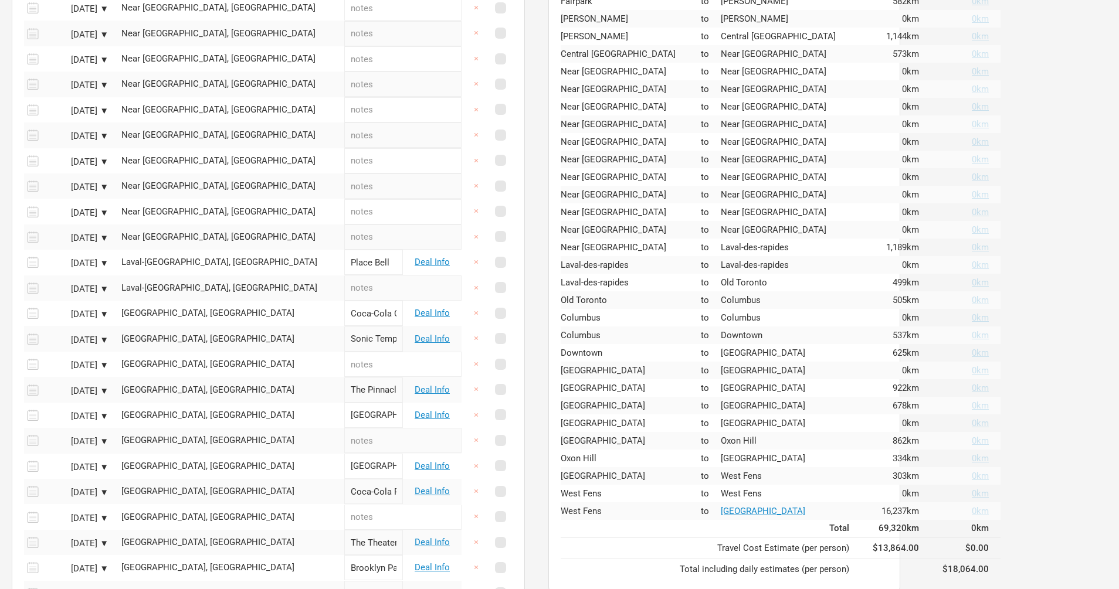
scroll to position [796, 0]
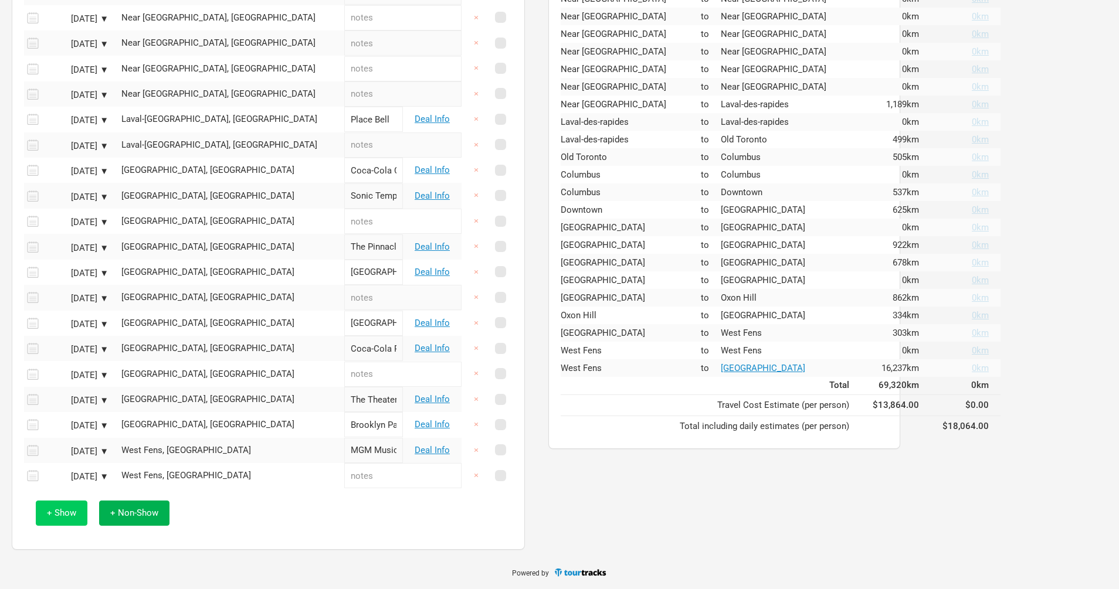
click at [66, 510] on span "+ Show" at bounding box center [61, 513] width 29 height 11
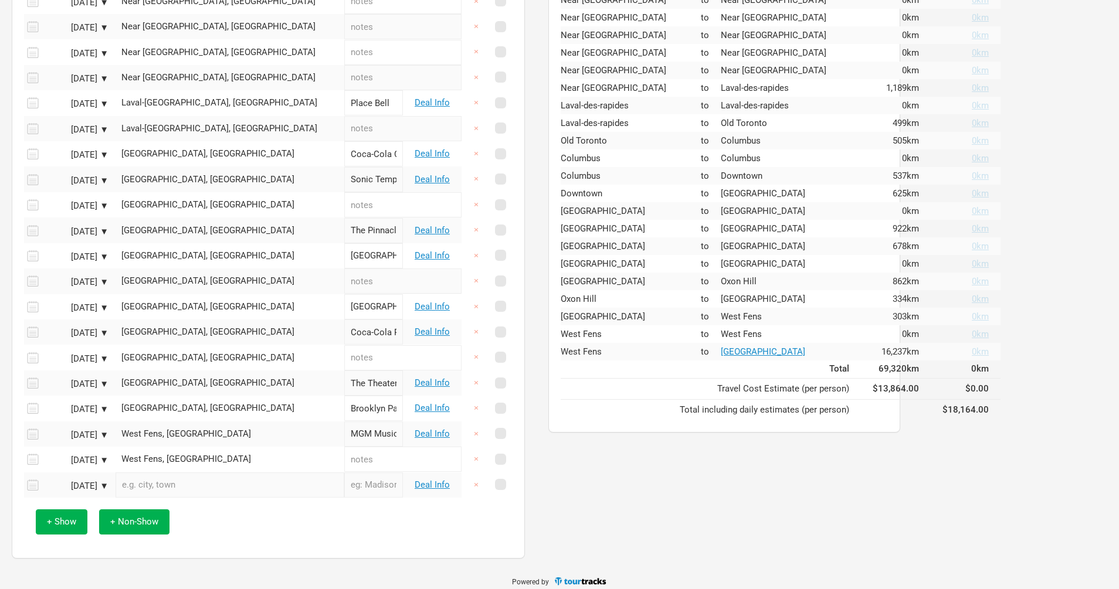
click at [91, 491] on div "[DATE] ▼" at bounding box center [76, 486] width 64 height 9
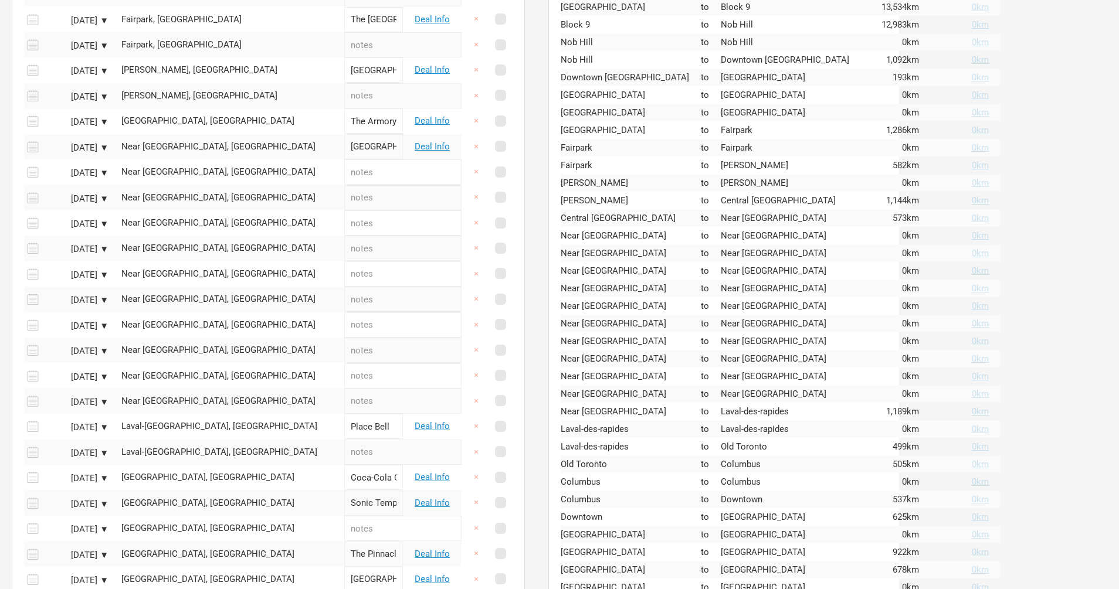
scroll to position [822, 0]
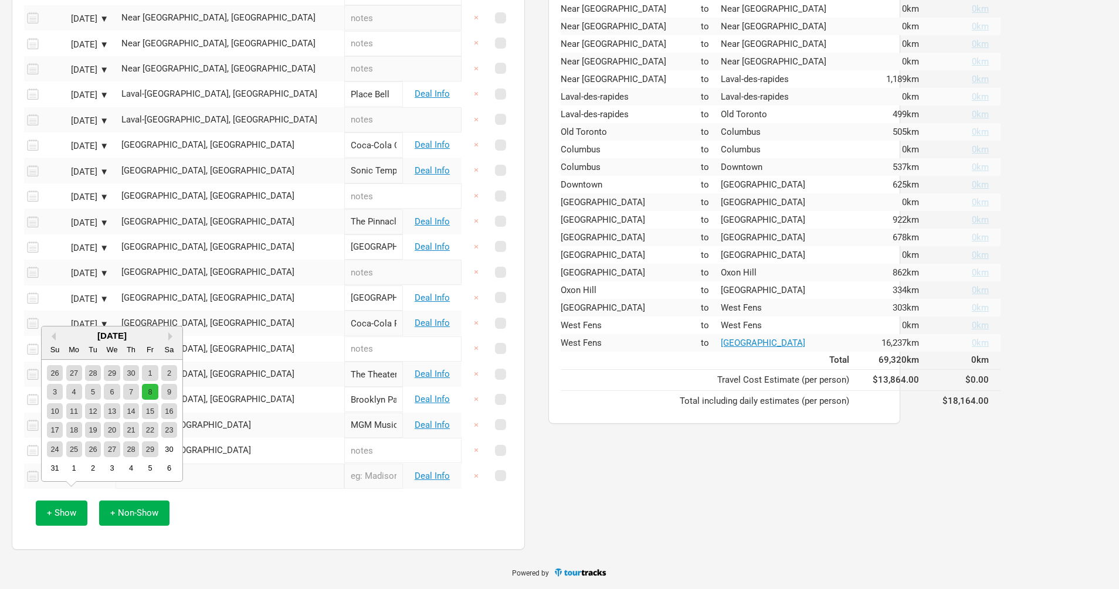
click at [146, 384] on div "8" at bounding box center [150, 392] width 16 height 16
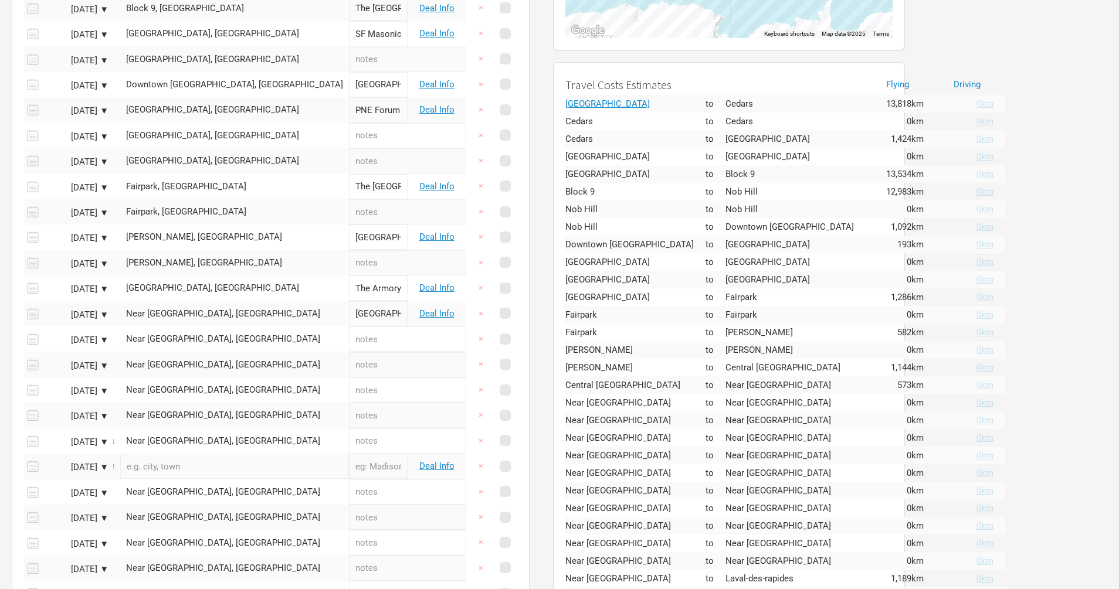
scroll to position [338, 0]
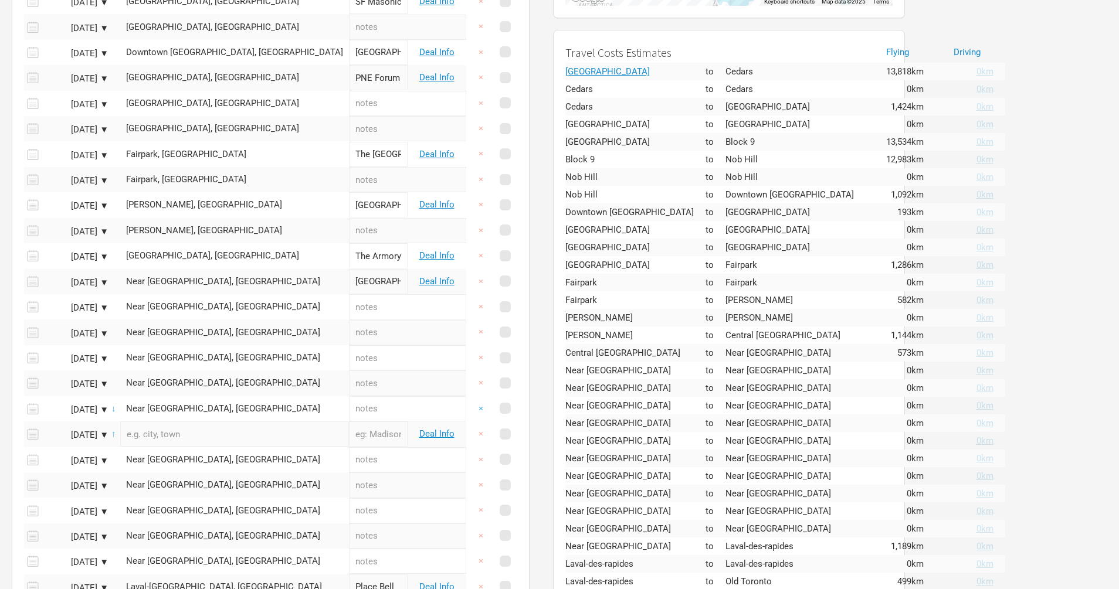
click at [467, 417] on button "×" at bounding box center [480, 408] width 27 height 25
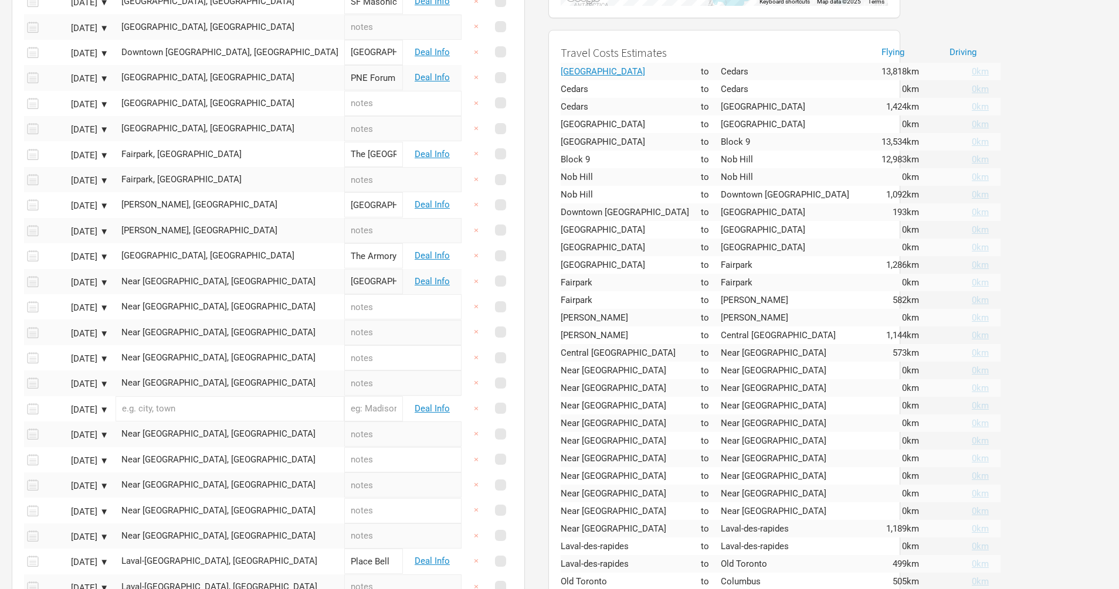
click at [218, 416] on input "text" at bounding box center [229, 408] width 229 height 25
paste input "[GEOGRAPHIC_DATA], [US_STATE]"
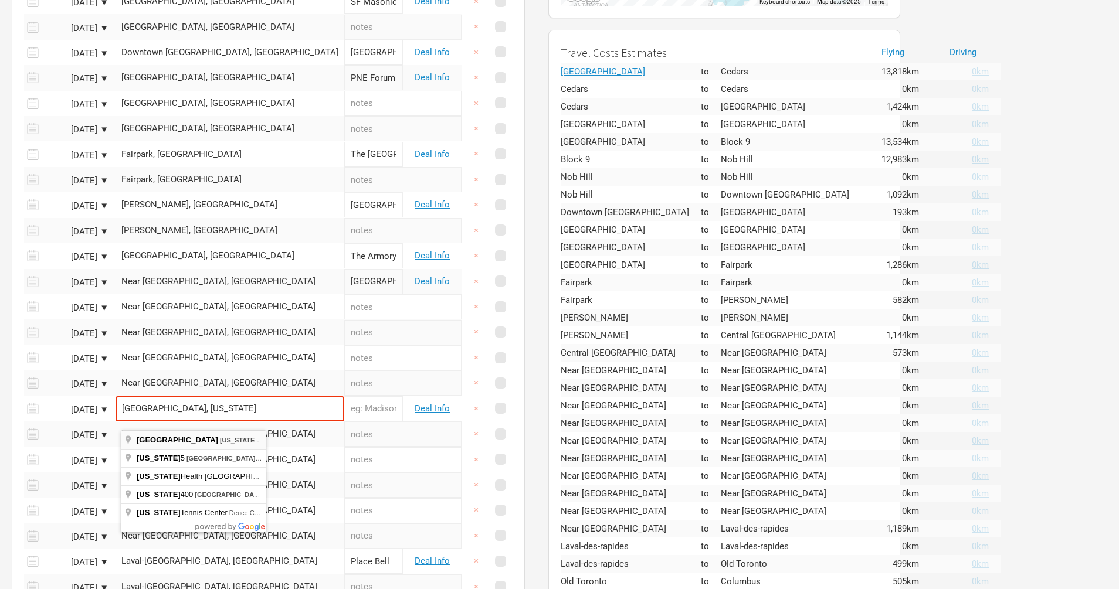
type input "[GEOGRAPHIC_DATA], [US_STATE], [GEOGRAPHIC_DATA]"
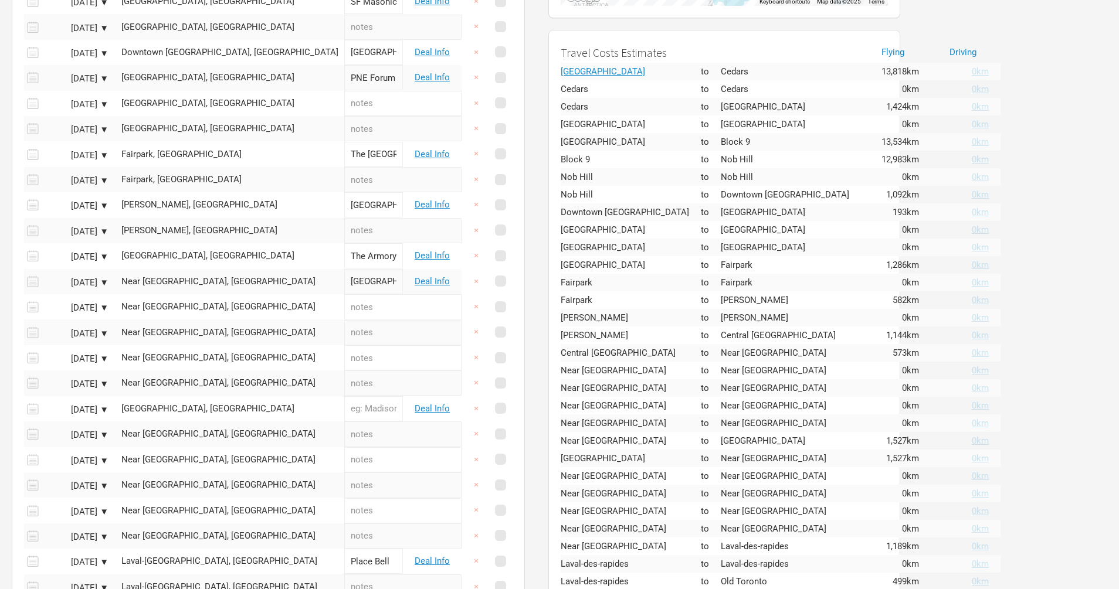
click at [344, 422] on input "text" at bounding box center [373, 408] width 59 height 25
type input "Welcome to [GEOGRAPHIC_DATA]"
click at [414, 414] on link "Deal Info" at bounding box center [431, 408] width 35 height 11
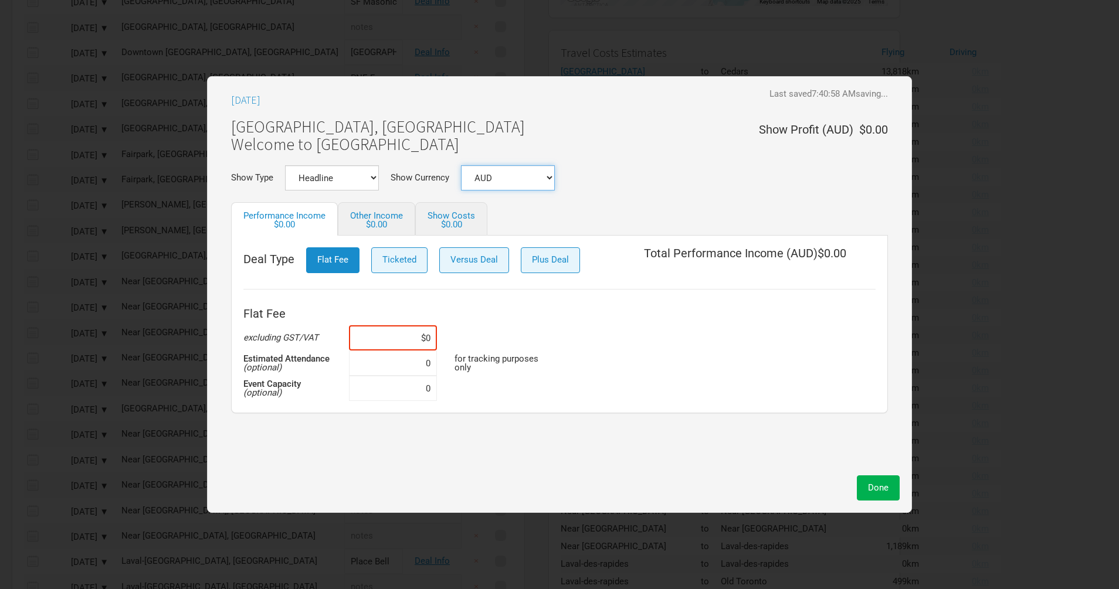
click at [532, 181] on select "AUD USD New ..." at bounding box center [508, 177] width 94 height 25
select select "USD"
click at [461, 165] on select "AUD USD New ..." at bounding box center [508, 177] width 94 height 25
click at [416, 334] on input at bounding box center [393, 337] width 88 height 25
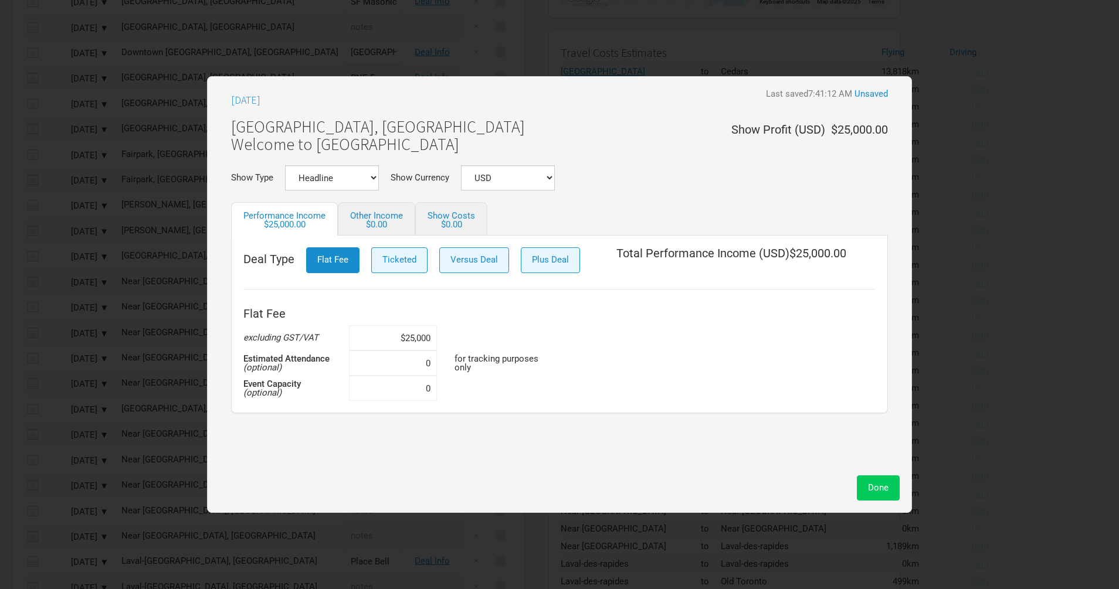
type input "$25,000"
click at [874, 492] on button "Done" at bounding box center [878, 487] width 43 height 25
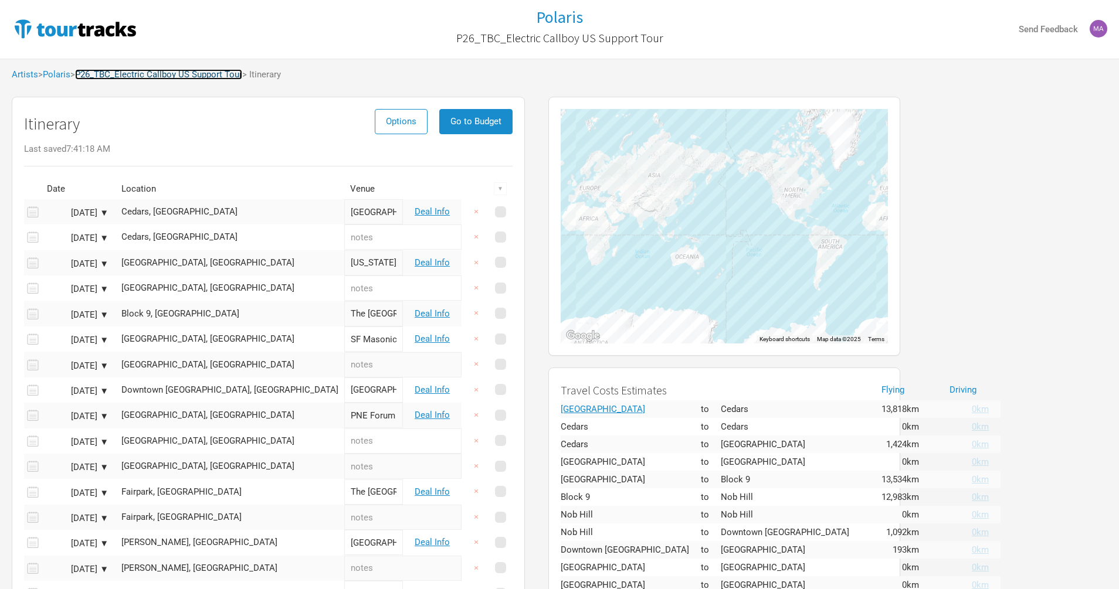
click at [129, 71] on link "P26_TBC_Electric Callboy US Support Tour" at bounding box center [158, 74] width 167 height 11
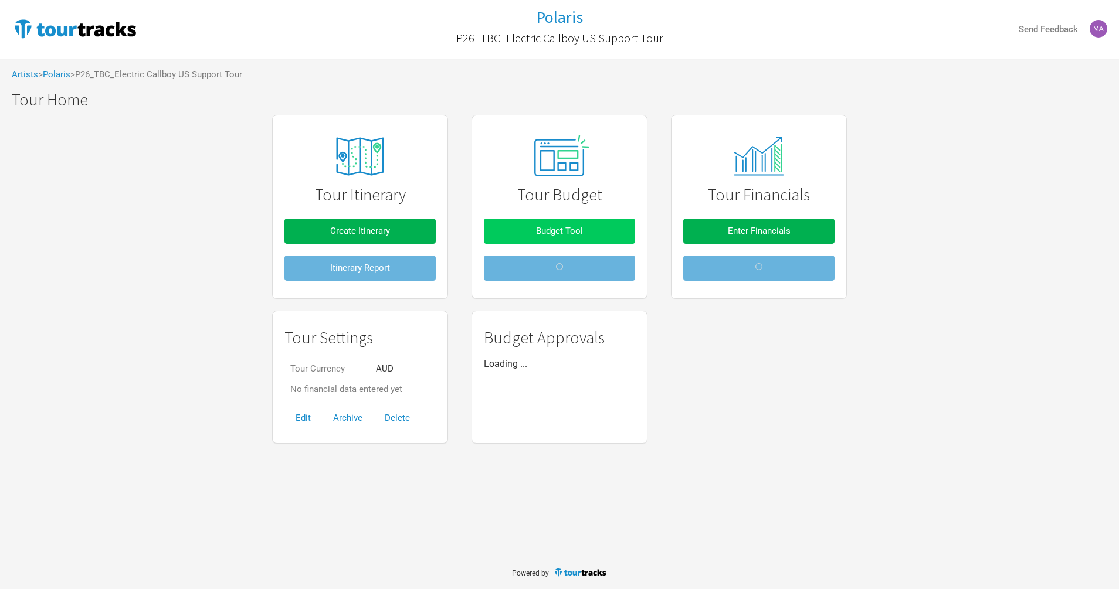
click at [549, 233] on span "Budget Tool" at bounding box center [559, 231] width 47 height 11
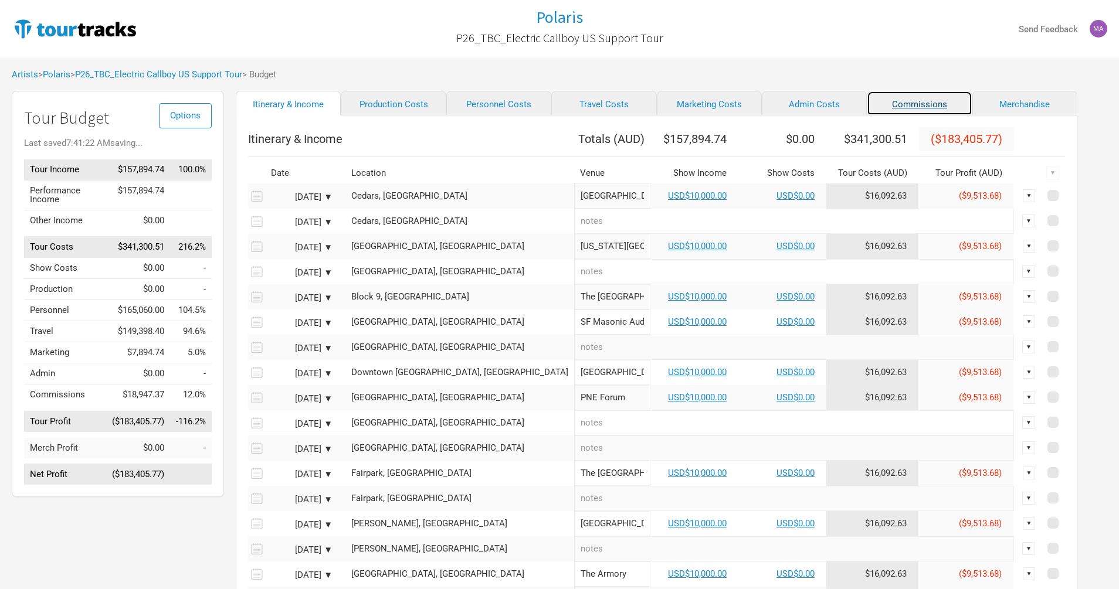
click at [866, 106] on link "Commissions" at bounding box center [918, 103] width 105 height 25
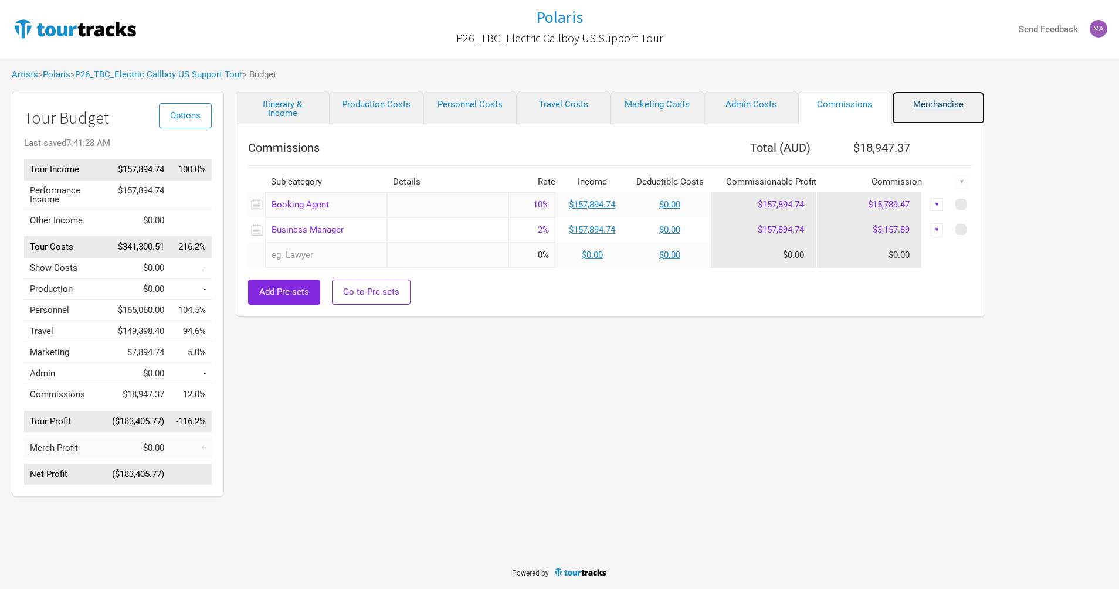
click at [923, 111] on link "Merchandise" at bounding box center [938, 107] width 94 height 33
select select "% of Gross Merch"
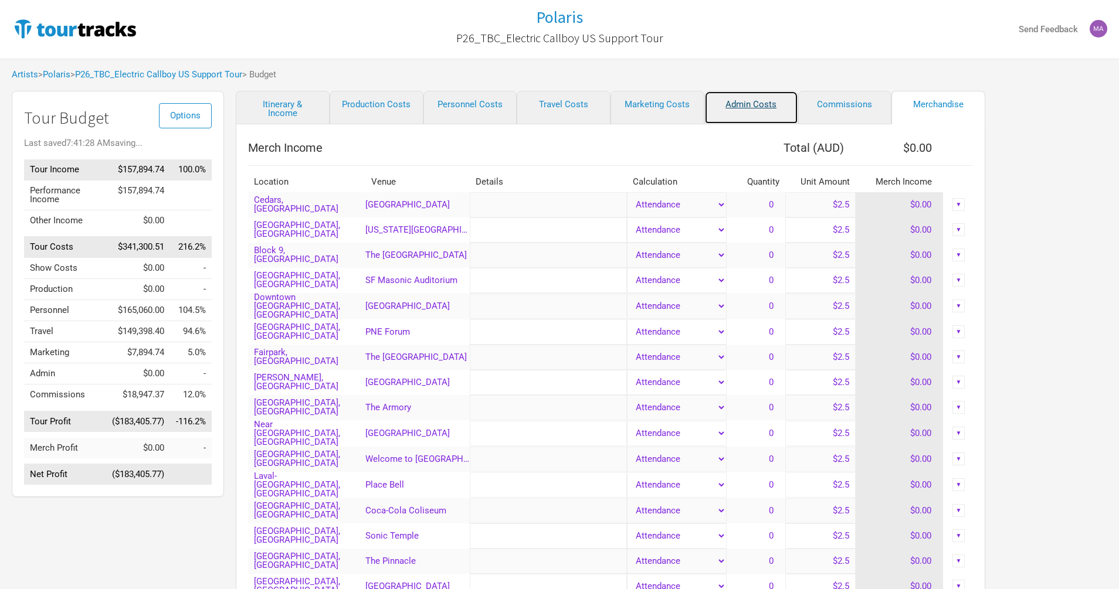
click at [774, 101] on link "Admin Costs" at bounding box center [751, 107] width 94 height 33
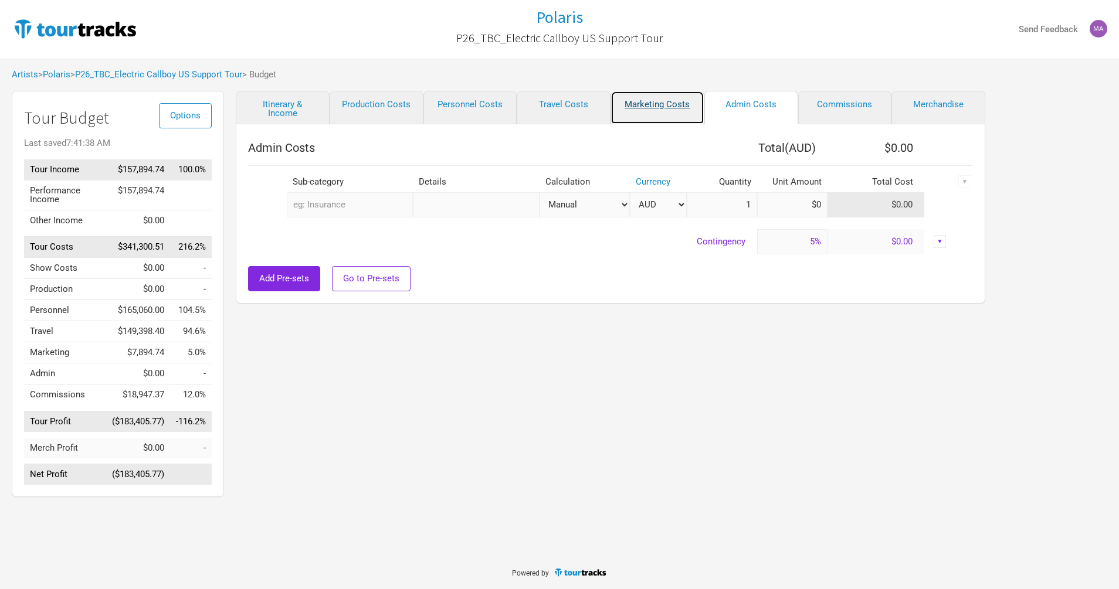
click at [645, 105] on link "Marketing Costs" at bounding box center [657, 107] width 94 height 33
type input "0%"
select select "% of Gross"
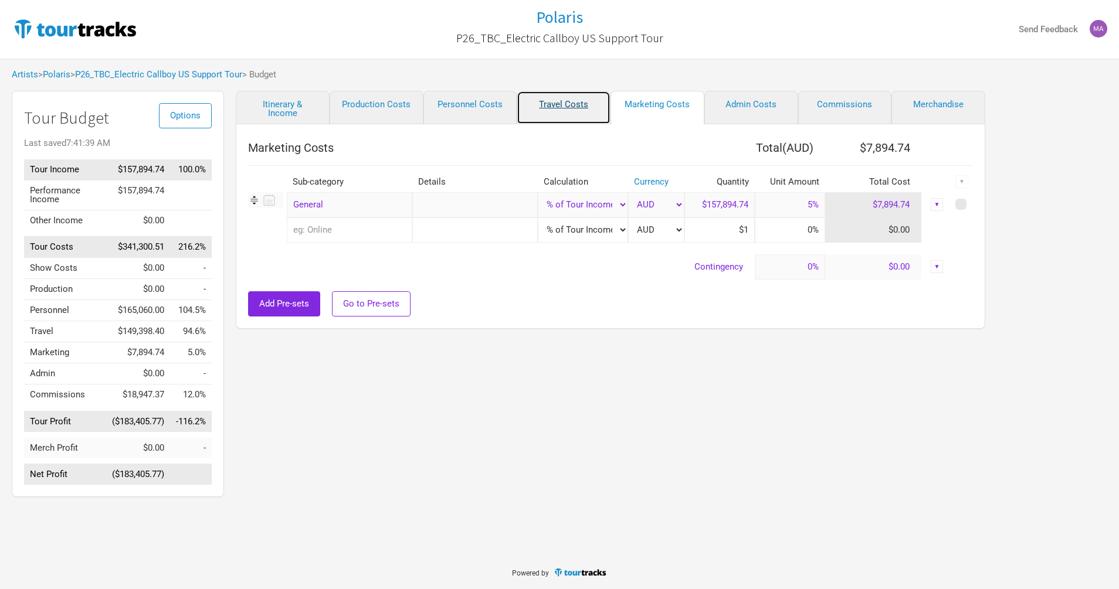
click at [571, 108] on link "Travel Costs" at bounding box center [563, 107] width 94 height 33
select select "Travel Estimates All"
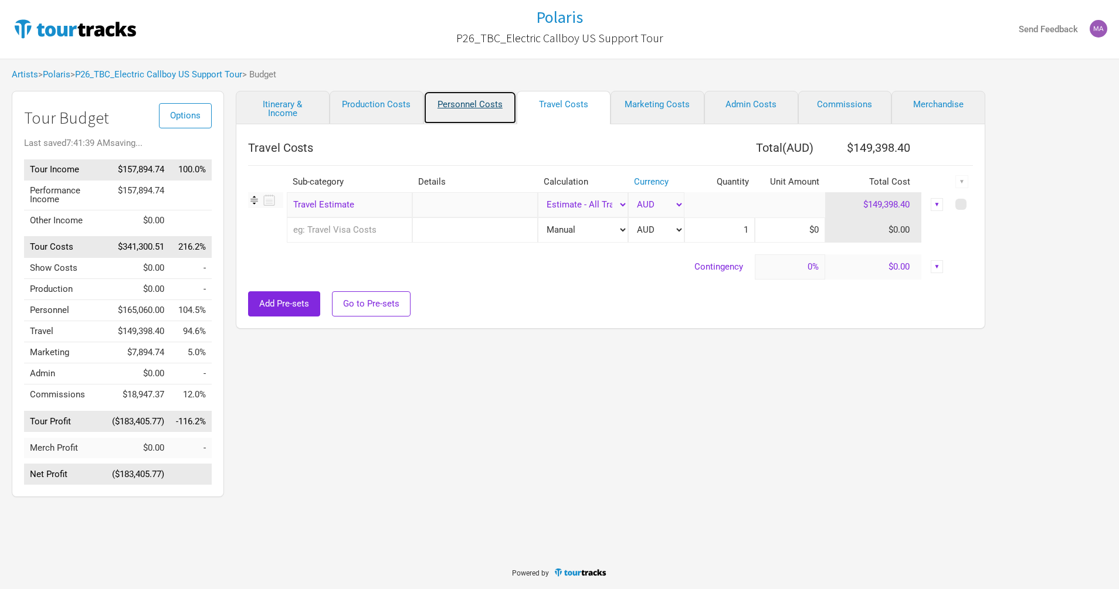
click at [463, 104] on link "Personnel Costs" at bounding box center [470, 107] width 94 height 33
select select "Shows"
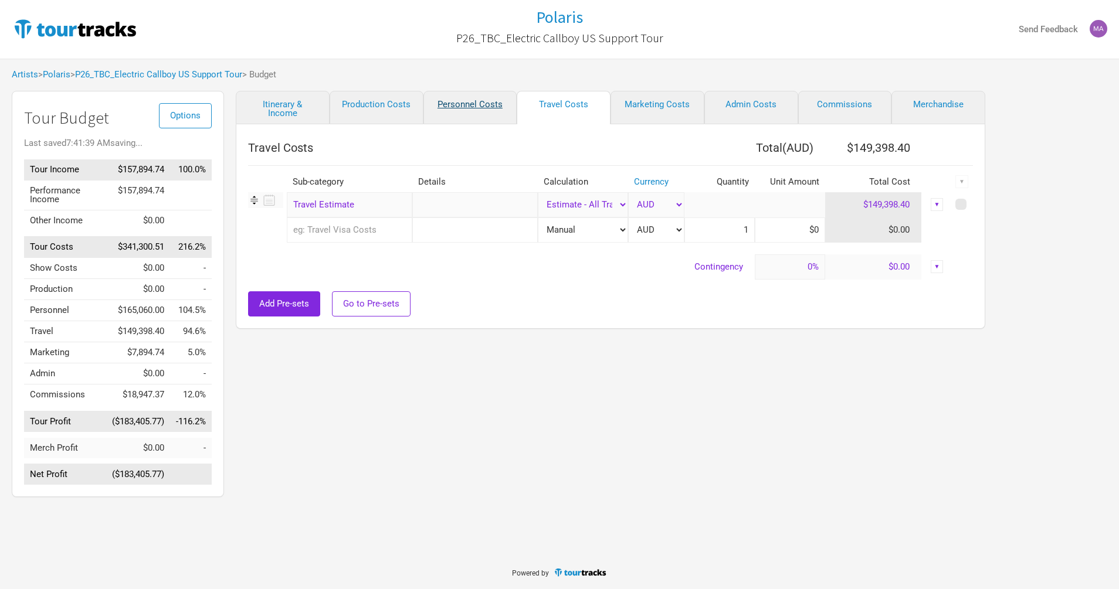
select select "Shows"
select select "Total Days"
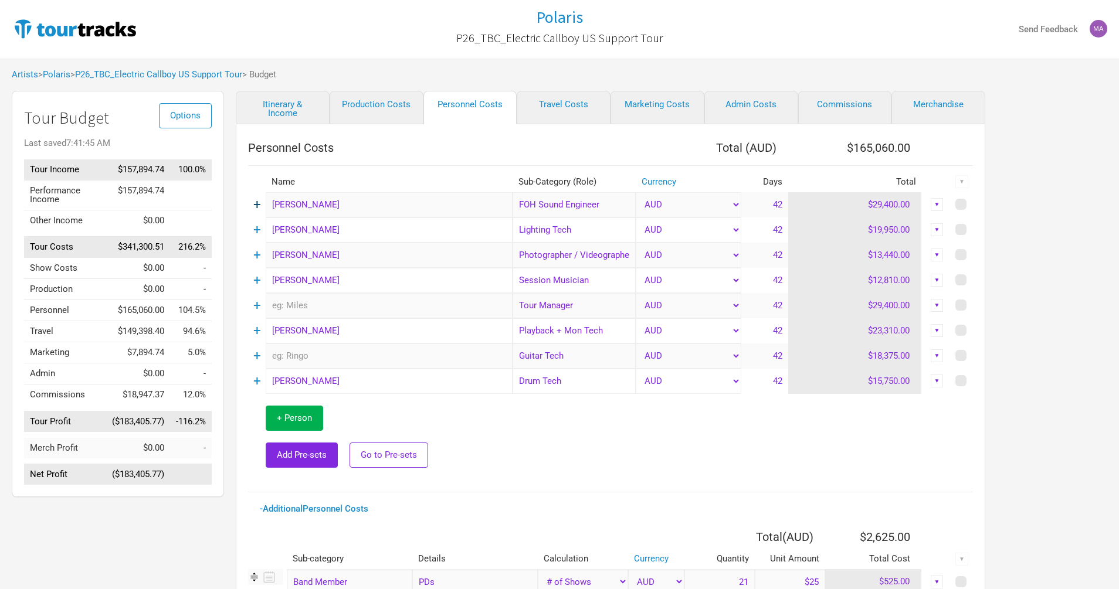
click at [257, 205] on link "+" at bounding box center [257, 204] width 8 height 15
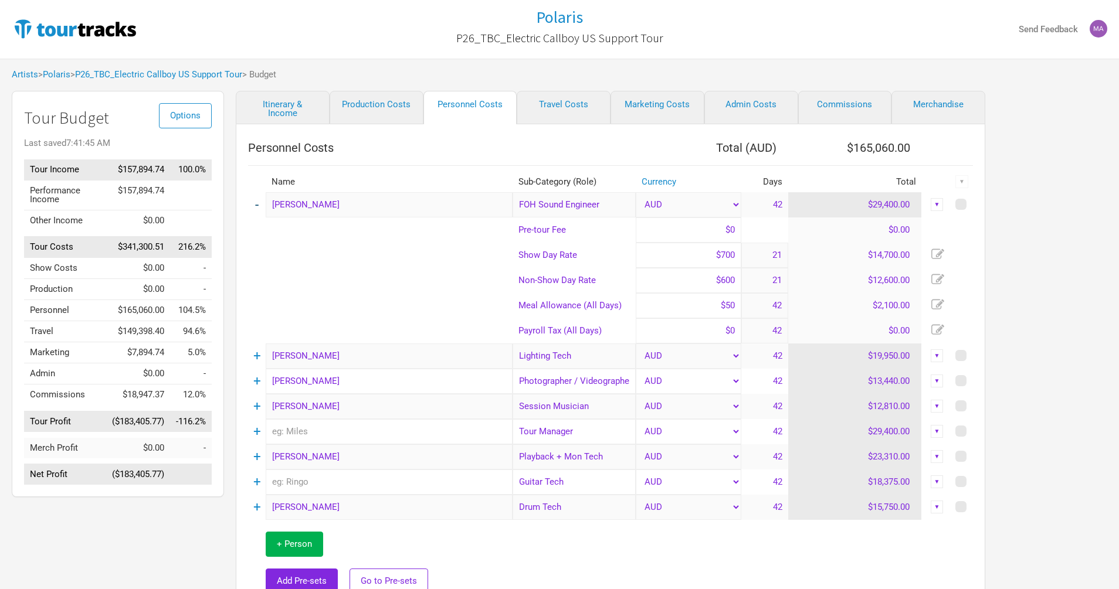
click at [257, 205] on link "-" at bounding box center [257, 204] width 4 height 15
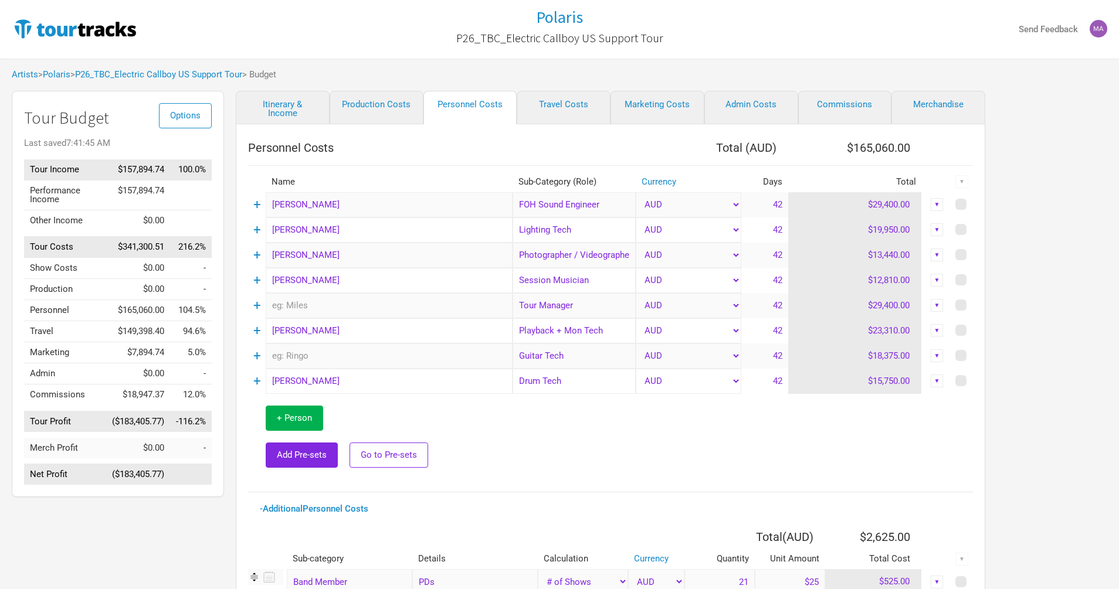
click at [261, 306] on td "+" at bounding box center [257, 305] width 18 height 25
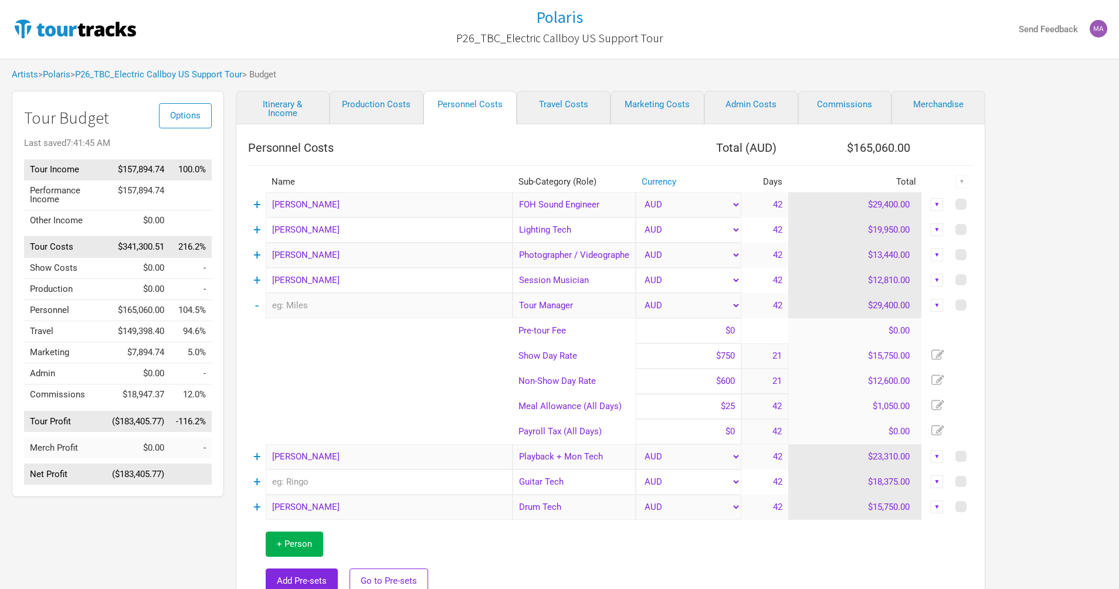
click at [254, 304] on td "-" at bounding box center [257, 305] width 18 height 25
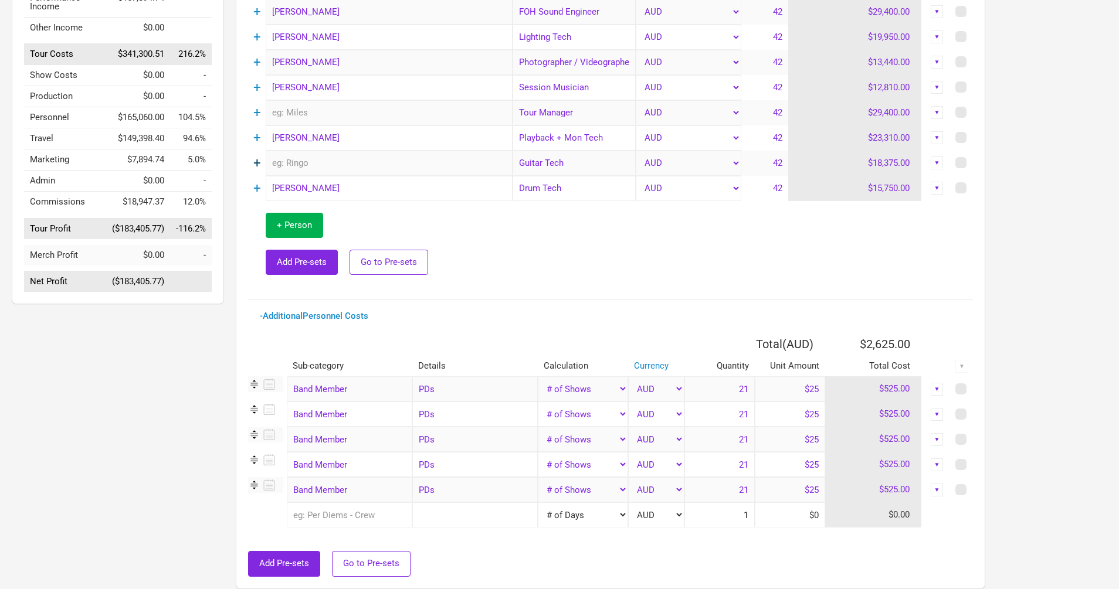
scroll to position [196, 0]
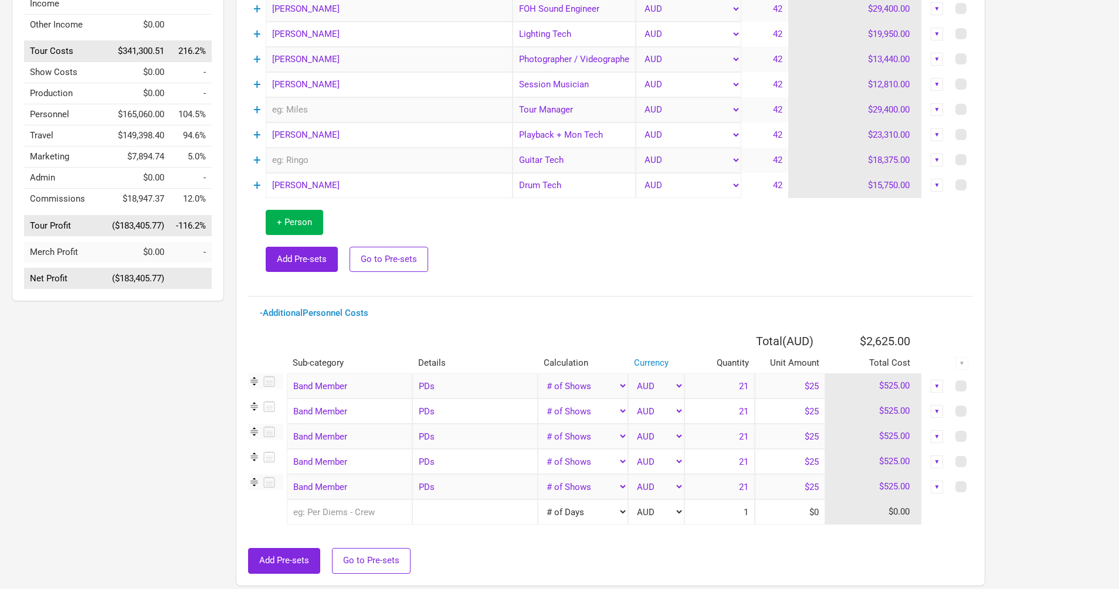
click at [935, 390] on div "▼" at bounding box center [936, 386] width 13 height 13
click at [898, 450] on link "Hide" at bounding box center [900, 445] width 72 height 9
click at [940, 416] on div "▼" at bounding box center [936, 411] width 13 height 13
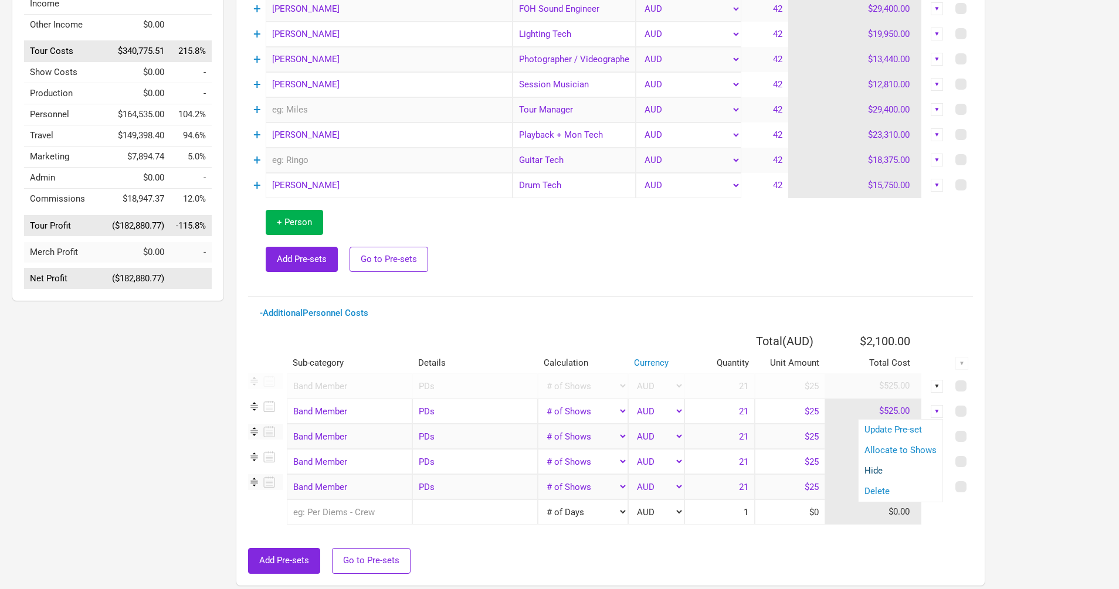
click at [895, 471] on link "Hide" at bounding box center [900, 471] width 72 height 9
click at [939, 440] on div "▼" at bounding box center [936, 436] width 13 height 13
click at [885, 497] on link "Hide" at bounding box center [900, 496] width 72 height 9
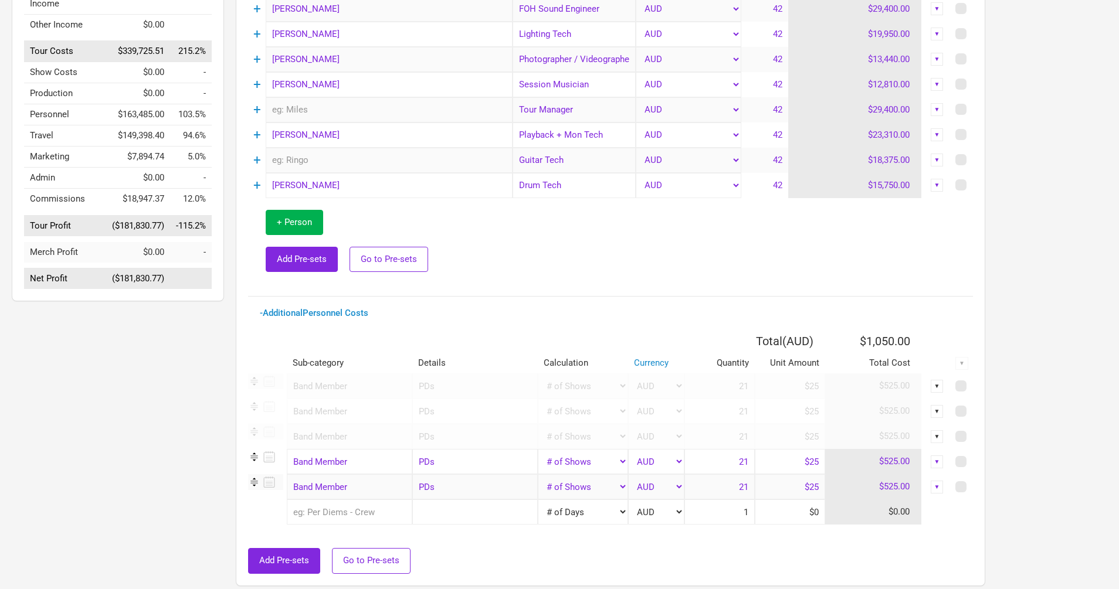
click at [938, 465] on div "▼" at bounding box center [936, 462] width 13 height 13
click at [886, 519] on link "Hide" at bounding box center [900, 521] width 72 height 9
click at [933, 487] on div "▼" at bounding box center [936, 487] width 13 height 13
click at [876, 542] on div "Hide" at bounding box center [900, 546] width 84 height 21
click at [943, 490] on div "▼" at bounding box center [936, 487] width 29 height 13
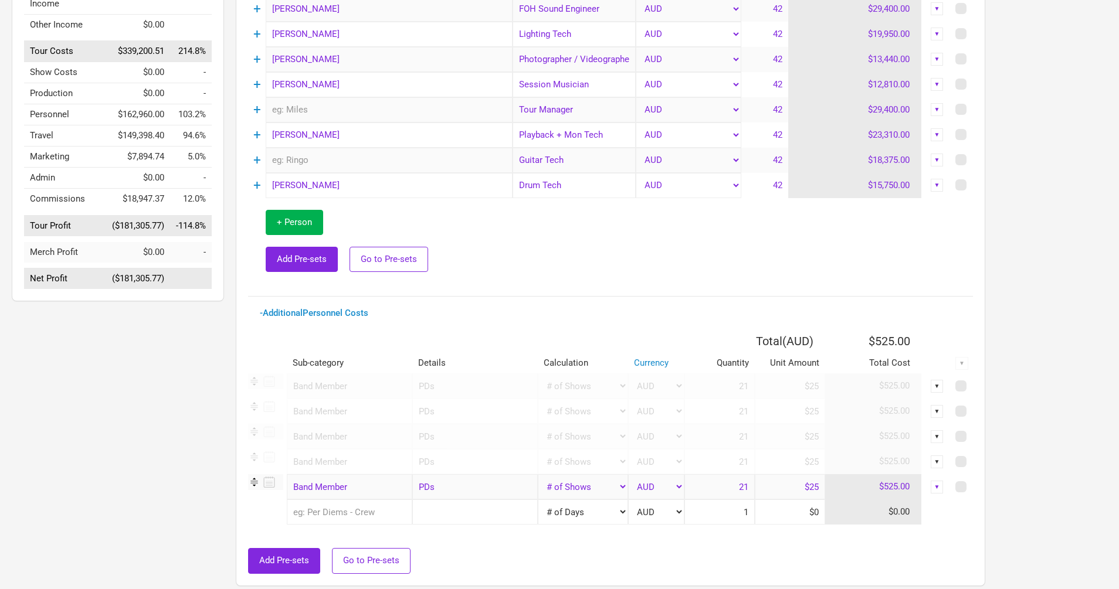
click at [940, 485] on div "▼" at bounding box center [936, 487] width 13 height 13
click at [886, 545] on link "Hide" at bounding box center [900, 546] width 72 height 9
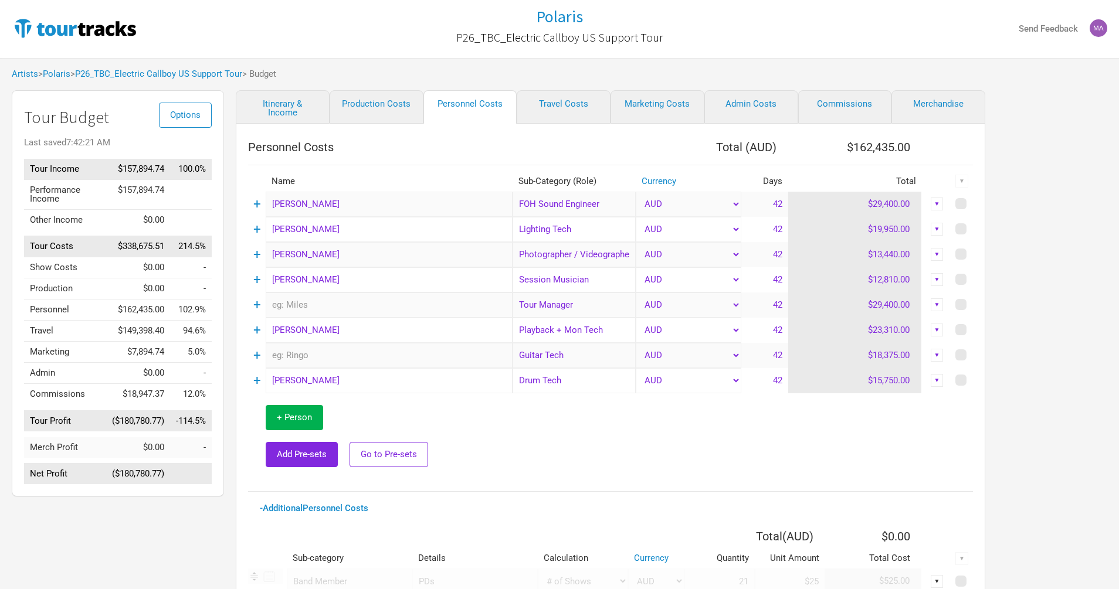
scroll to position [0, 0]
